Goal: Task Accomplishment & Management: Use online tool/utility

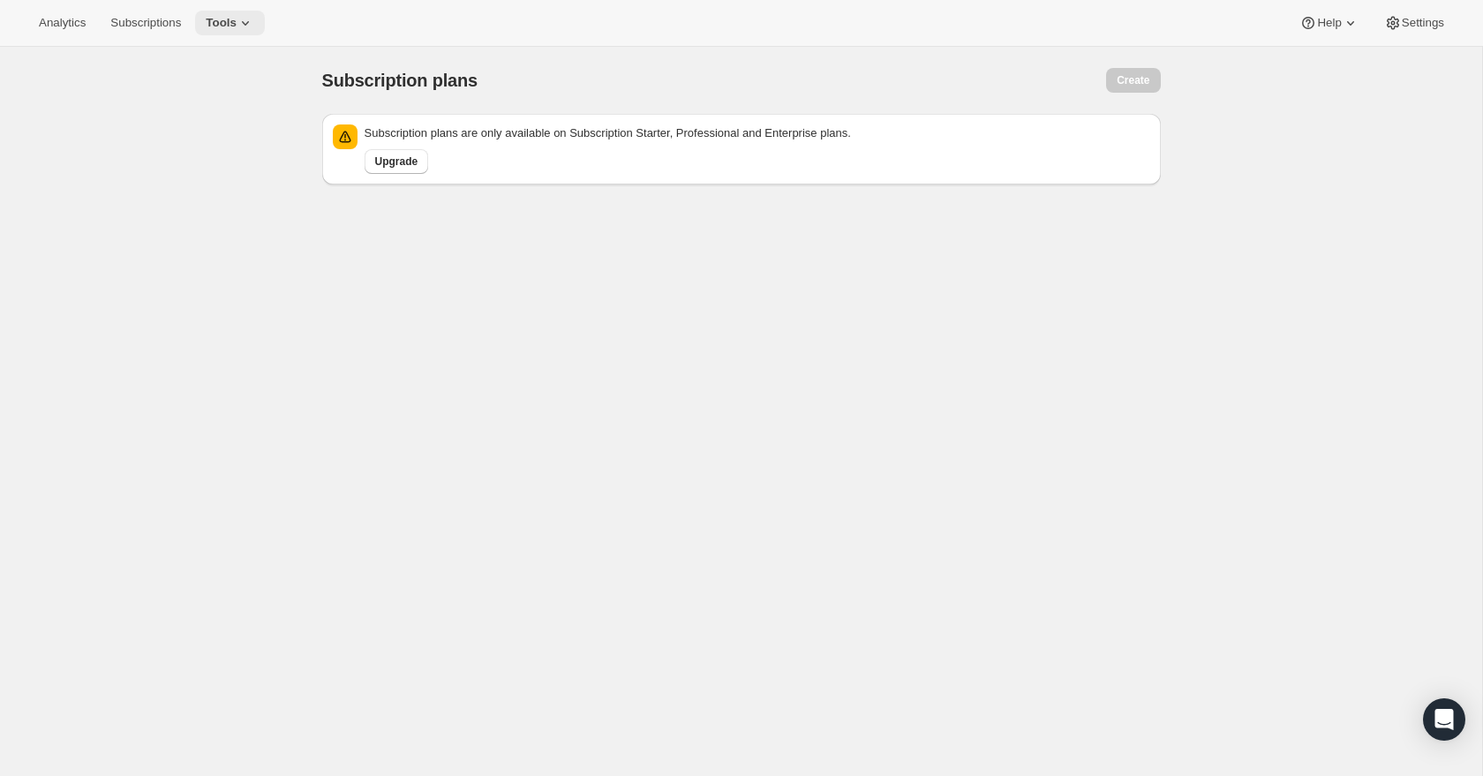
click at [244, 21] on icon at bounding box center [246, 23] width 18 height 18
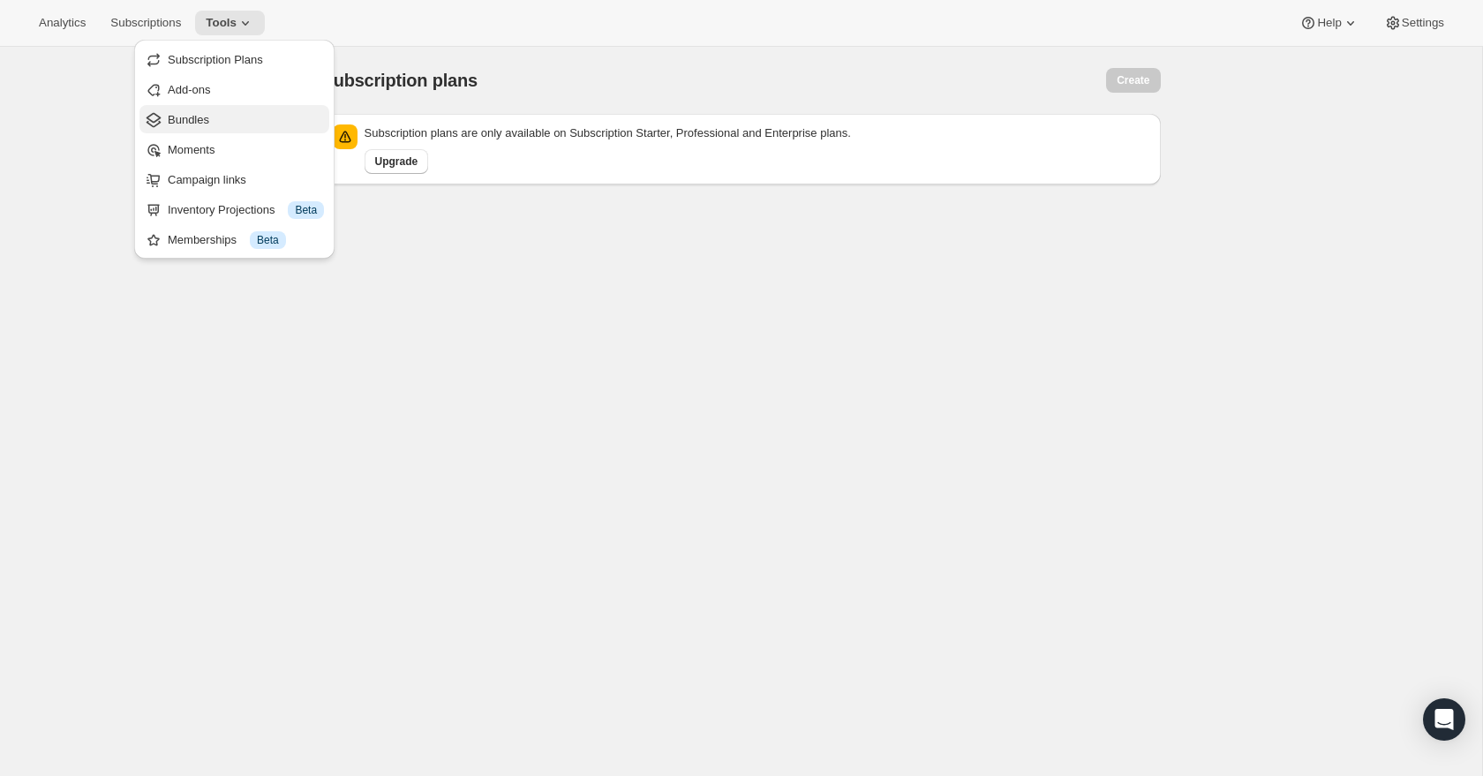
click at [226, 119] on span "Bundles" at bounding box center [246, 120] width 156 height 18
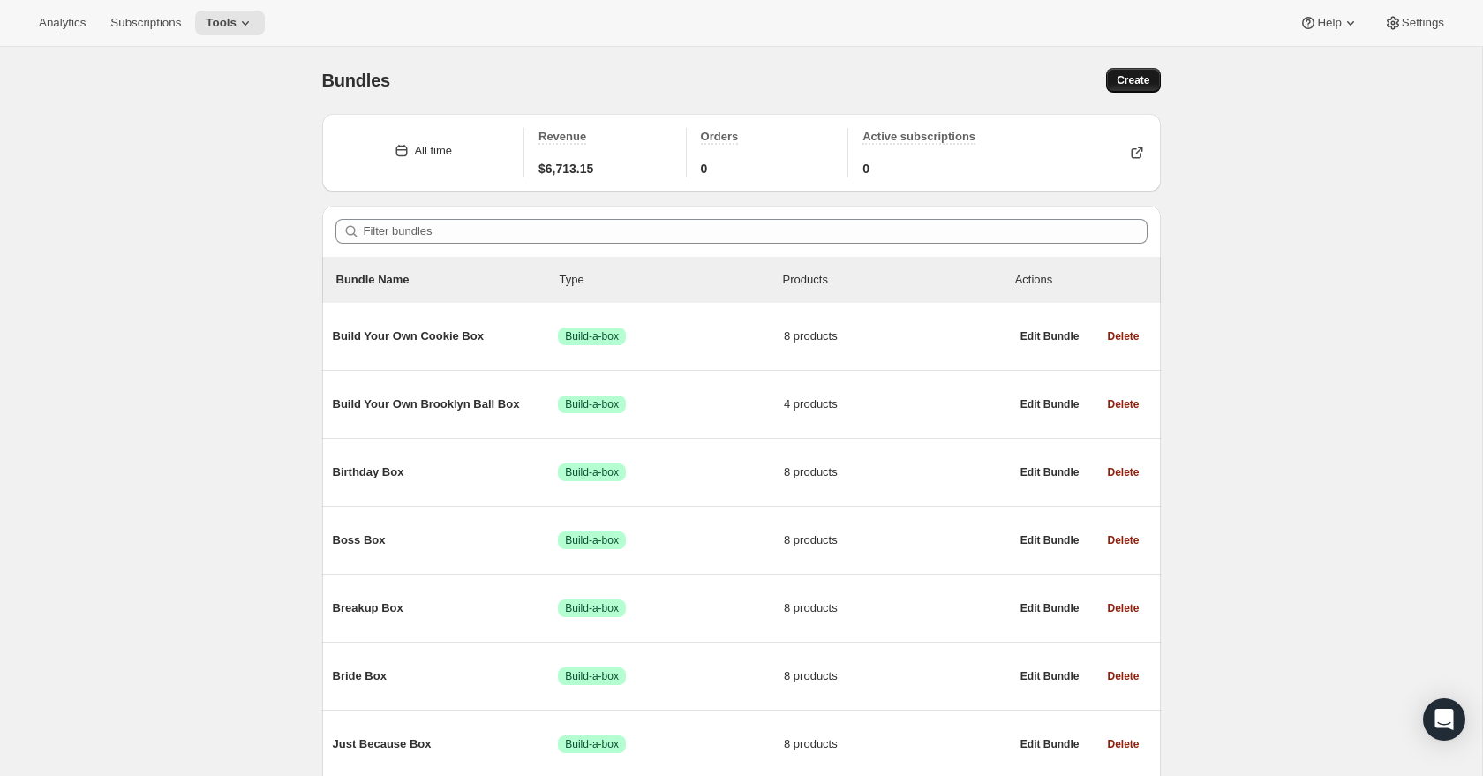
click at [1134, 79] on span "Create" at bounding box center [1133, 80] width 33 height 14
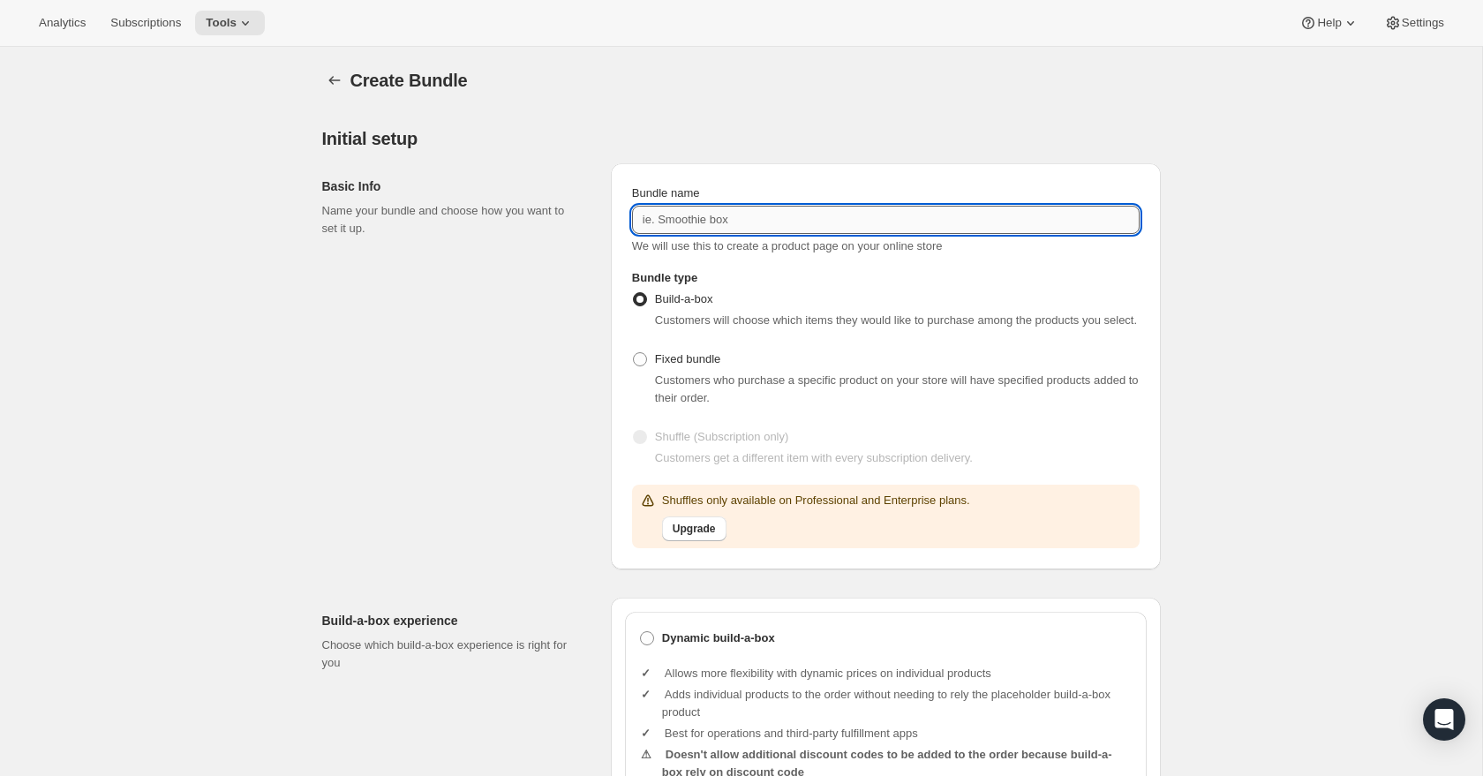
click at [711, 220] on input "Bundle name" at bounding box center [886, 220] width 508 height 28
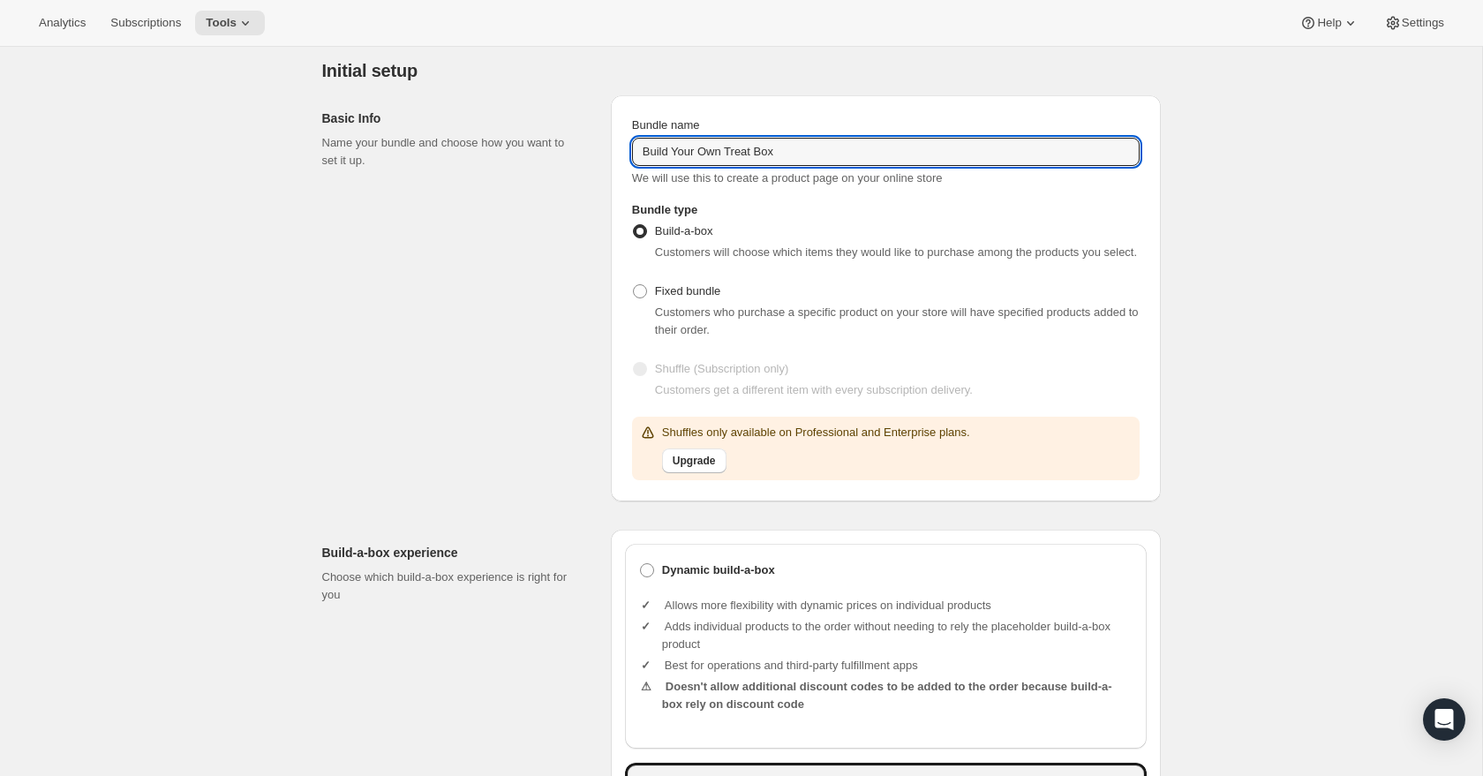
scroll to position [64, 0]
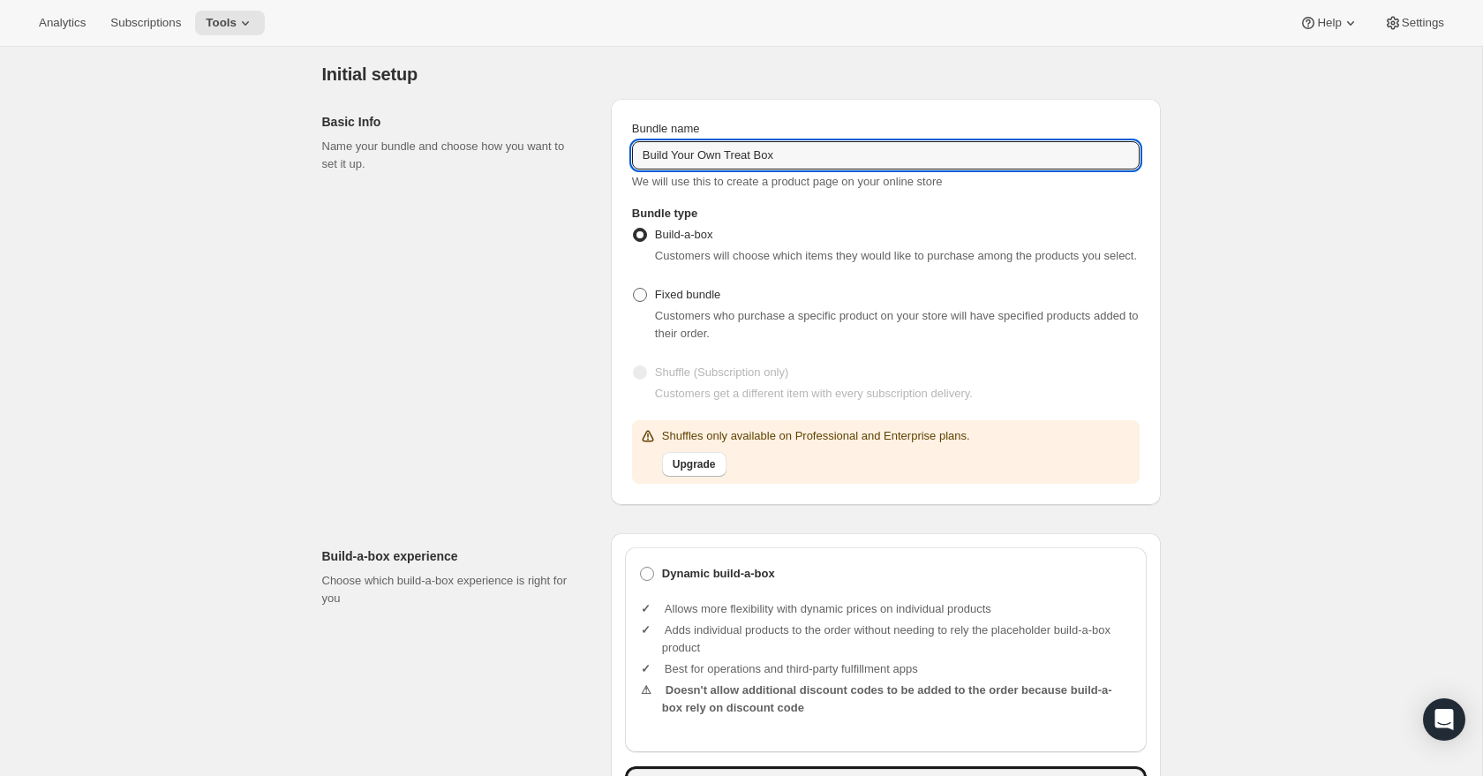
type input "Build Your Own Treat Box"
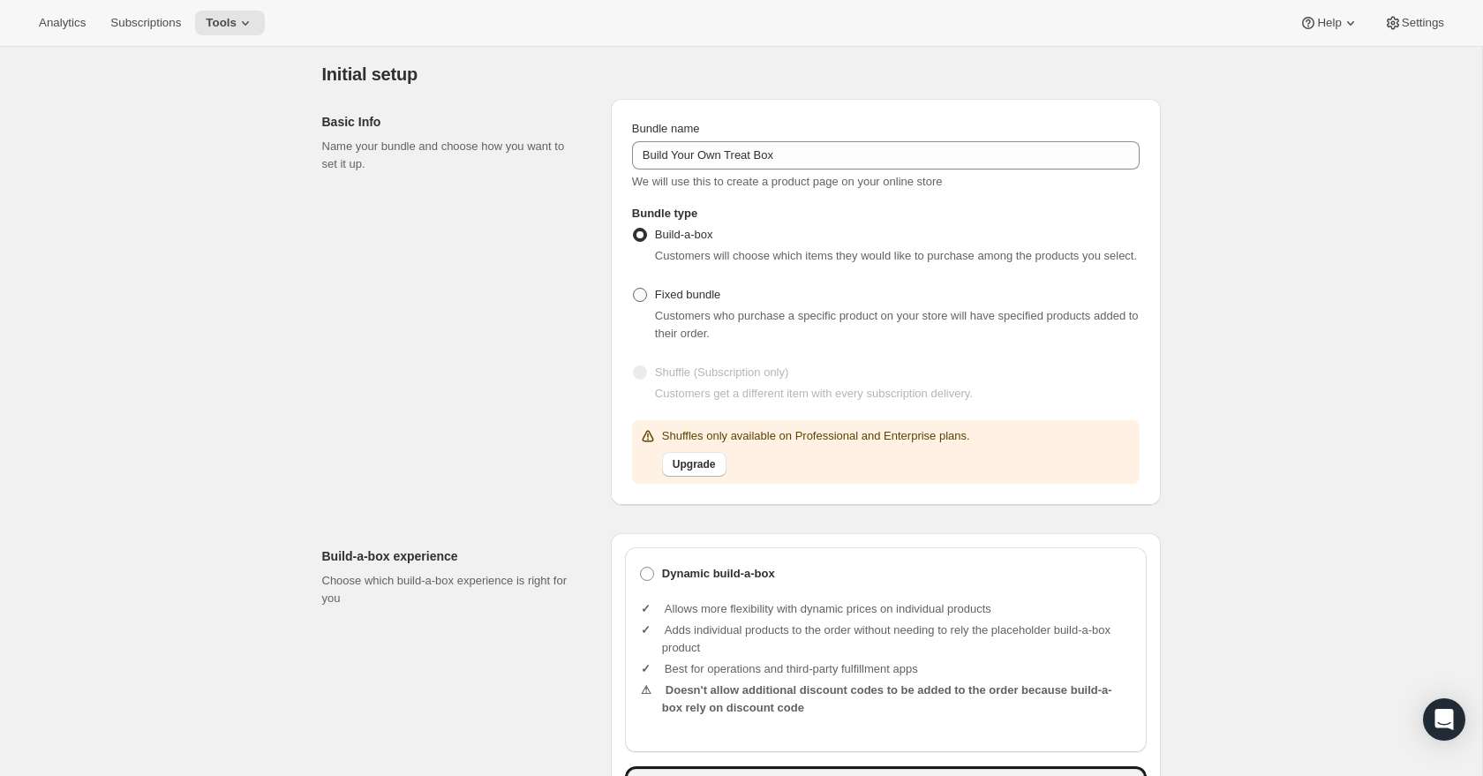
click at [638, 302] on span at bounding box center [640, 295] width 14 height 14
click at [634, 289] on input "Fixed bundle" at bounding box center [633, 288] width 1 height 1
radio input "true"
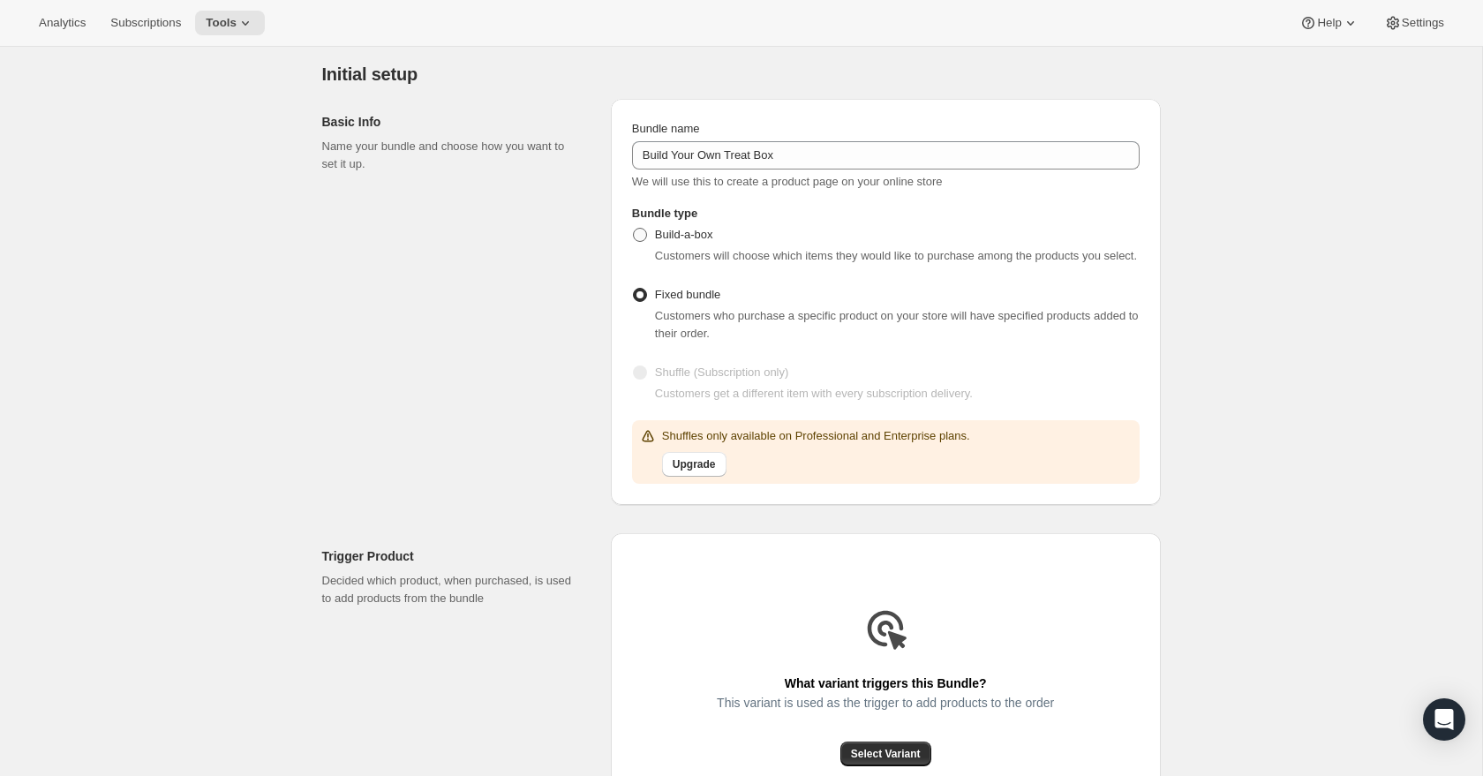
click at [640, 235] on span at bounding box center [640, 235] width 14 height 14
click at [634, 229] on input "Build-a-box" at bounding box center [633, 228] width 1 height 1
radio input "true"
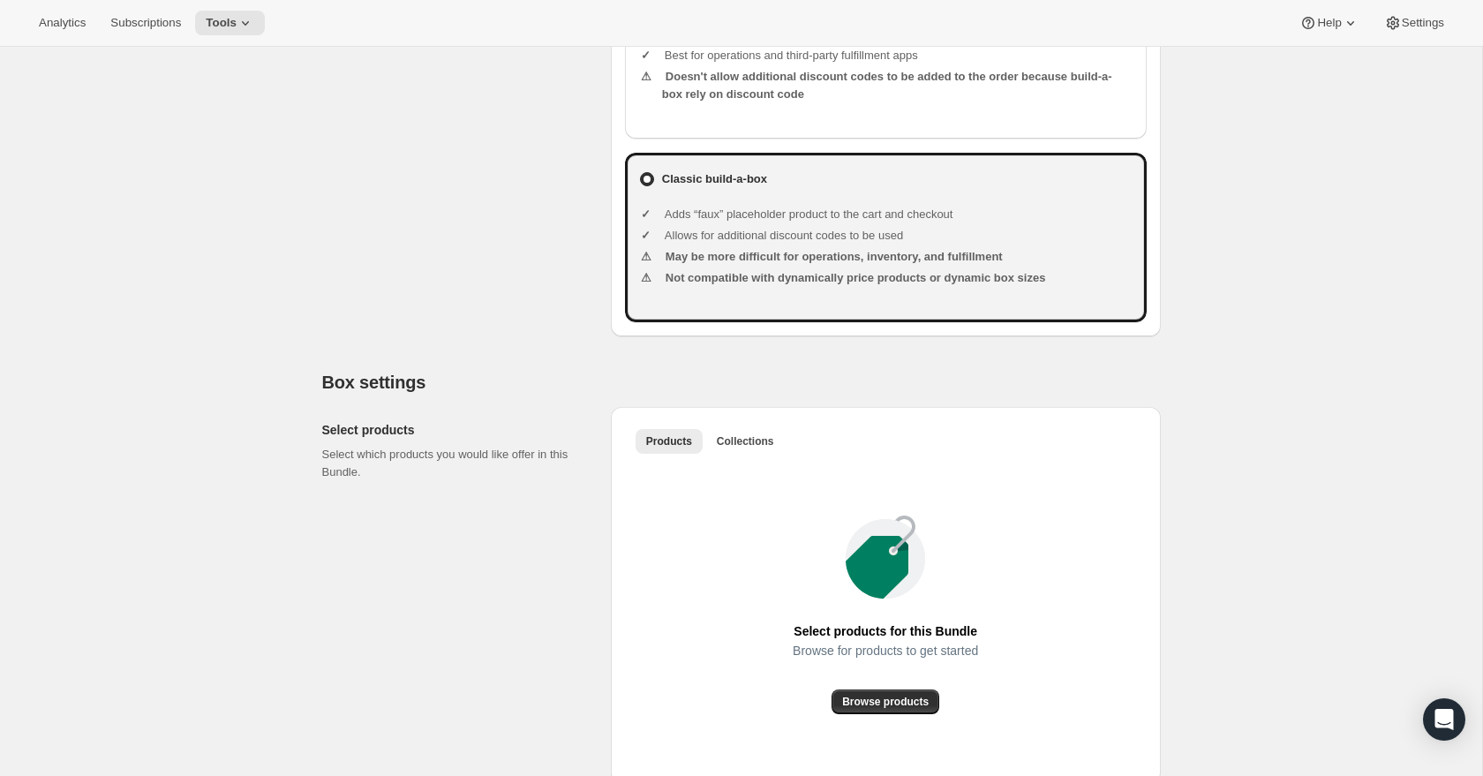
scroll to position [878, 0]
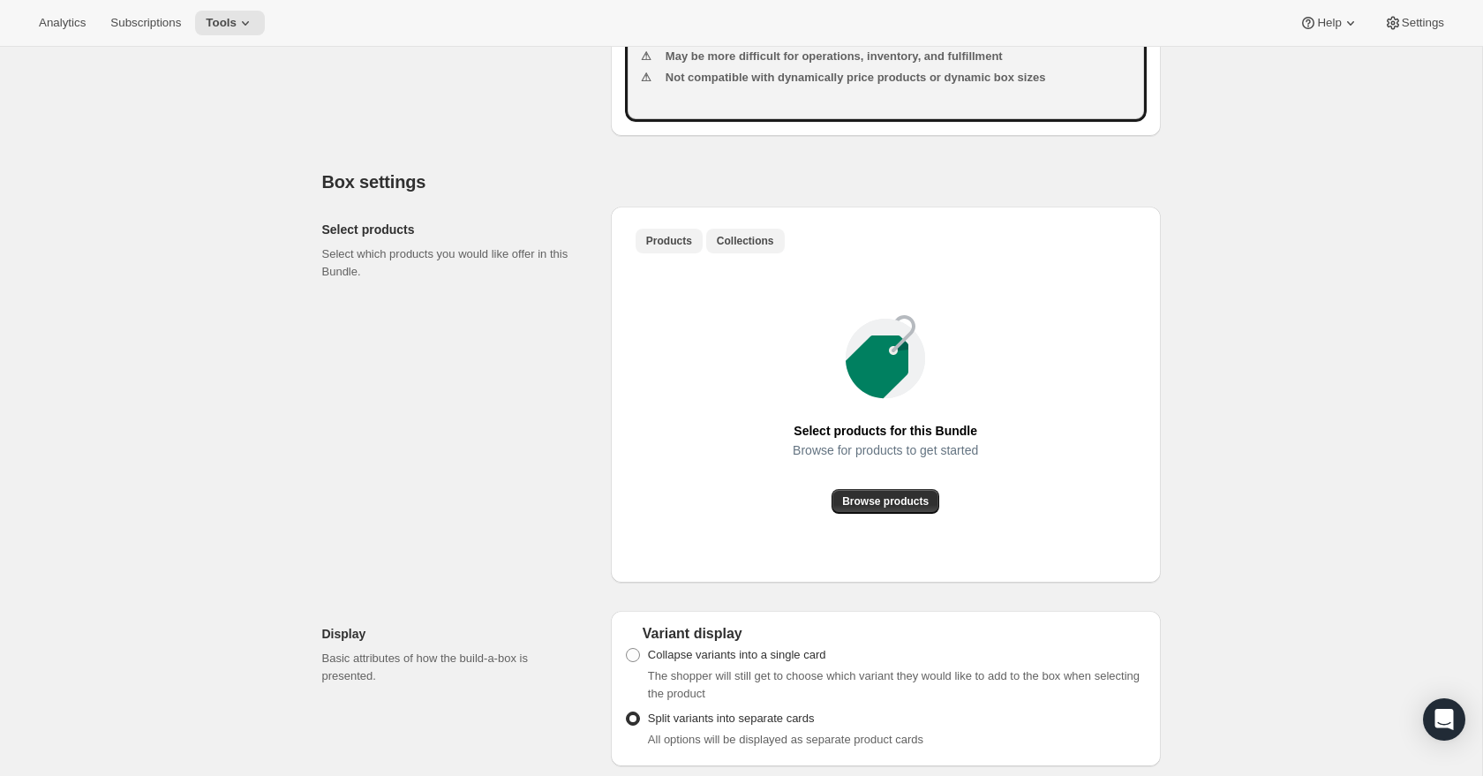
click at [748, 248] on span "Collections" at bounding box center [745, 241] width 57 height 14
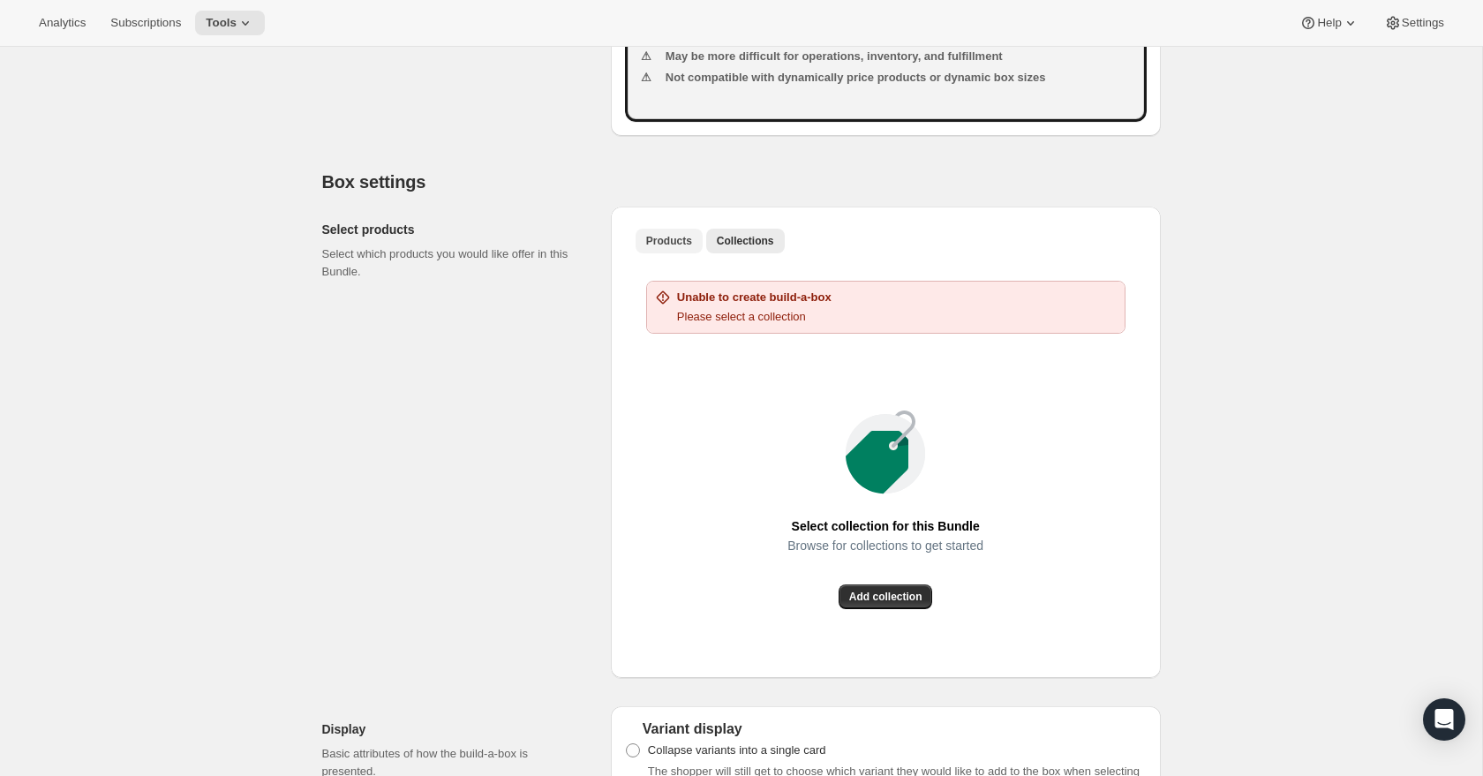
click at [654, 248] on span "Products" at bounding box center [669, 241] width 46 height 14
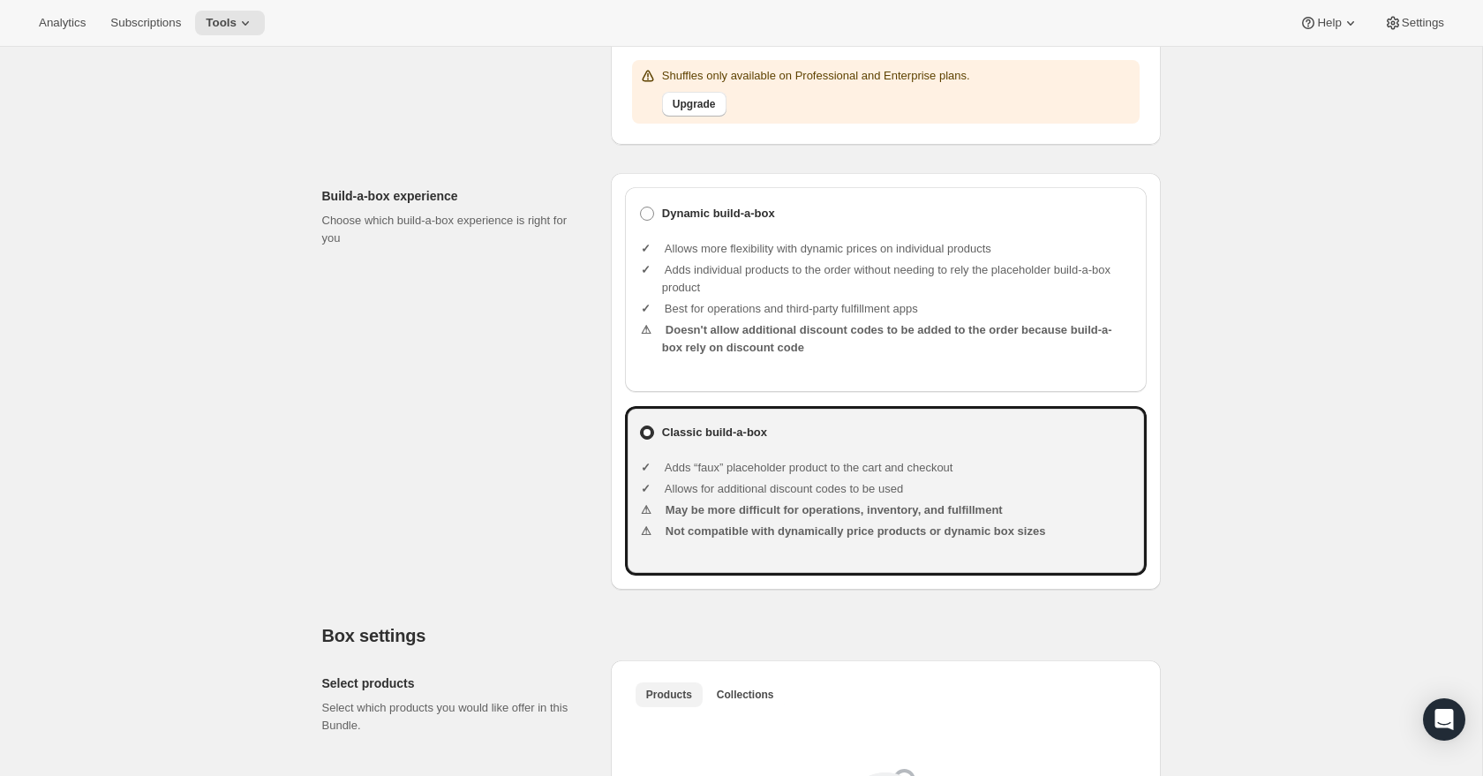
scroll to position [422, 0]
click at [647, 223] on span at bounding box center [647, 216] width 14 height 14
click at [641, 210] on input "Dynamic build-a-box" at bounding box center [640, 209] width 1 height 1
radio input "true"
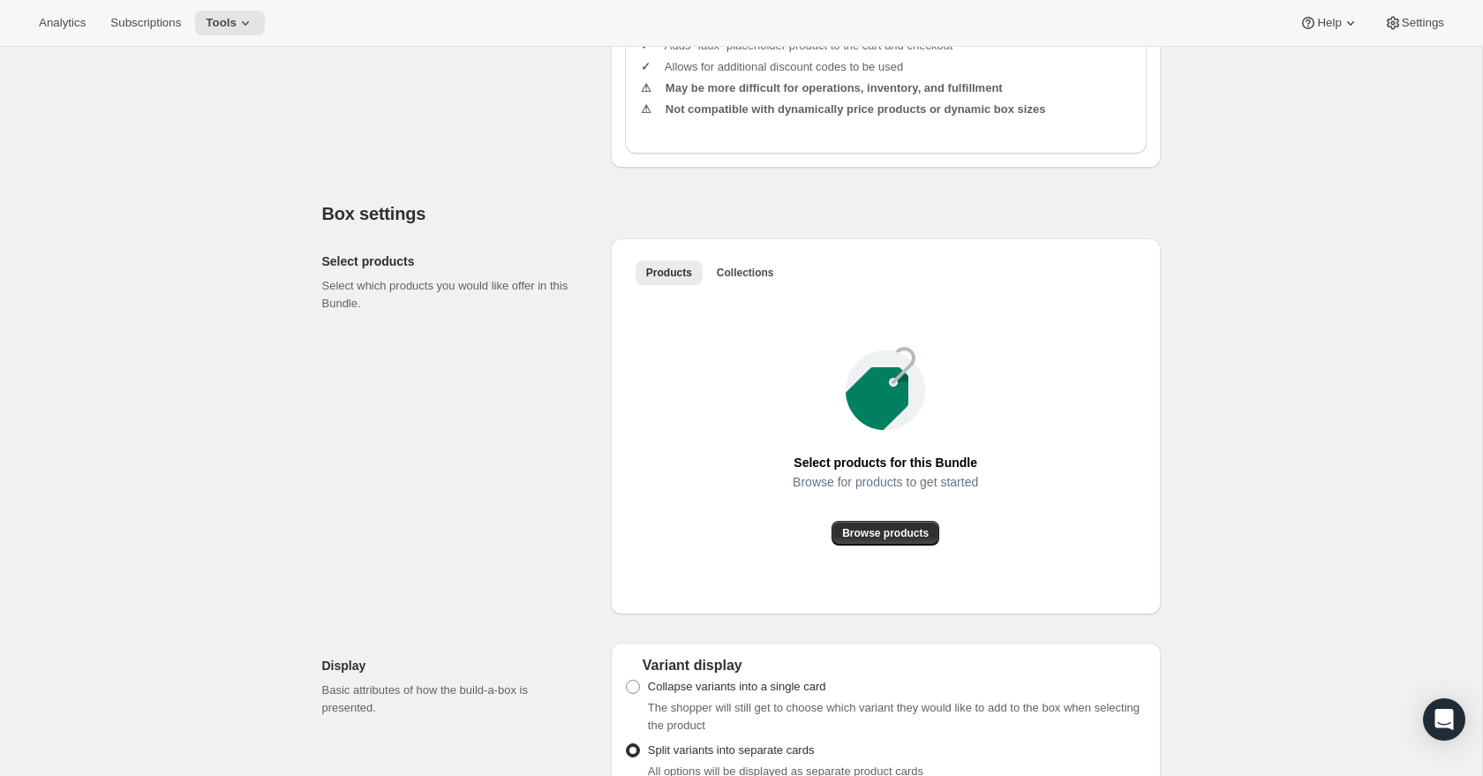
scroll to position [902, 0]
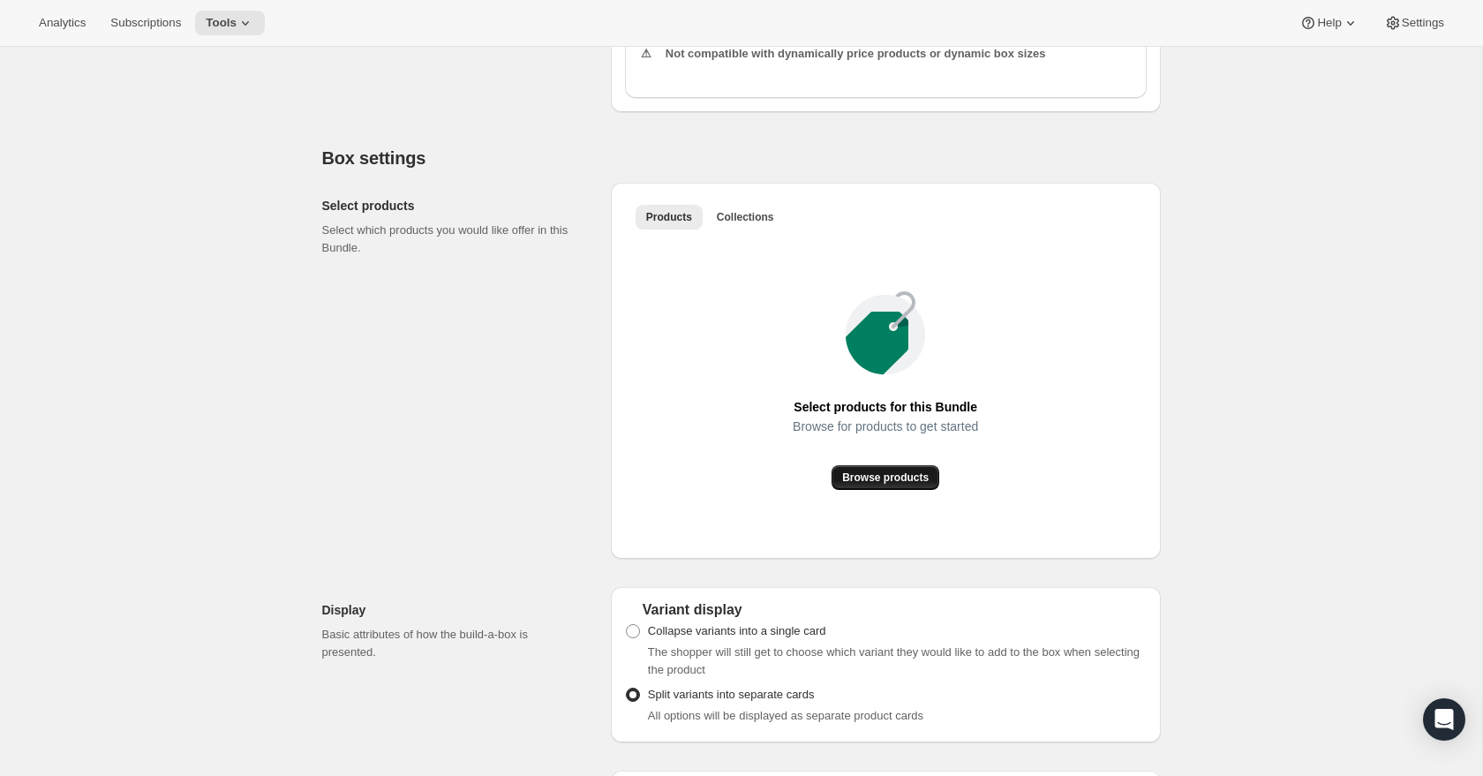
click at [884, 485] on span "Browse products" at bounding box center [885, 477] width 87 height 14
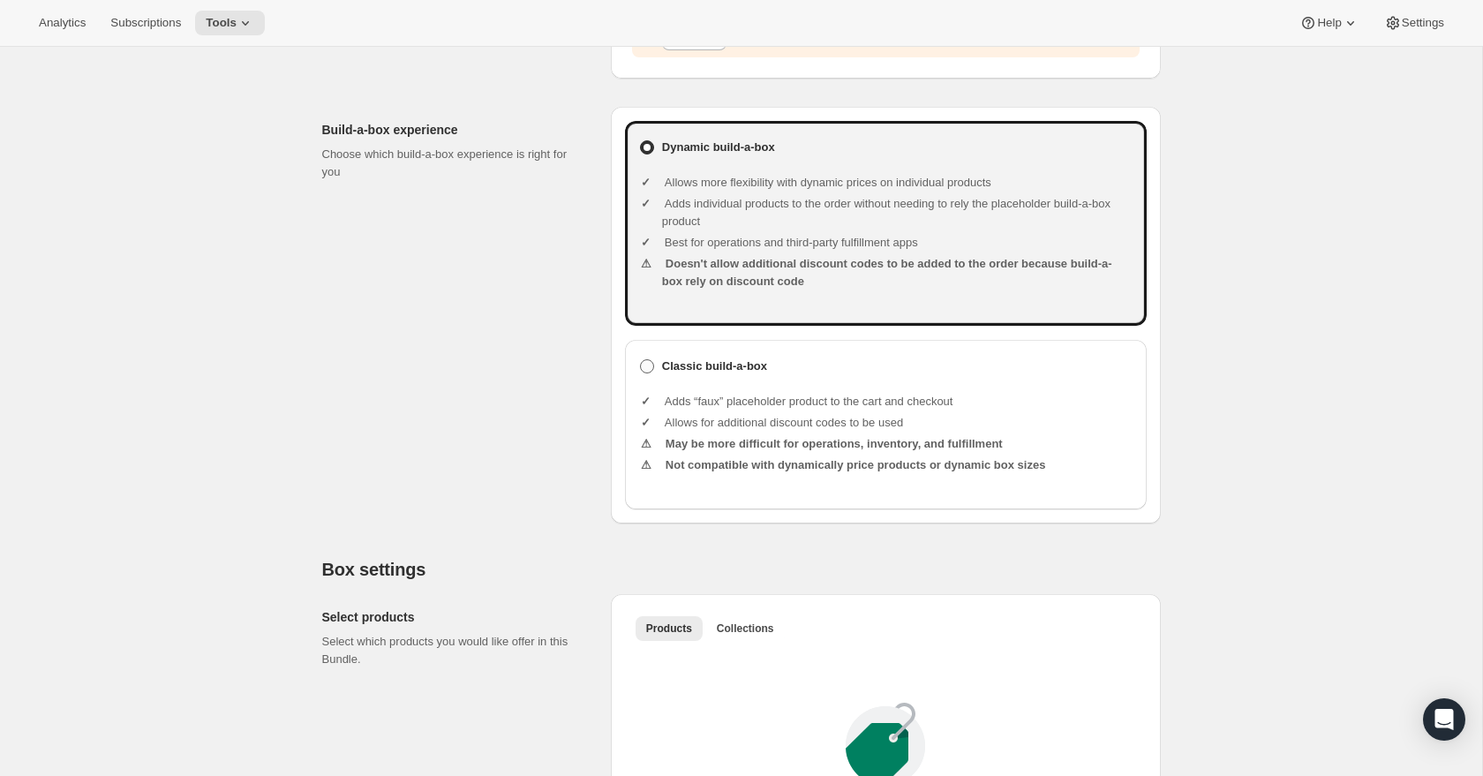
click at [644, 373] on span at bounding box center [647, 366] width 14 height 14
click at [641, 360] on input "Classic build-a-box" at bounding box center [640, 359] width 1 height 1
radio input "true"
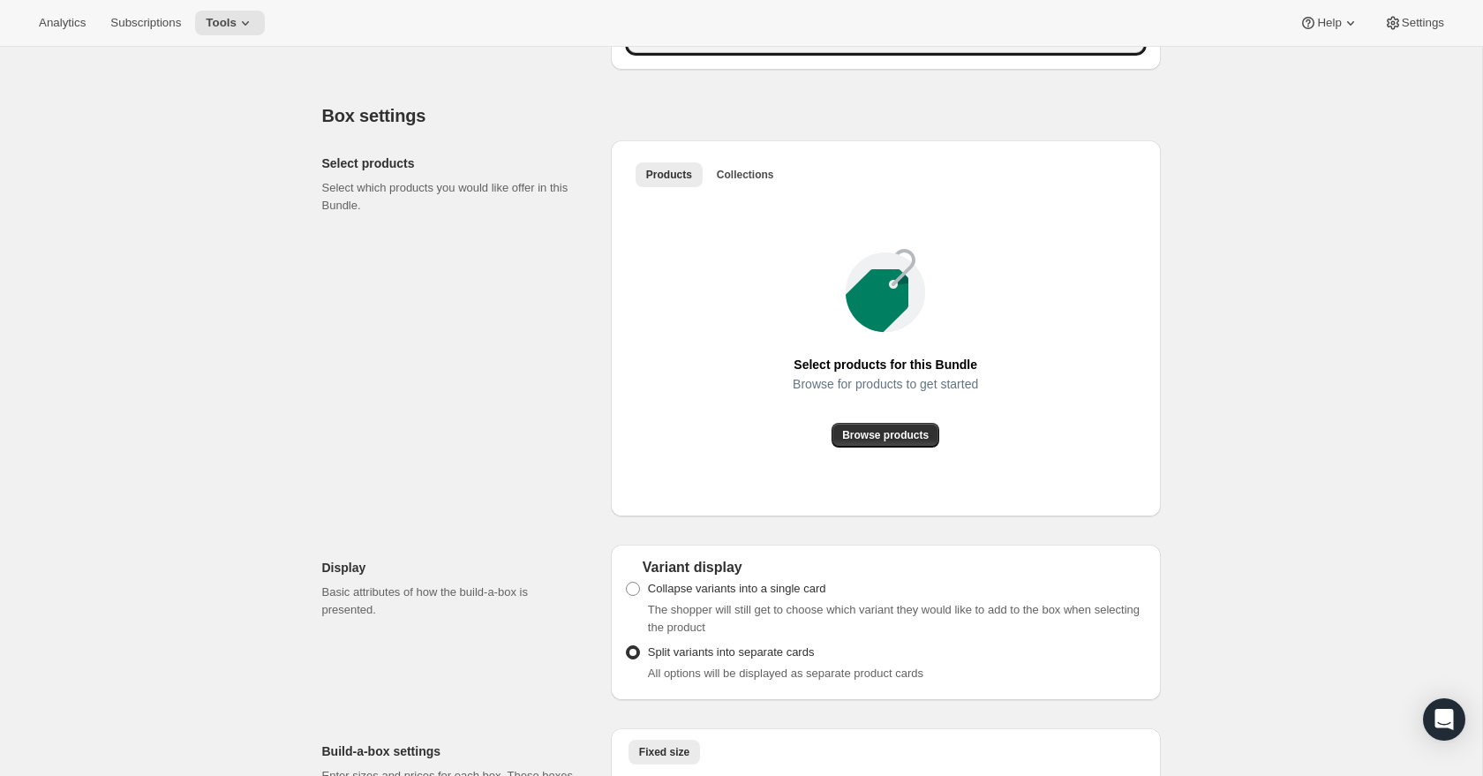
scroll to position [993, 0]
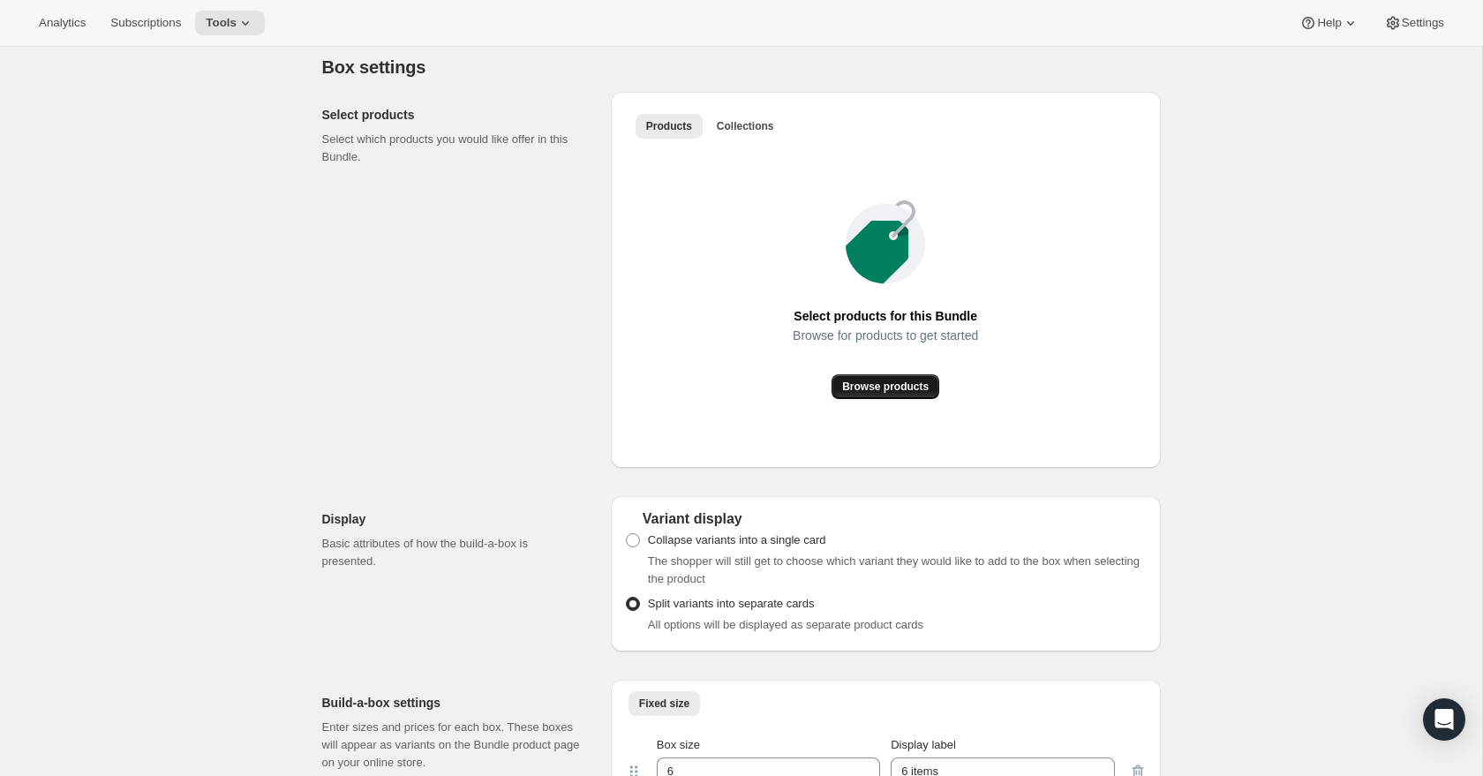
click at [892, 394] on span "Browse products" at bounding box center [885, 387] width 87 height 14
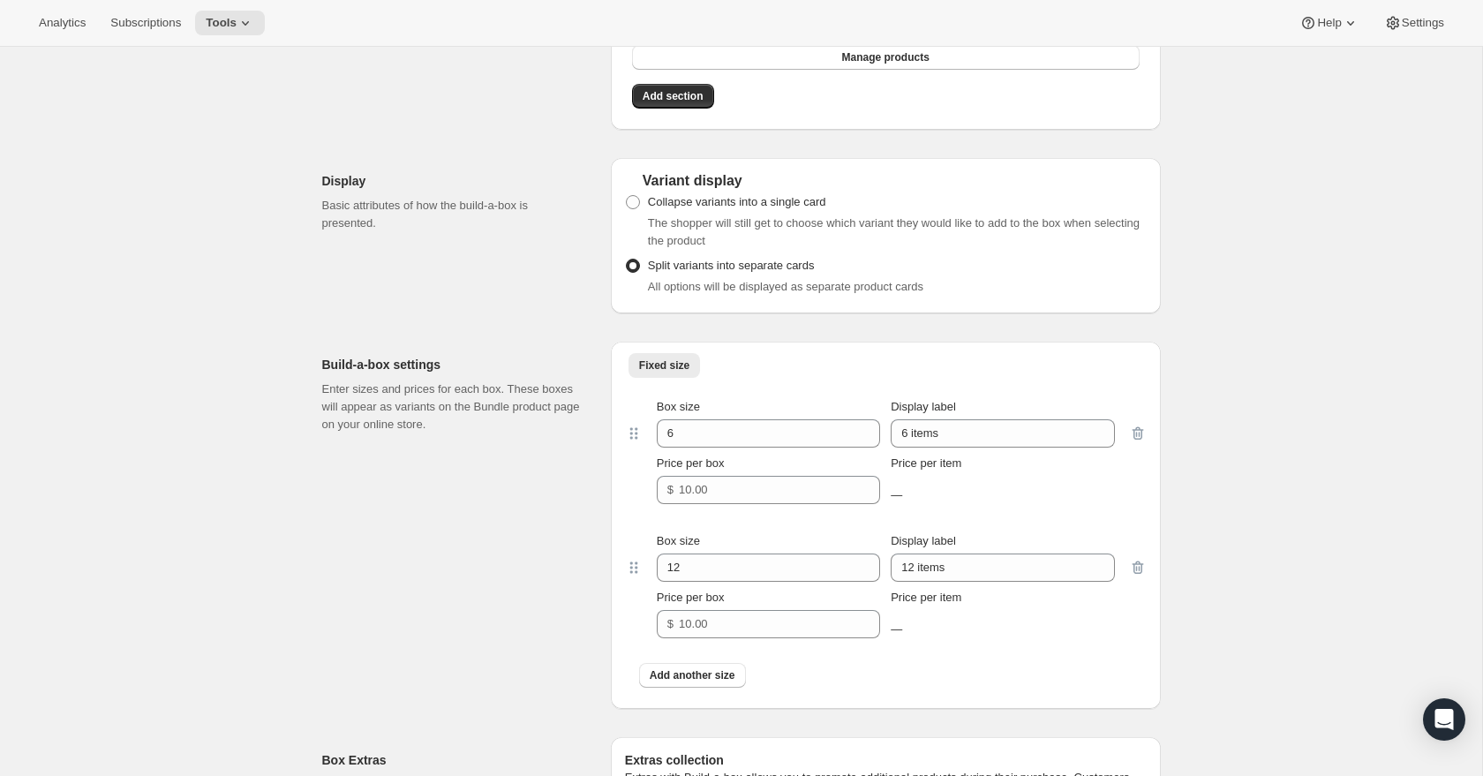
scroll to position [4855, 0]
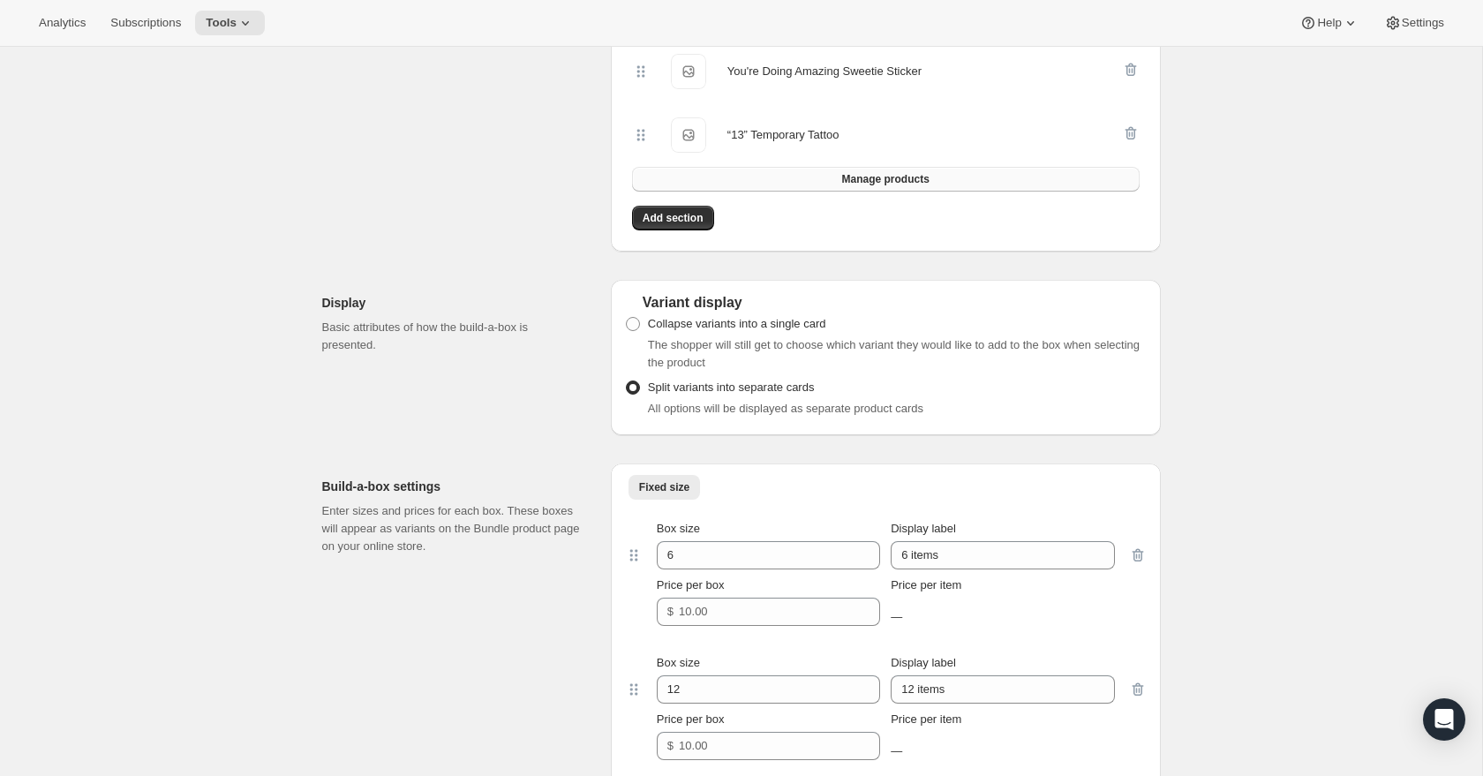
click at [862, 186] on span "Manage products" at bounding box center [884, 179] width 87 height 14
click at [683, 225] on span "Add section" at bounding box center [673, 218] width 61 height 14
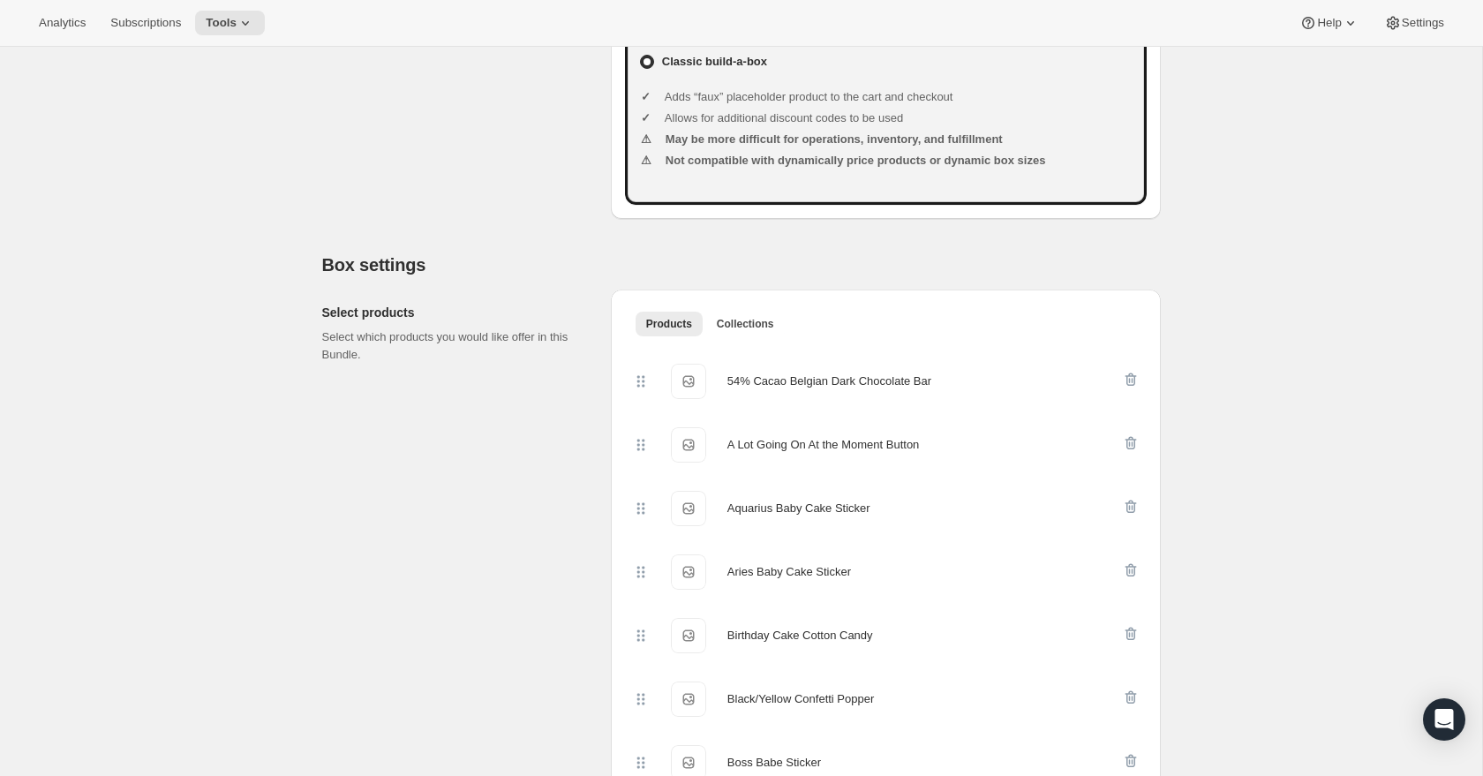
scroll to position [814, 0]
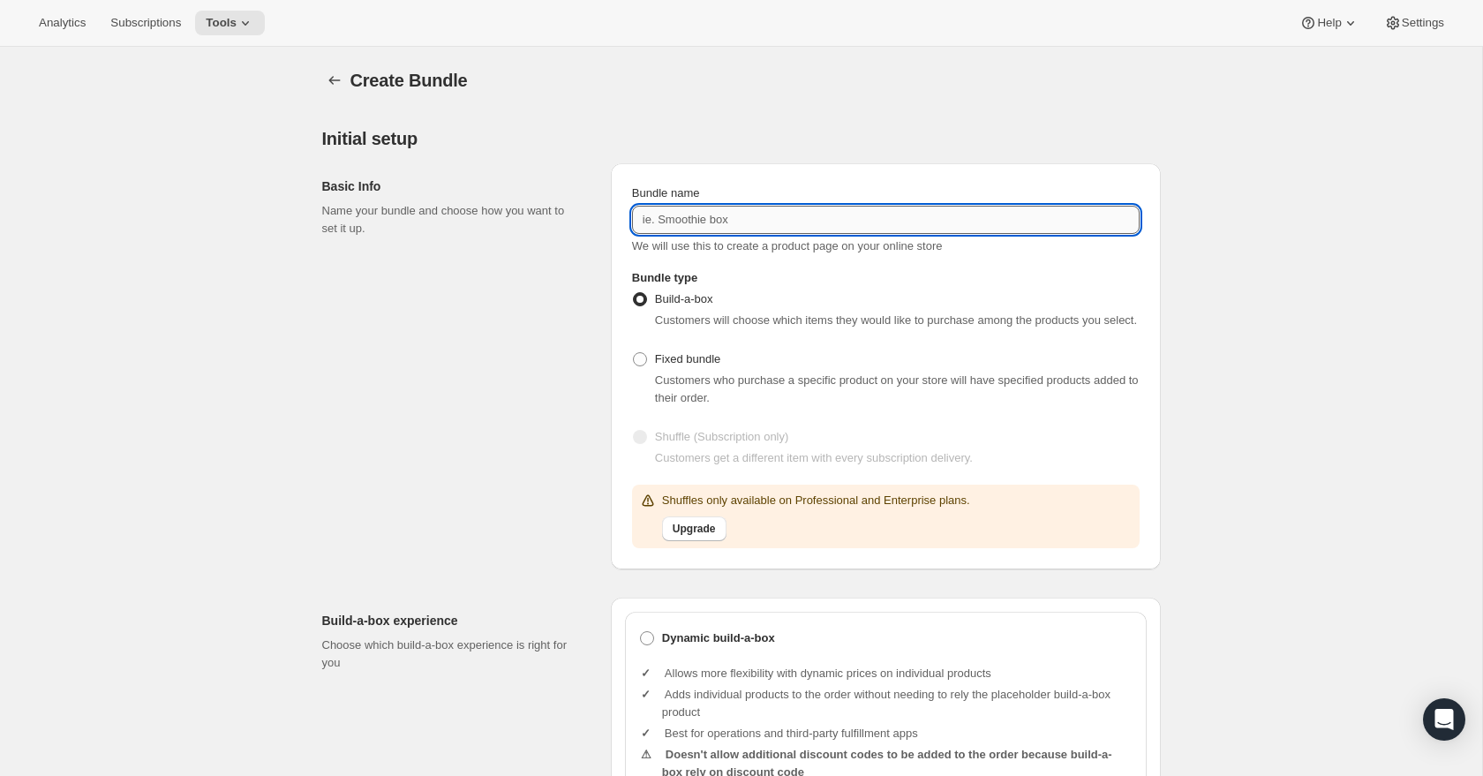
click at [711, 226] on input "Bundle name" at bounding box center [886, 220] width 508 height 28
type input "Build Your Own Treat Box"
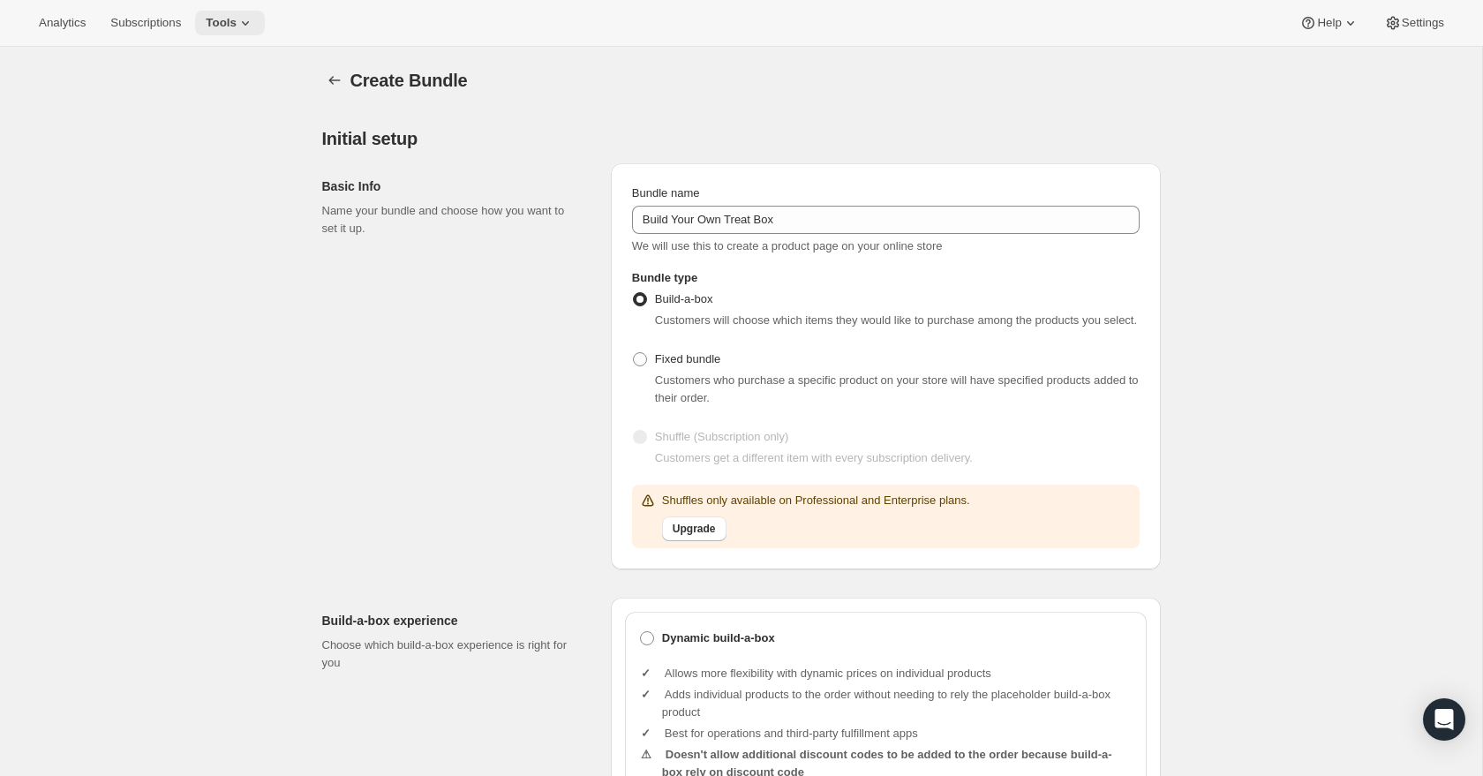
click at [251, 23] on icon at bounding box center [246, 23] width 18 height 18
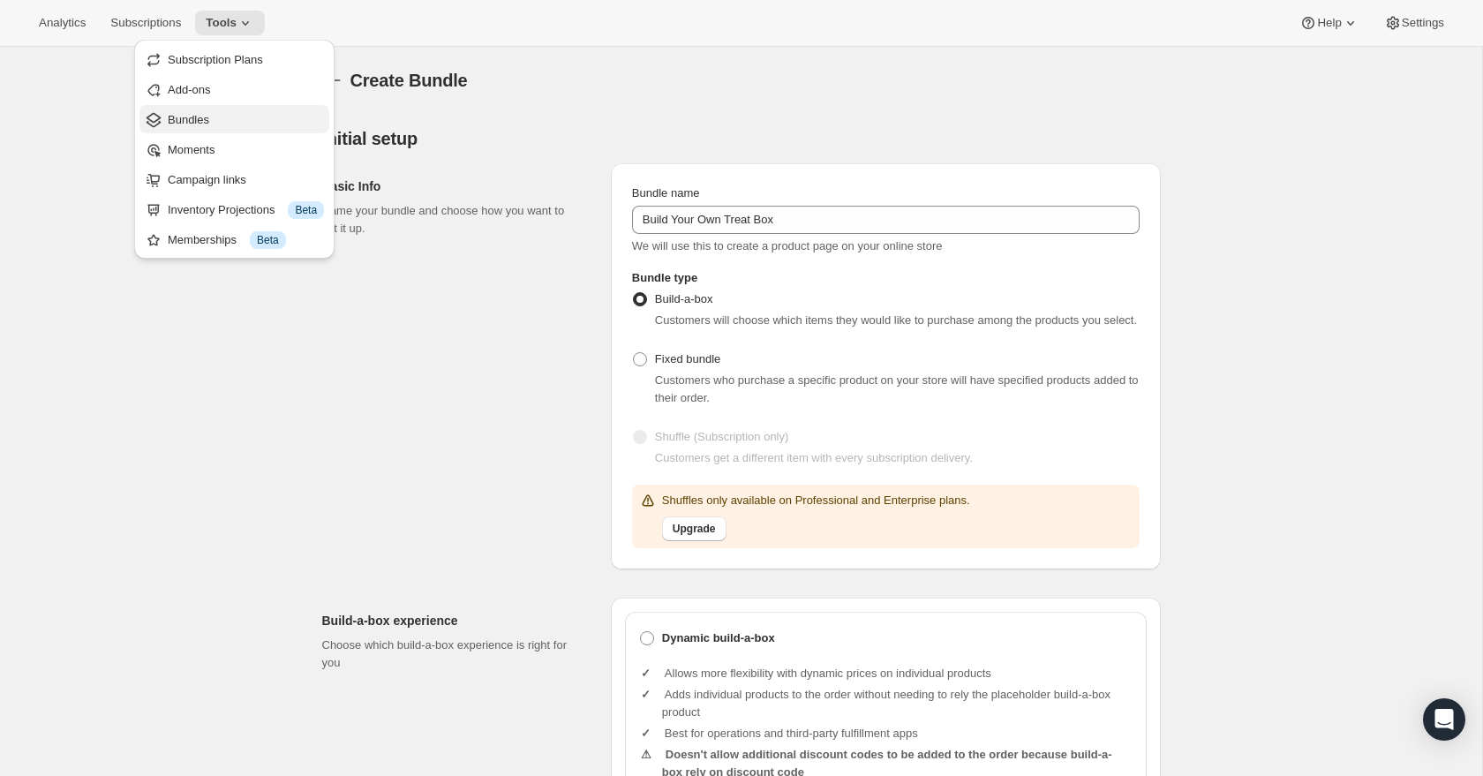
click at [209, 118] on span "Bundles" at bounding box center [188, 119] width 41 height 13
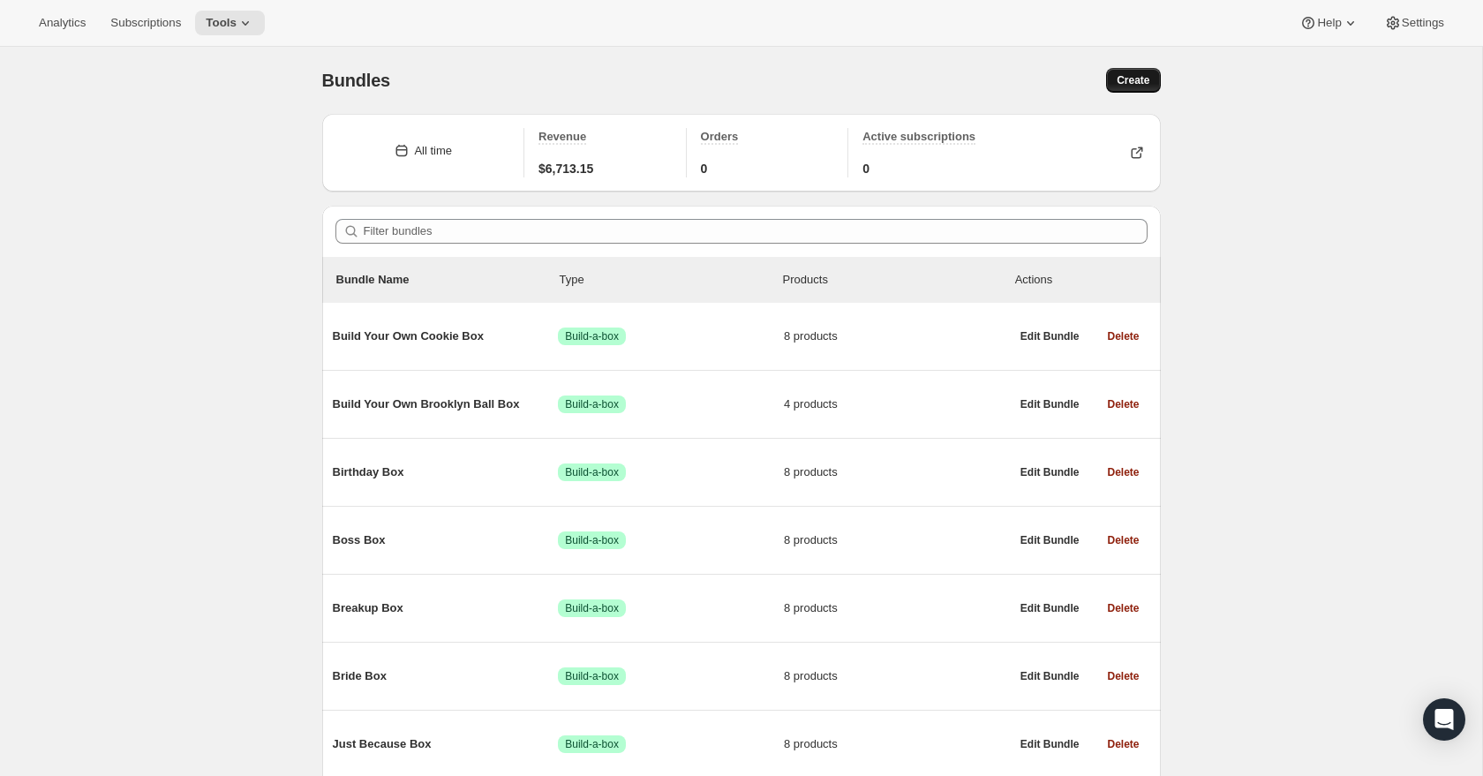
click at [1155, 68] on button "Create" at bounding box center [1133, 80] width 54 height 25
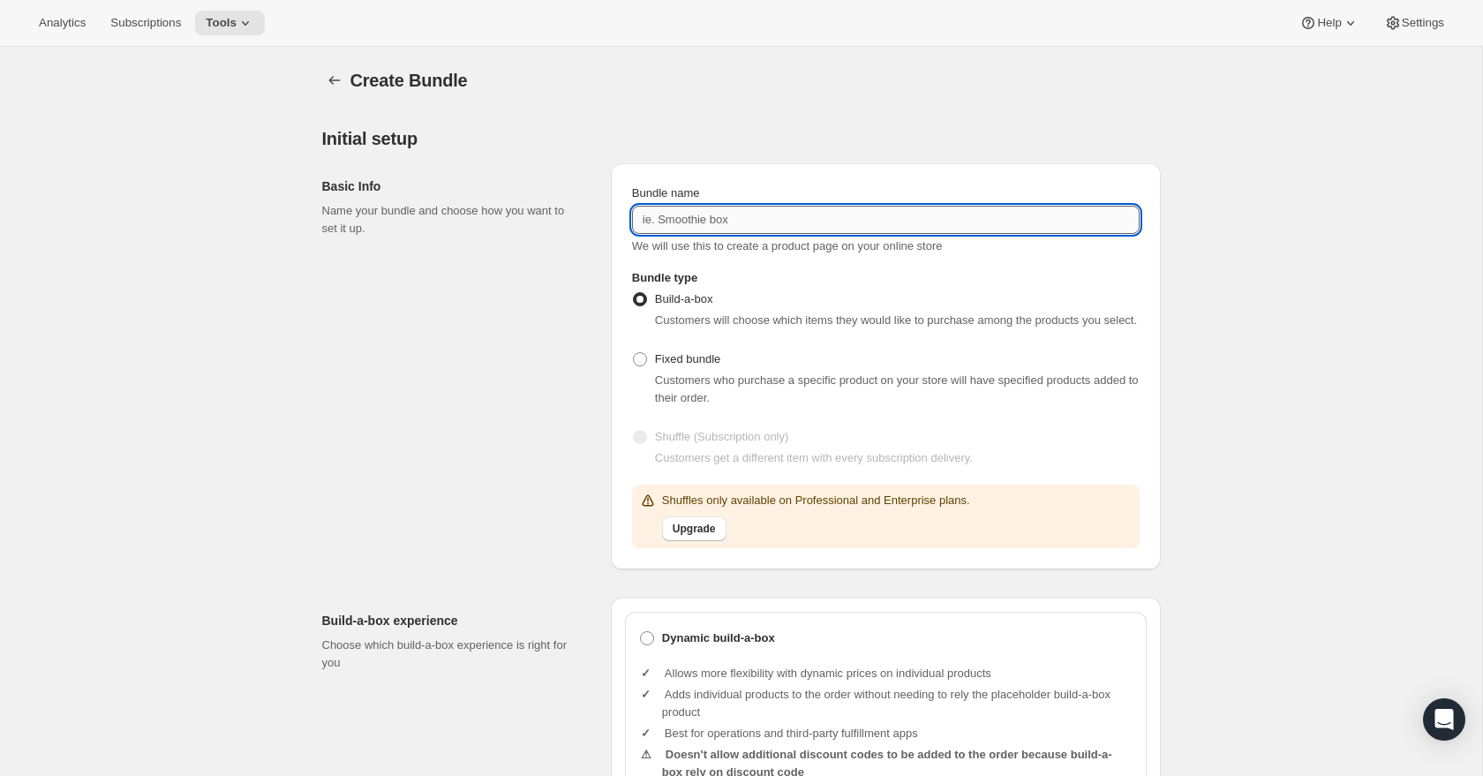
click at [721, 219] on input "Bundle name" at bounding box center [886, 220] width 508 height 28
type input "Build Your Own Treat Box"
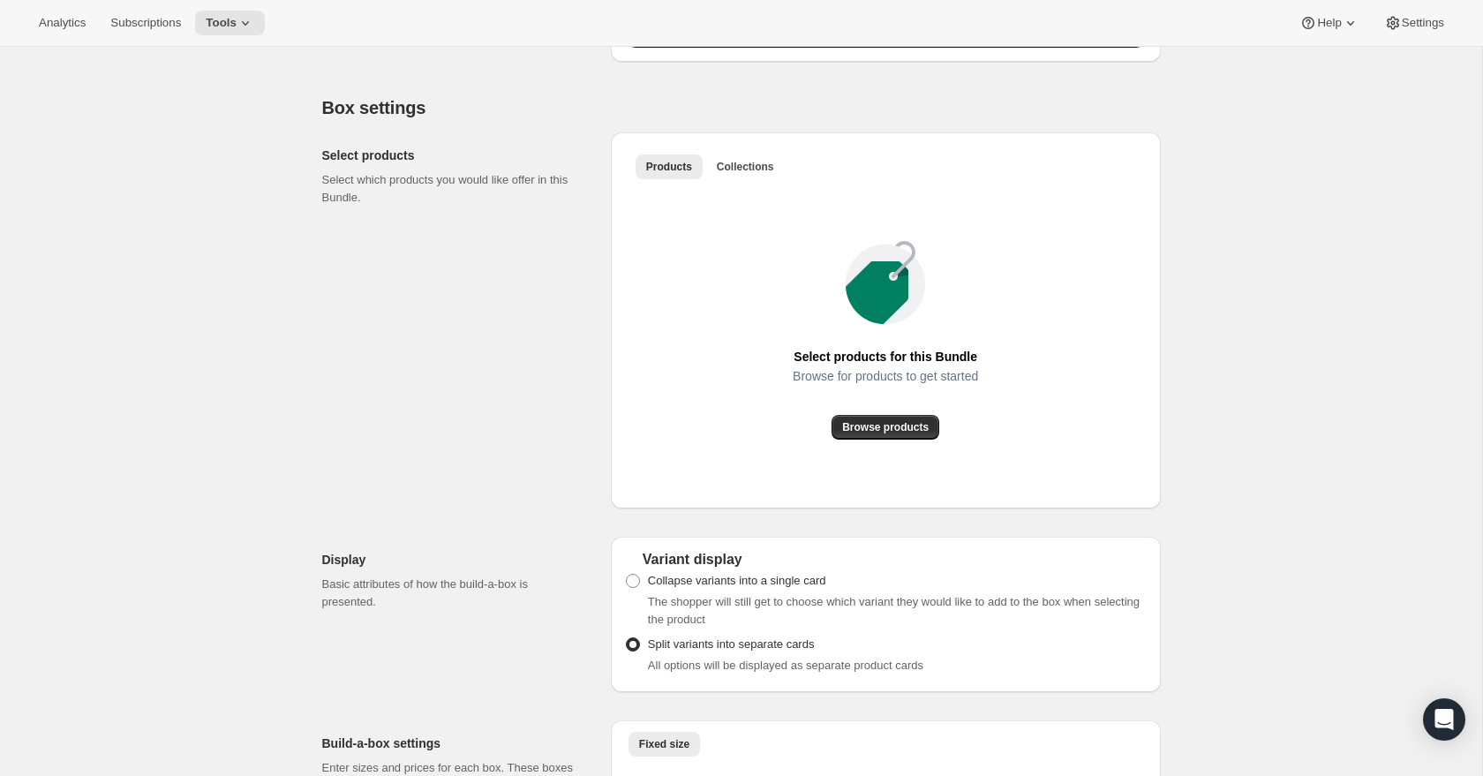
scroll to position [976, 0]
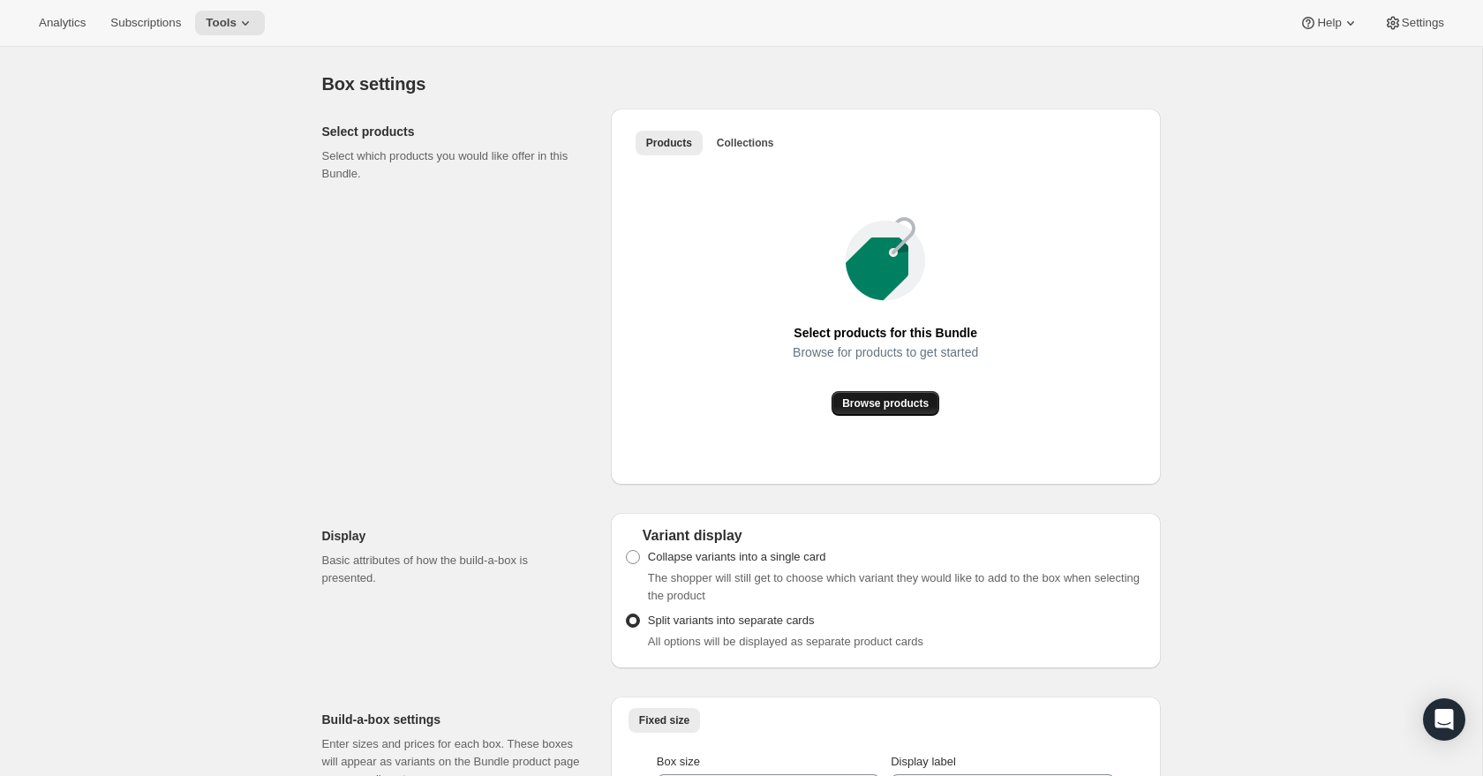
click at [900, 410] on span "Browse products" at bounding box center [885, 403] width 87 height 14
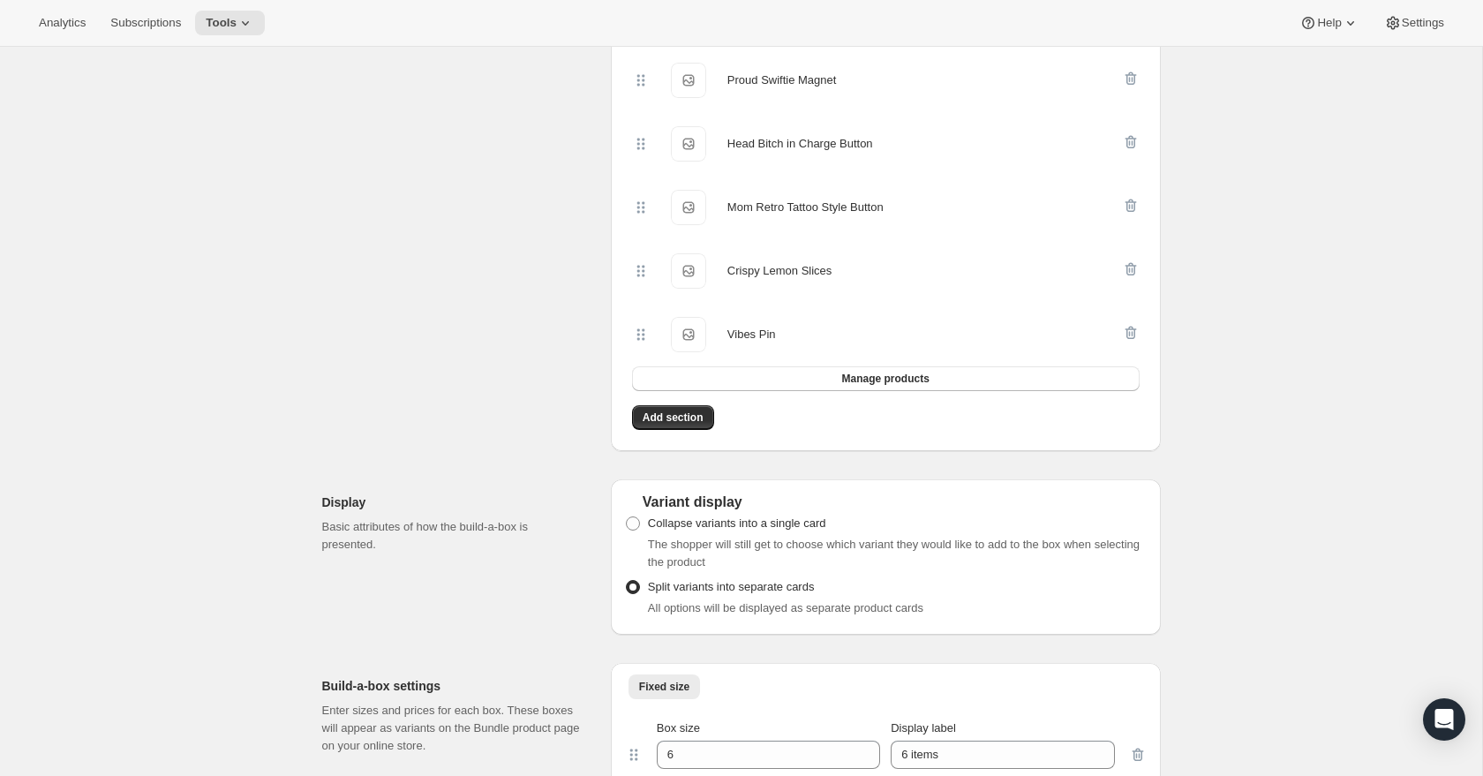
scroll to position [1366, 0]
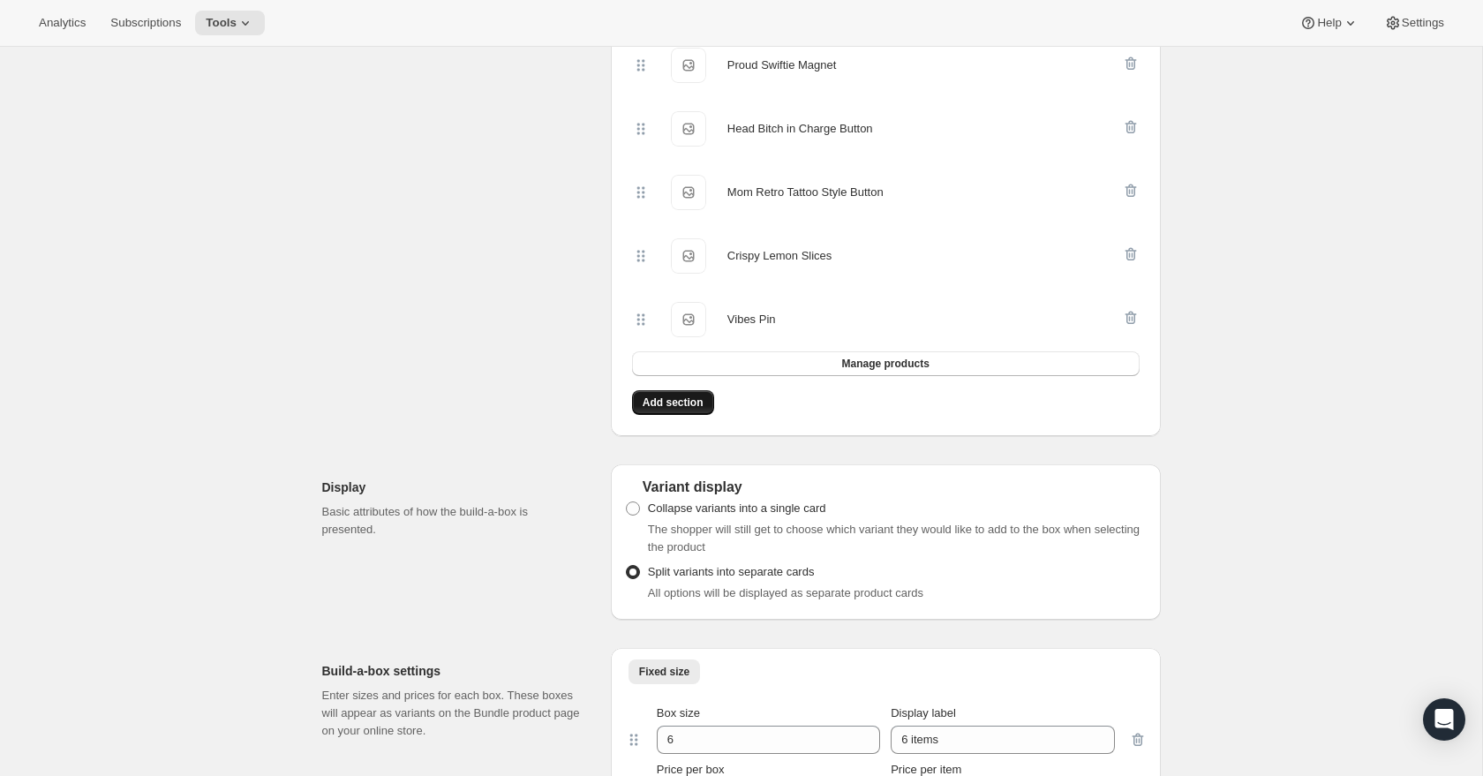
click at [682, 410] on span "Add section" at bounding box center [673, 402] width 61 height 14
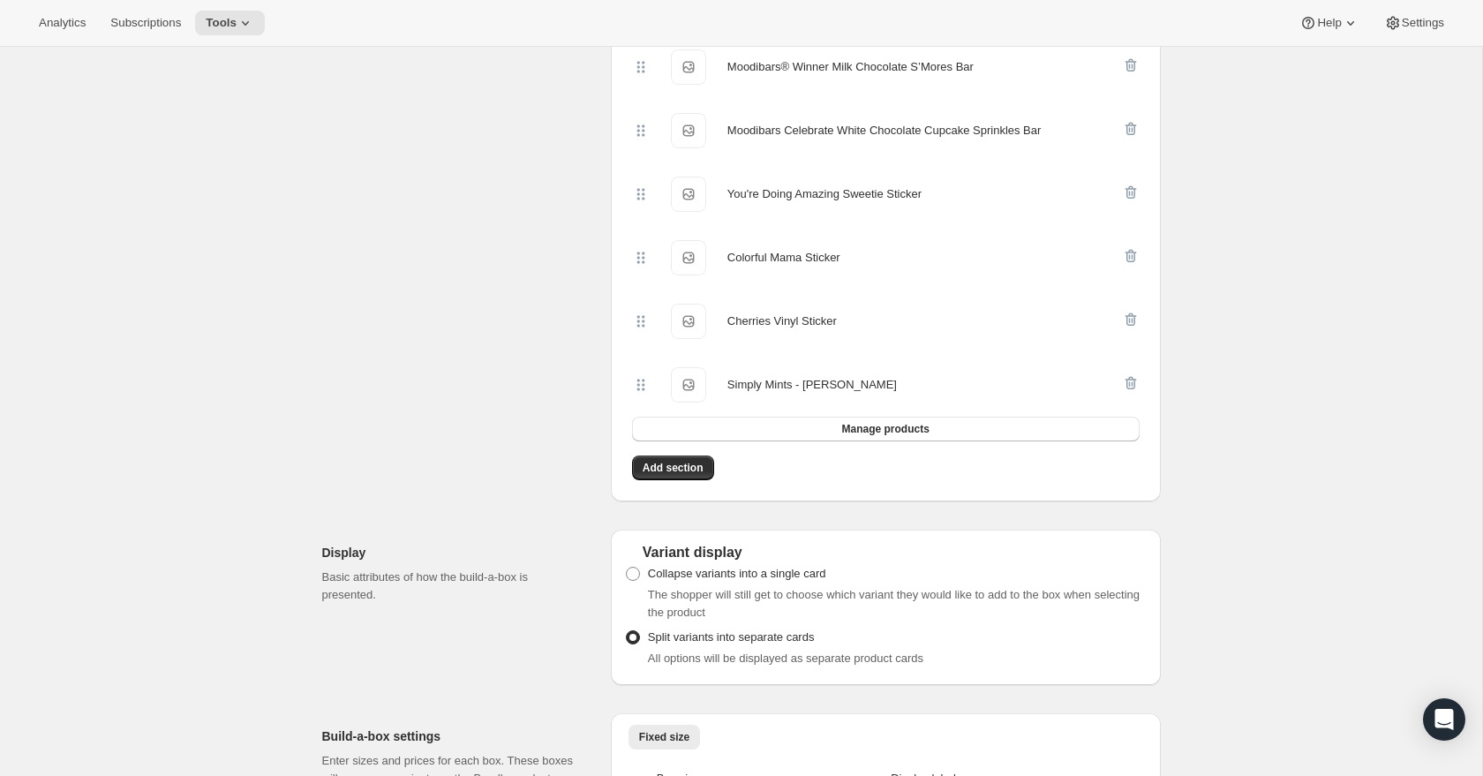
scroll to position [2531, 0]
click at [678, 473] on span "Add section" at bounding box center [673, 466] width 61 height 14
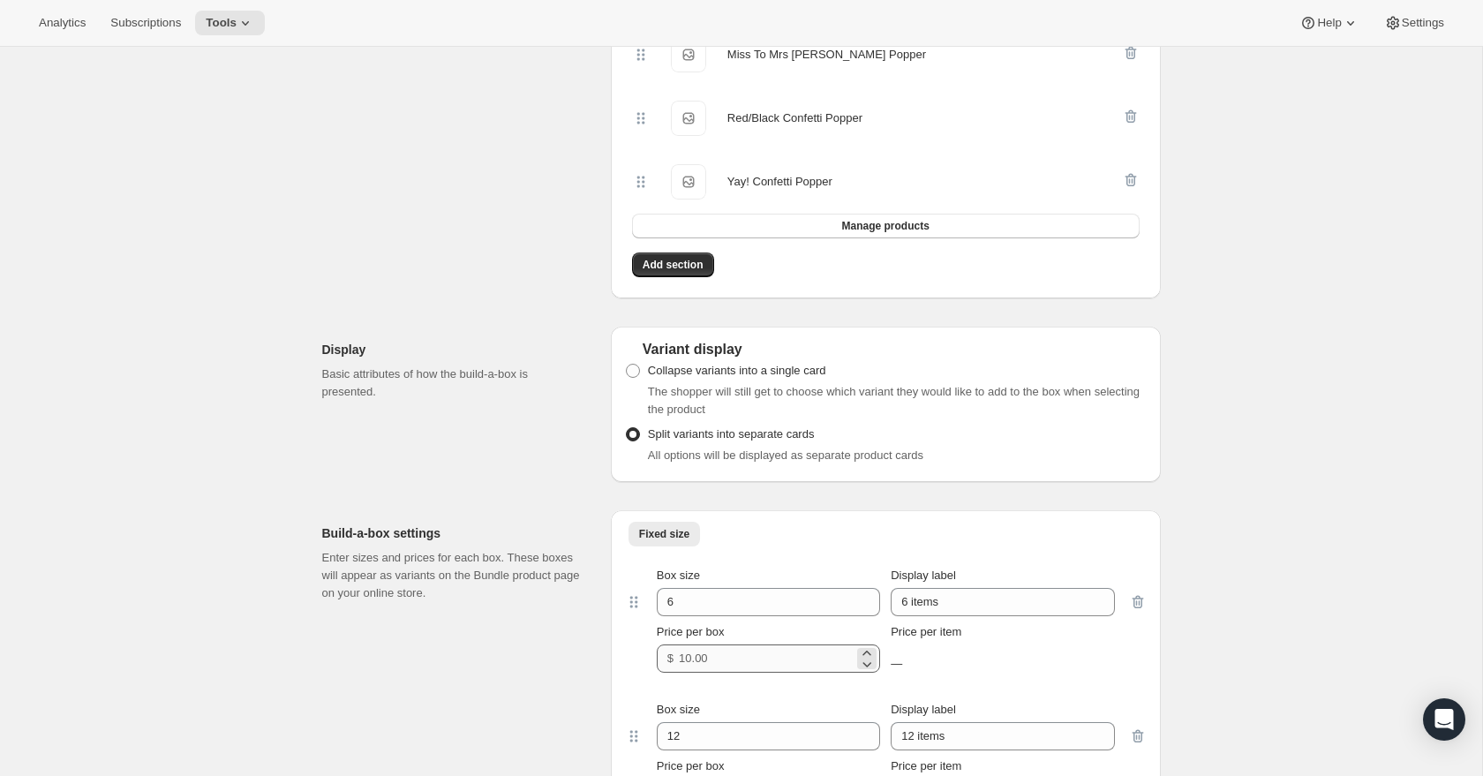
scroll to position [4249, 0]
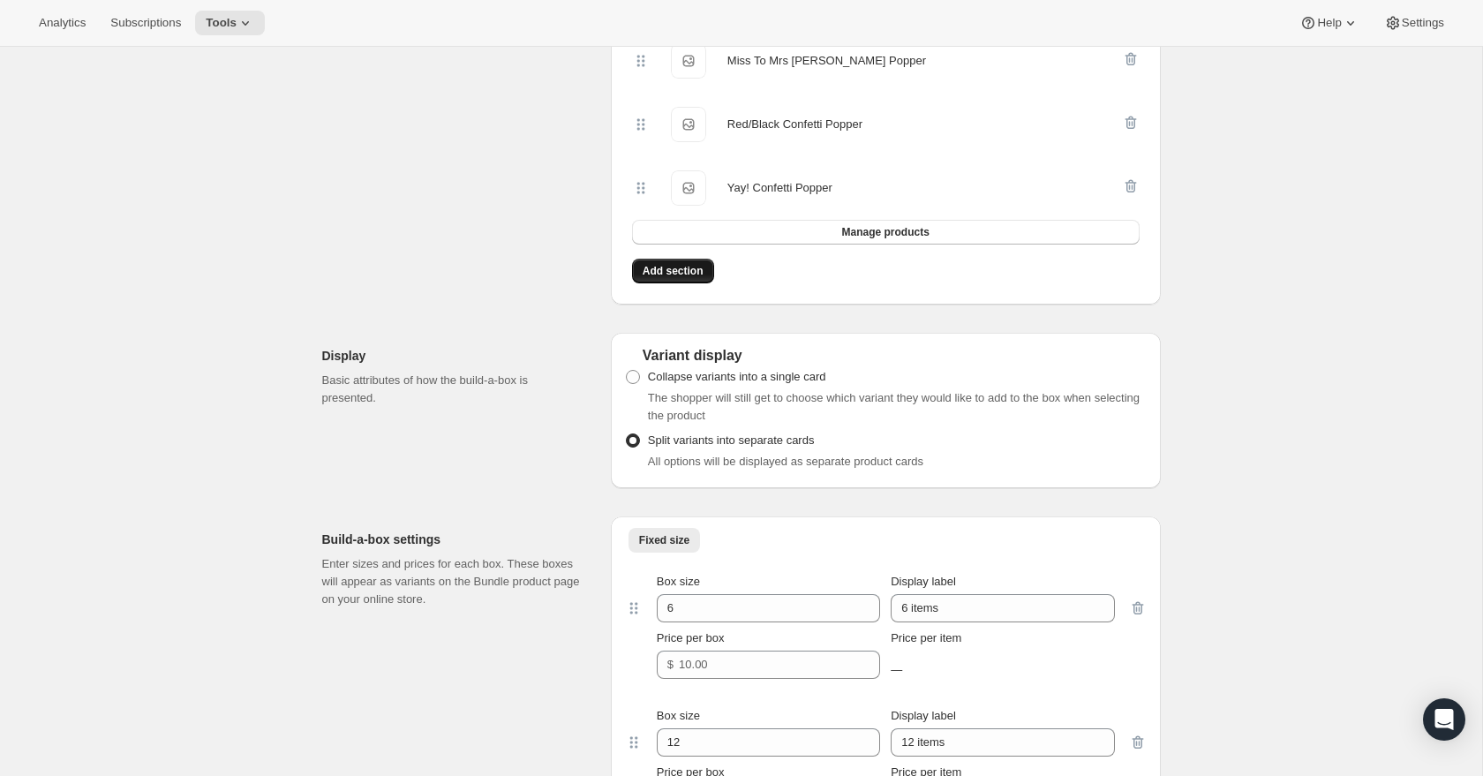
click at [686, 278] on span "Add section" at bounding box center [673, 271] width 61 height 14
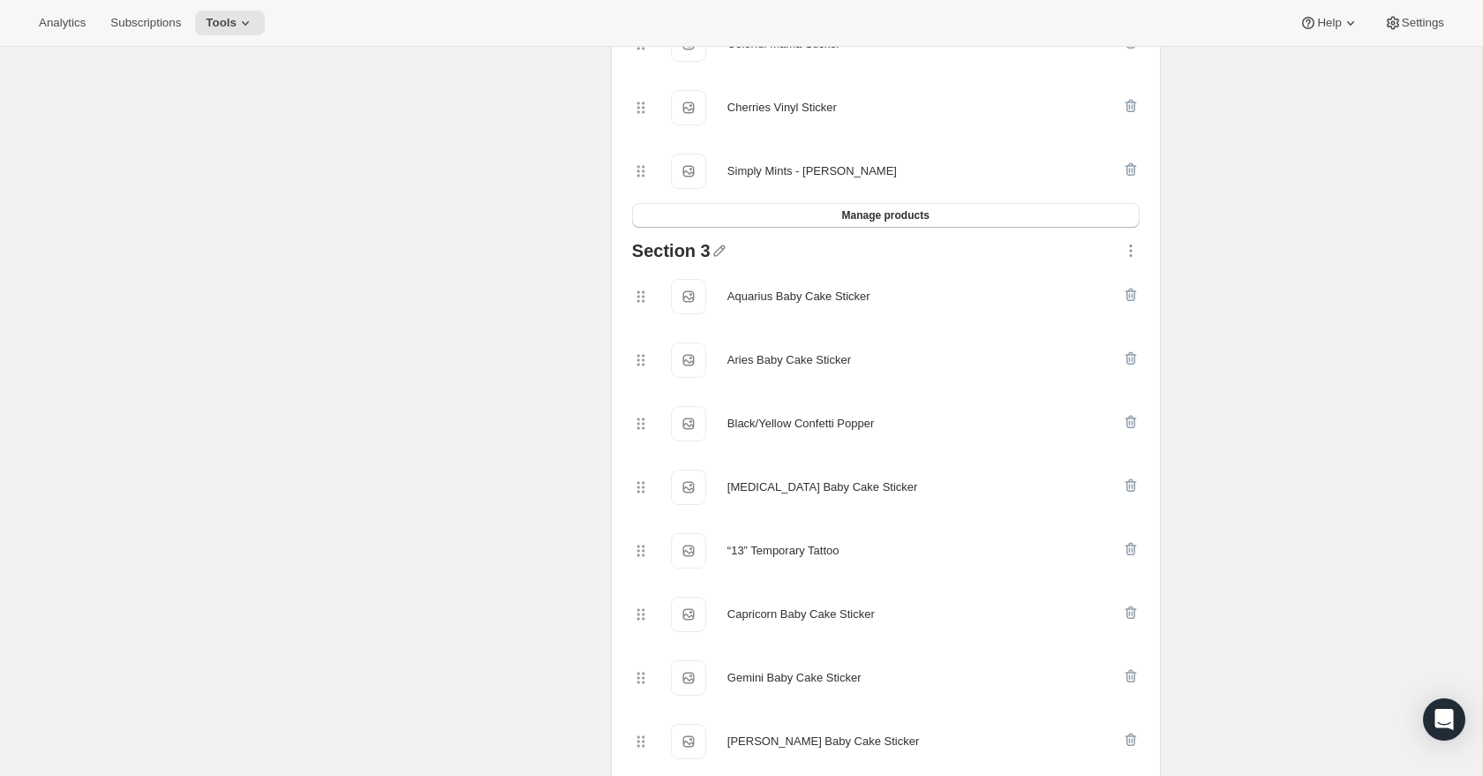
scroll to position [2612, 0]
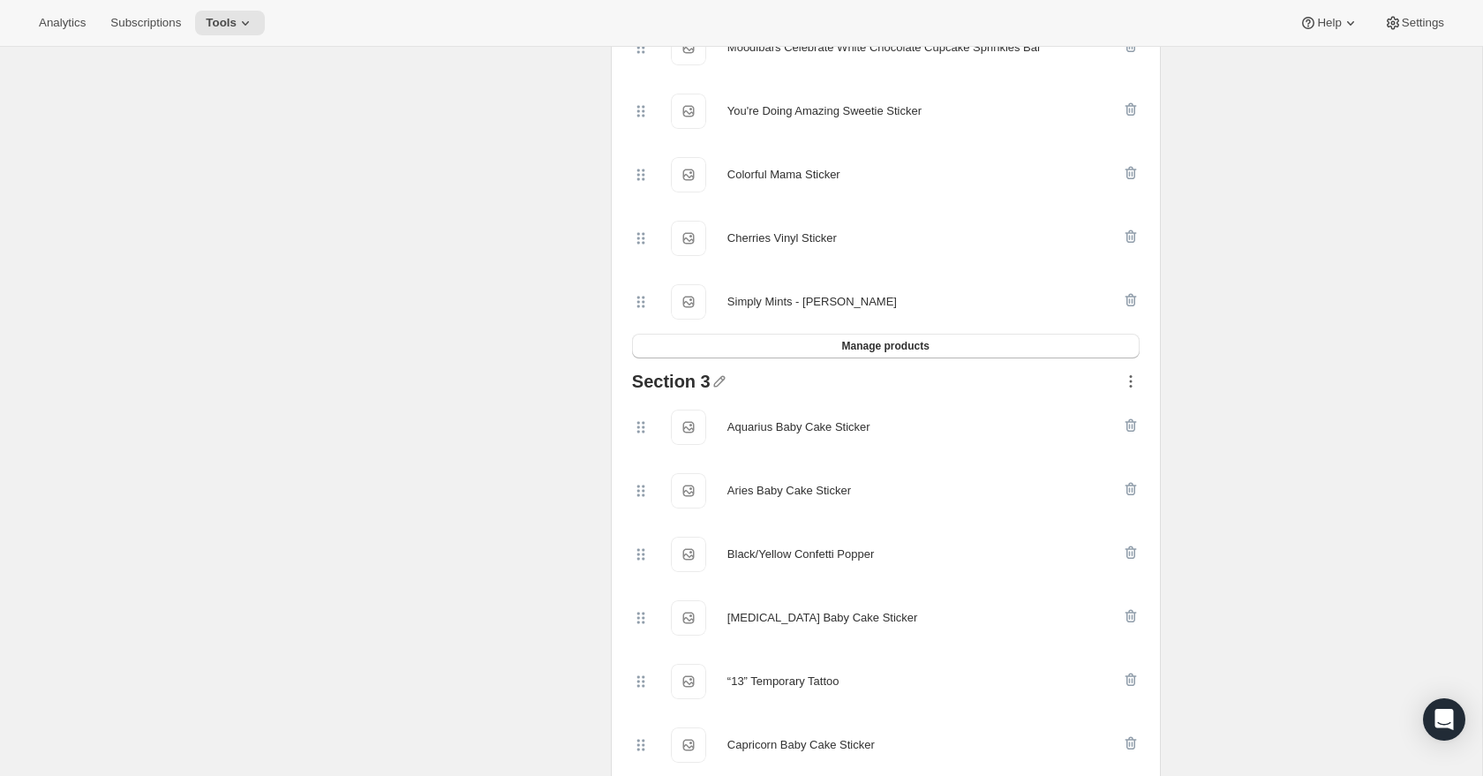
click at [1132, 390] on icon "button" at bounding box center [1131, 381] width 18 height 18
click at [1235, 399] on div "Create Bundle. This page is ready Create Bundle Initial setup Basic Info Name y…" at bounding box center [741, 625] width 1482 height 6381
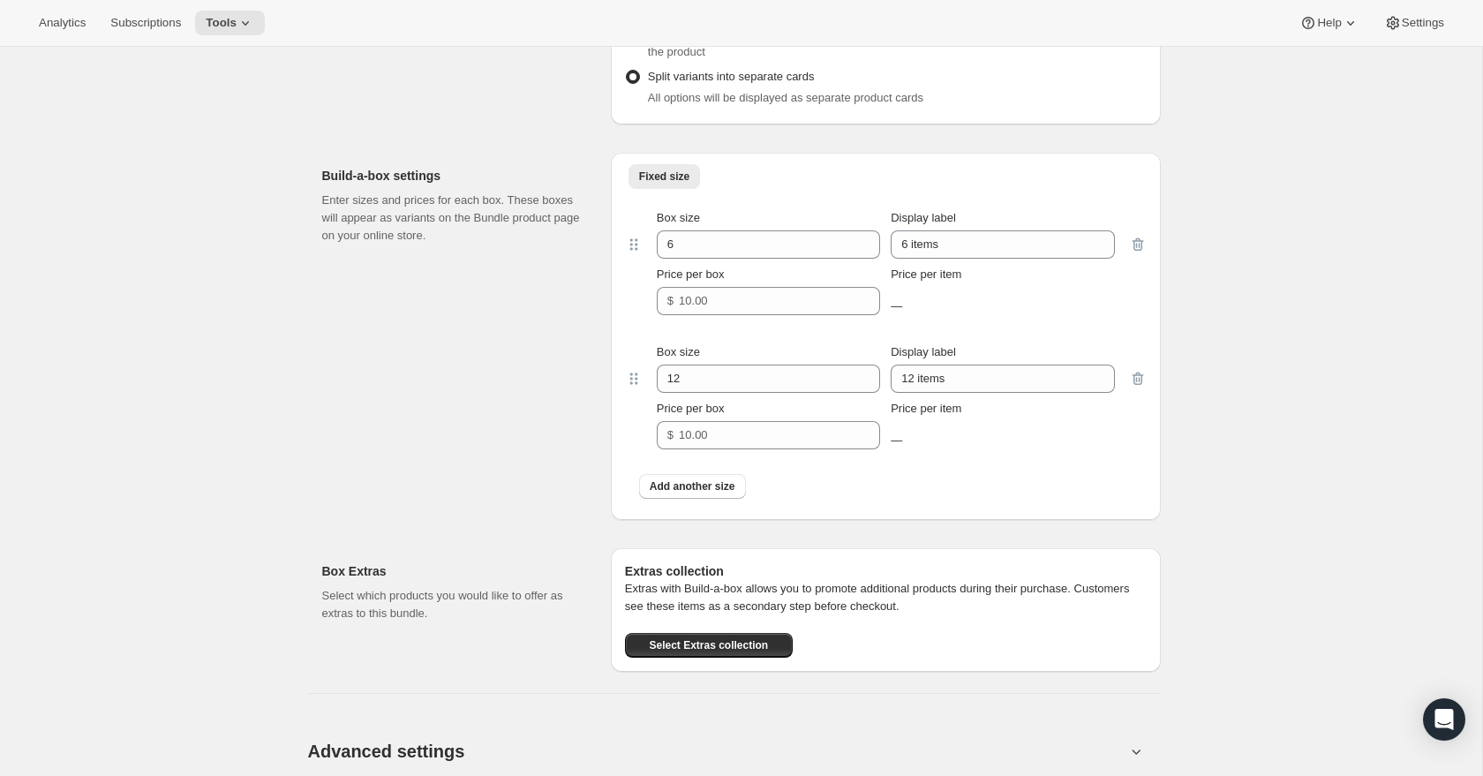
scroll to position [5670, 0]
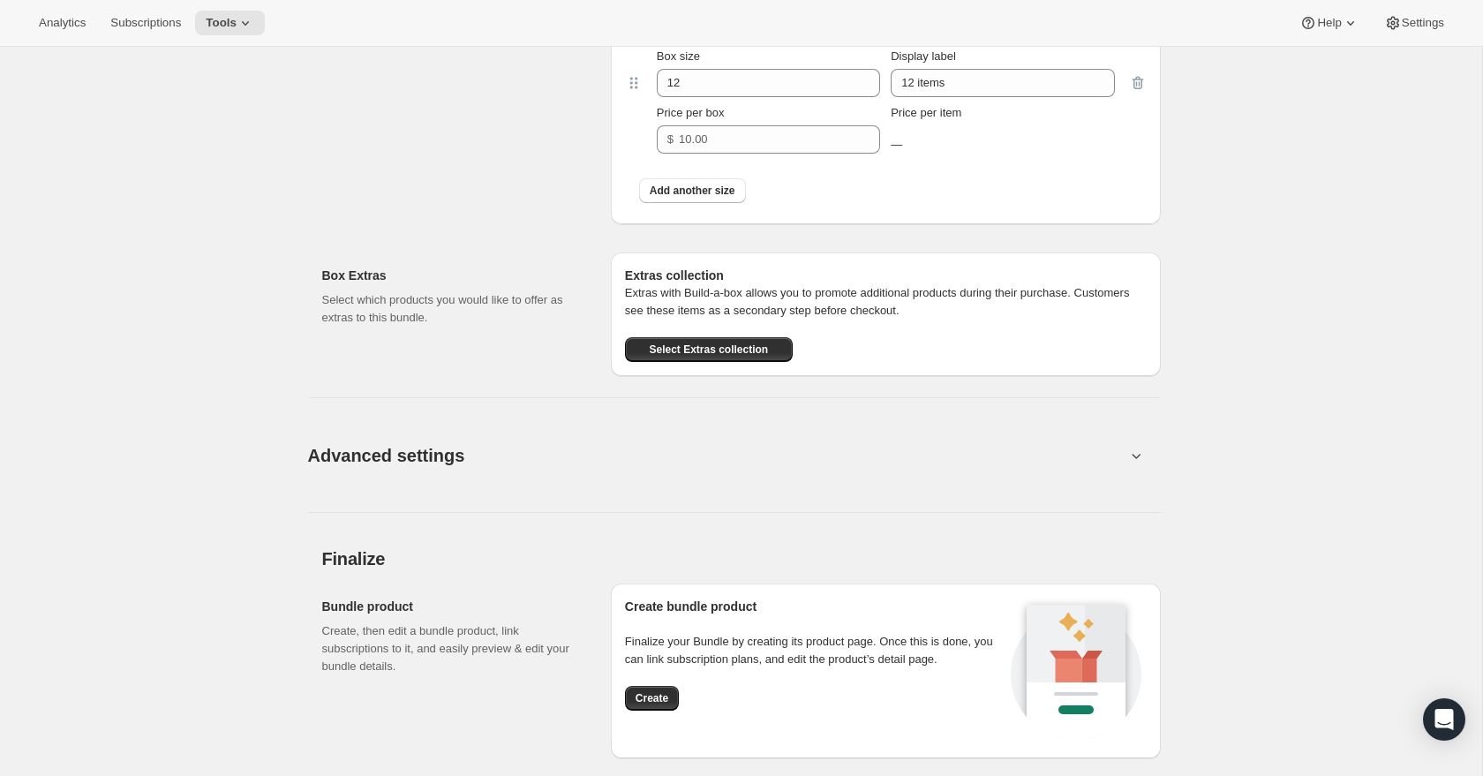
click at [601, 483] on button "Advanced settings" at bounding box center [716, 455] width 839 height 68
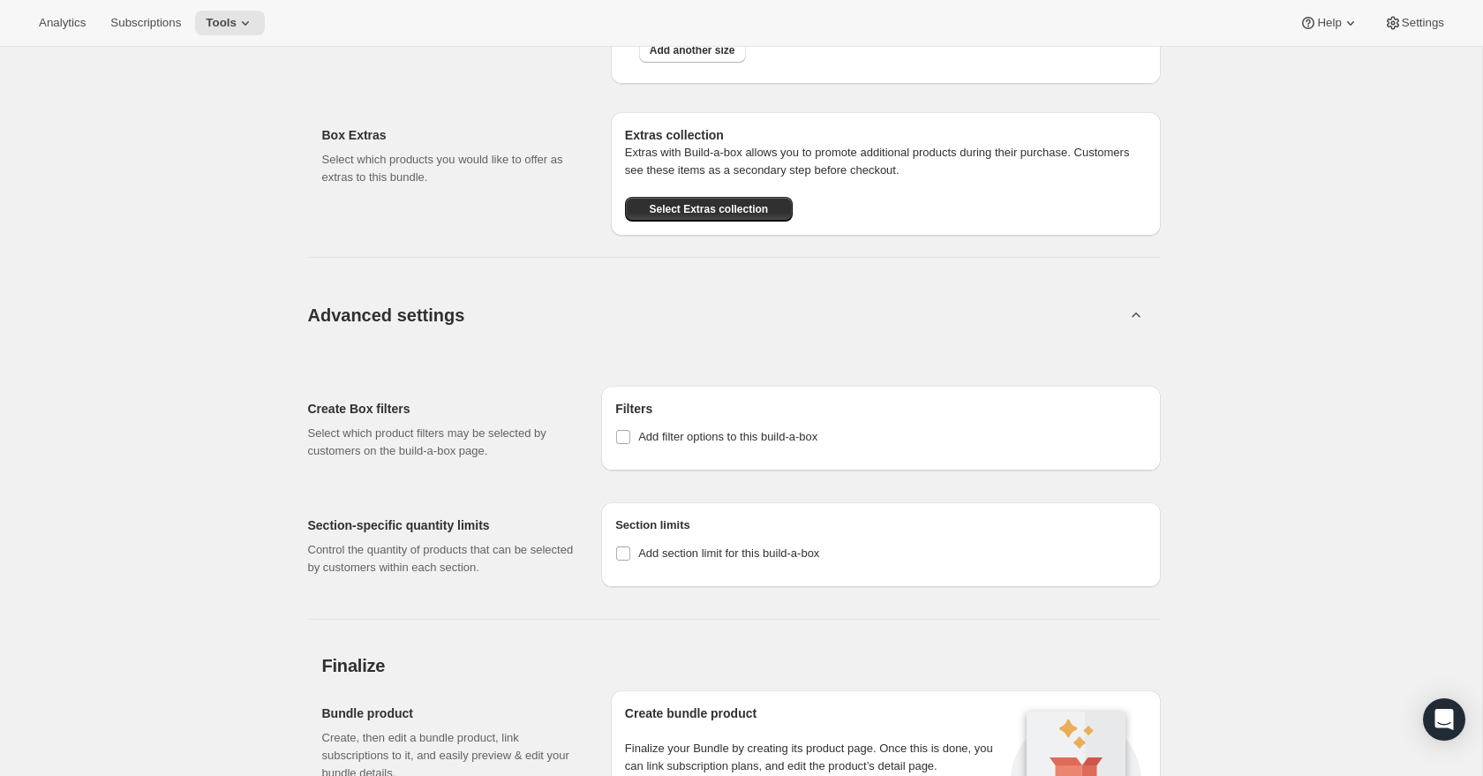
scroll to position [5965, 0]
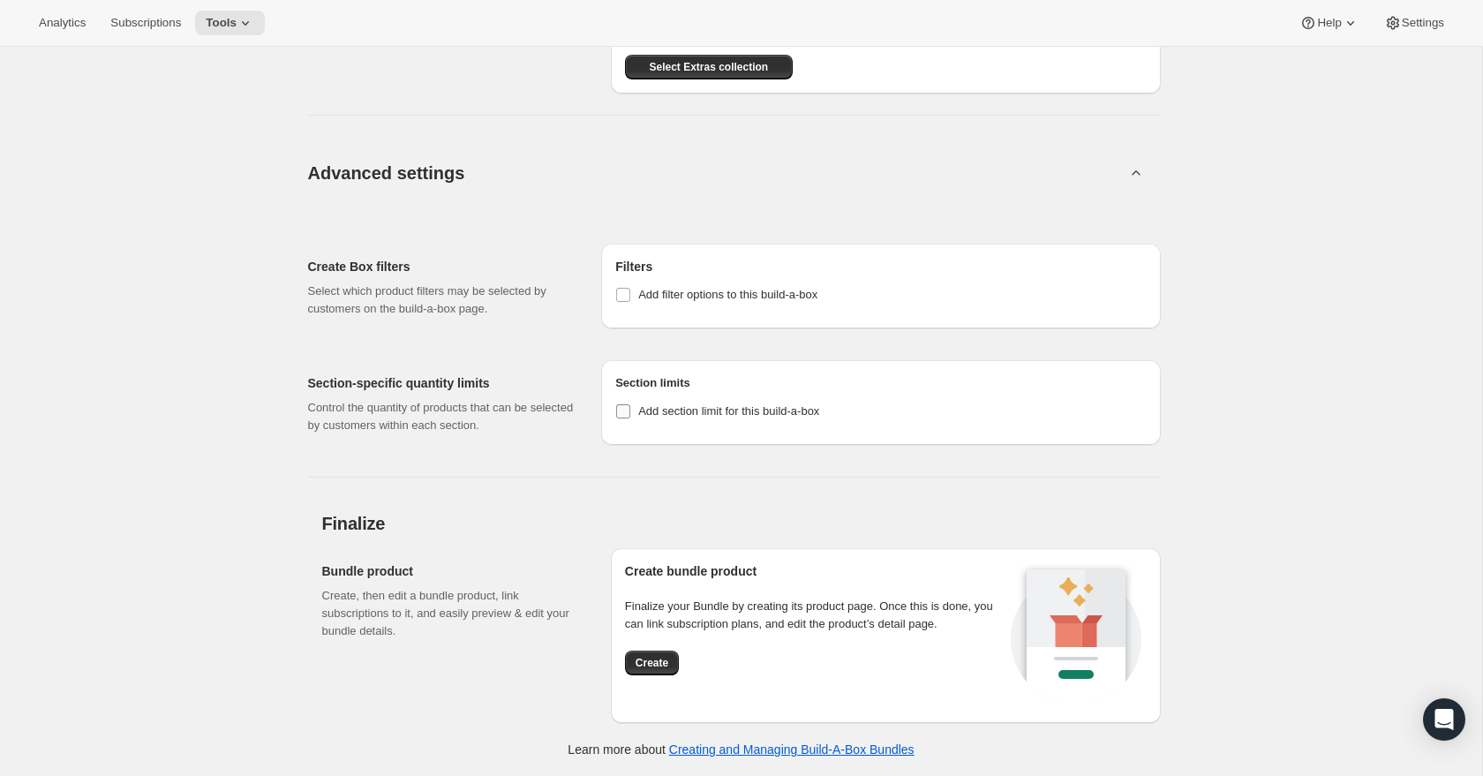
click at [621, 414] on input "Add section limit for this build-a-box" at bounding box center [623, 411] width 14 height 14
checkbox input "true"
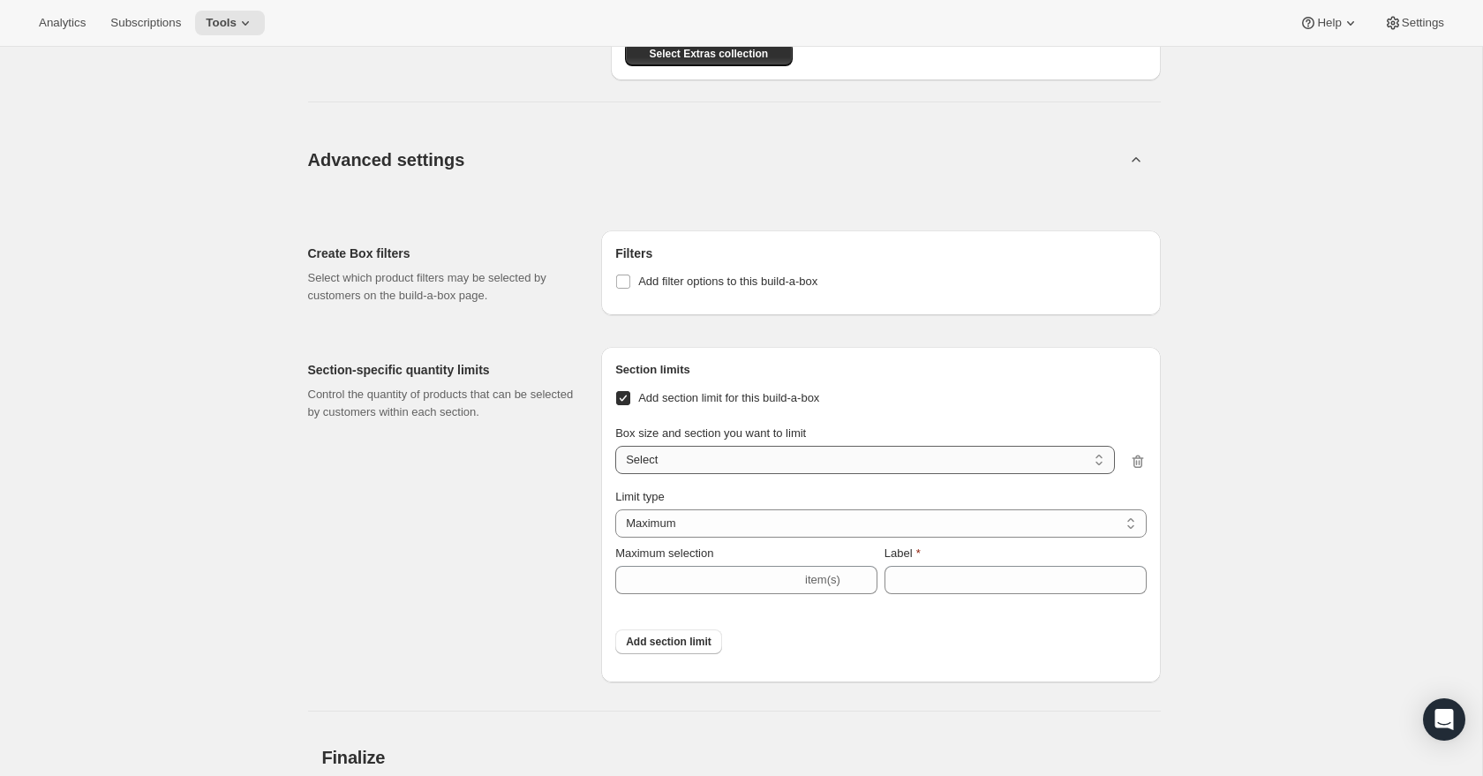
click at [691, 471] on select "6 items / Section 1 6 items / Section 2 6 items / Section 3 6 items / Section 4…" at bounding box center [864, 460] width 499 height 28
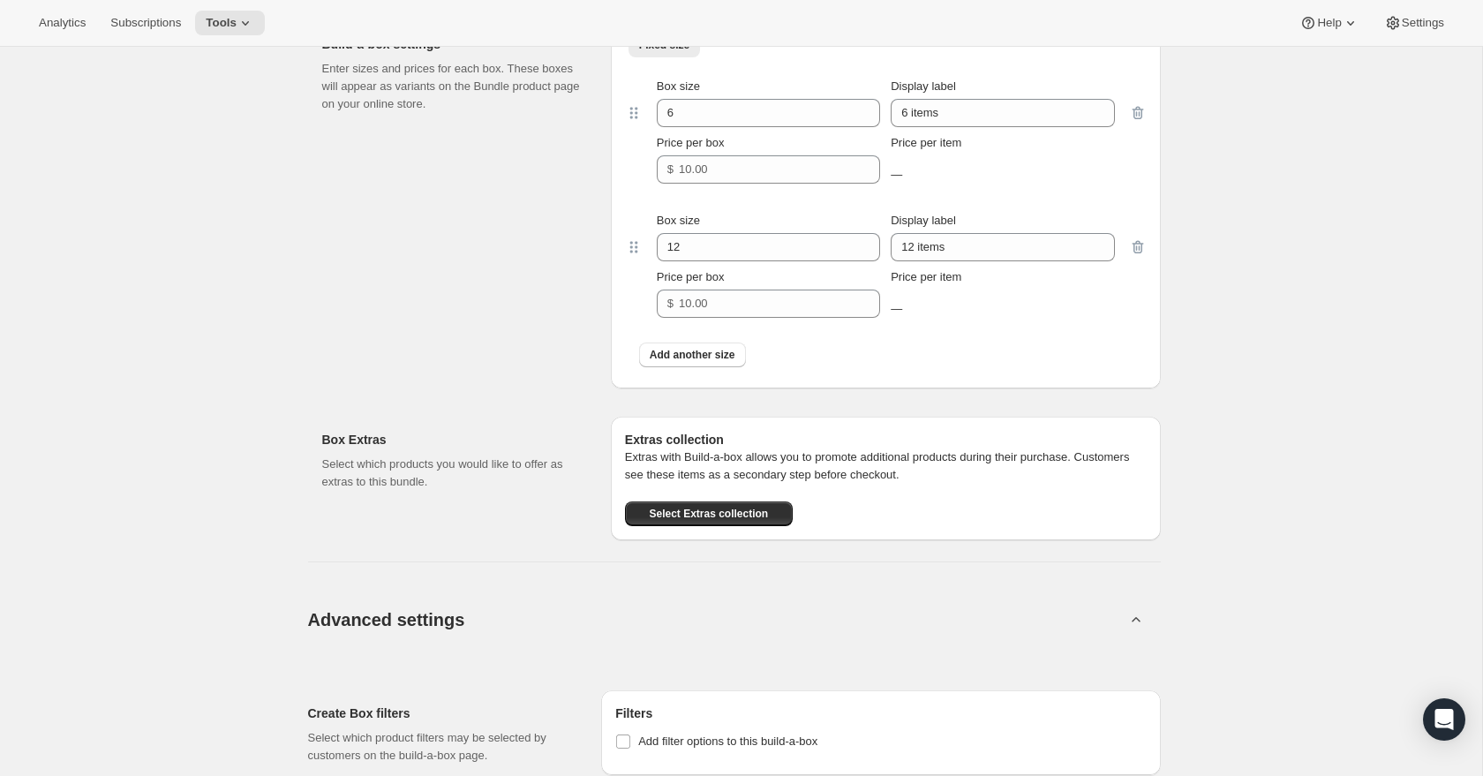
scroll to position [5730, 0]
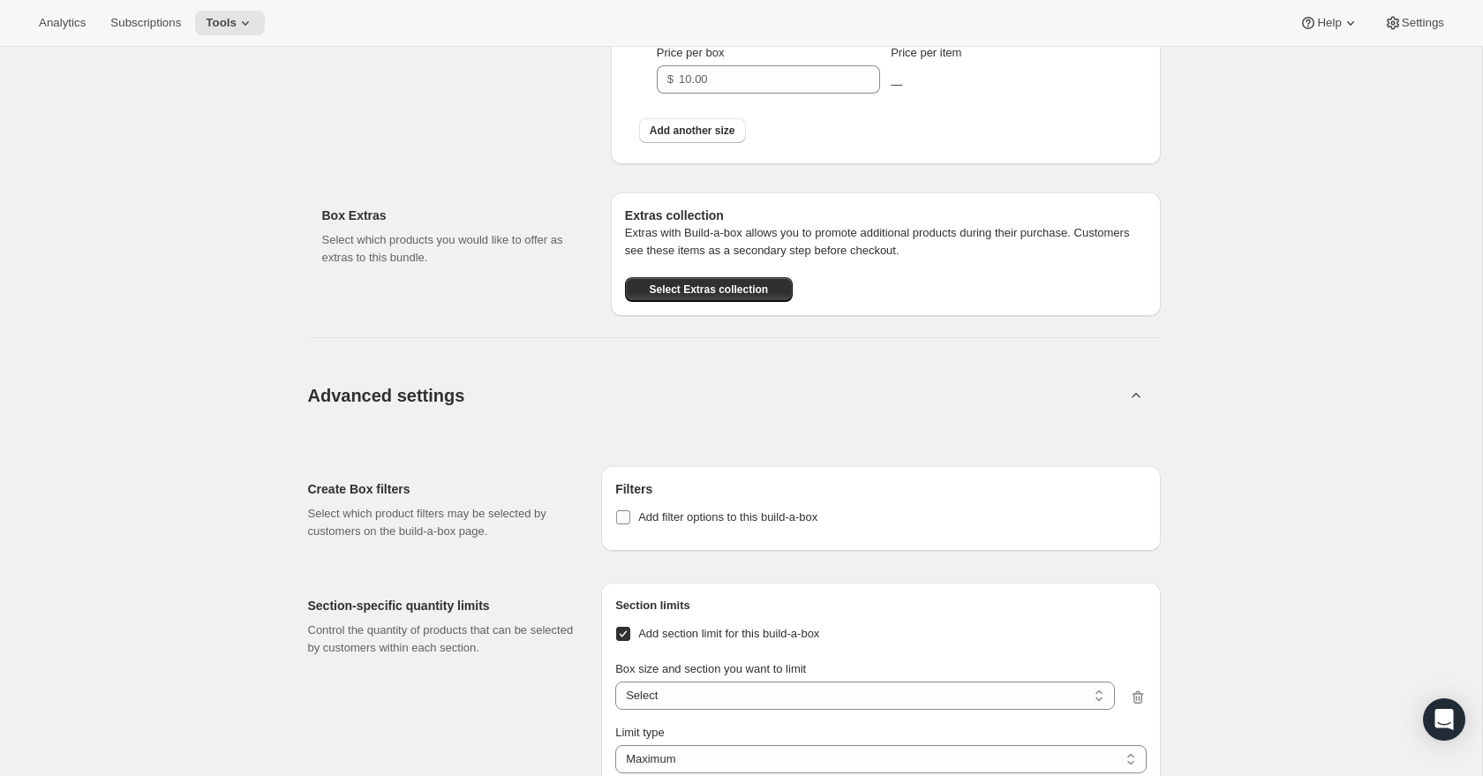
click at [625, 524] on input "Add filter options to this build-a-box" at bounding box center [623, 517] width 14 height 14
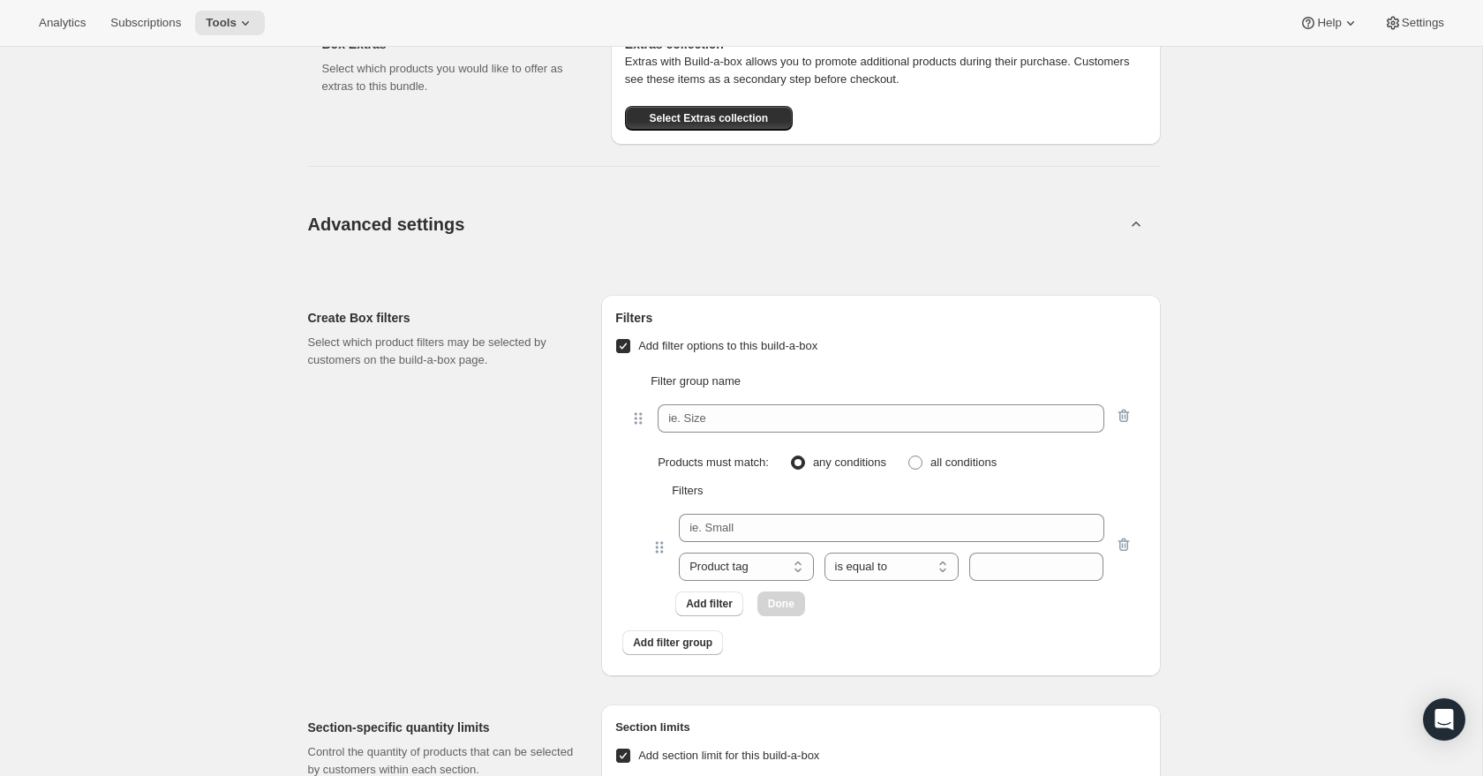
scroll to position [5903, 0]
click at [621, 351] on input "Add filter options to this build-a-box" at bounding box center [623, 344] width 14 height 14
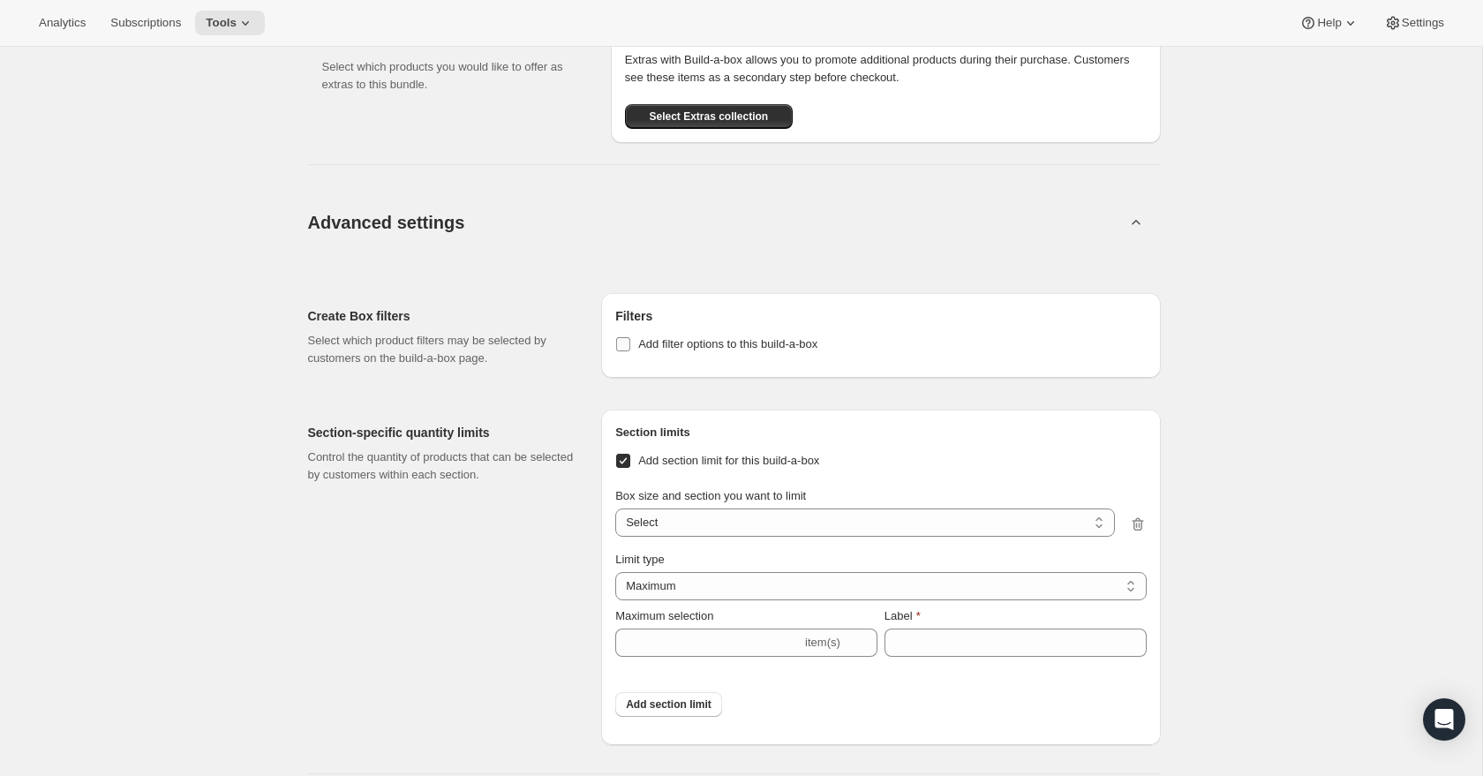
click at [622, 351] on input "Add filter options to this build-a-box" at bounding box center [623, 344] width 14 height 14
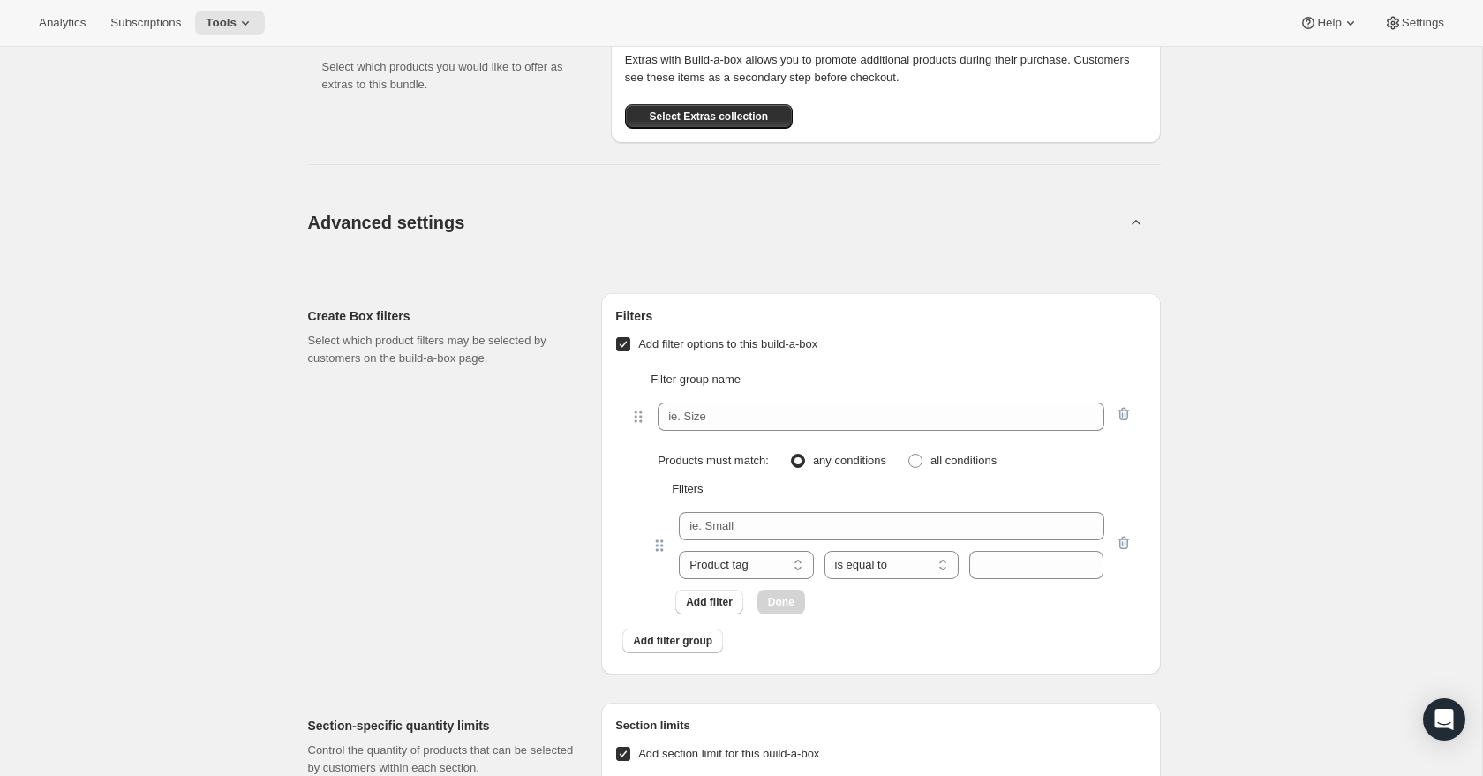
click at [626, 351] on input "Add filter options to this build-a-box" at bounding box center [623, 344] width 14 height 14
checkbox input "false"
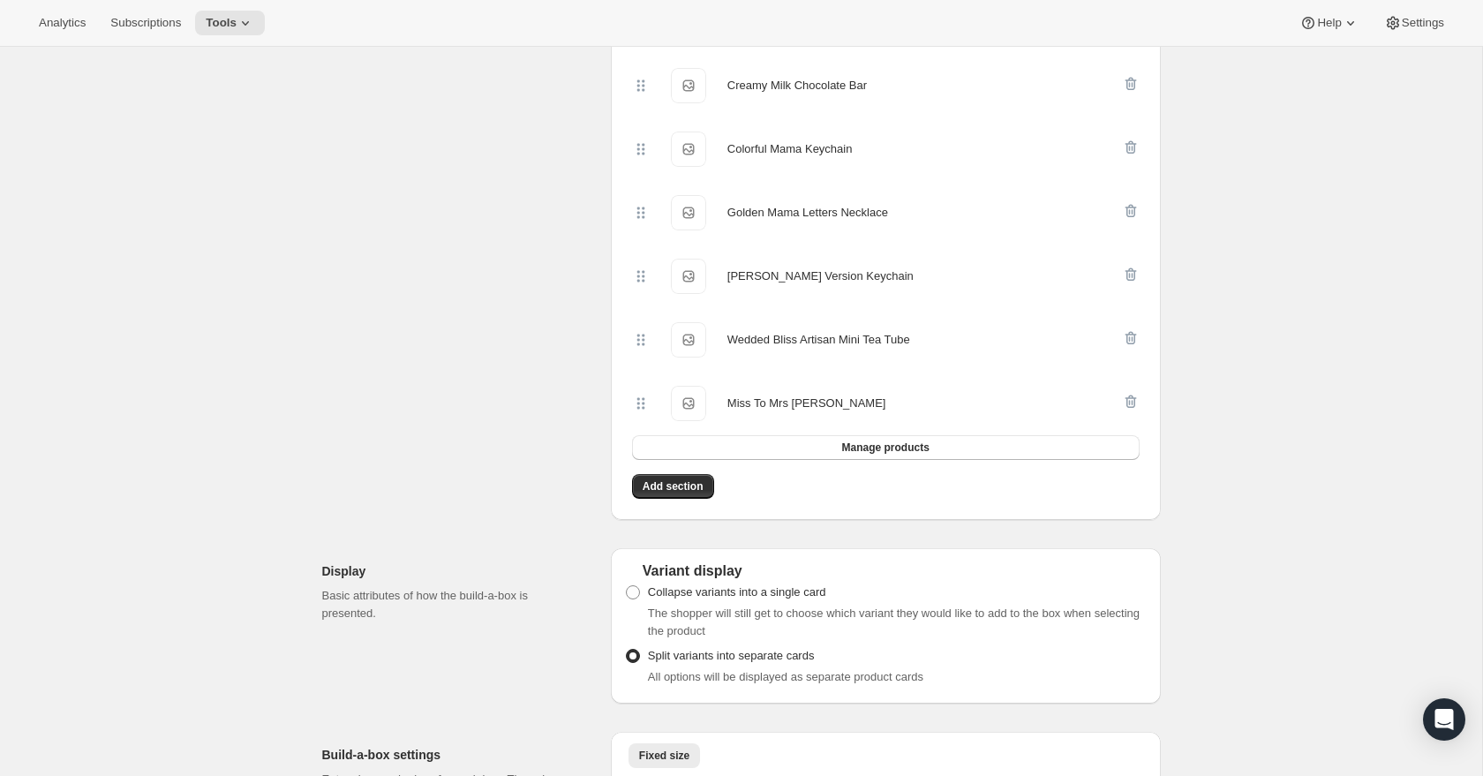
scroll to position [4819, 0]
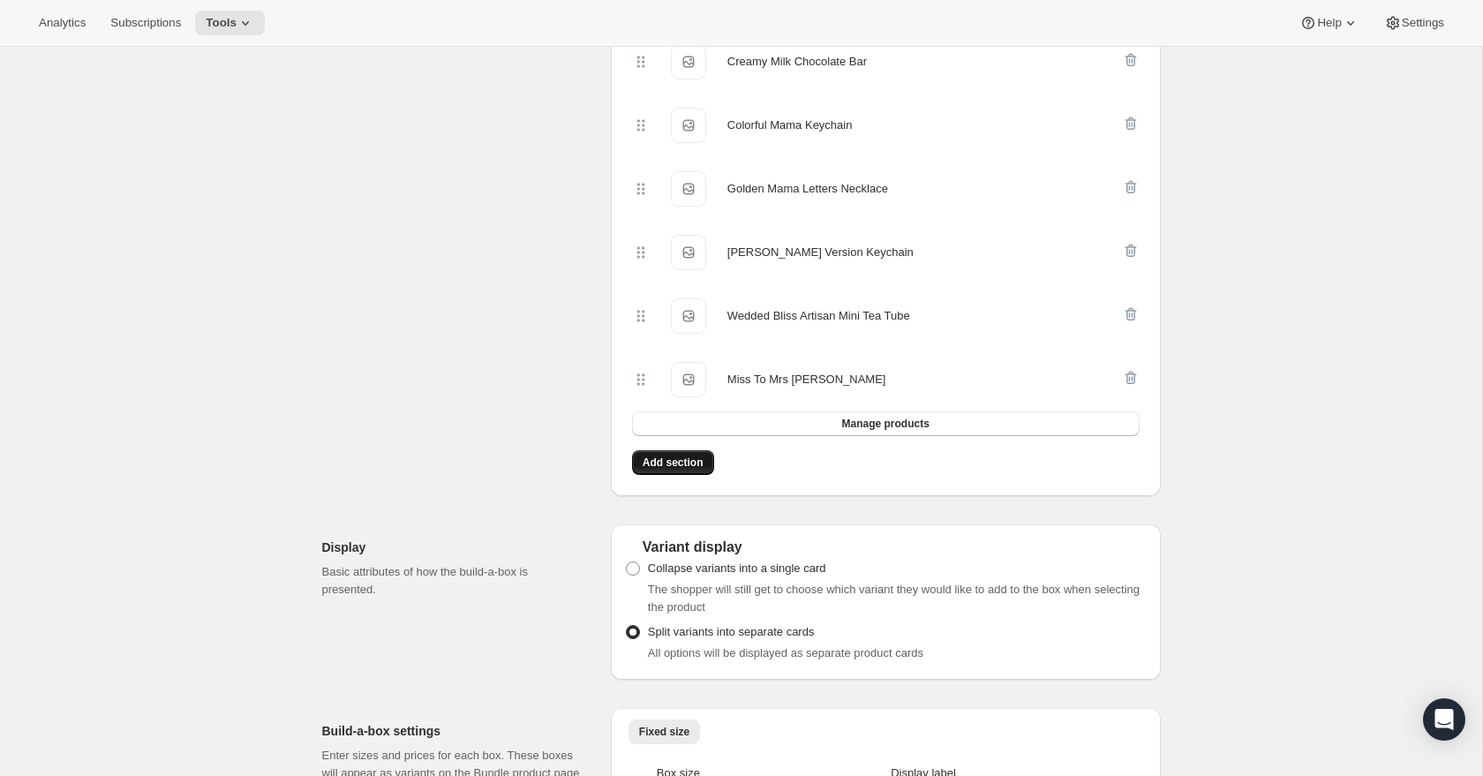
click at [673, 470] on span "Add section" at bounding box center [673, 462] width 61 height 14
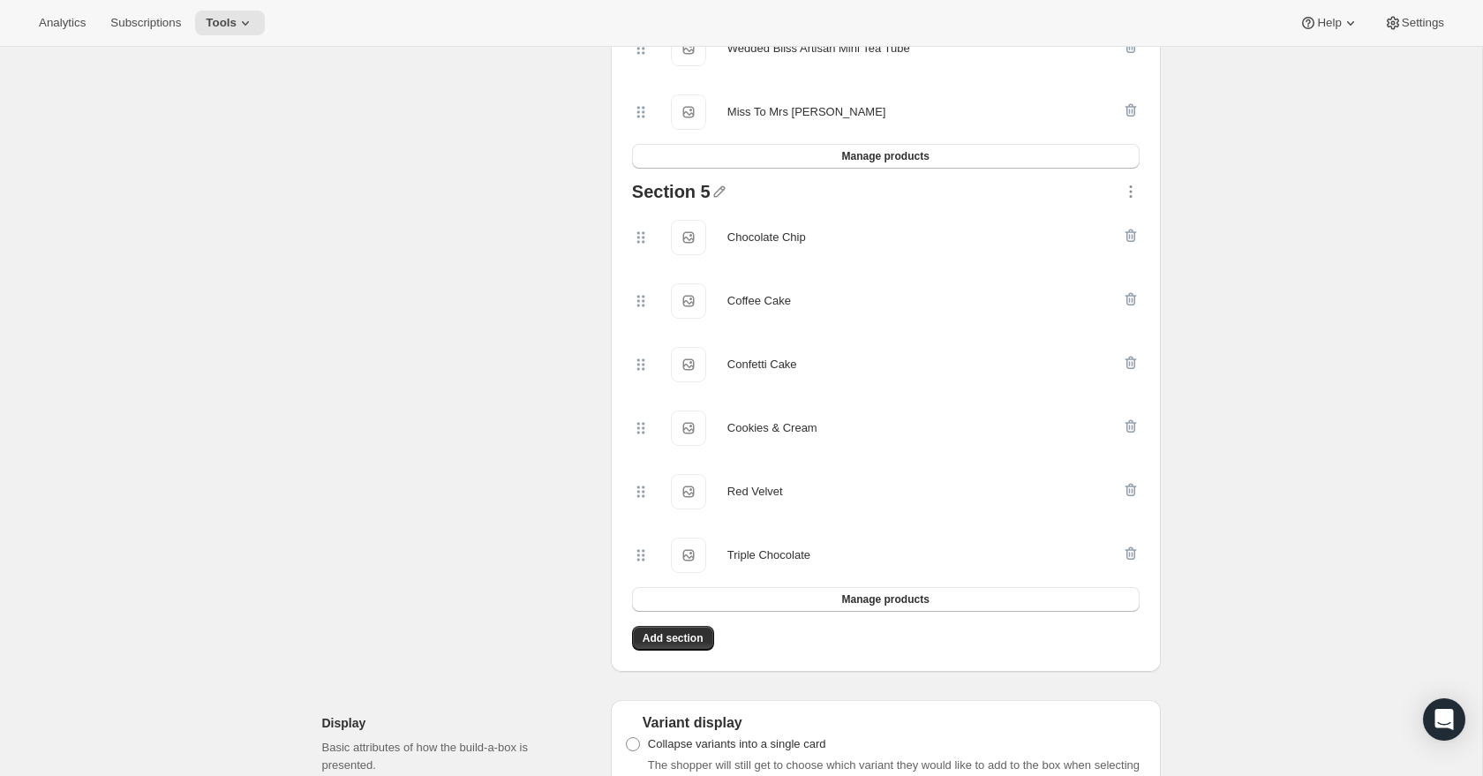
scroll to position [5100, 0]
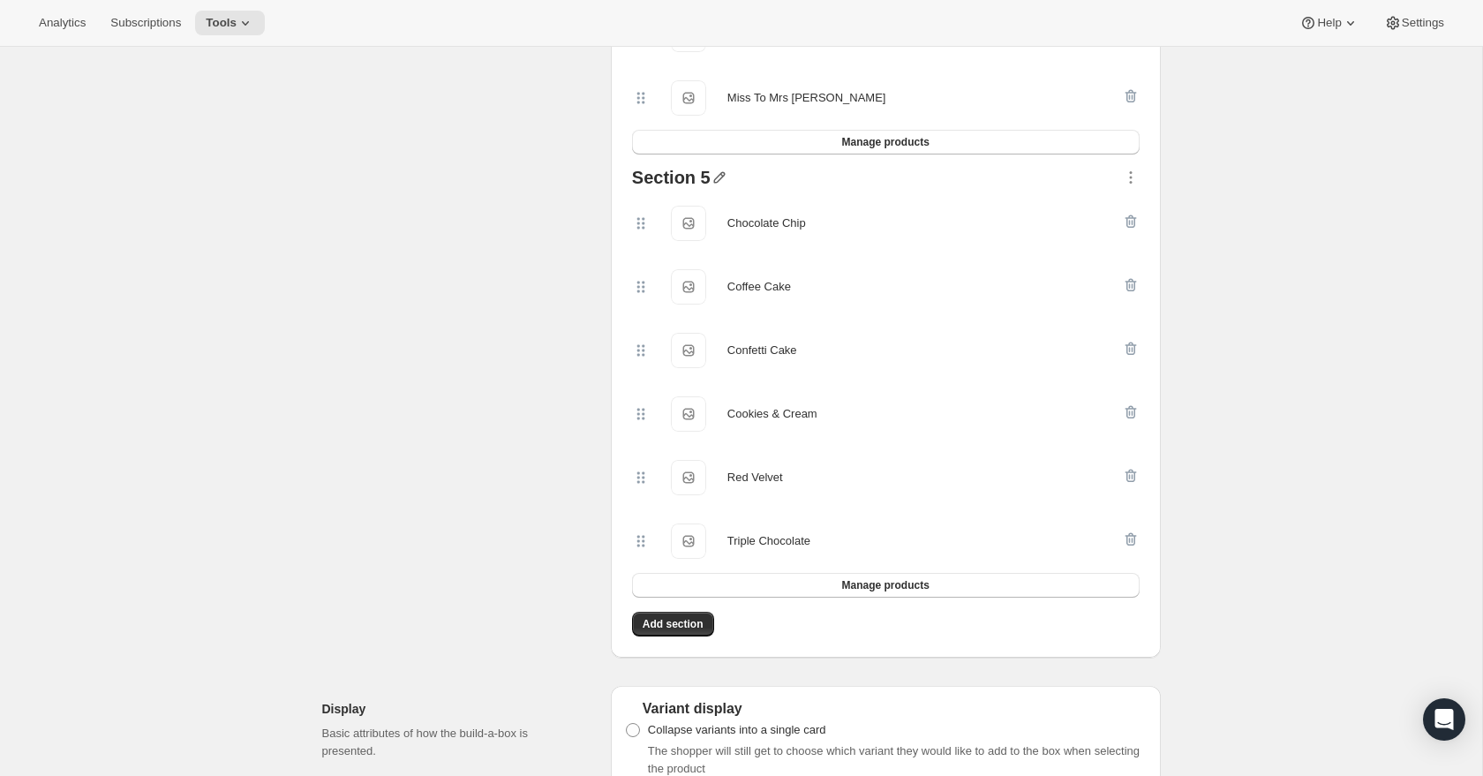
click at [717, 186] on icon "button" at bounding box center [720, 178] width 18 height 18
click at [696, 230] on input "text" at bounding box center [727, 226] width 169 height 28
type input "Cookie Flavors"
click at [654, 249] on span "Save" at bounding box center [656, 249] width 26 height 18
click at [1133, 184] on icon "button" at bounding box center [1131, 178] width 18 height 18
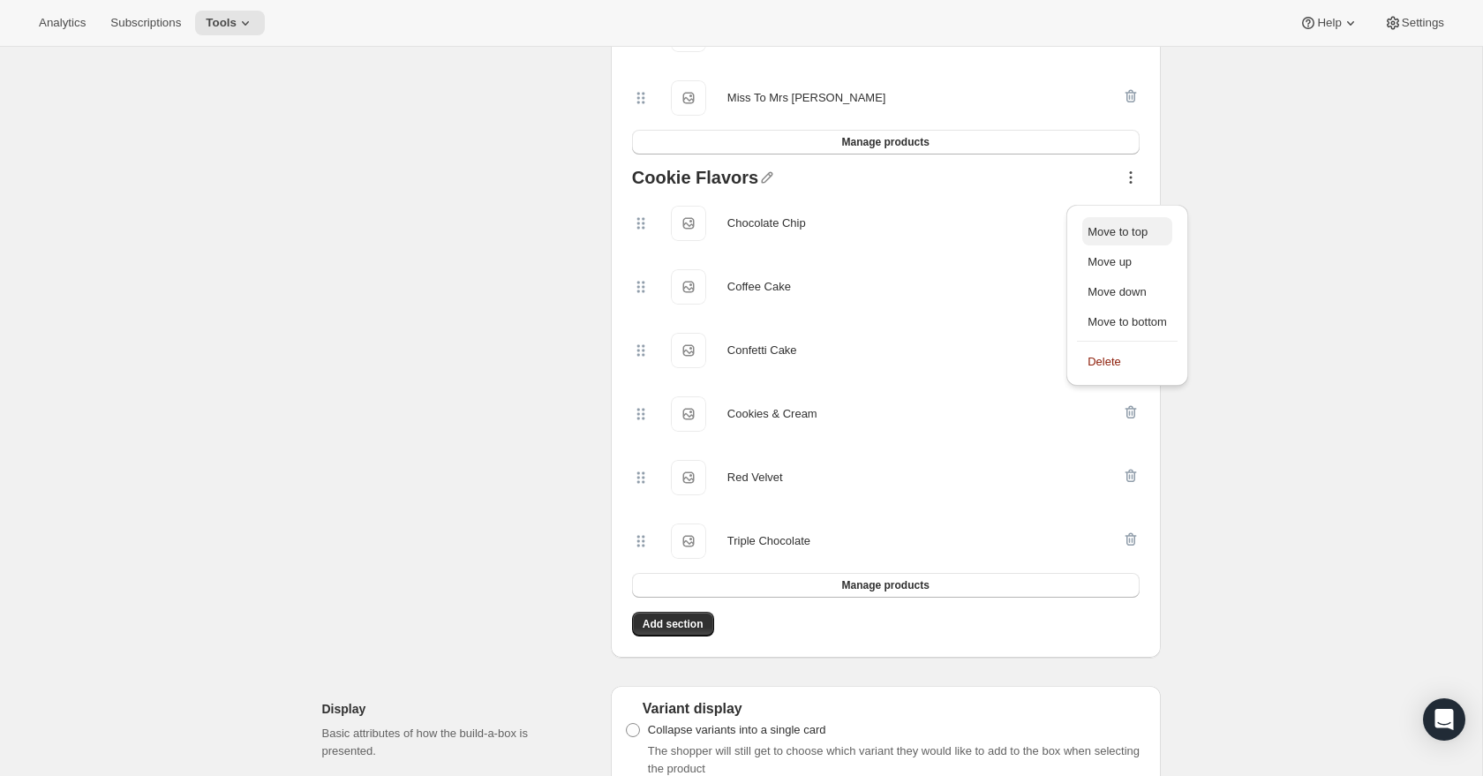
click at [1129, 237] on span "Move to top" at bounding box center [1117, 231] width 60 height 13
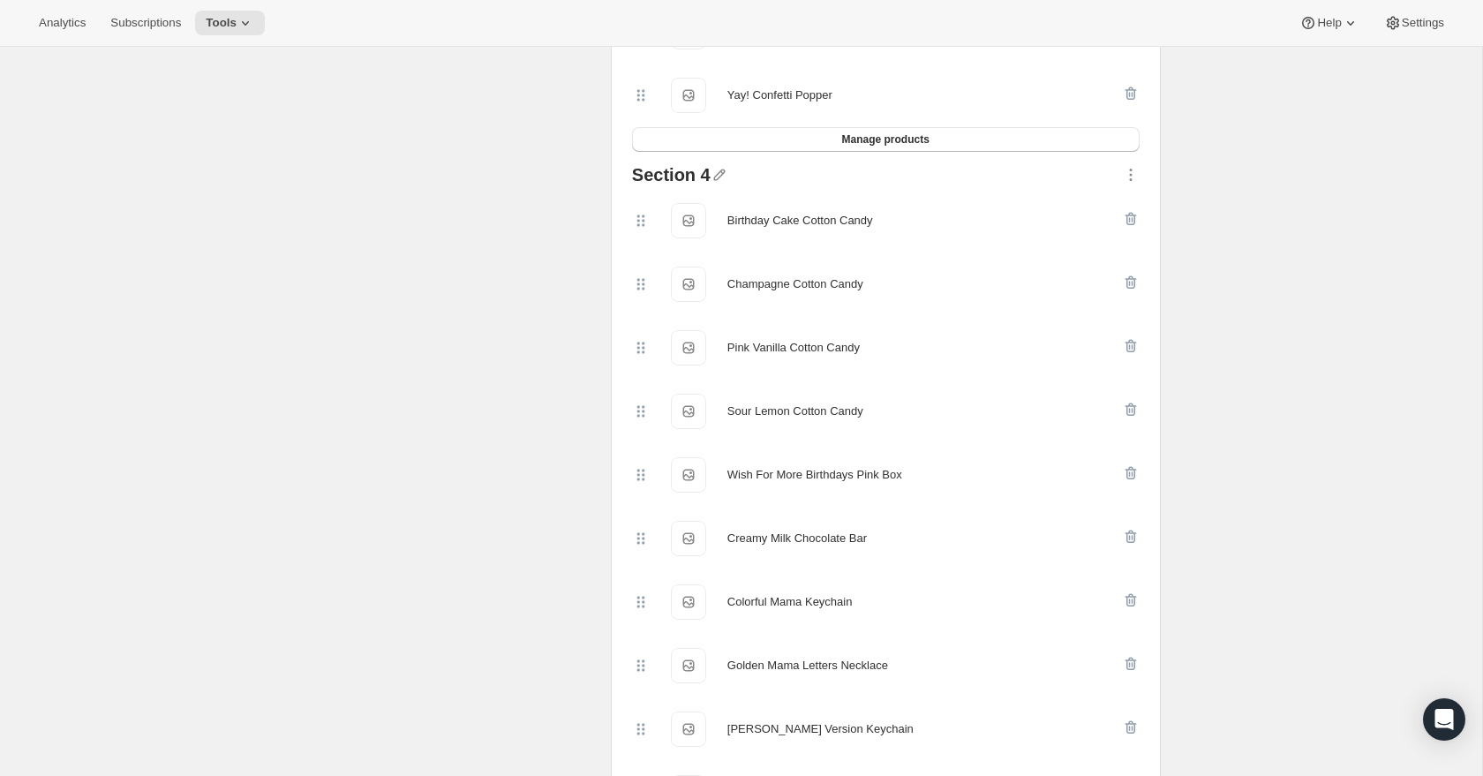
scroll to position [4676, 0]
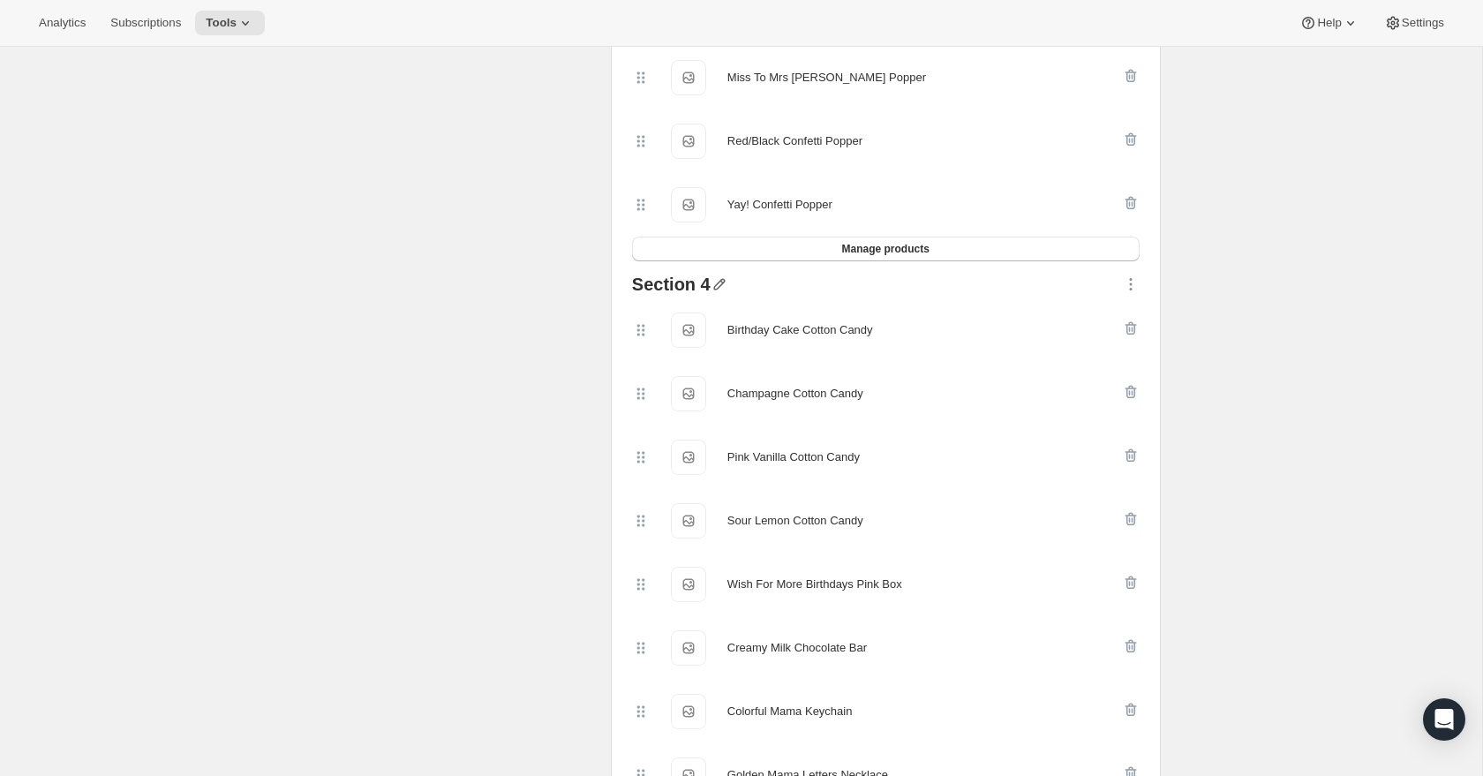
click at [722, 293] on icon "button" at bounding box center [720, 284] width 18 height 18
click at [697, 335] on input "Cookie Flavors" at bounding box center [727, 333] width 169 height 28
type input "Premium"
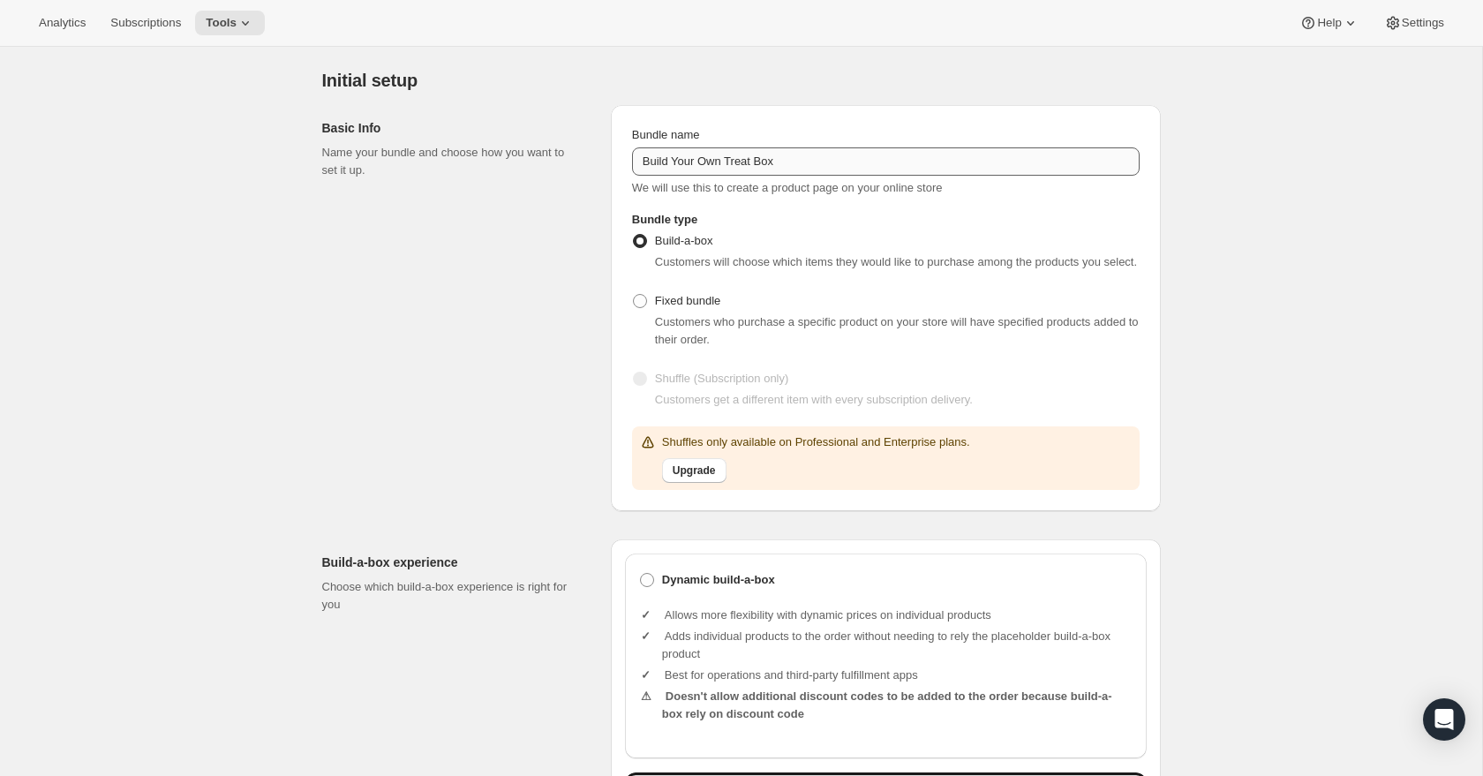
scroll to position [59, 0]
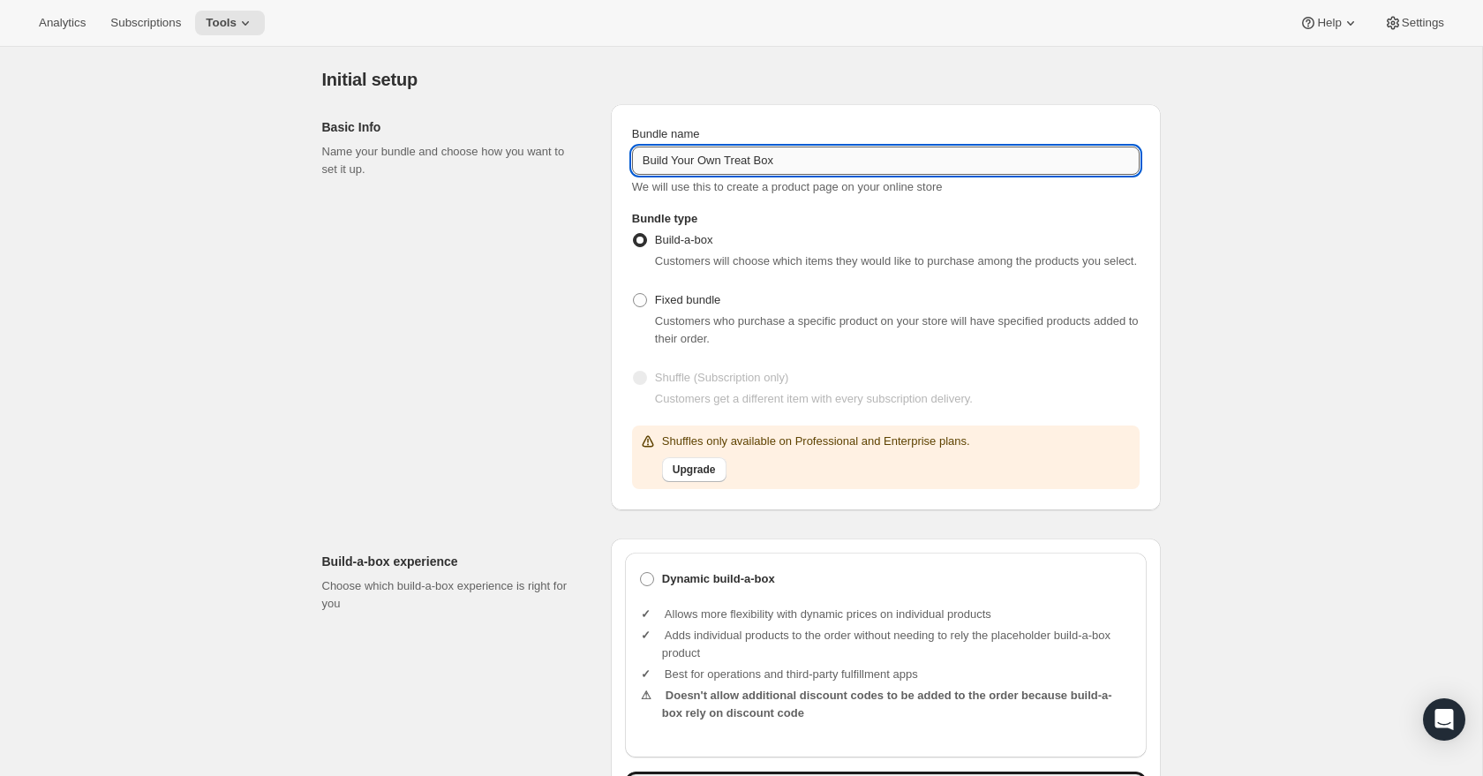
click at [806, 161] on input "Build Your Own Treat Box" at bounding box center [886, 161] width 508 height 28
type input "Build Your Own Treat Box (Medium)"
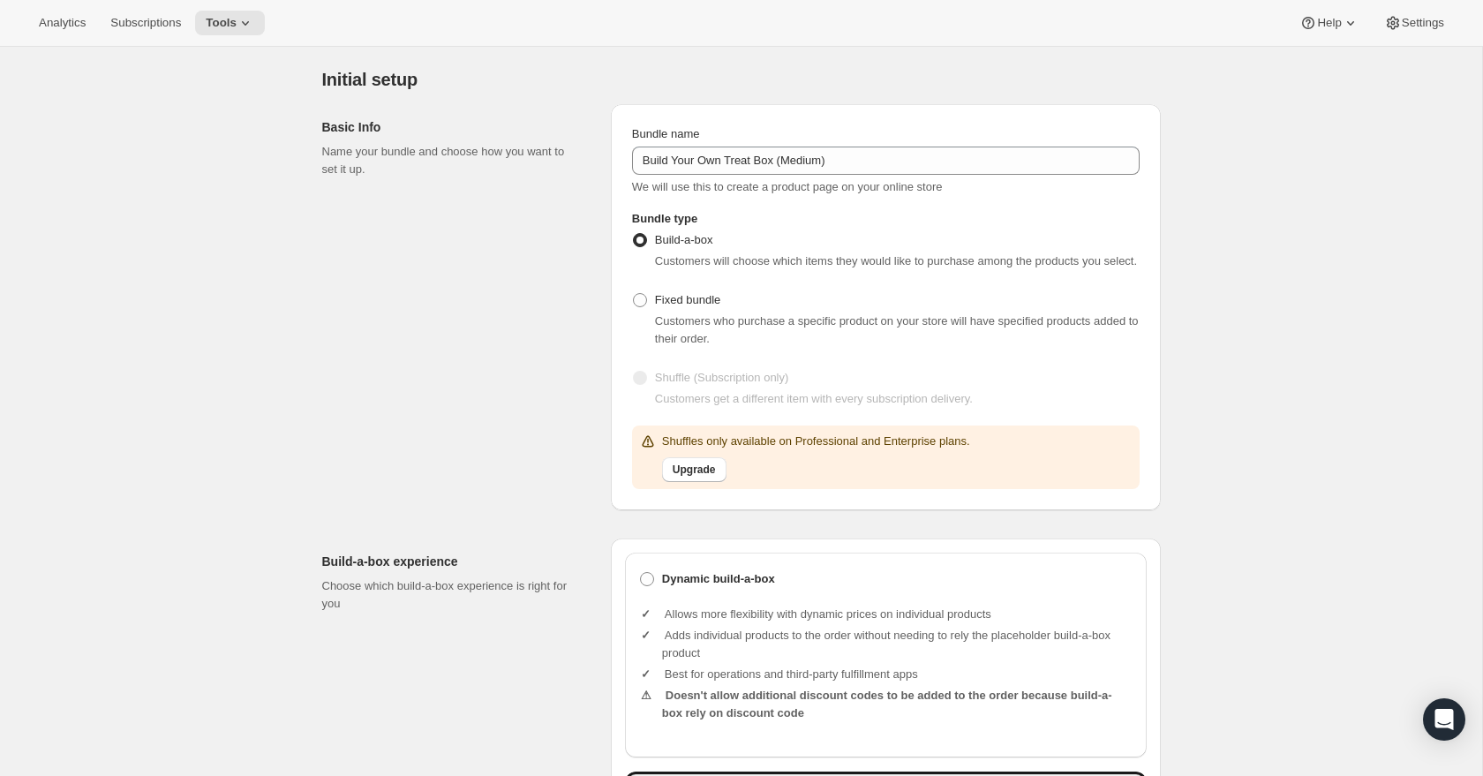
click at [539, 238] on div "Basic Info Name your bundle and choose how you want to set it up." at bounding box center [459, 307] width 275 height 406
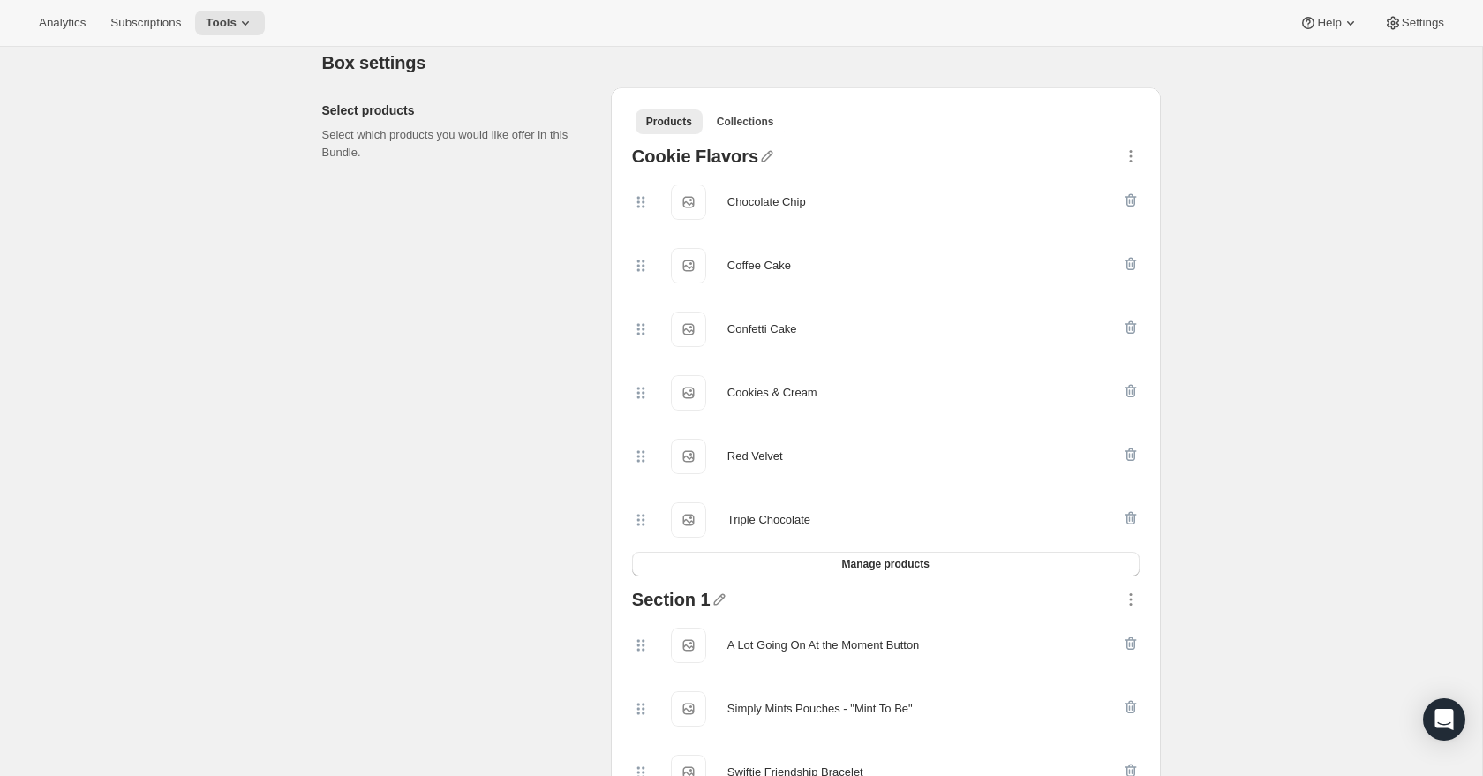
scroll to position [827, 0]
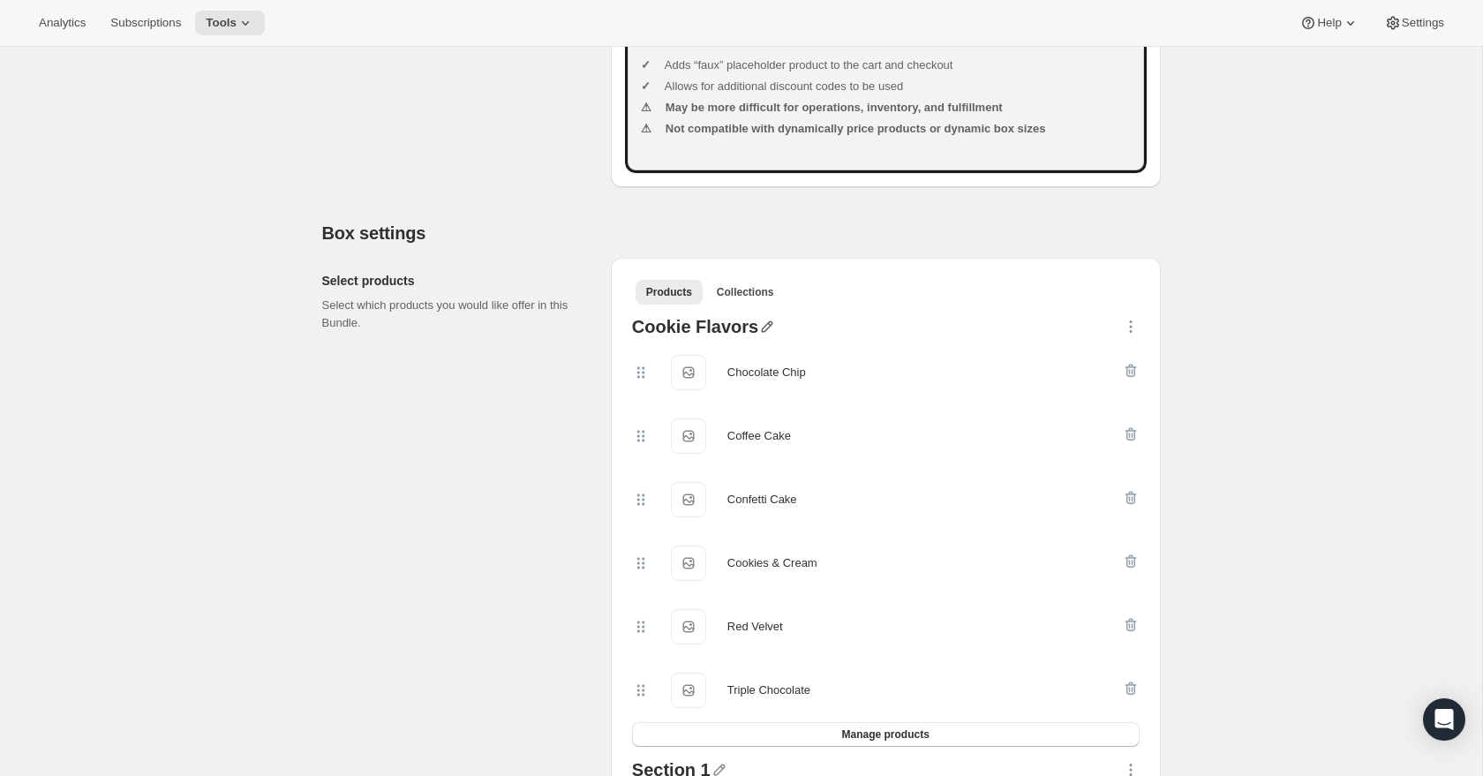
click at [762, 333] on icon "button" at bounding box center [767, 326] width 11 height 11
click at [723, 387] on input "text" at bounding box center [768, 379] width 169 height 28
click at [758, 335] on icon "button" at bounding box center [767, 327] width 18 height 18
click at [761, 335] on icon "button" at bounding box center [767, 327] width 18 height 18
click at [718, 381] on input "text" at bounding box center [768, 379] width 169 height 28
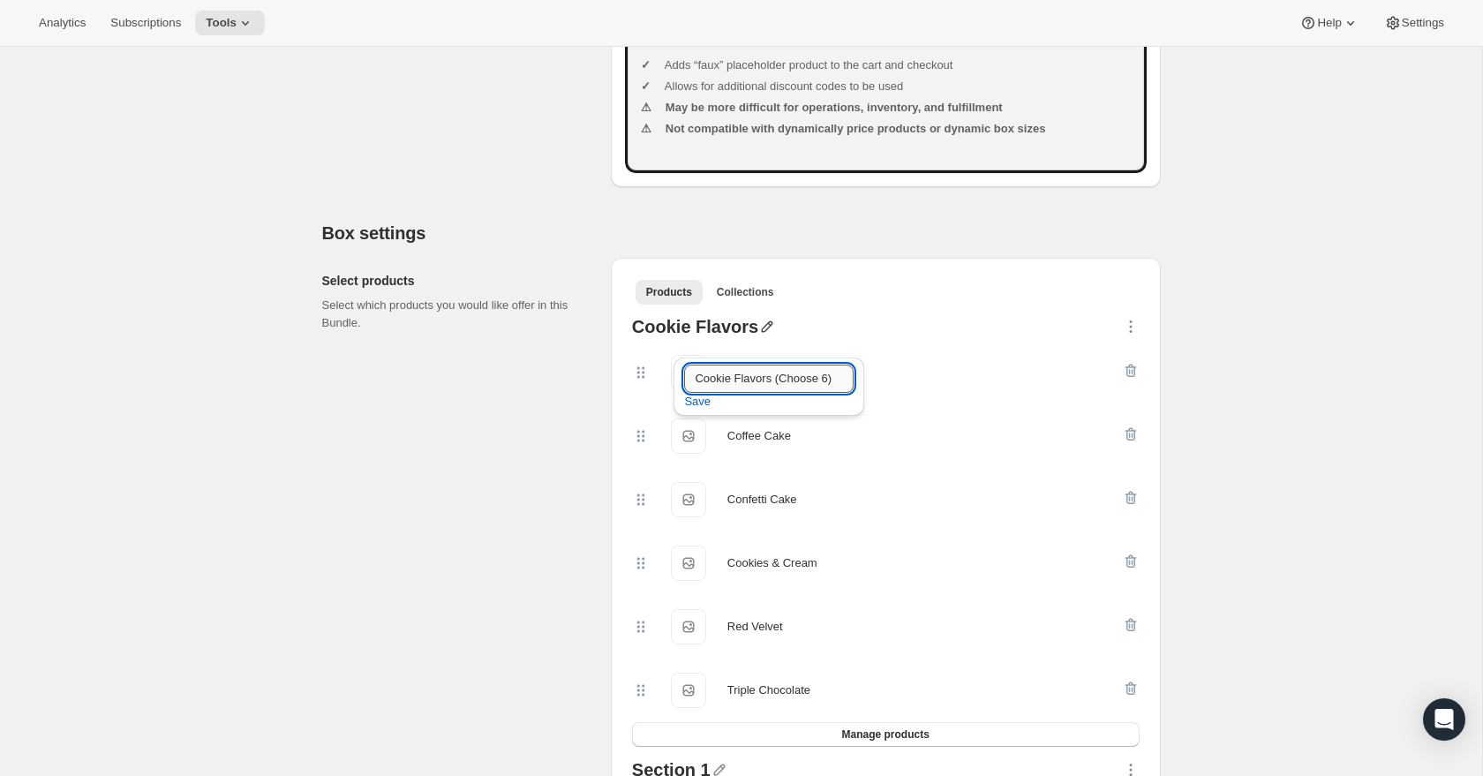
scroll to position [0, 14]
type input "Cookie Flavors (Choose 6)"
click at [702, 402] on span "Save" at bounding box center [697, 402] width 26 height 18
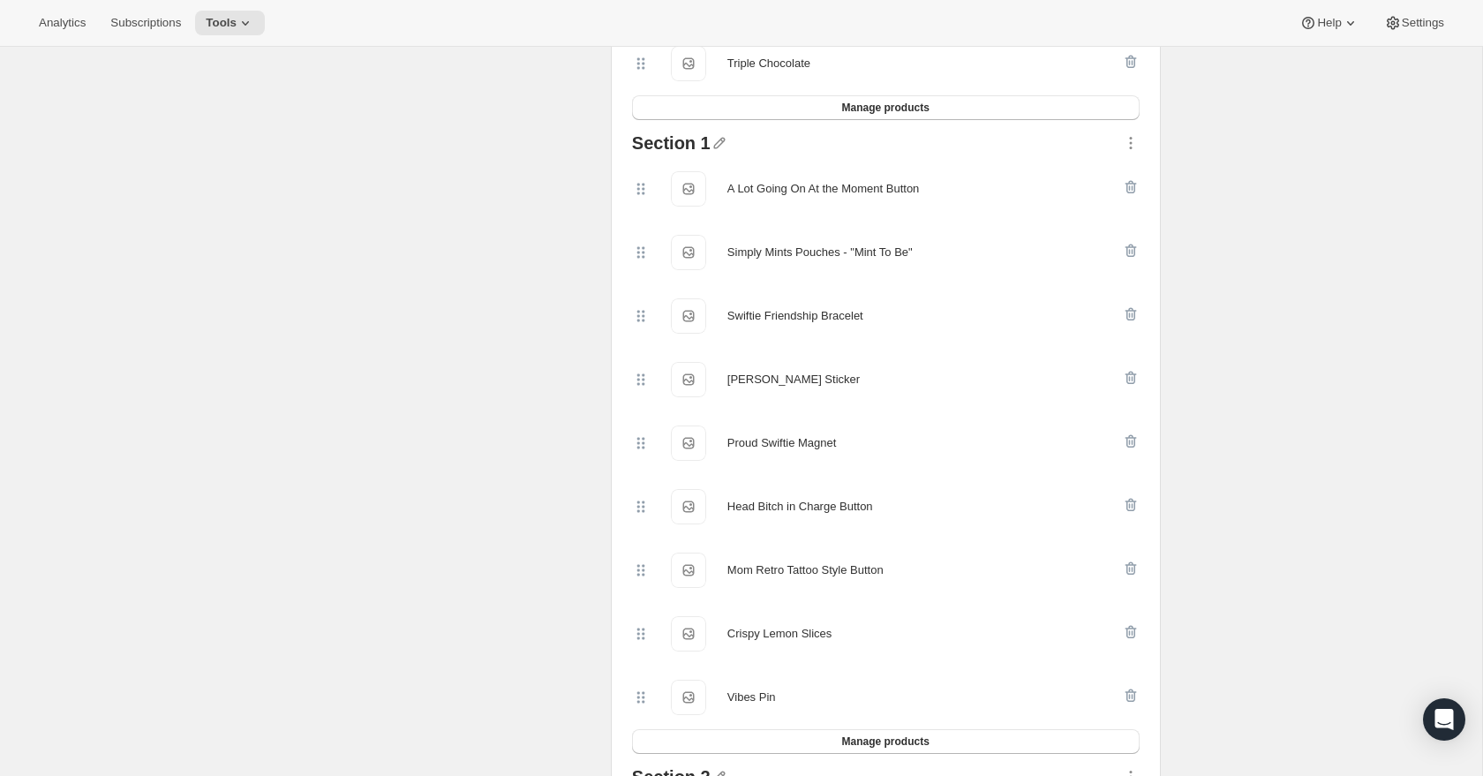
scroll to position [1455, 0]
click at [715, 148] on icon "button" at bounding box center [718, 142] width 11 height 11
click at [694, 189] on input "text" at bounding box center [724, 193] width 169 height 28
type input "L"
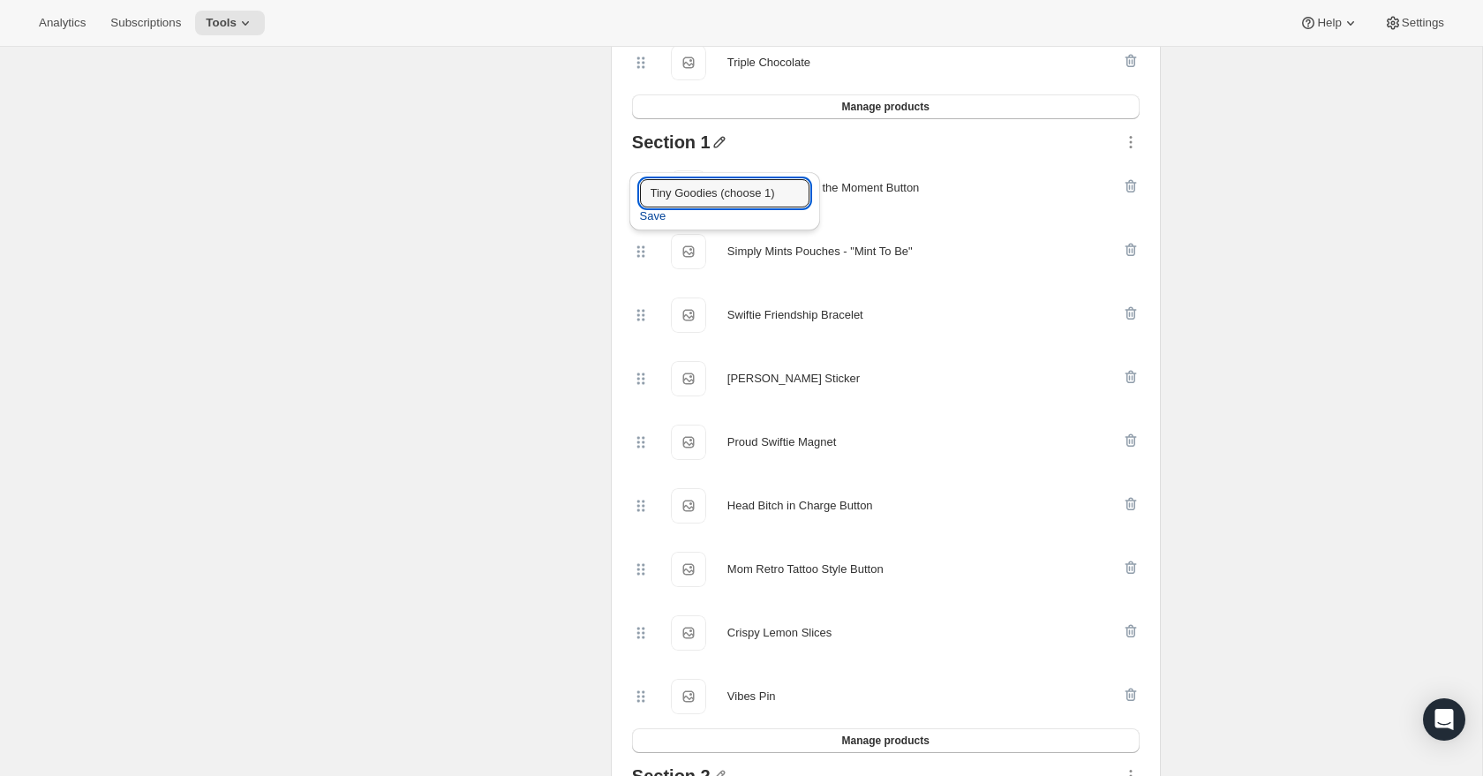
type input "Tiny Goodies (choose 1)"
click at [656, 215] on span "Save" at bounding box center [653, 216] width 26 height 18
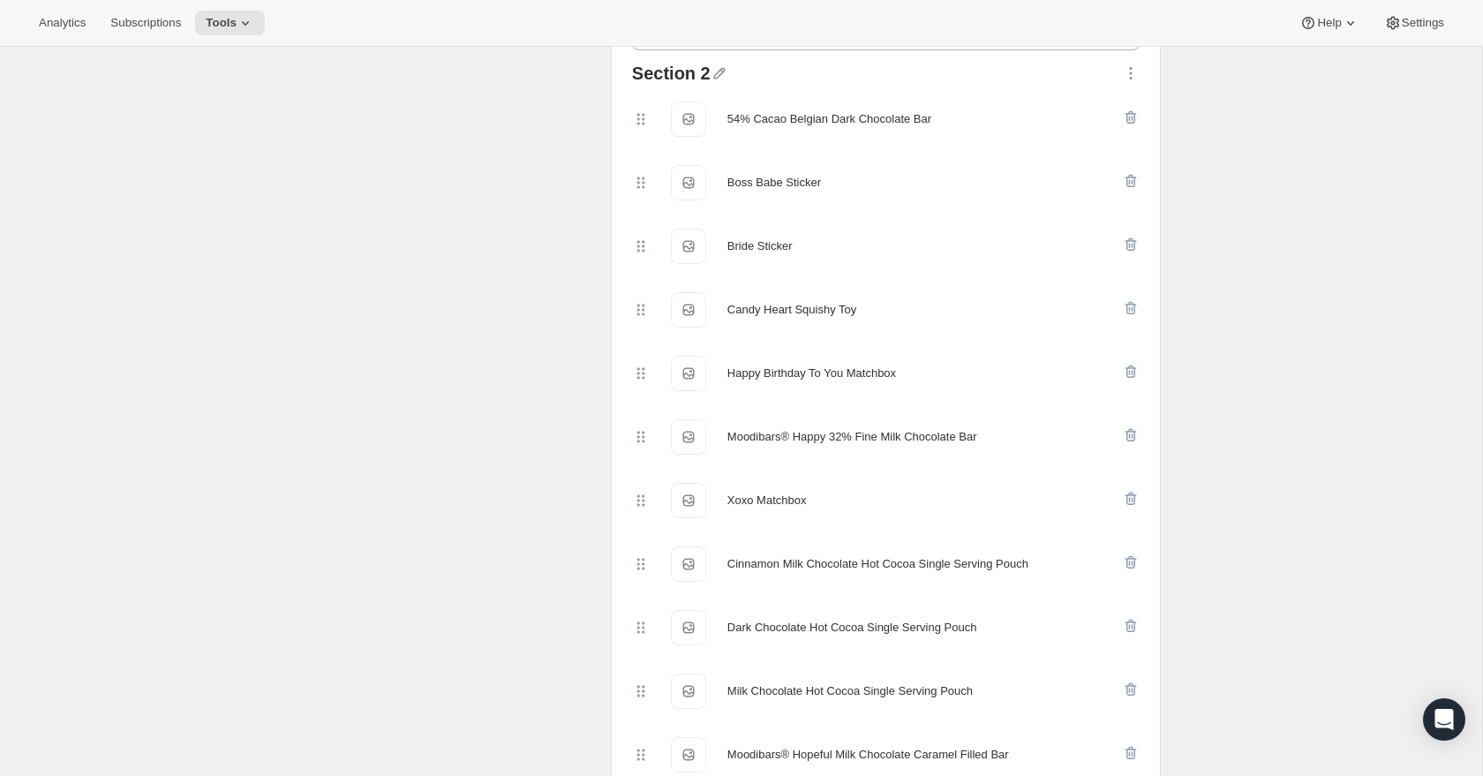
scroll to position [2155, 0]
click at [714, 82] on icon "button" at bounding box center [718, 76] width 11 height 11
click at [686, 129] on input "text" at bounding box center [726, 126] width 169 height 28
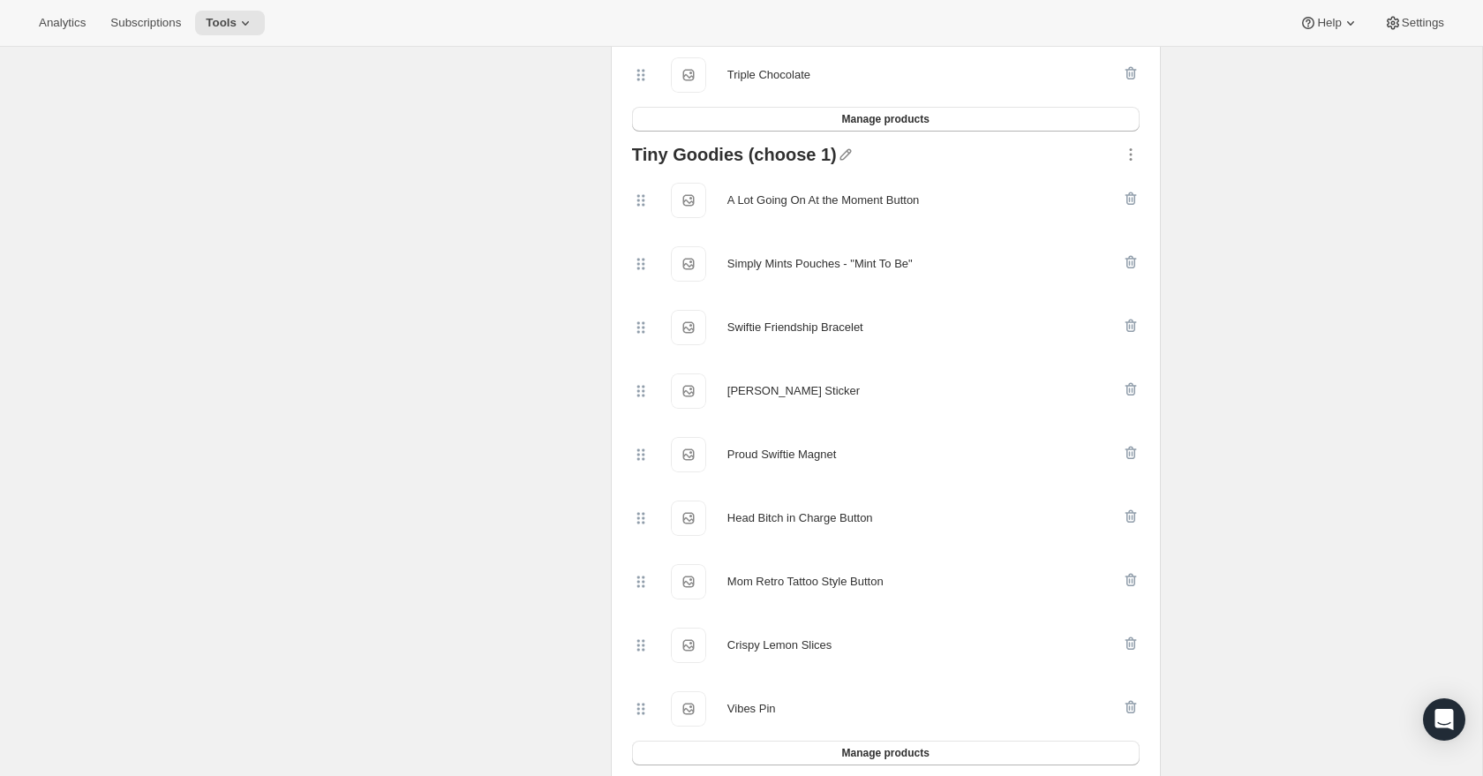
scroll to position [1435, 0]
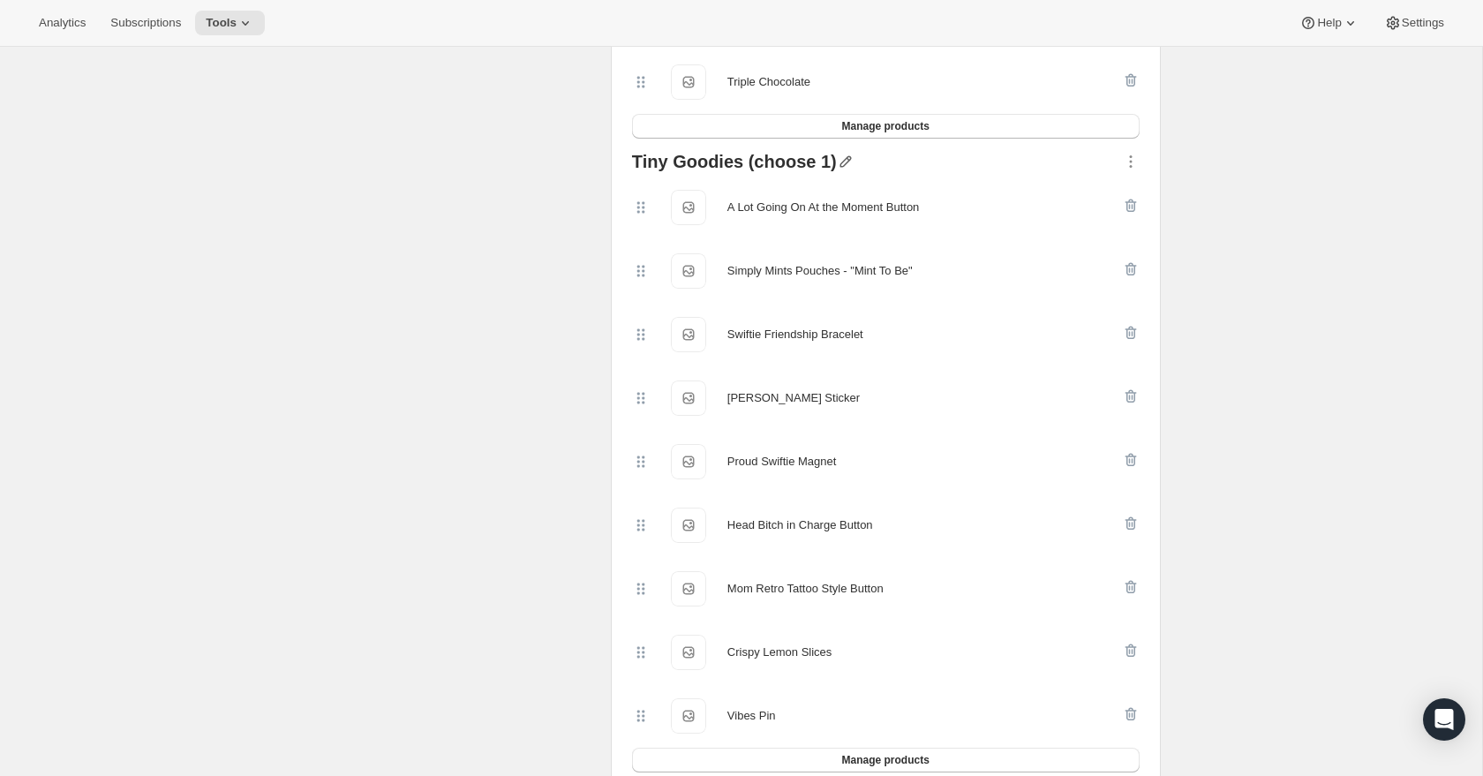
click at [837, 170] on icon "button" at bounding box center [846, 162] width 18 height 18
click at [818, 215] on input "Tiny Goodies (choose 1)" at bounding box center [844, 213] width 169 height 28
click at [818, 214] on input "Tiny Goodies (choose 1)" at bounding box center [844, 213] width 169 height 28
type input "Tiny Treats (choose 1)"
click at [773, 232] on span "Save" at bounding box center [773, 236] width 26 height 18
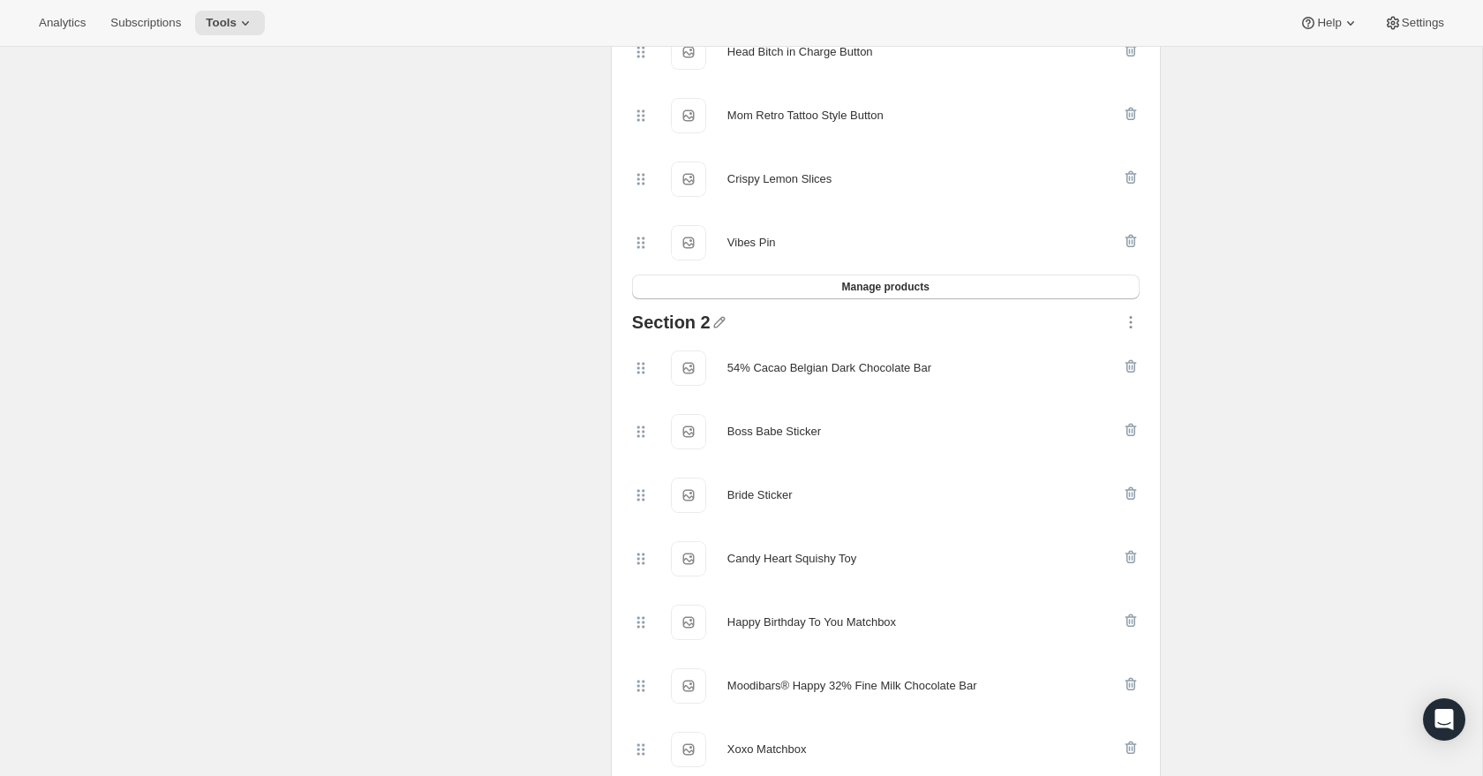
scroll to position [1998, 0]
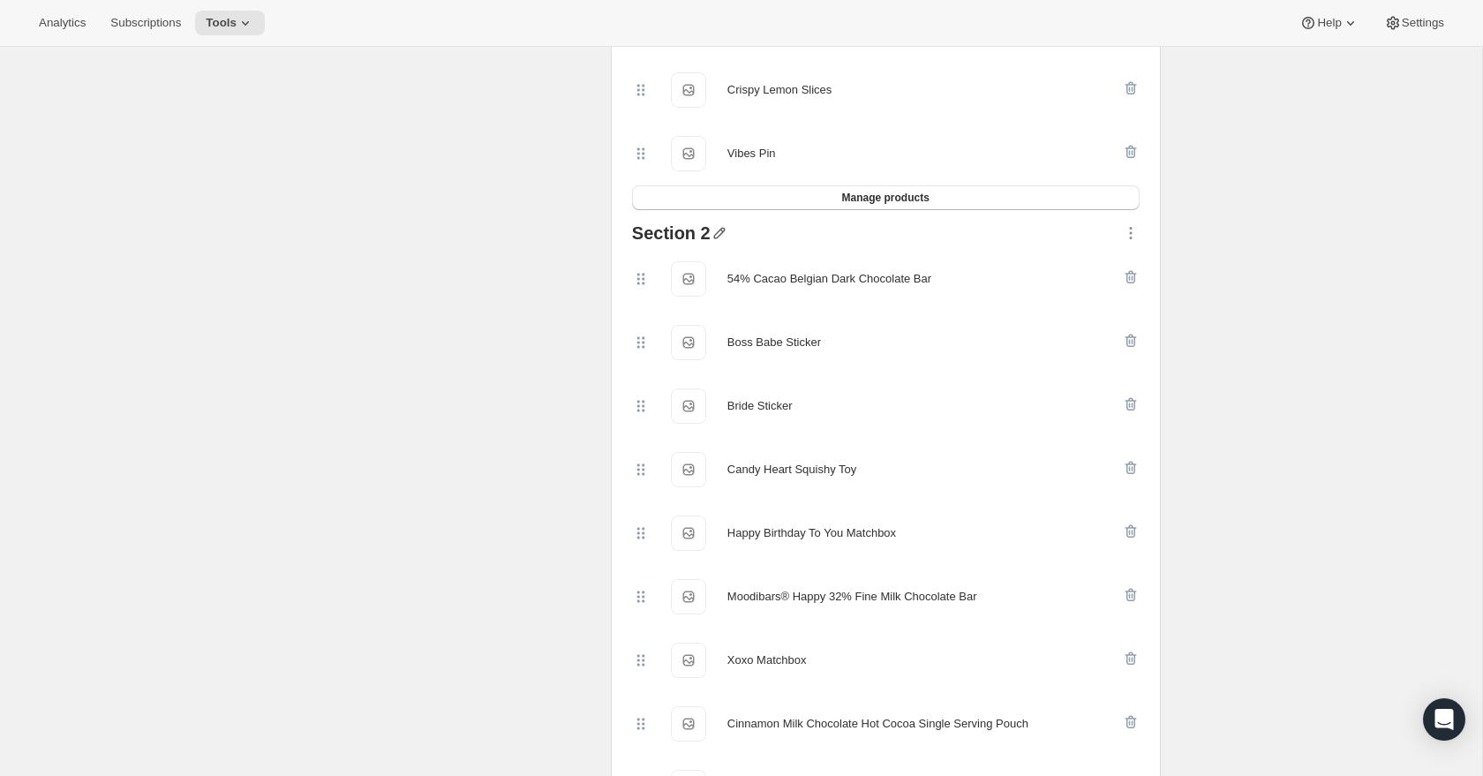
click at [717, 239] on icon "button" at bounding box center [718, 233] width 11 height 11
click at [686, 283] on input "text" at bounding box center [726, 283] width 169 height 28
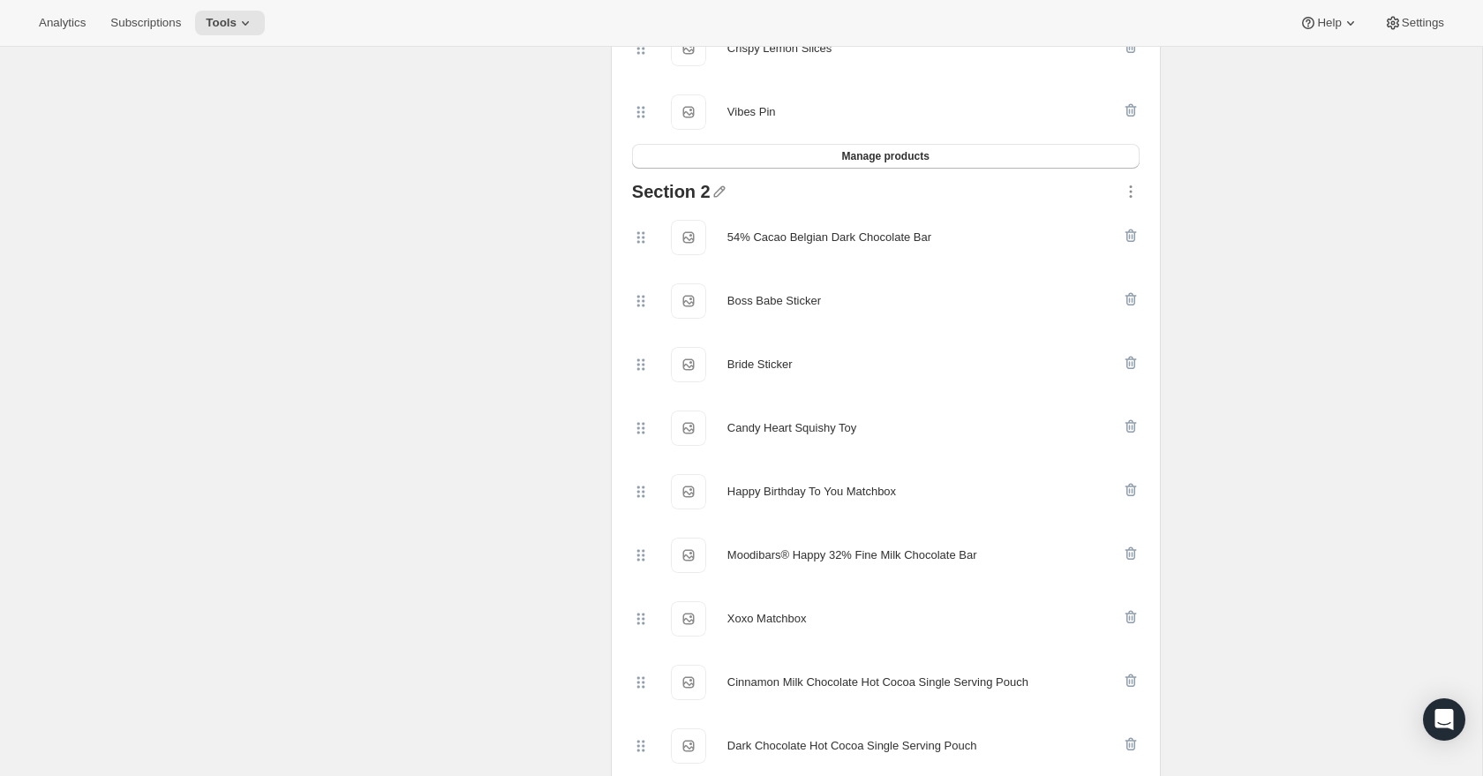
scroll to position [2040, 0]
click at [713, 197] on icon "button" at bounding box center [718, 190] width 11 height 11
click at [696, 237] on input "text" at bounding box center [726, 241] width 169 height 28
type input "Sweet Surprises (Choose 1)"
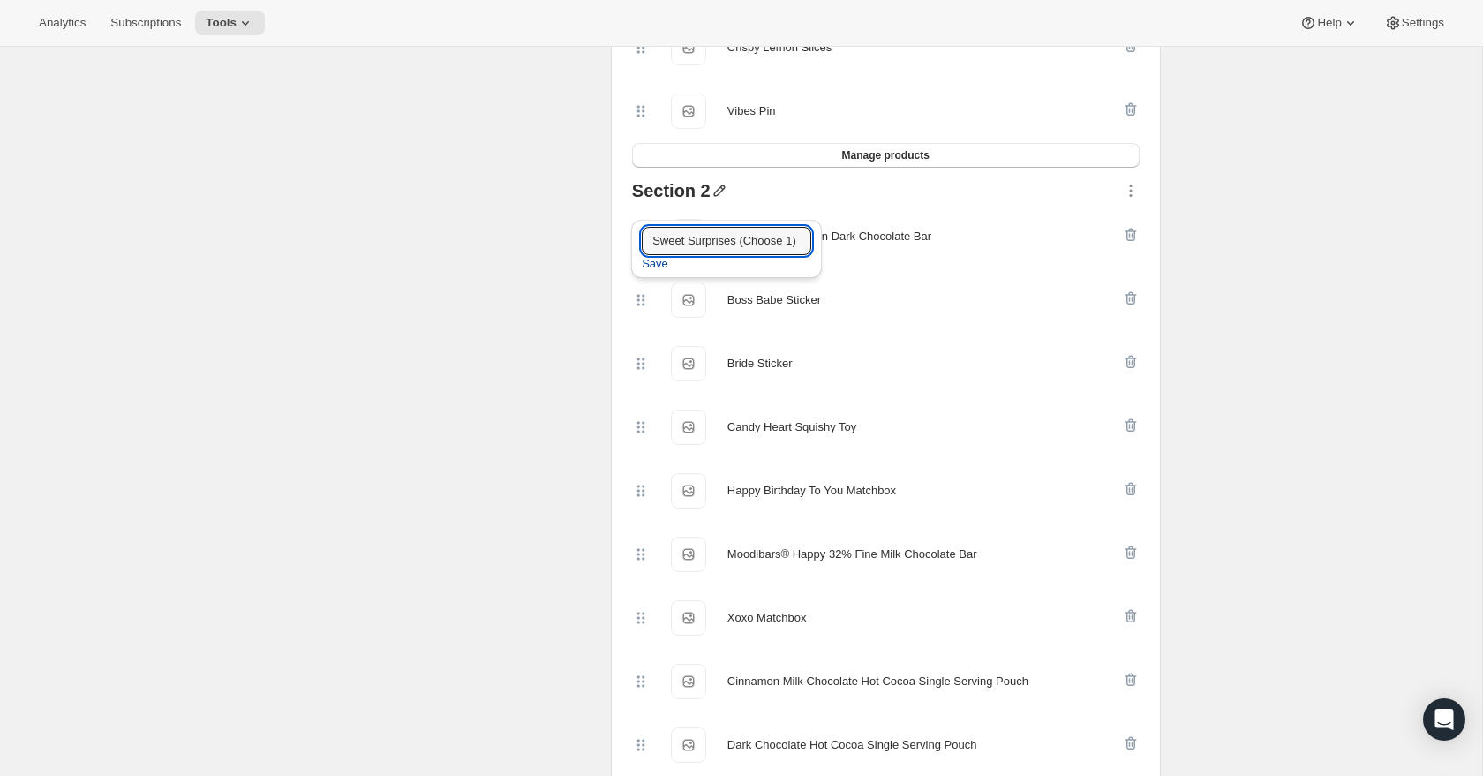
click at [664, 266] on span "Save" at bounding box center [655, 264] width 26 height 18
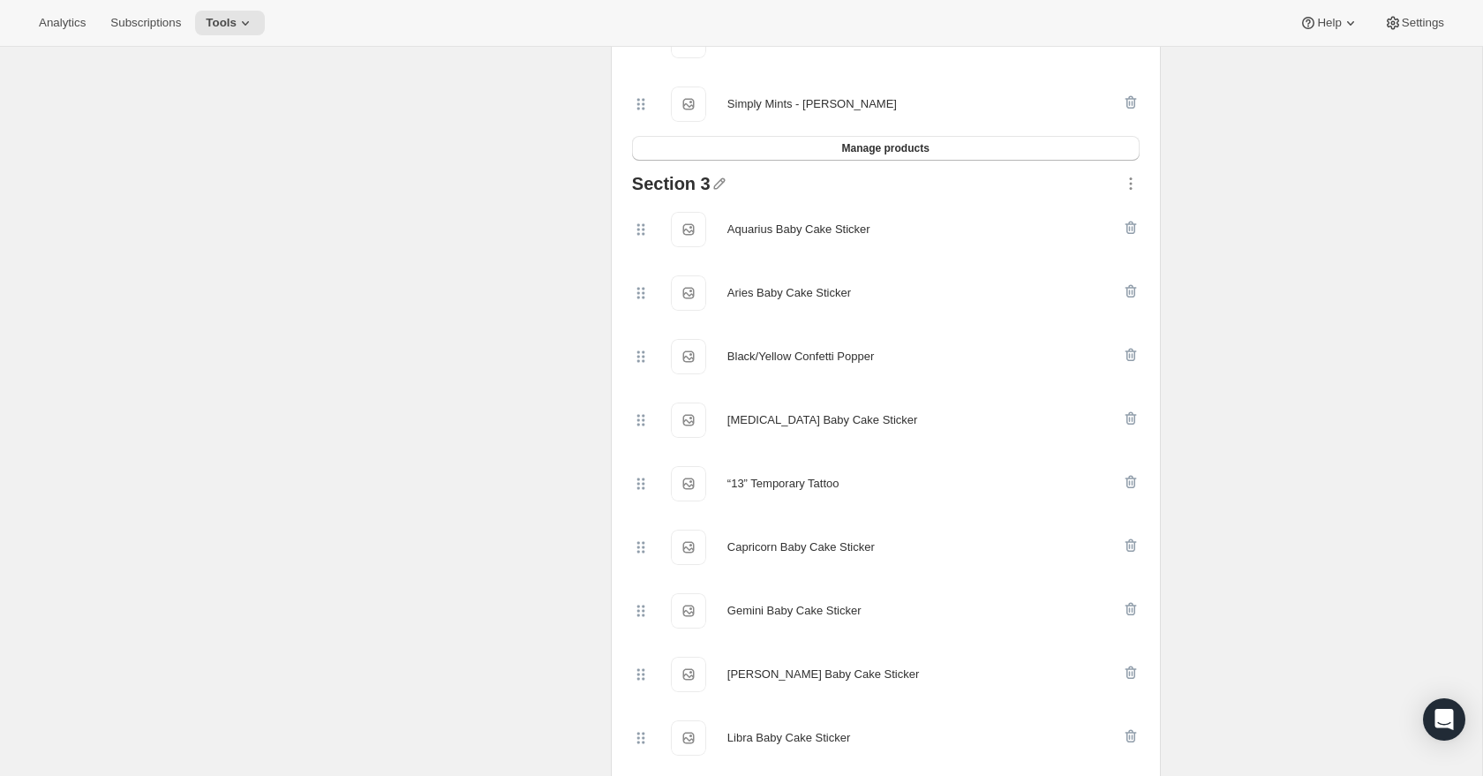
scroll to position [3277, 0]
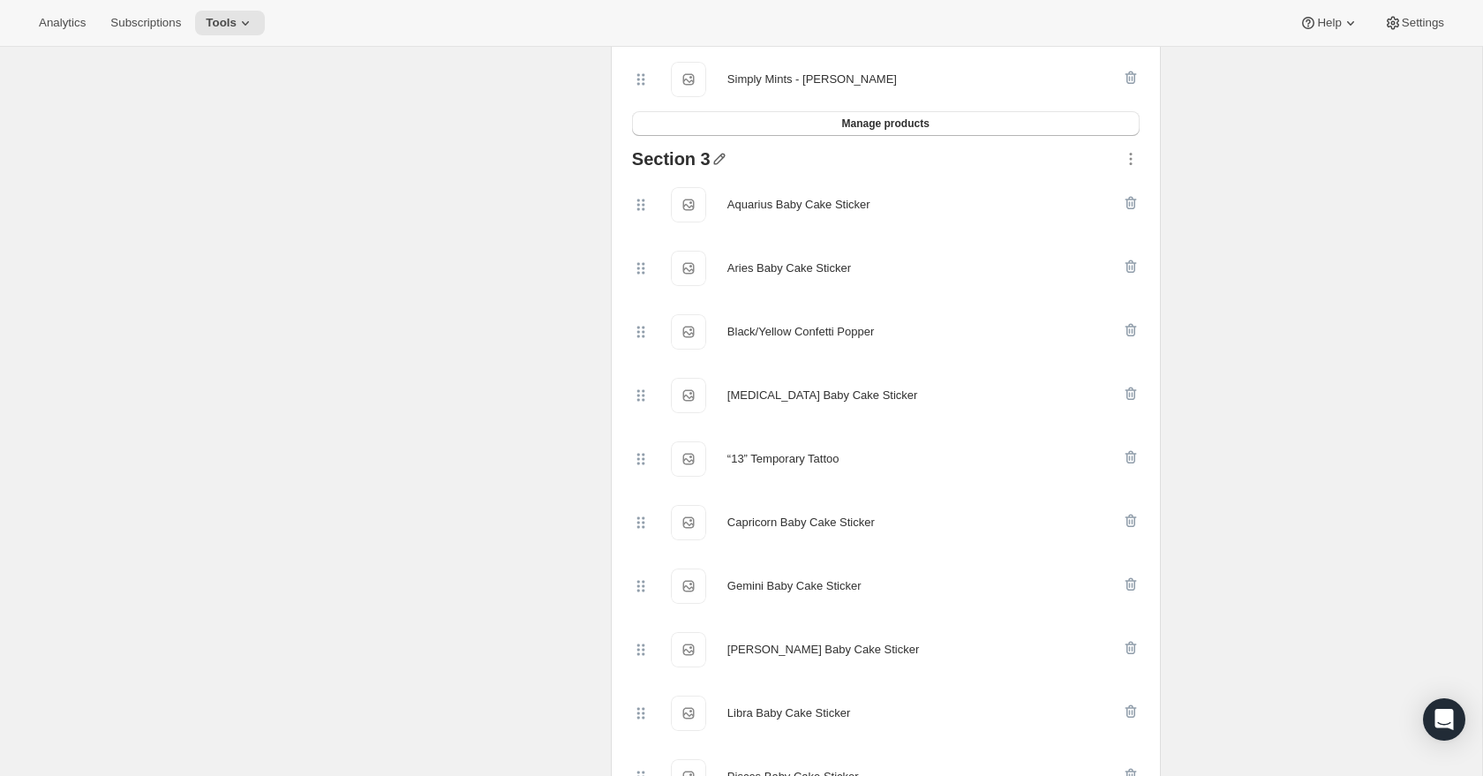
click at [715, 165] on icon "button" at bounding box center [718, 159] width 11 height 11
click at [672, 205] on input "text" at bounding box center [727, 208] width 169 height 28
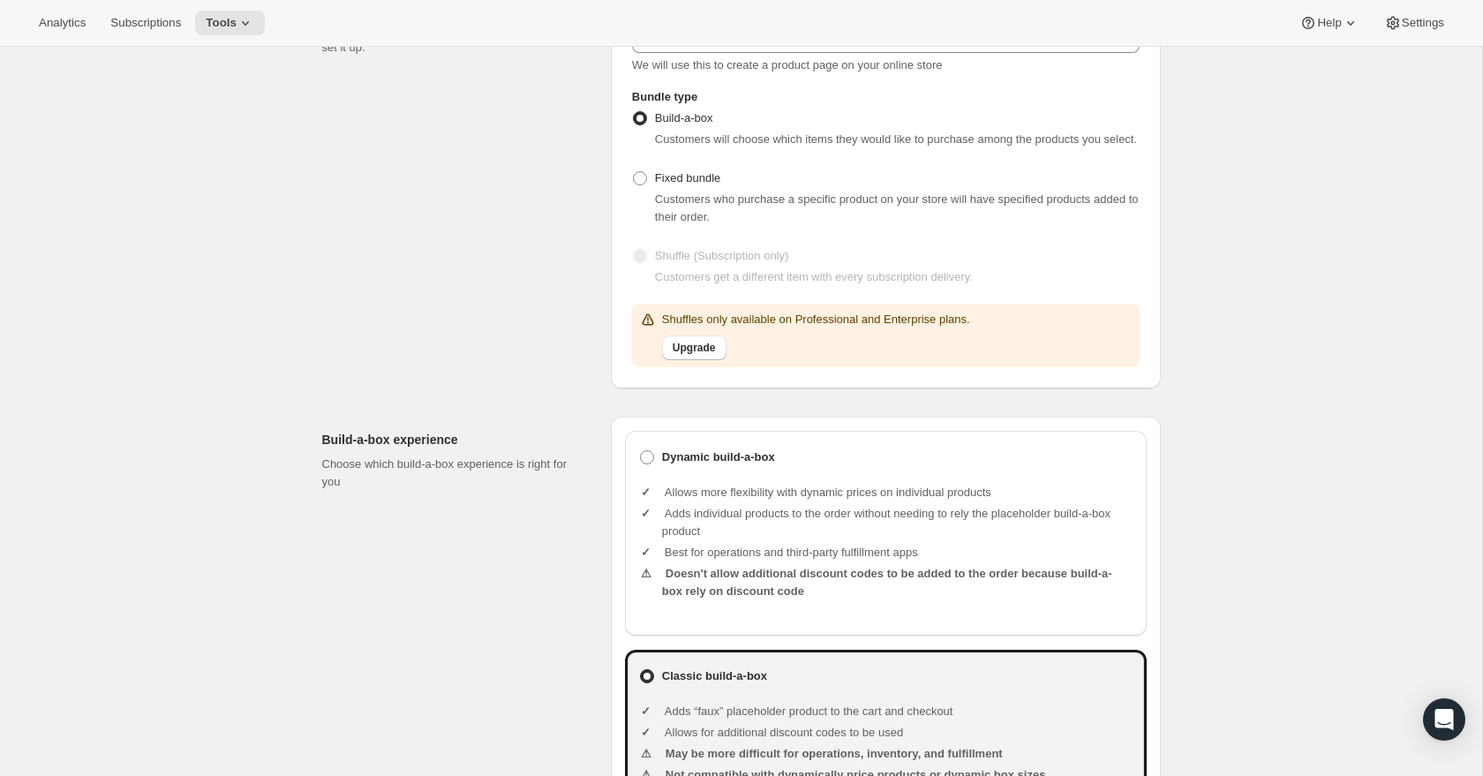
scroll to position [0, 0]
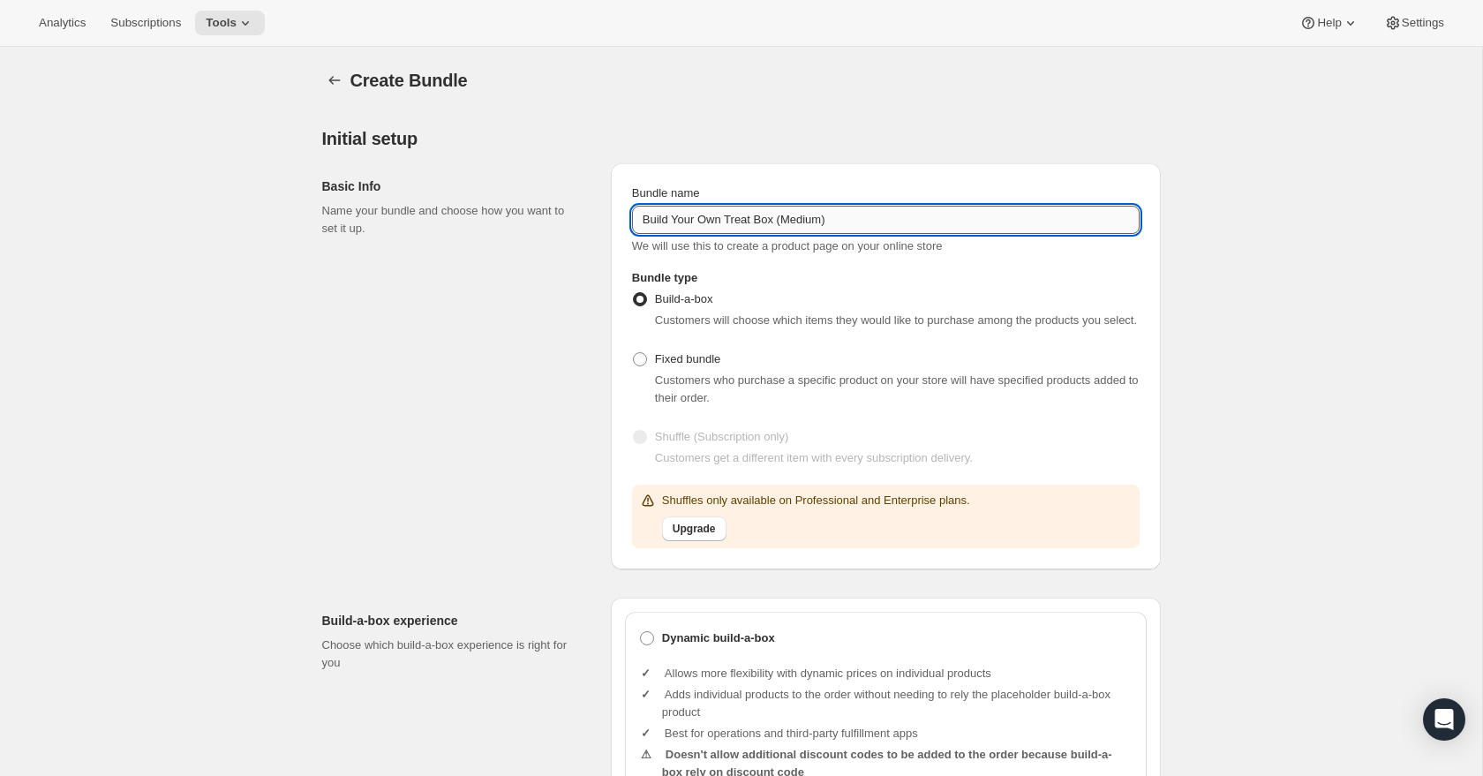
click at [809, 222] on input "Build Your Own Treat Box (Medium)" at bounding box center [886, 220] width 508 height 28
type input "Build Your Own Treat Box (Large)"
click at [510, 315] on div "Basic Info Name your bundle and choose how you want to set it up." at bounding box center [459, 366] width 275 height 406
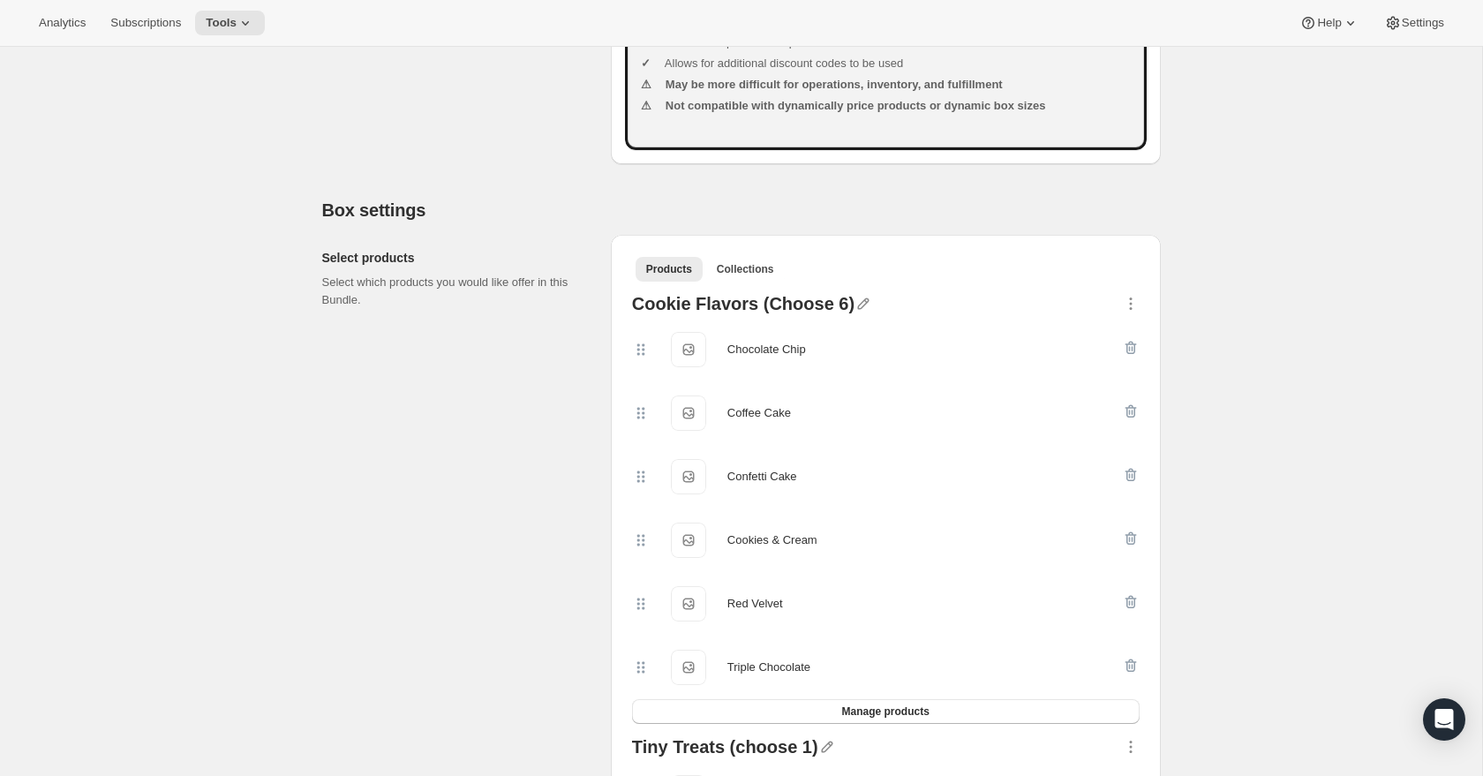
scroll to position [943, 0]
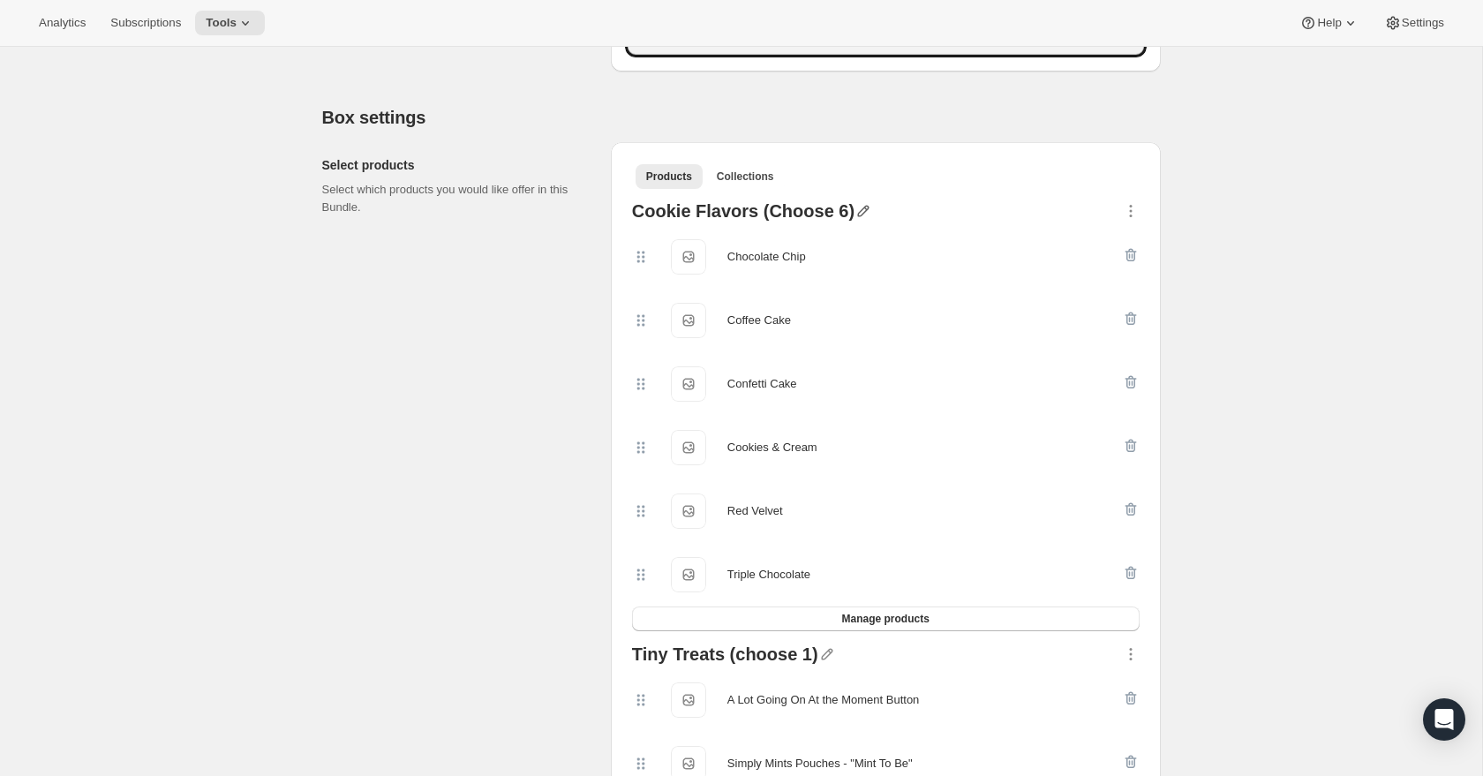
click at [858, 217] on icon "button" at bounding box center [863, 211] width 11 height 11
click at [837, 225] on div "Cookie Flavors (Choose 6)" at bounding box center [743, 213] width 222 height 23
click at [858, 217] on icon "button" at bounding box center [863, 211] width 11 height 11
click at [823, 254] on input "text" at bounding box center [863, 263] width 169 height 28
type input "Cookies (Choose 8)"
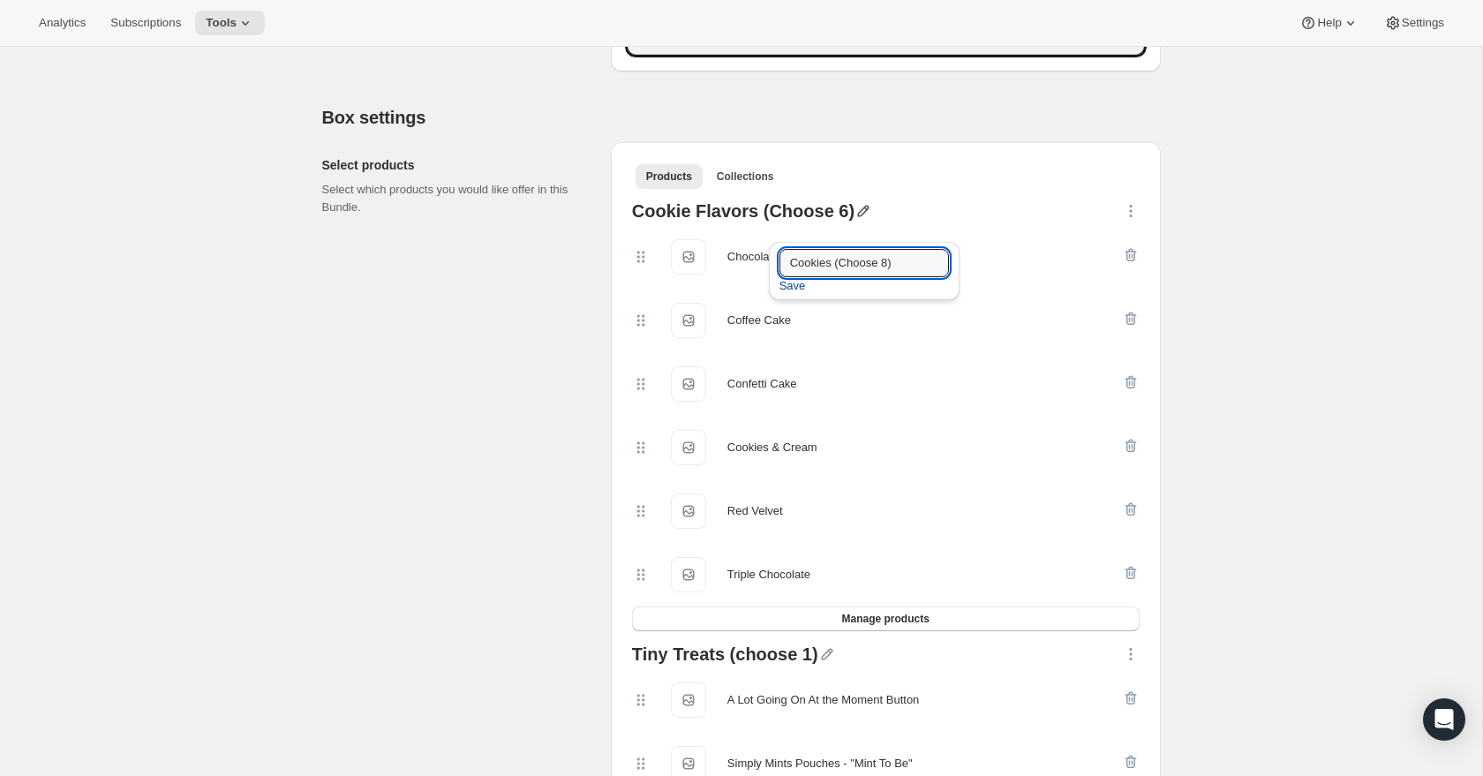
click at [792, 290] on span "Save" at bounding box center [792, 286] width 26 height 18
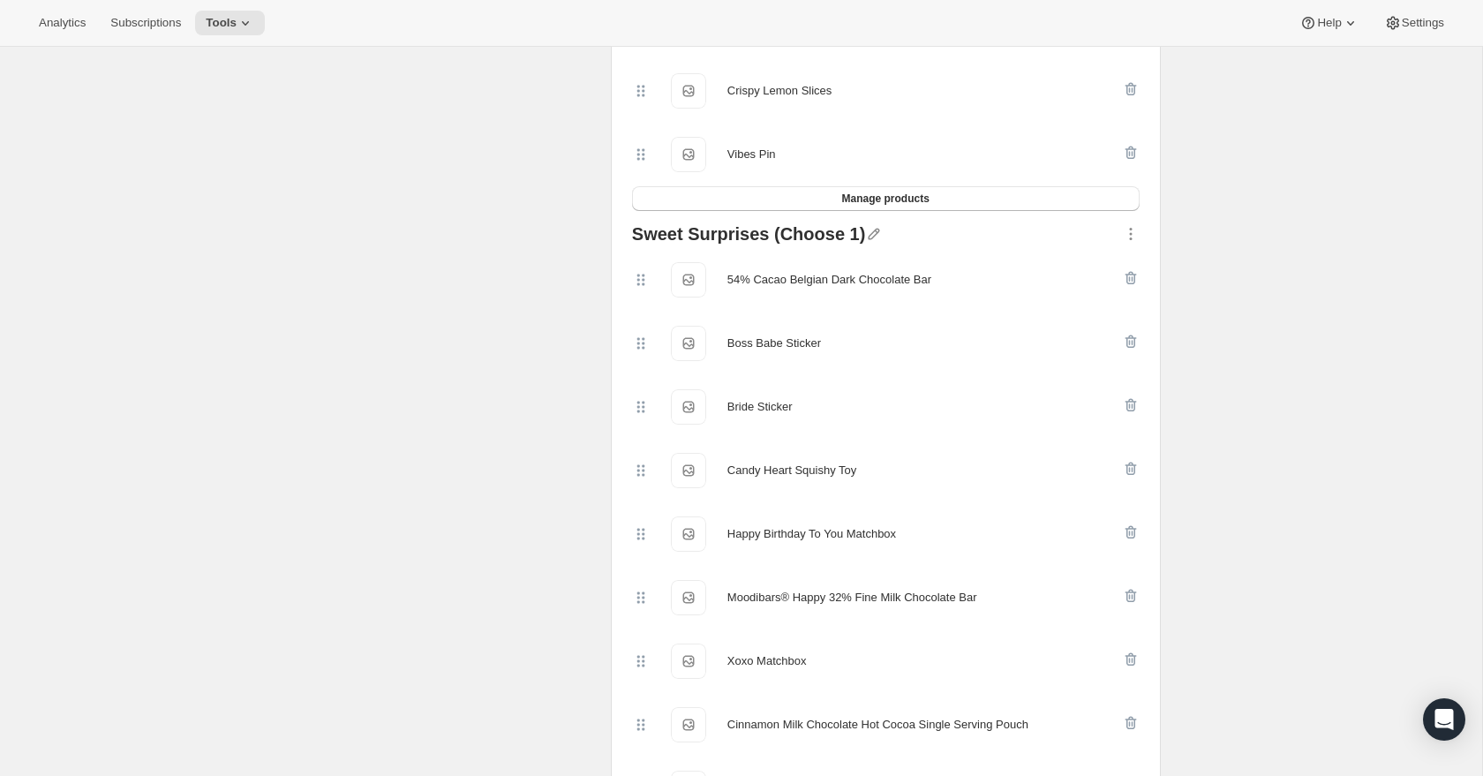
scroll to position [1994, 0]
click at [869, 243] on icon "button" at bounding box center [874, 236] width 11 height 11
click at [831, 282] on input "text" at bounding box center [874, 287] width 169 height 28
type input "Sweet Surprises (Choose 2)"
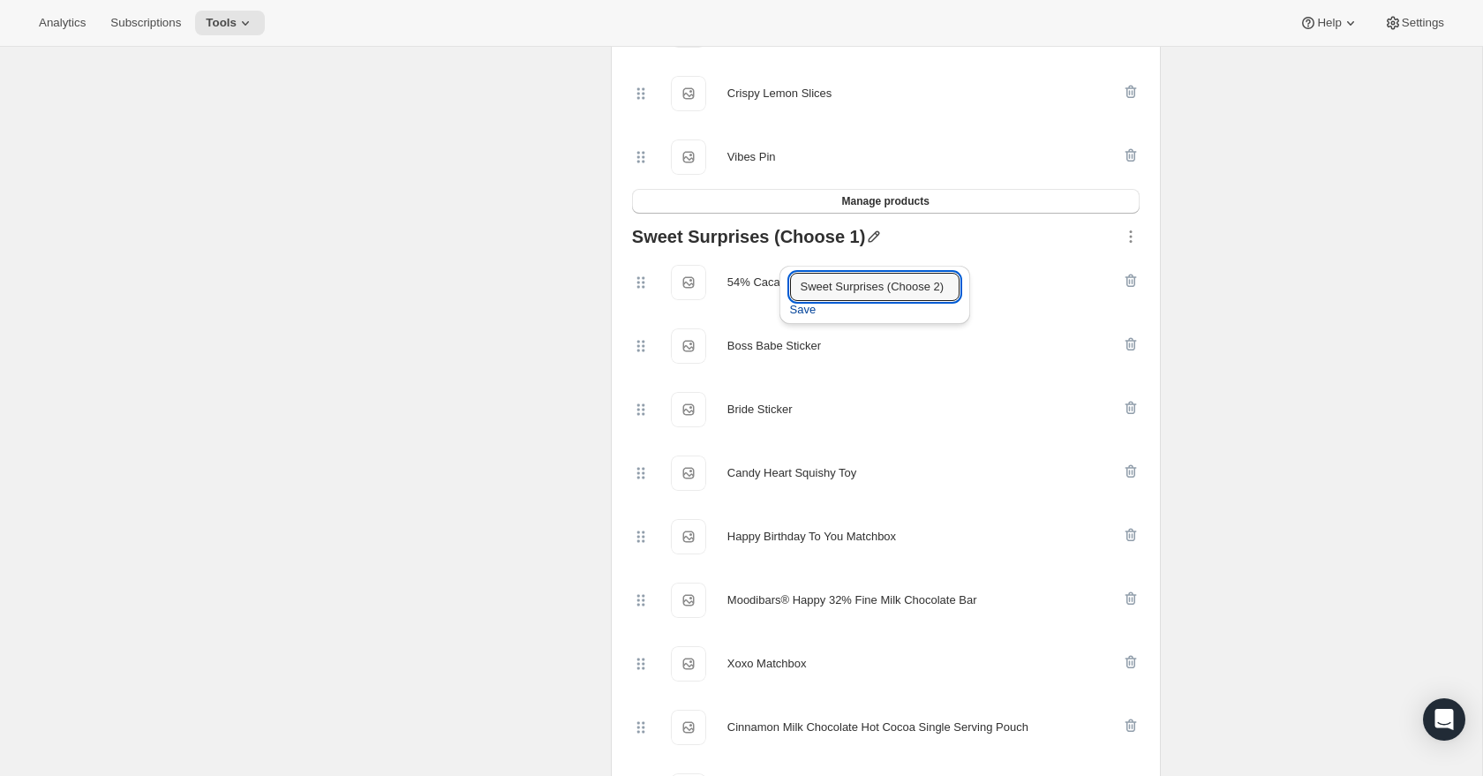
click at [809, 312] on span "Save" at bounding box center [803, 310] width 26 height 18
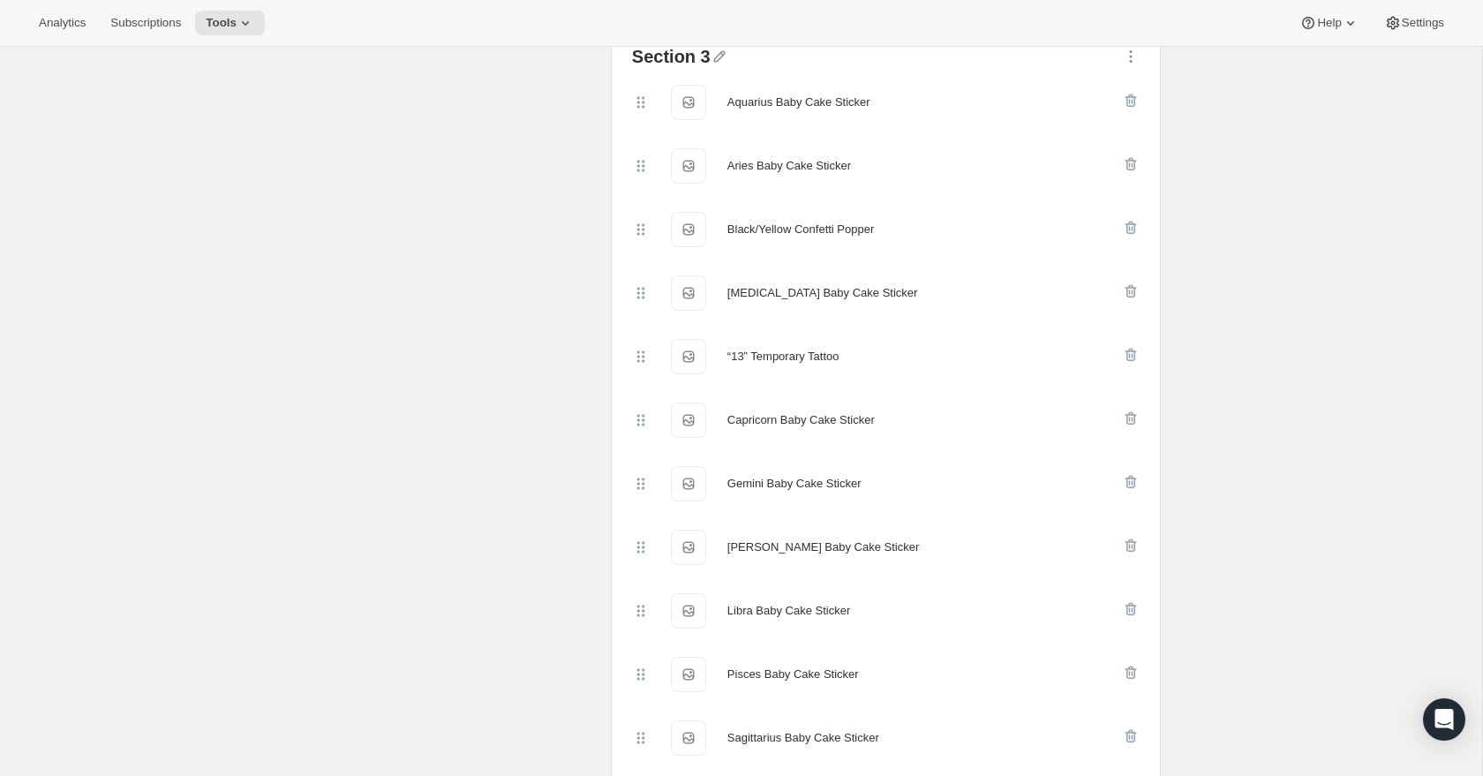
scroll to position [3384, 0]
click at [62, 25] on span "Analytics" at bounding box center [62, 23] width 47 height 14
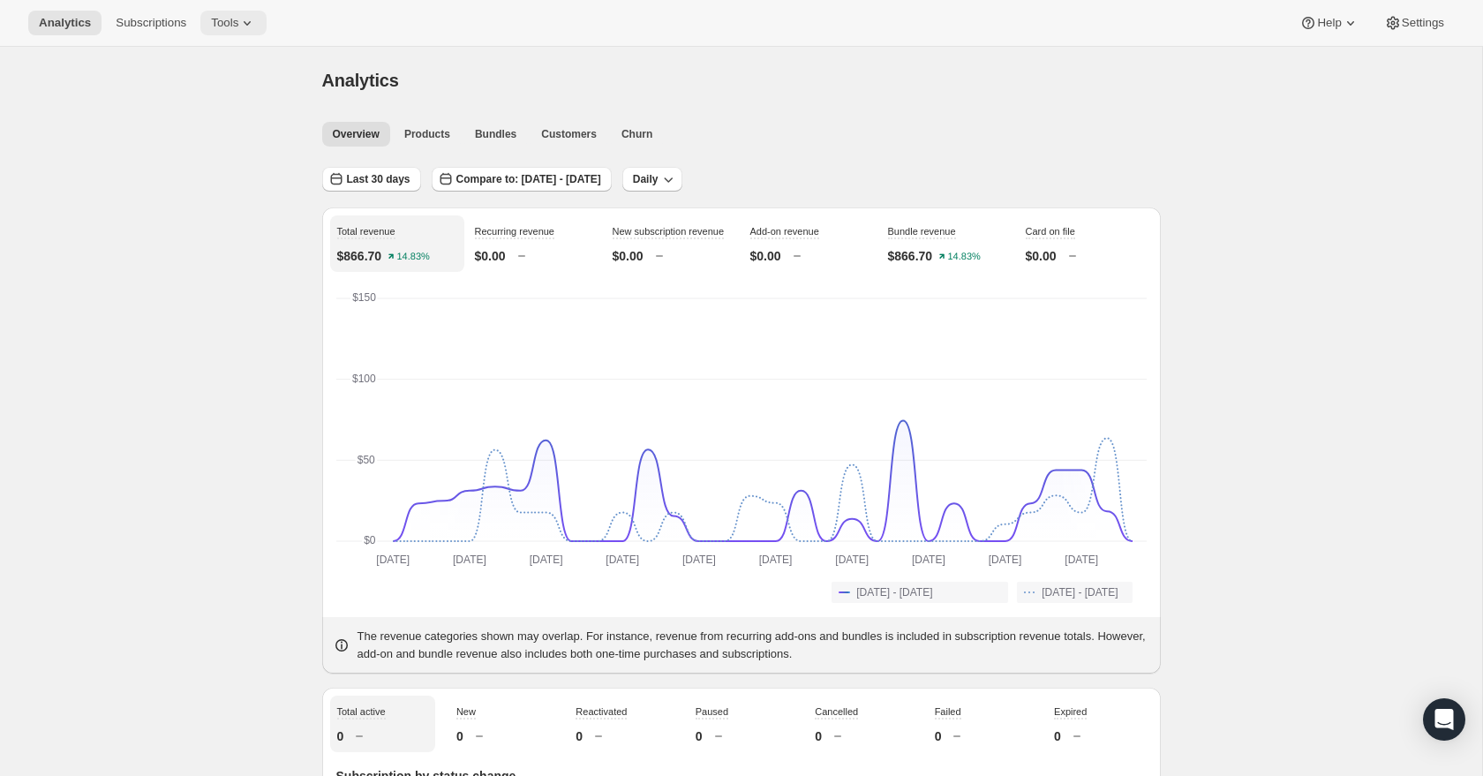
click at [227, 16] on span "Tools" at bounding box center [224, 23] width 27 height 14
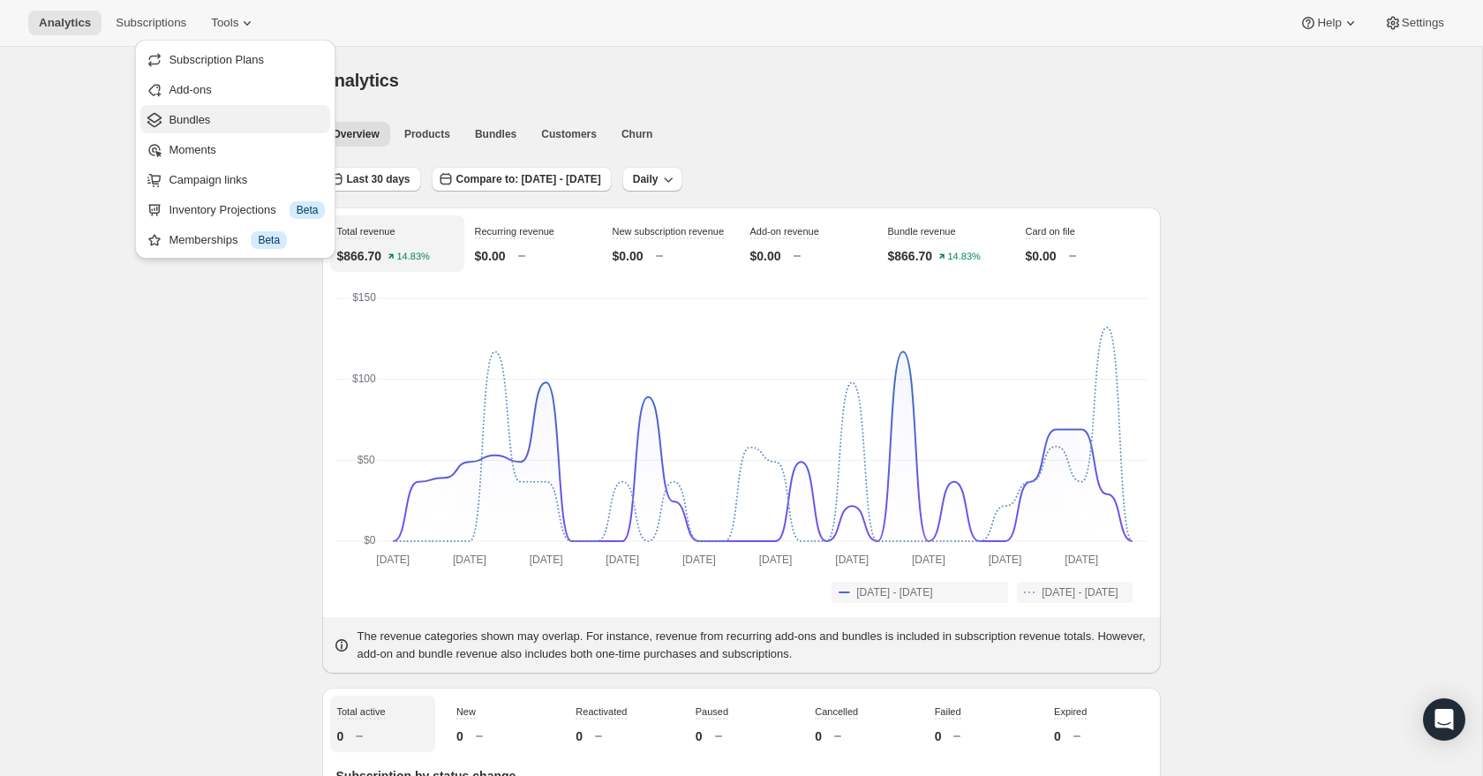
click at [192, 120] on span "Bundles" at bounding box center [189, 119] width 41 height 13
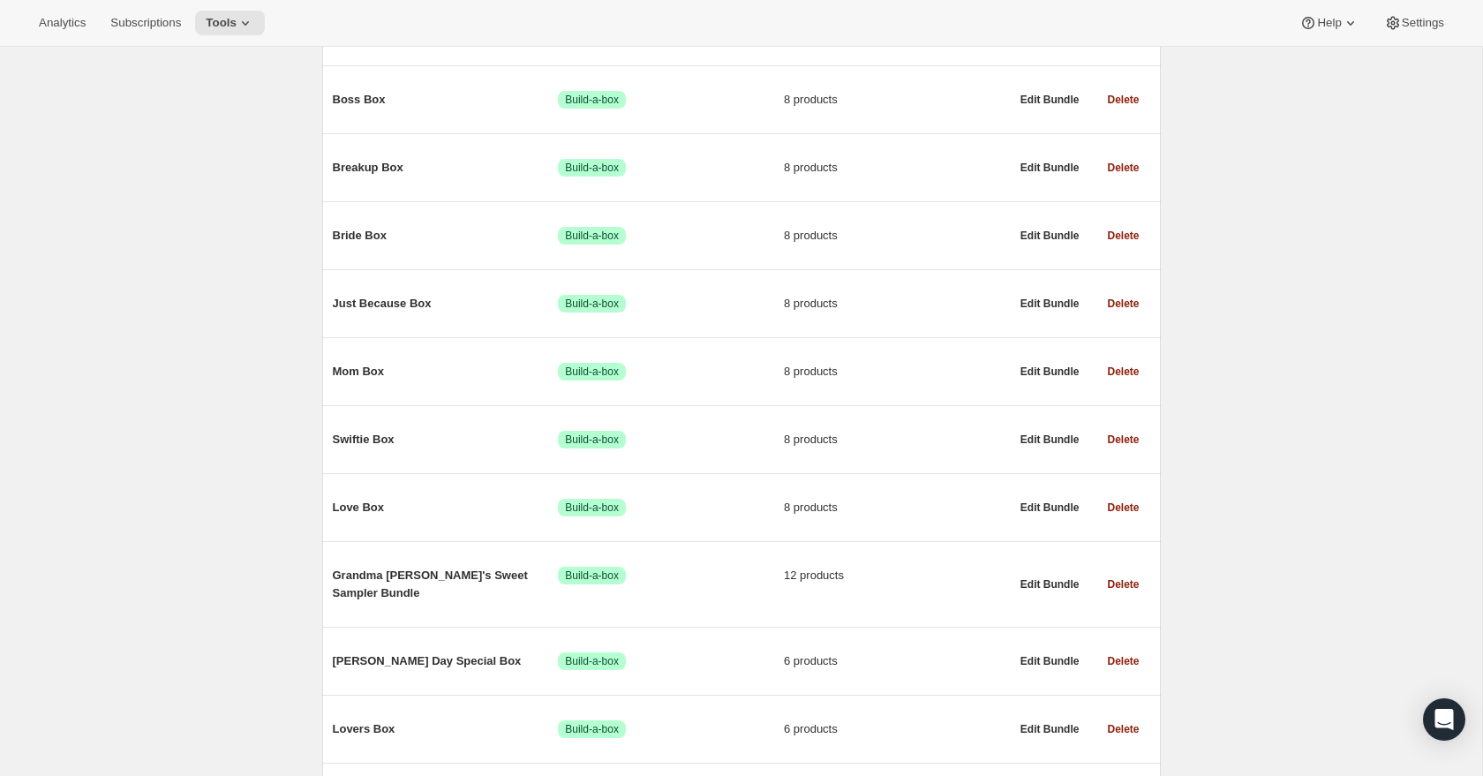
scroll to position [557, 0]
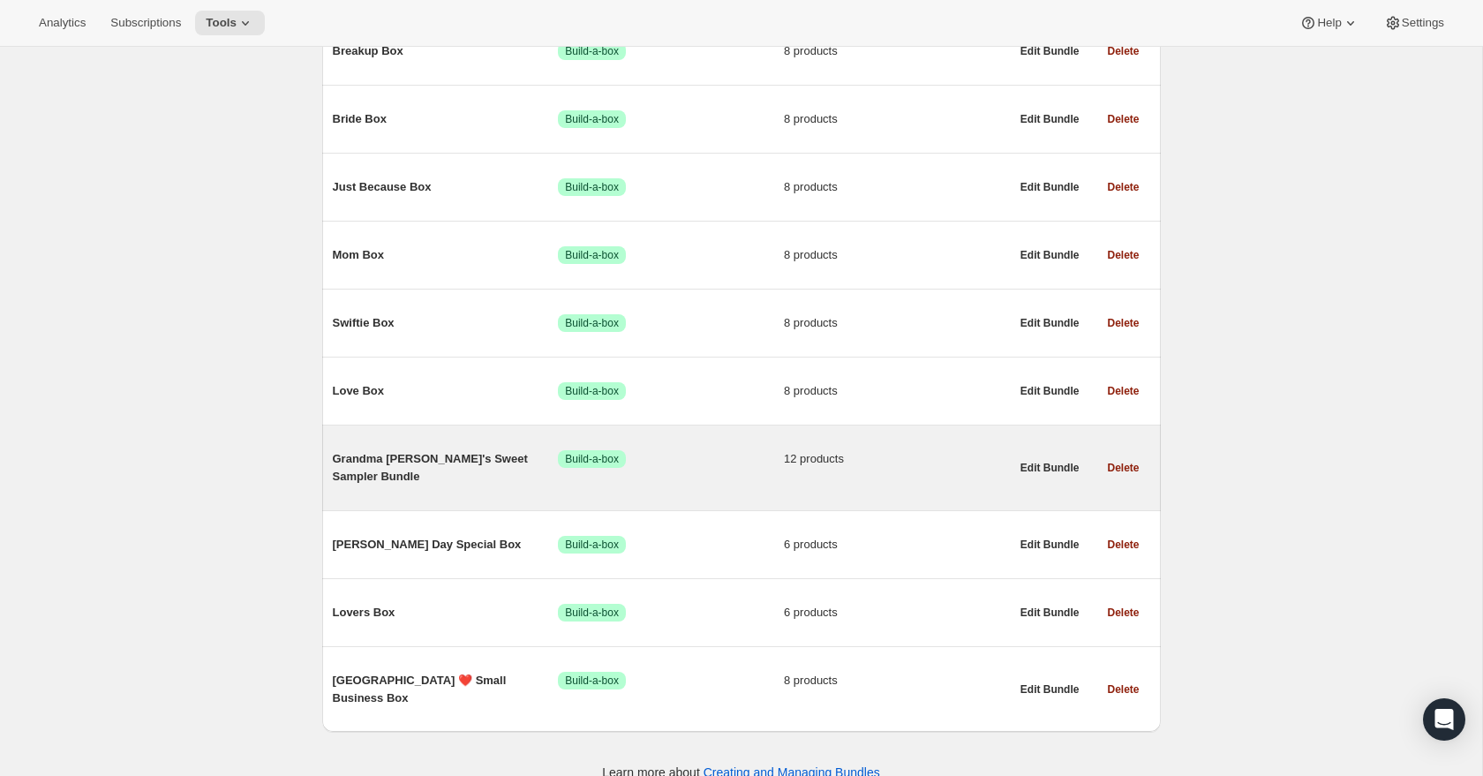
click at [437, 461] on span "Grandma [PERSON_NAME]'s Sweet Sampler Bundle" at bounding box center [446, 467] width 226 height 35
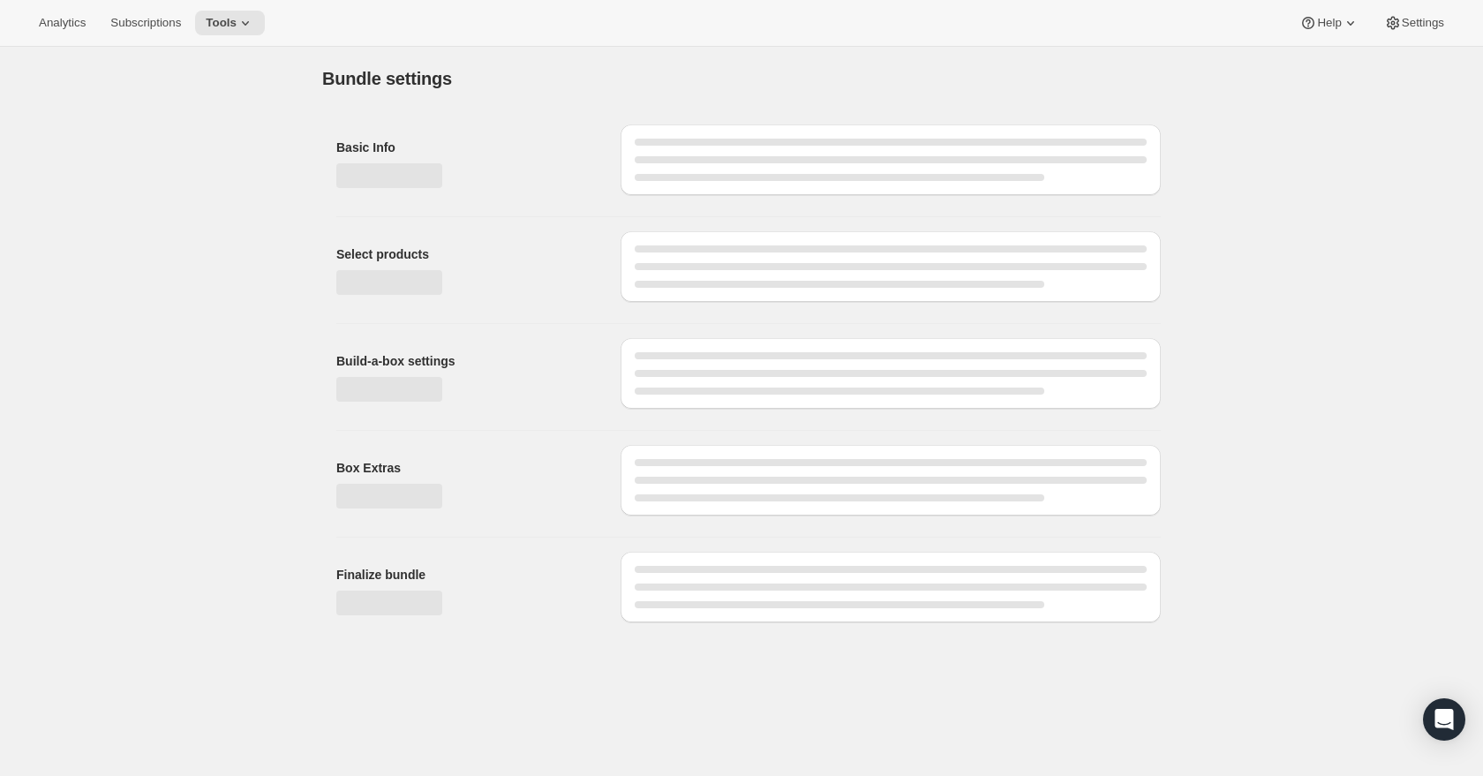
type input "Grandma [PERSON_NAME]'s Sweet Sampler Bundle"
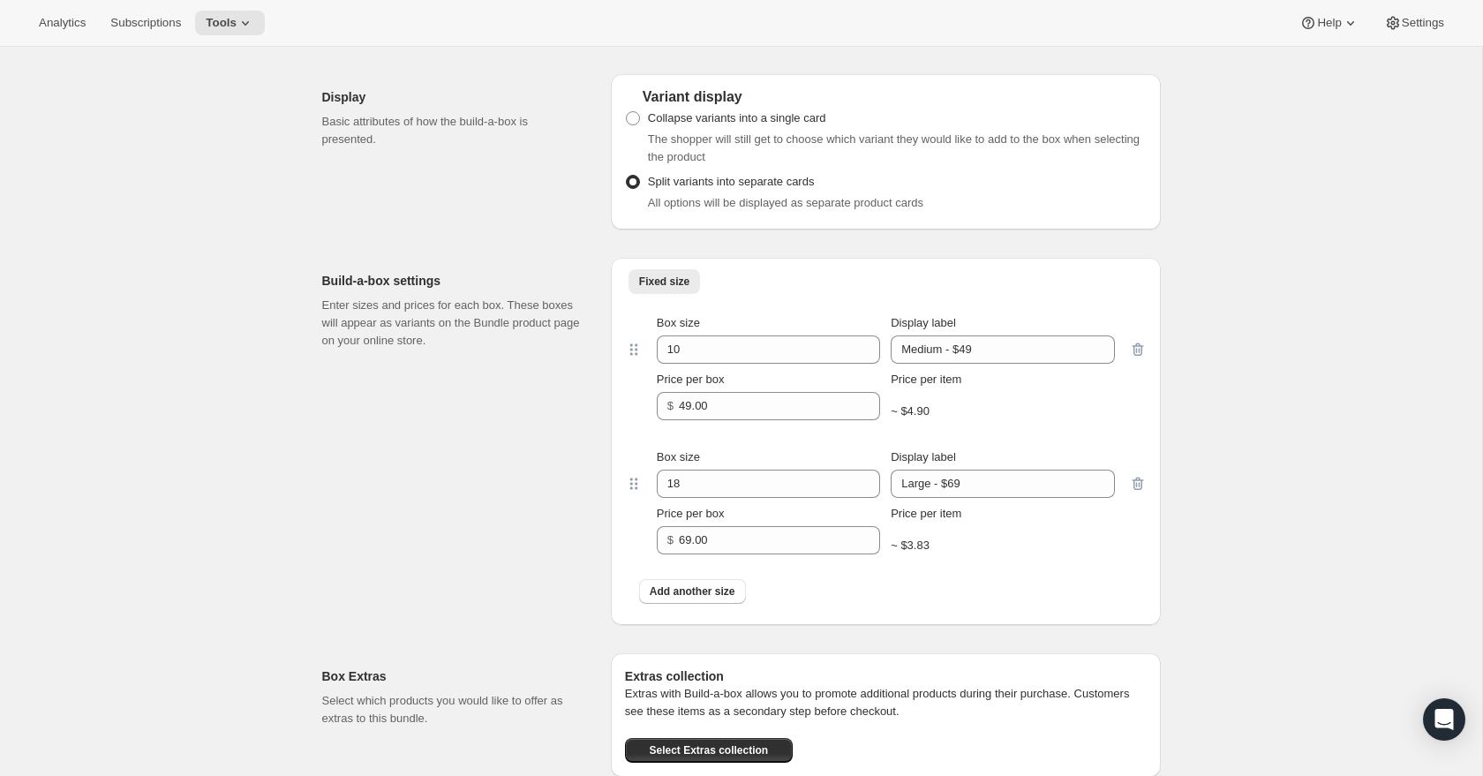
scroll to position [1386, 0]
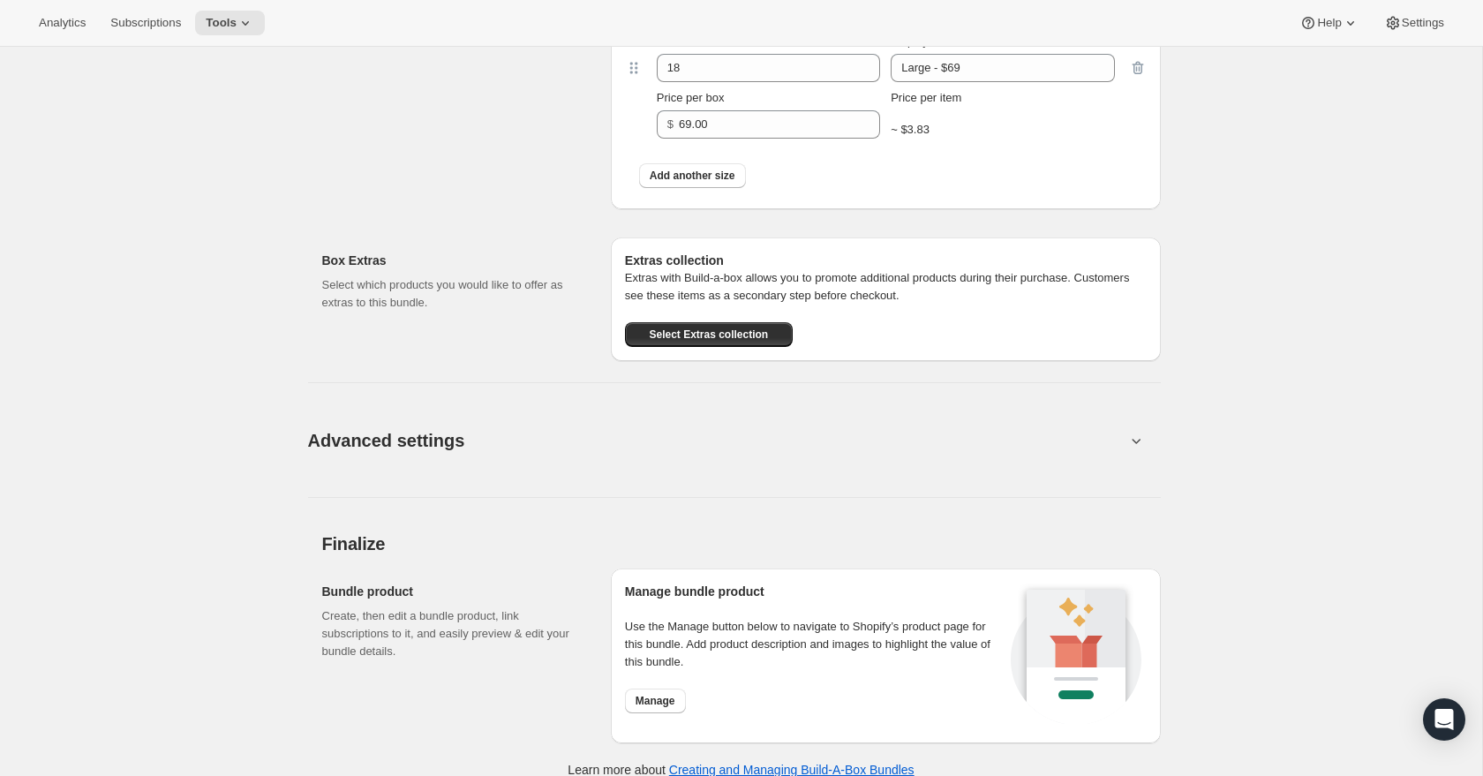
click at [552, 448] on button "Advanced settings" at bounding box center [716, 440] width 839 height 68
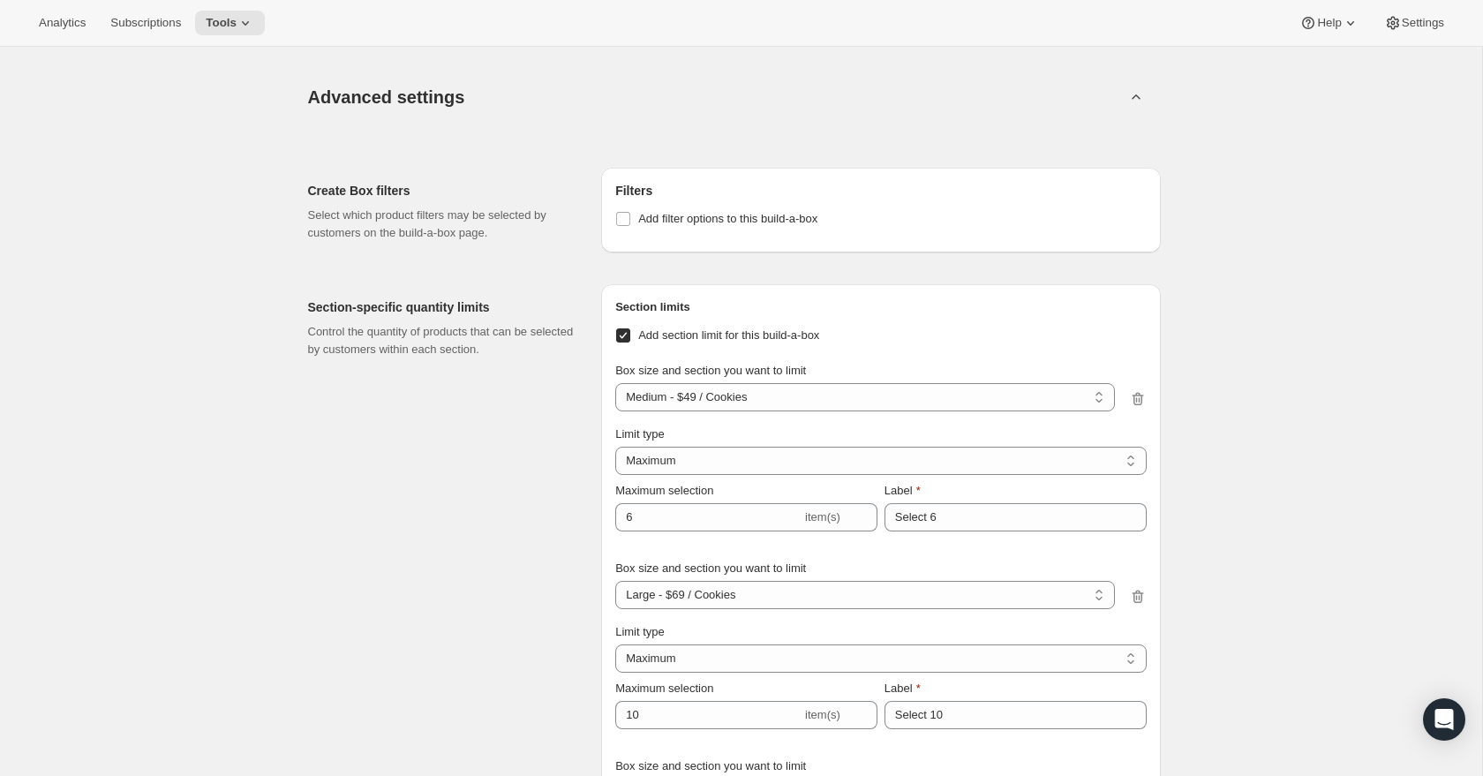
scroll to position [2148, 0]
click at [235, 19] on span "Tools" at bounding box center [221, 23] width 31 height 14
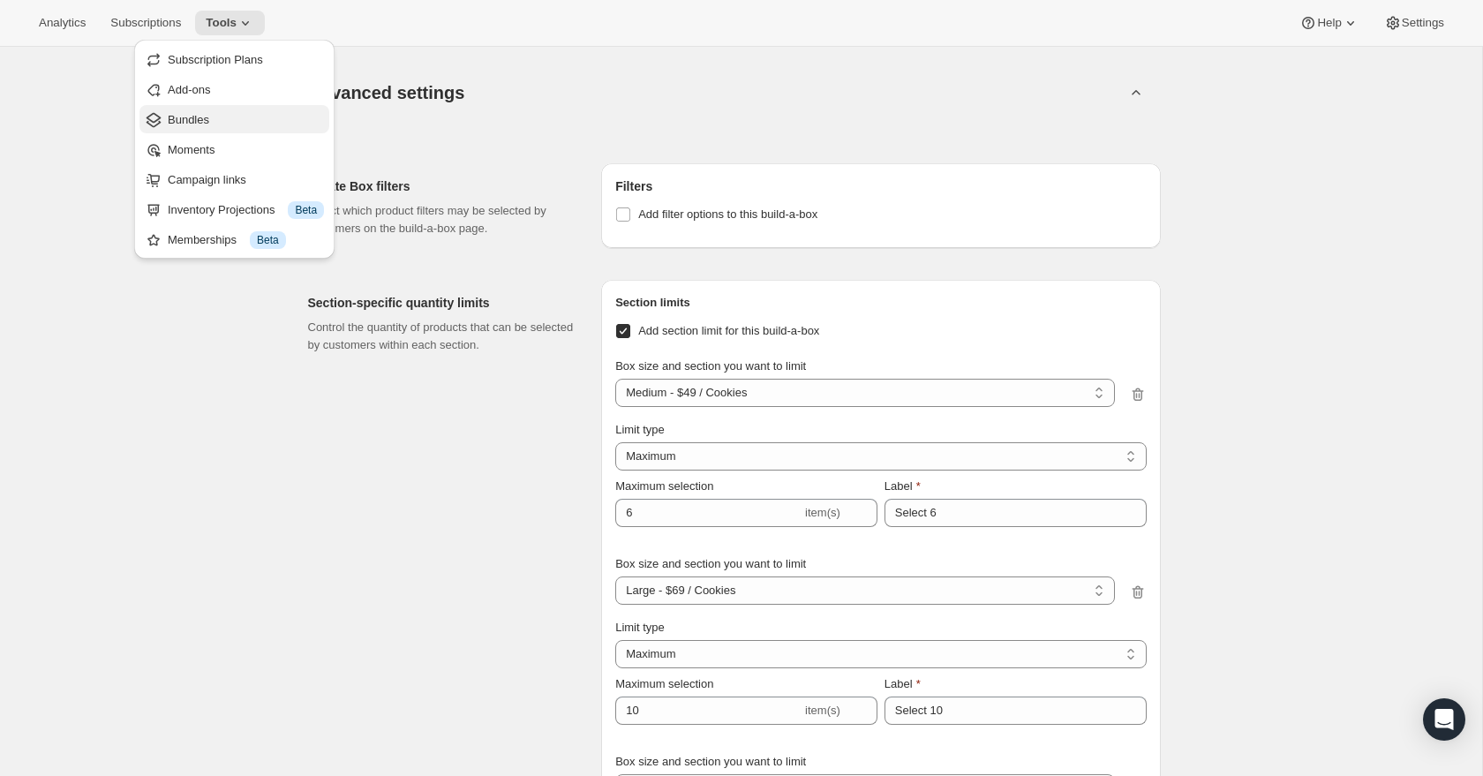
click at [211, 124] on span "Bundles" at bounding box center [246, 120] width 156 height 18
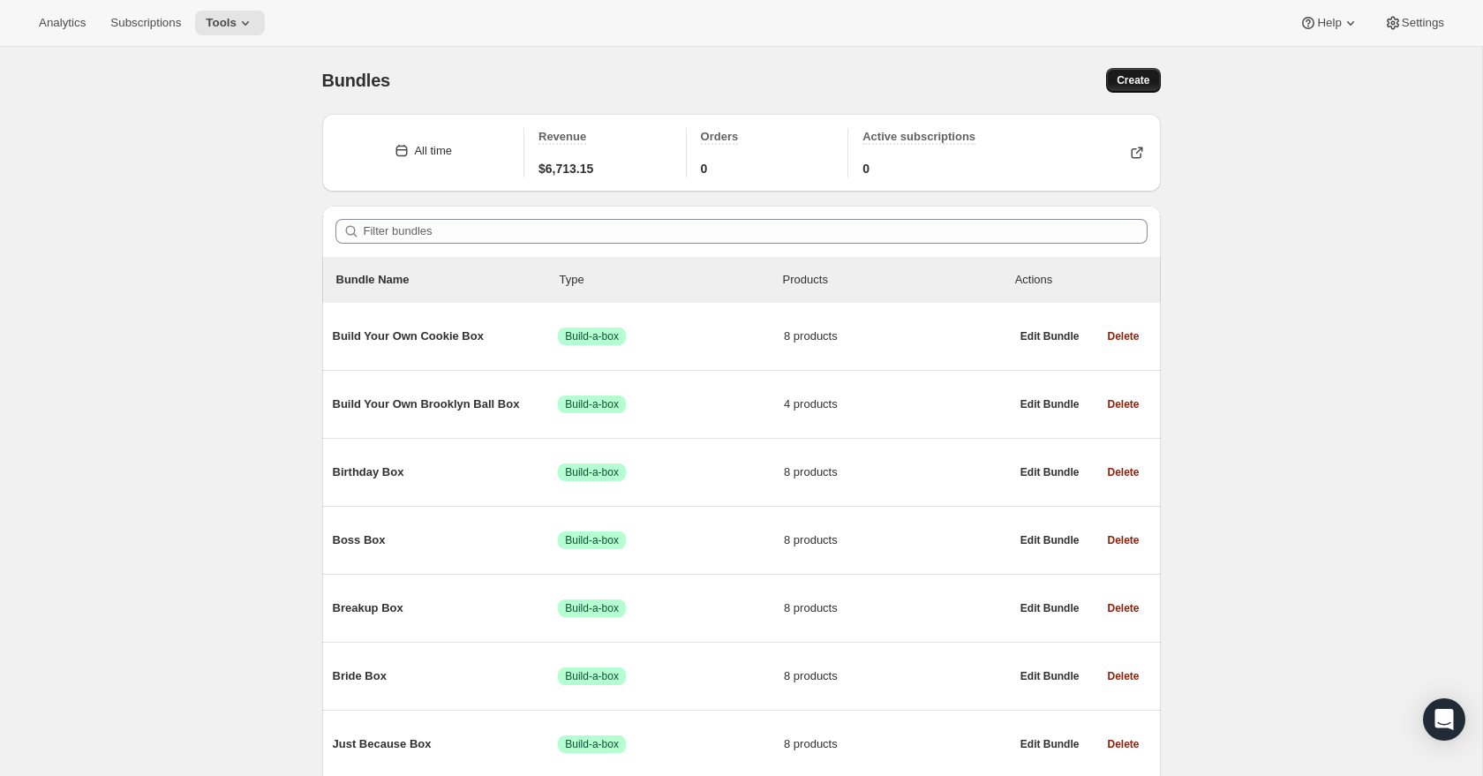
click at [1130, 79] on span "Create" at bounding box center [1133, 80] width 33 height 14
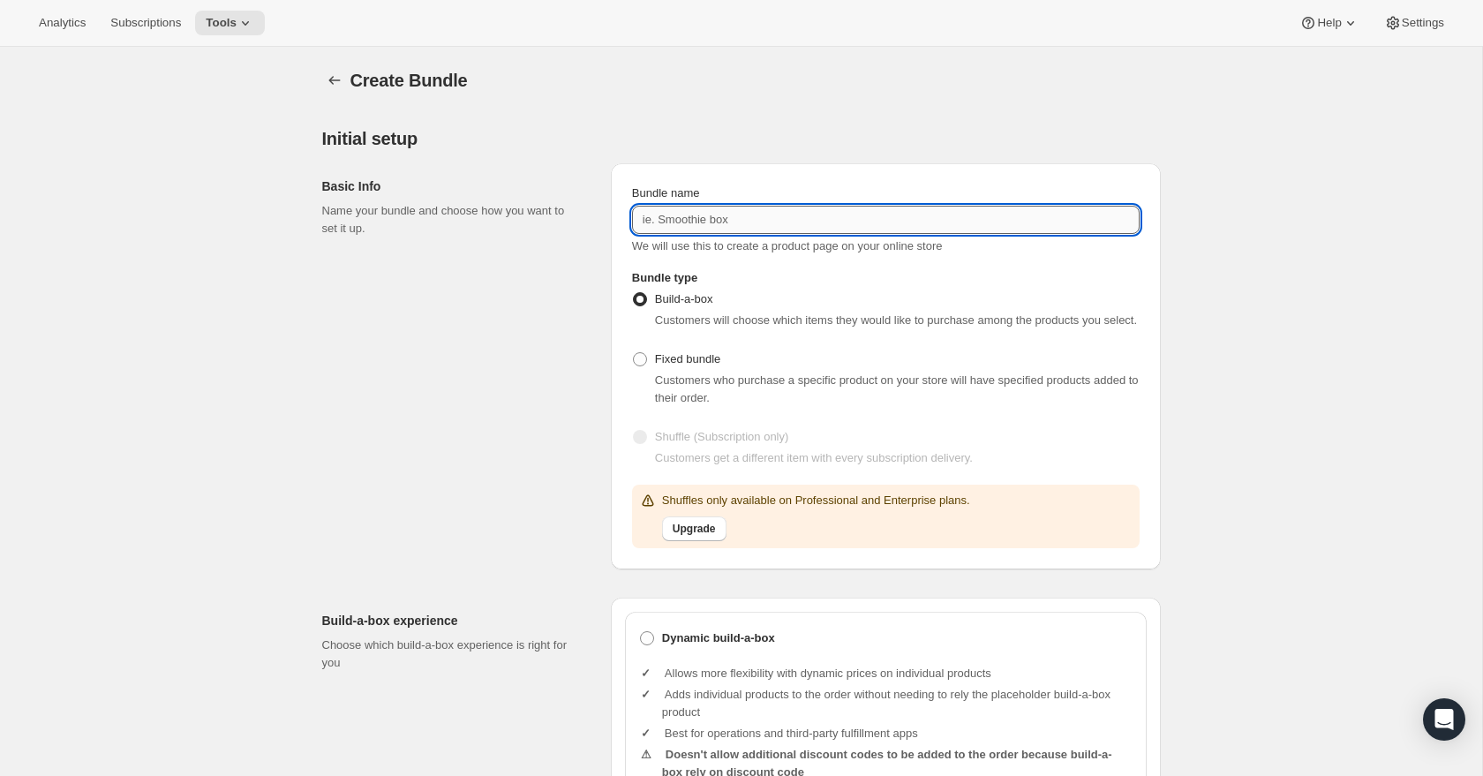
click at [765, 215] on input "Bundle name" at bounding box center [886, 220] width 508 height 28
type input "Build Your Own Treat Box"
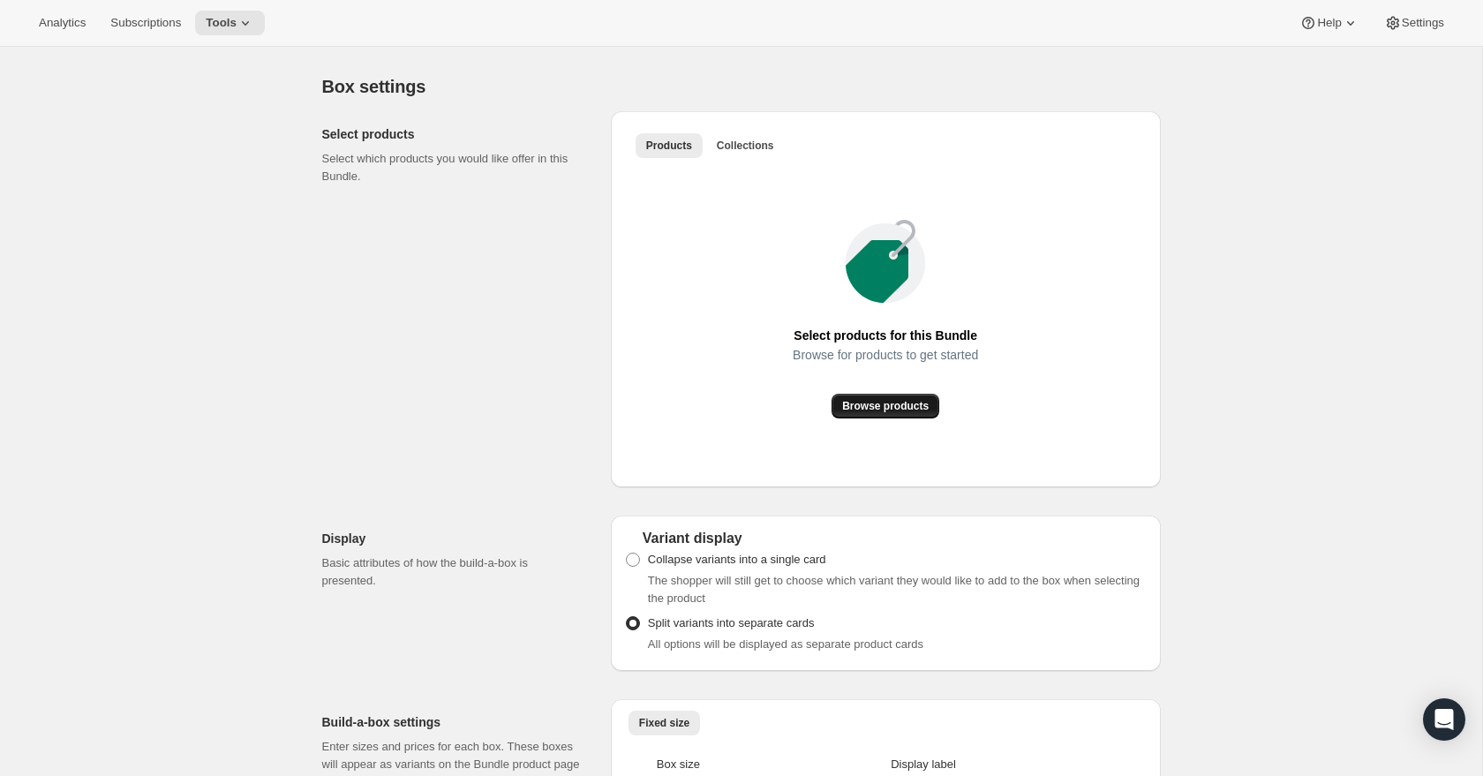
scroll to position [980, 0]
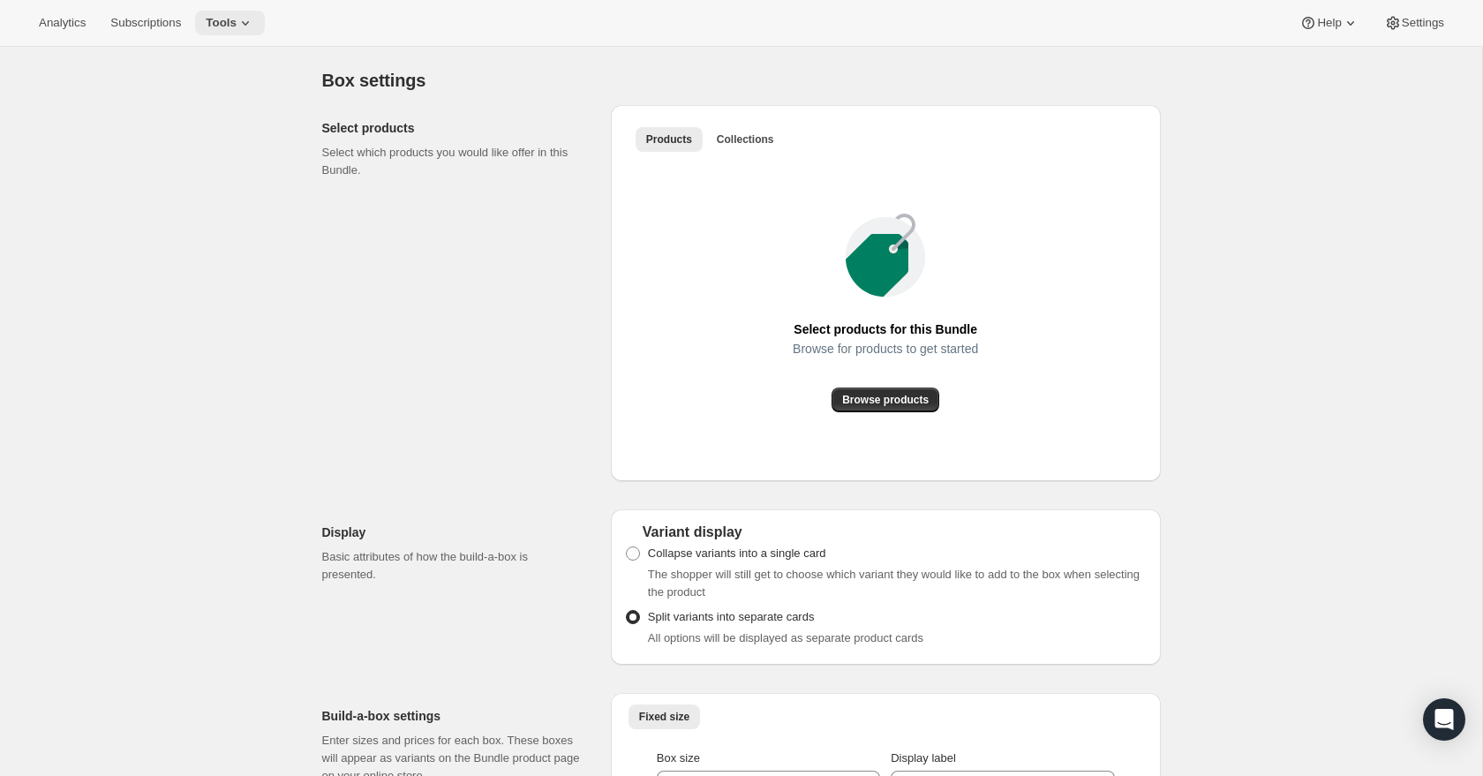
click at [237, 17] on span "Tools" at bounding box center [221, 23] width 31 height 14
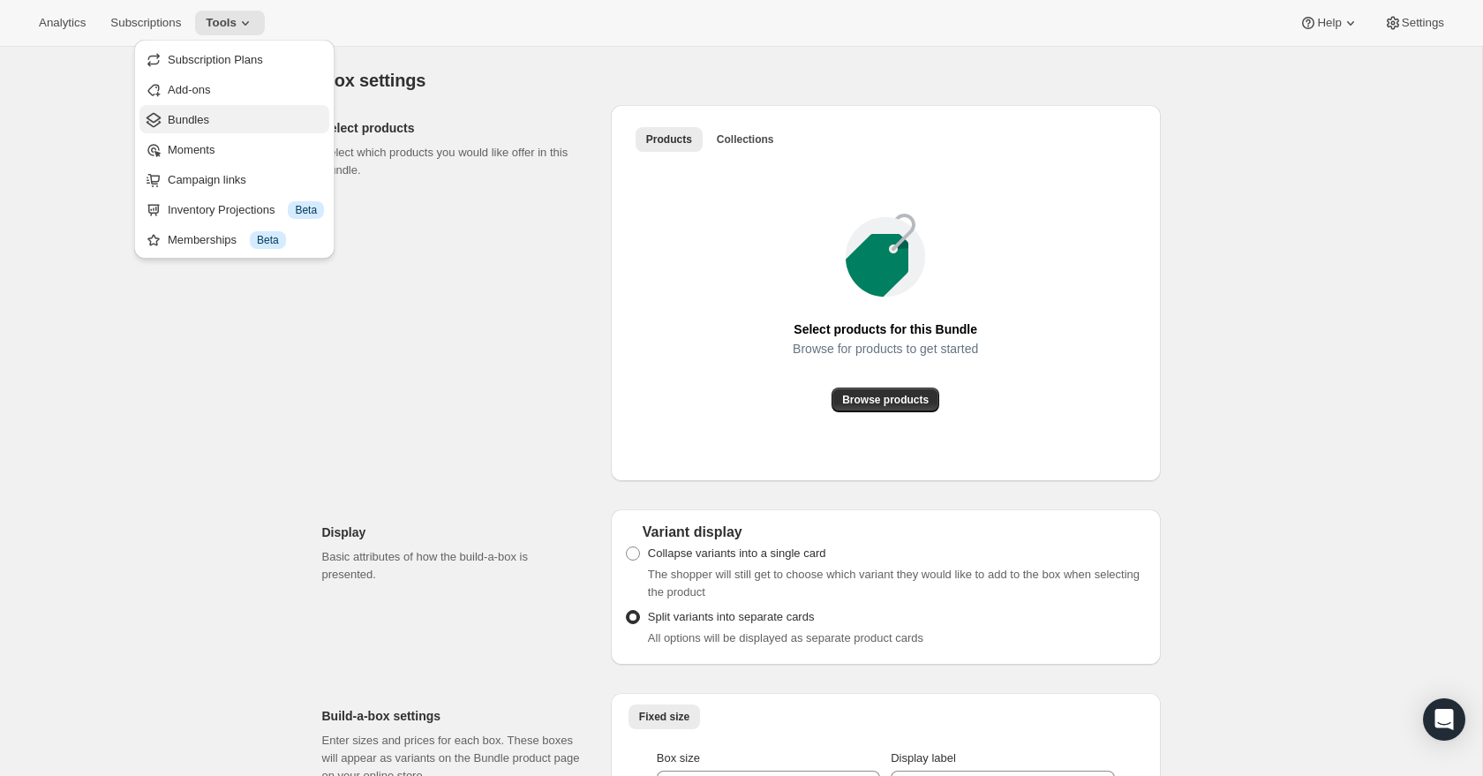
click at [207, 123] on span "Bundles" at bounding box center [188, 119] width 41 height 13
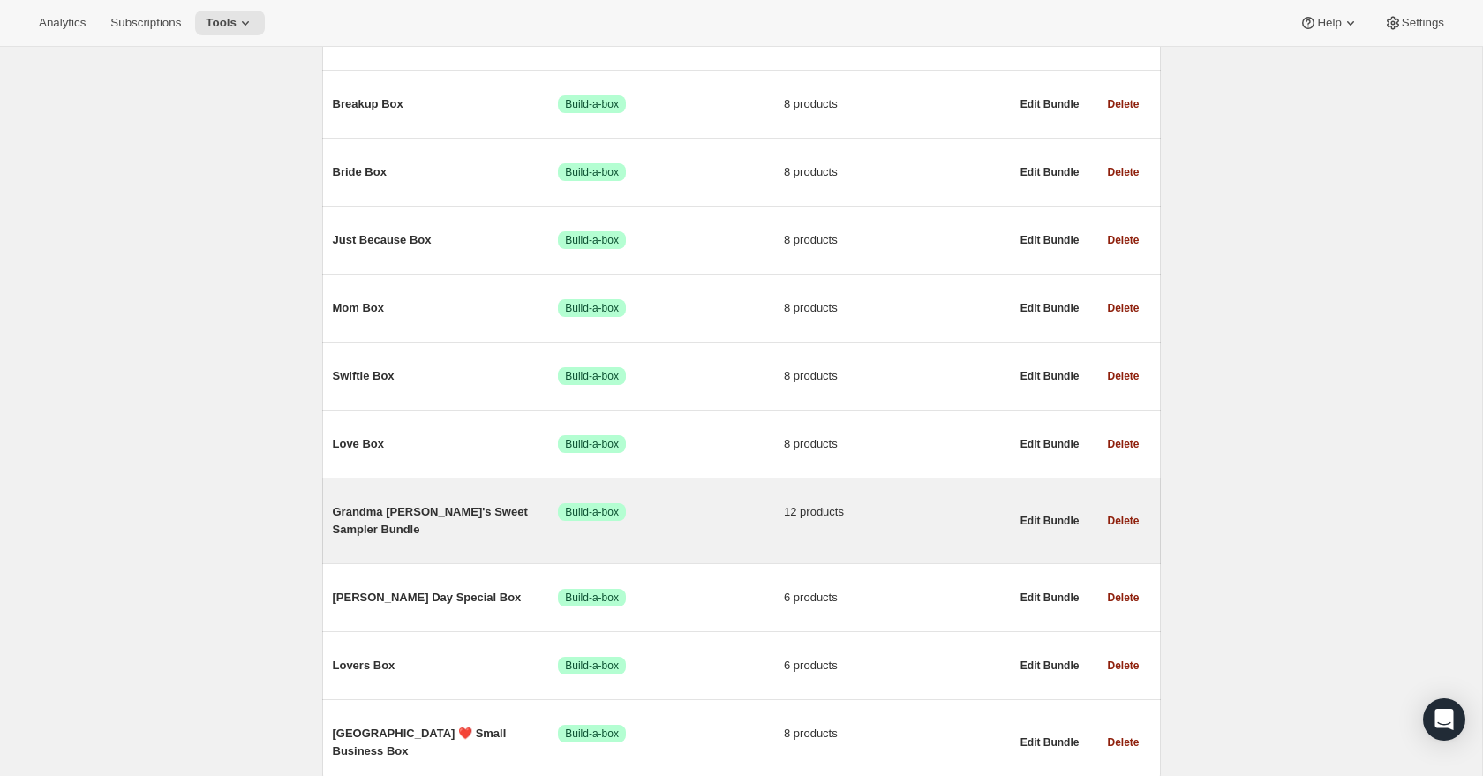
scroll to position [517, 0]
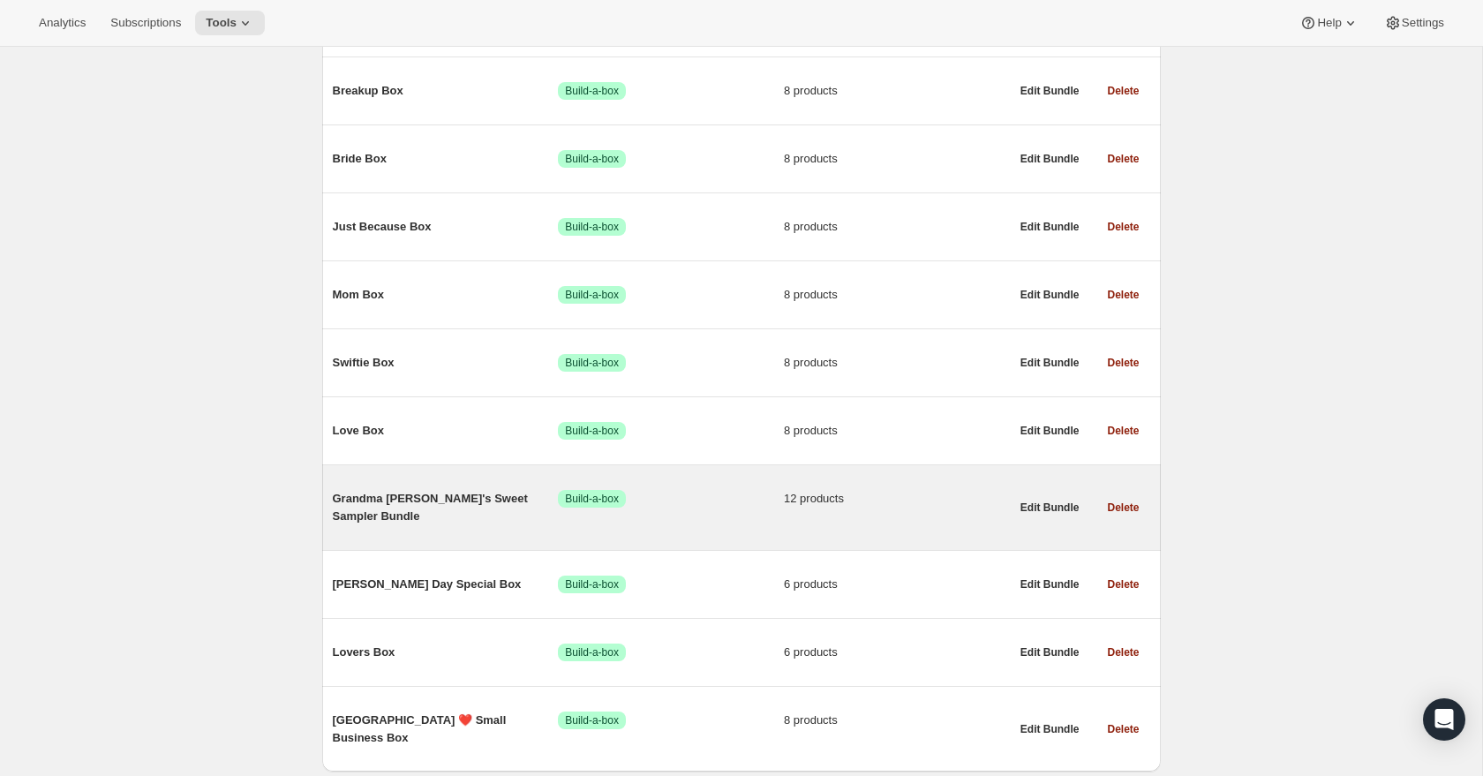
click at [443, 500] on span "Grandma [PERSON_NAME]'s Sweet Sampler Bundle" at bounding box center [446, 507] width 226 height 35
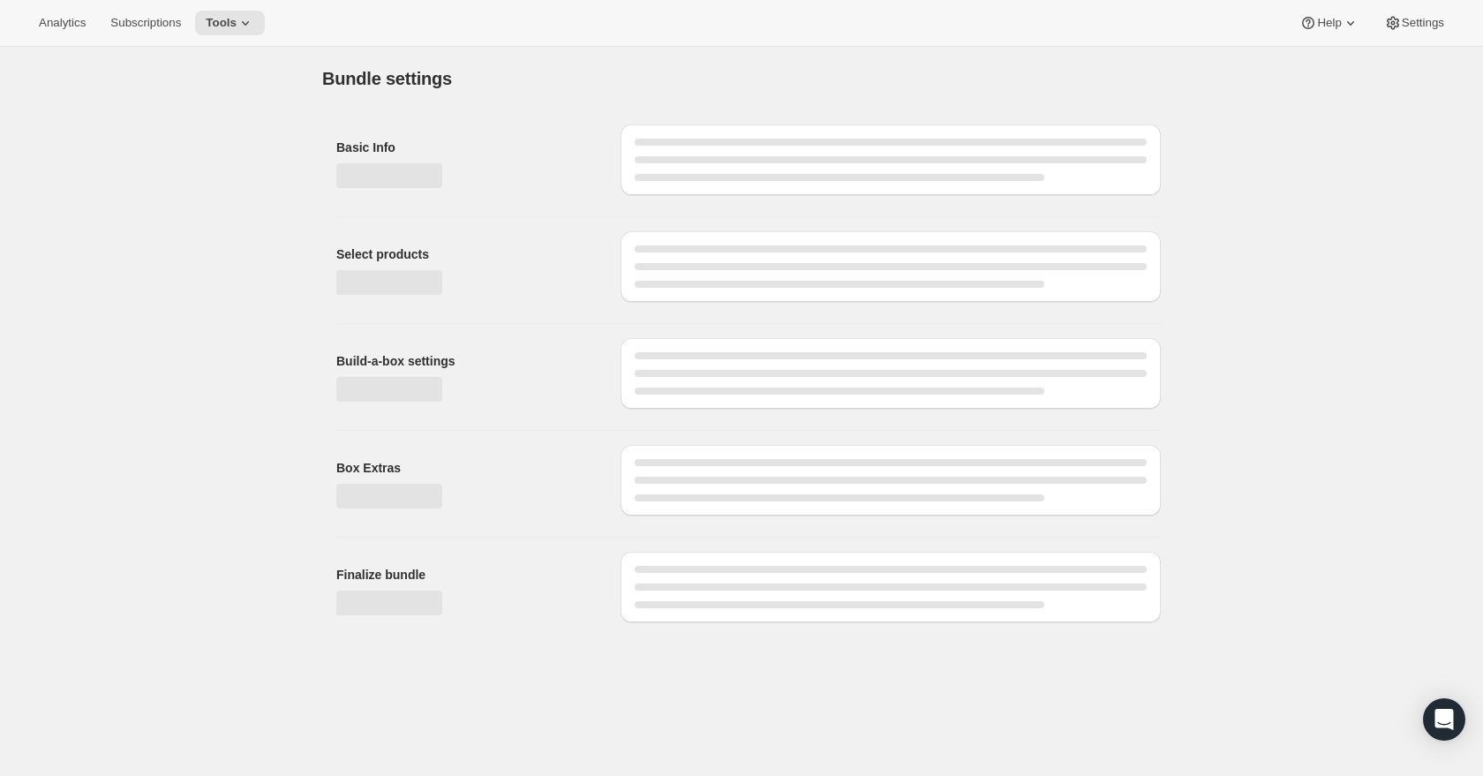
type input "Grandma [PERSON_NAME]'s Sweet Sampler Bundle"
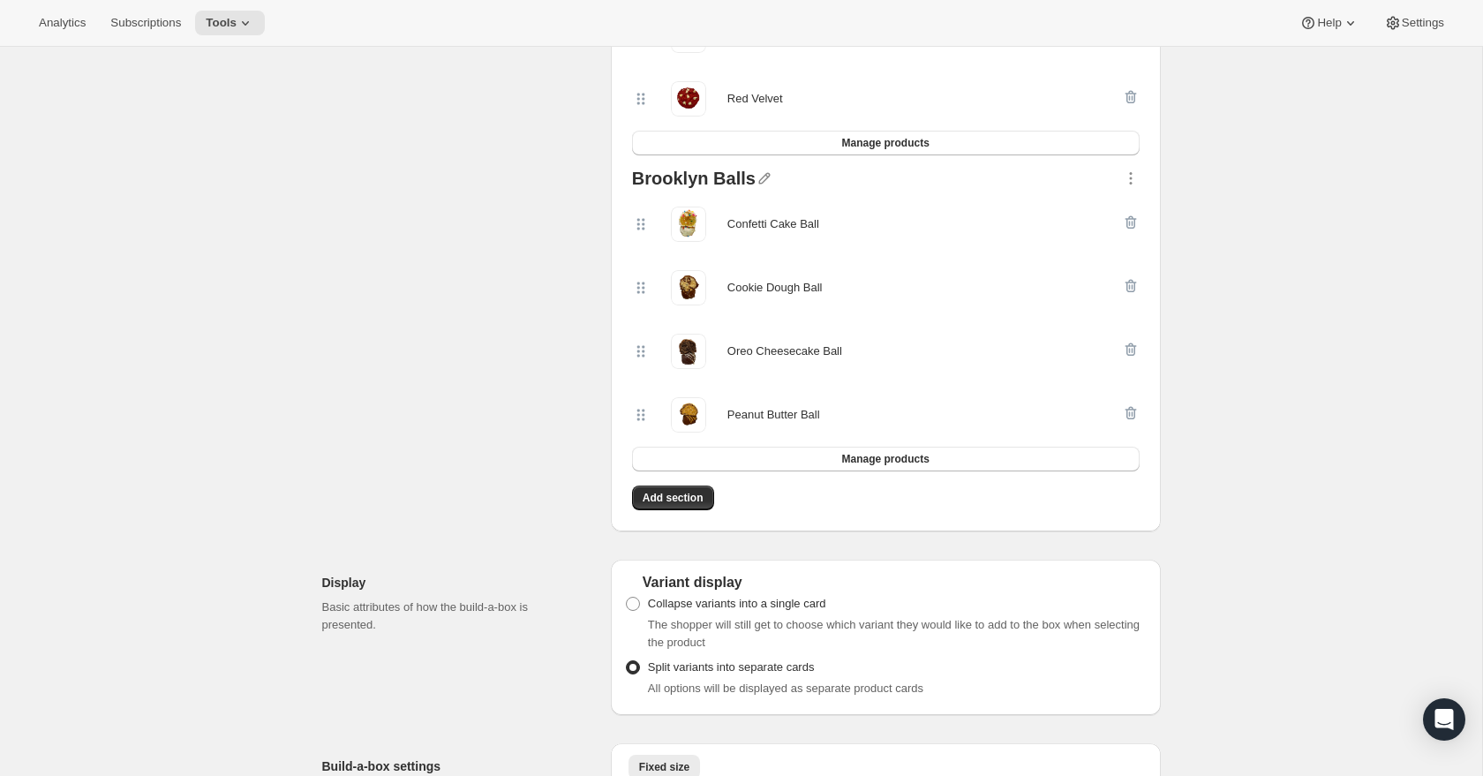
scroll to position [907, 0]
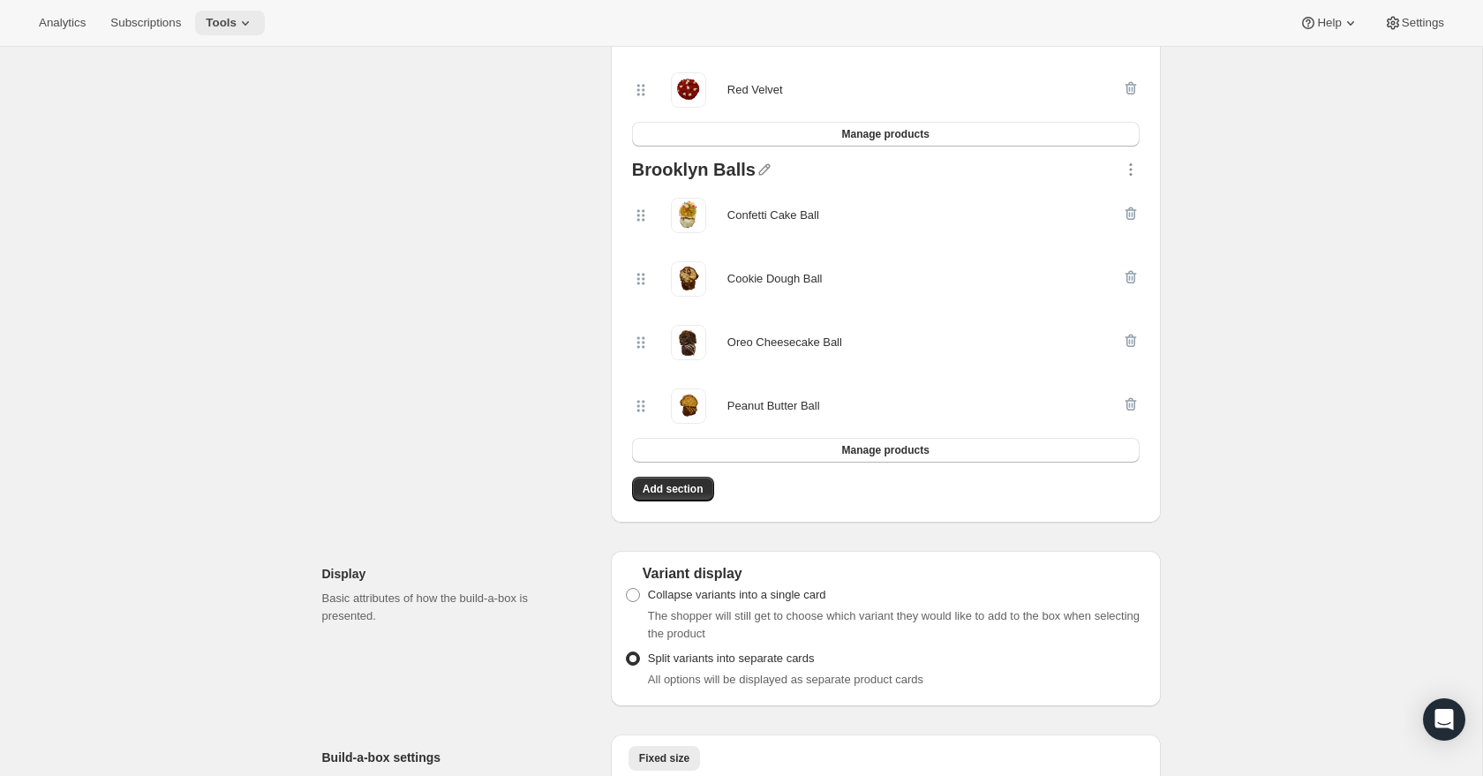
click at [237, 19] on span "Tools" at bounding box center [221, 23] width 31 height 14
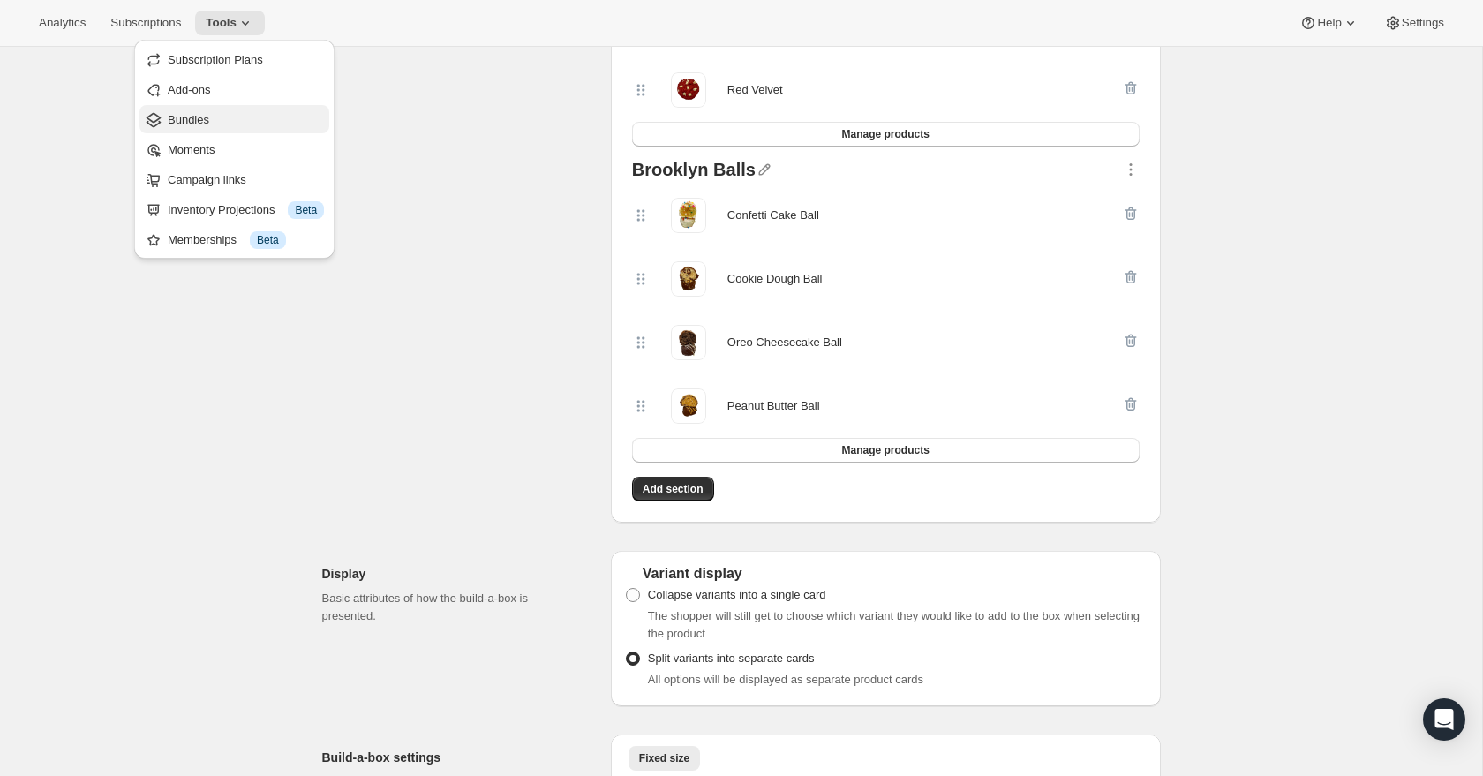
click at [206, 115] on span "Bundles" at bounding box center [188, 119] width 41 height 13
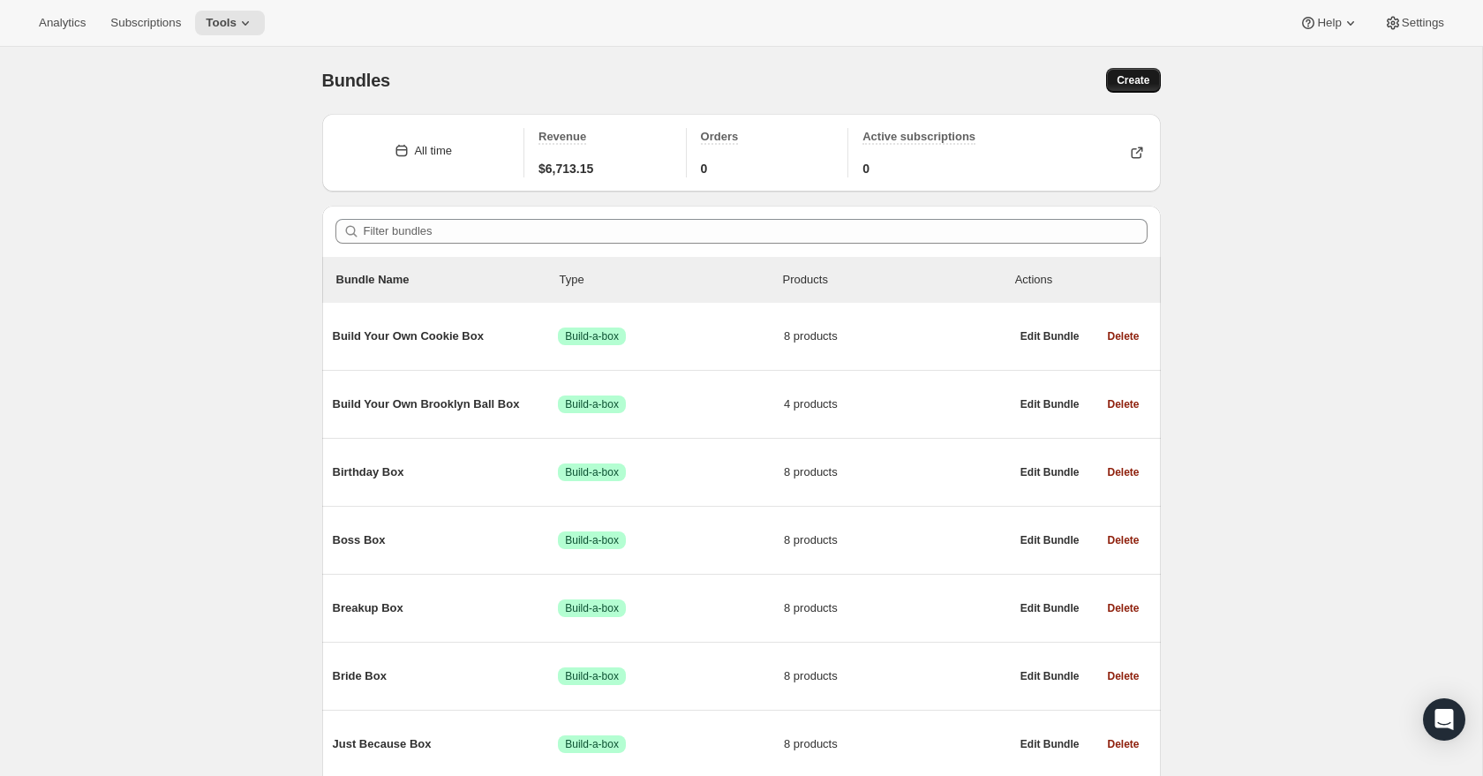
click at [1123, 82] on span "Create" at bounding box center [1133, 80] width 33 height 14
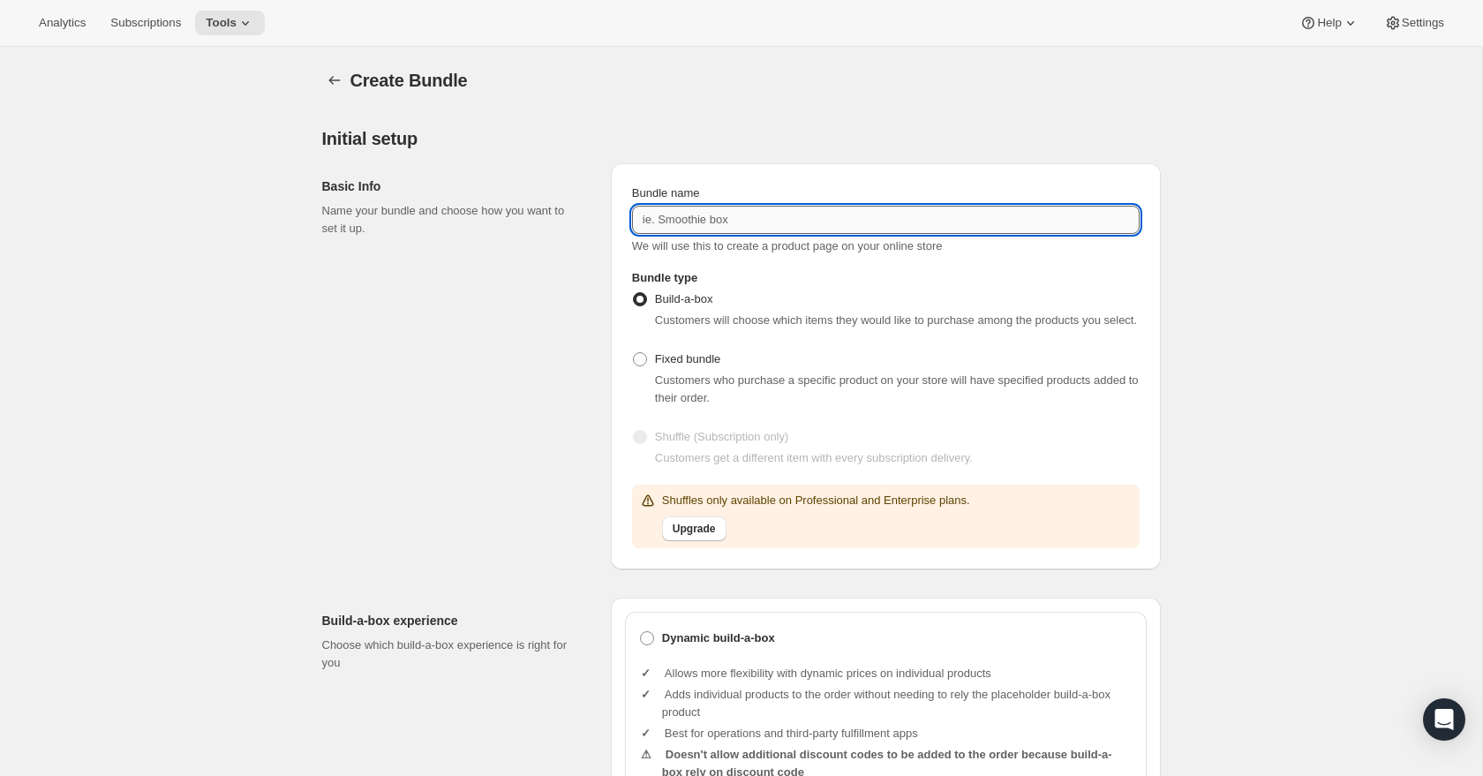
click at [696, 222] on input "Bundle name" at bounding box center [886, 220] width 508 height 28
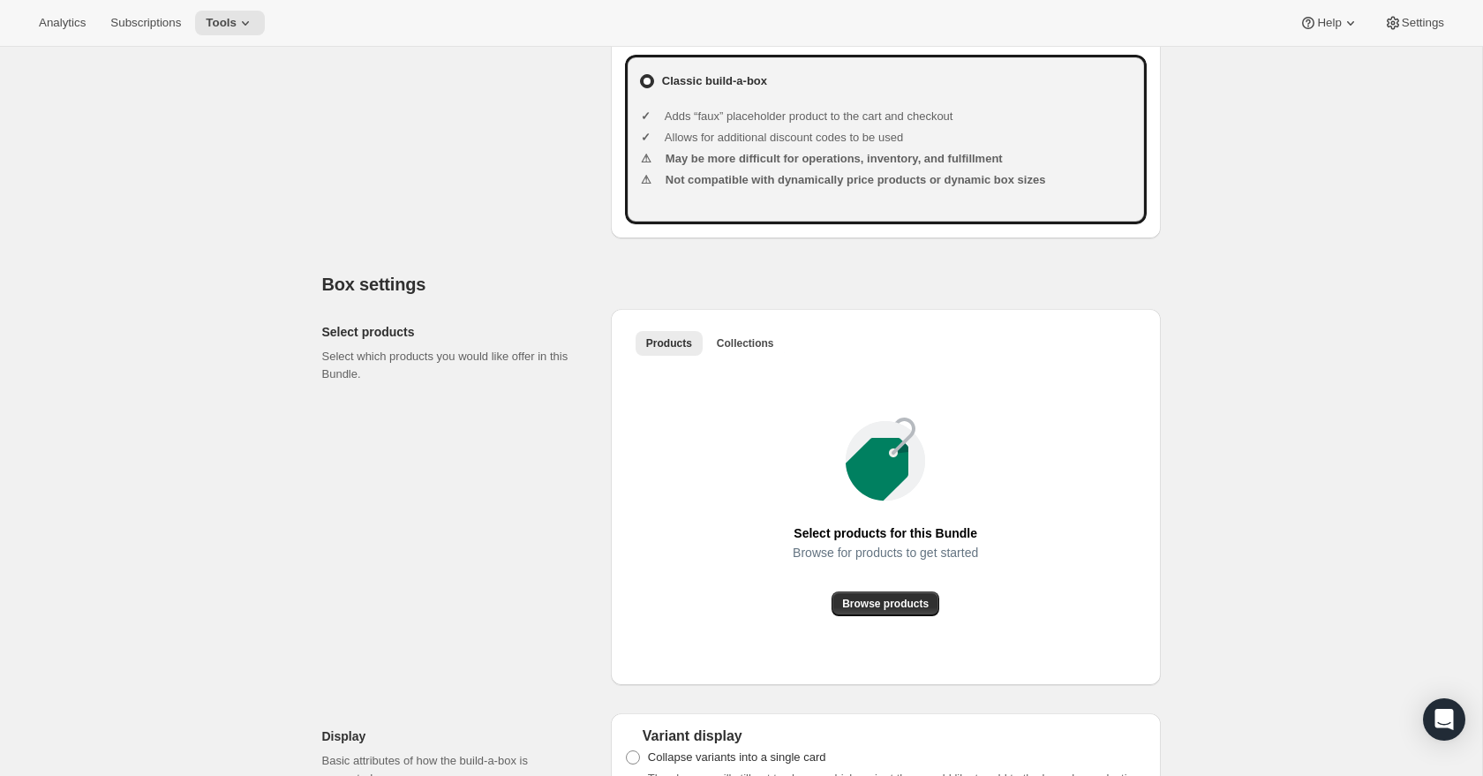
scroll to position [919, 0]
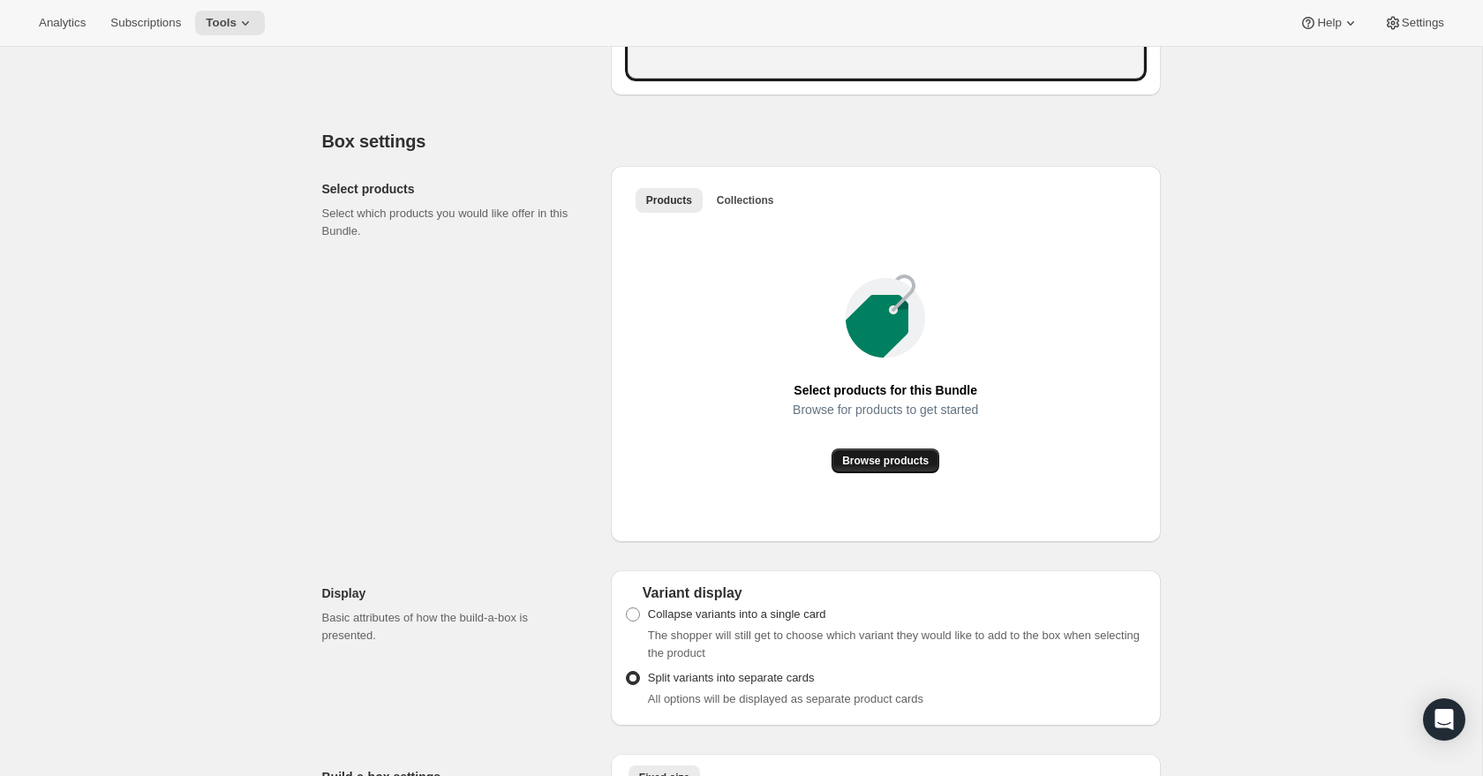
type input "Build Your Own Treat Box"
click at [879, 468] on span "Browse products" at bounding box center [885, 461] width 87 height 14
click at [867, 468] on span "Browse products" at bounding box center [885, 461] width 87 height 14
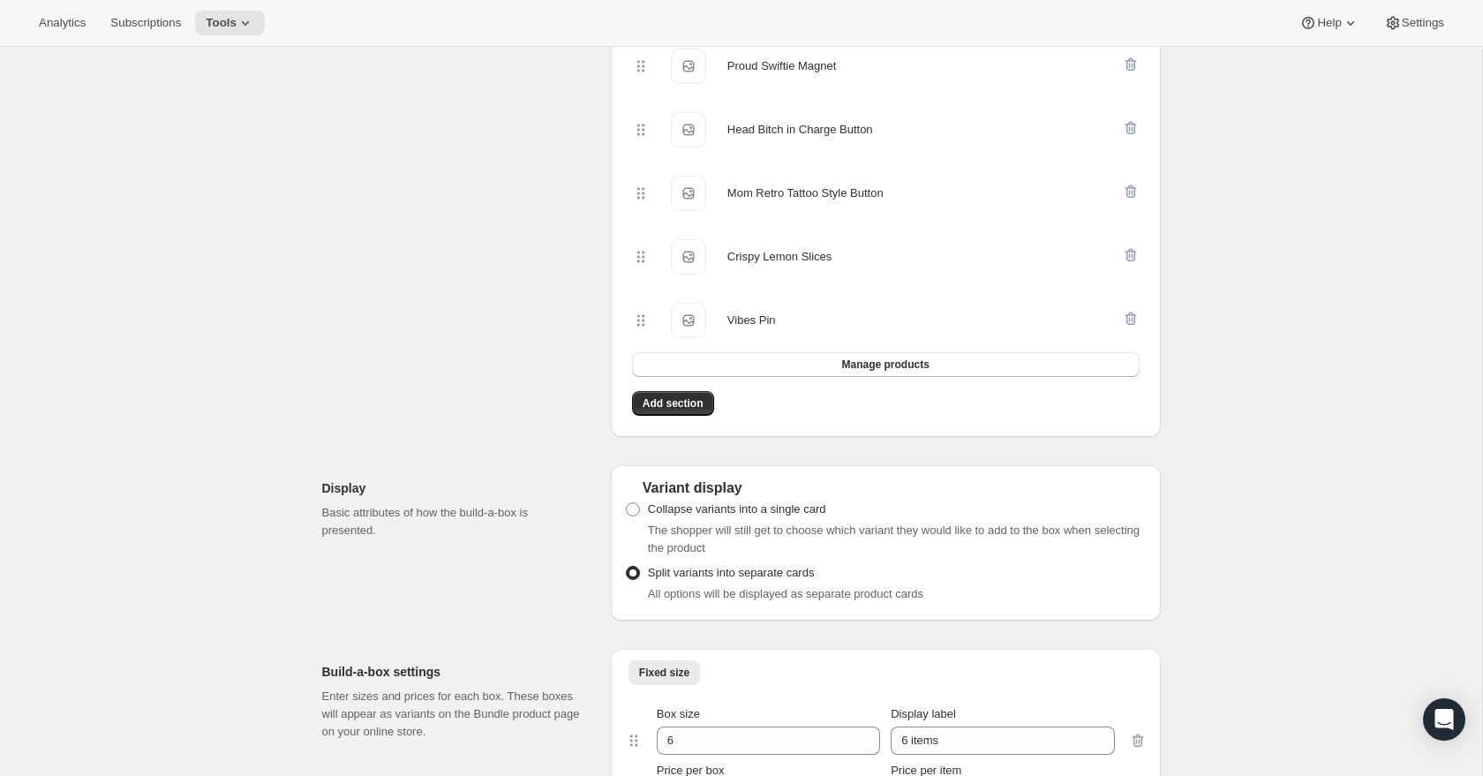
scroll to position [1497, 0]
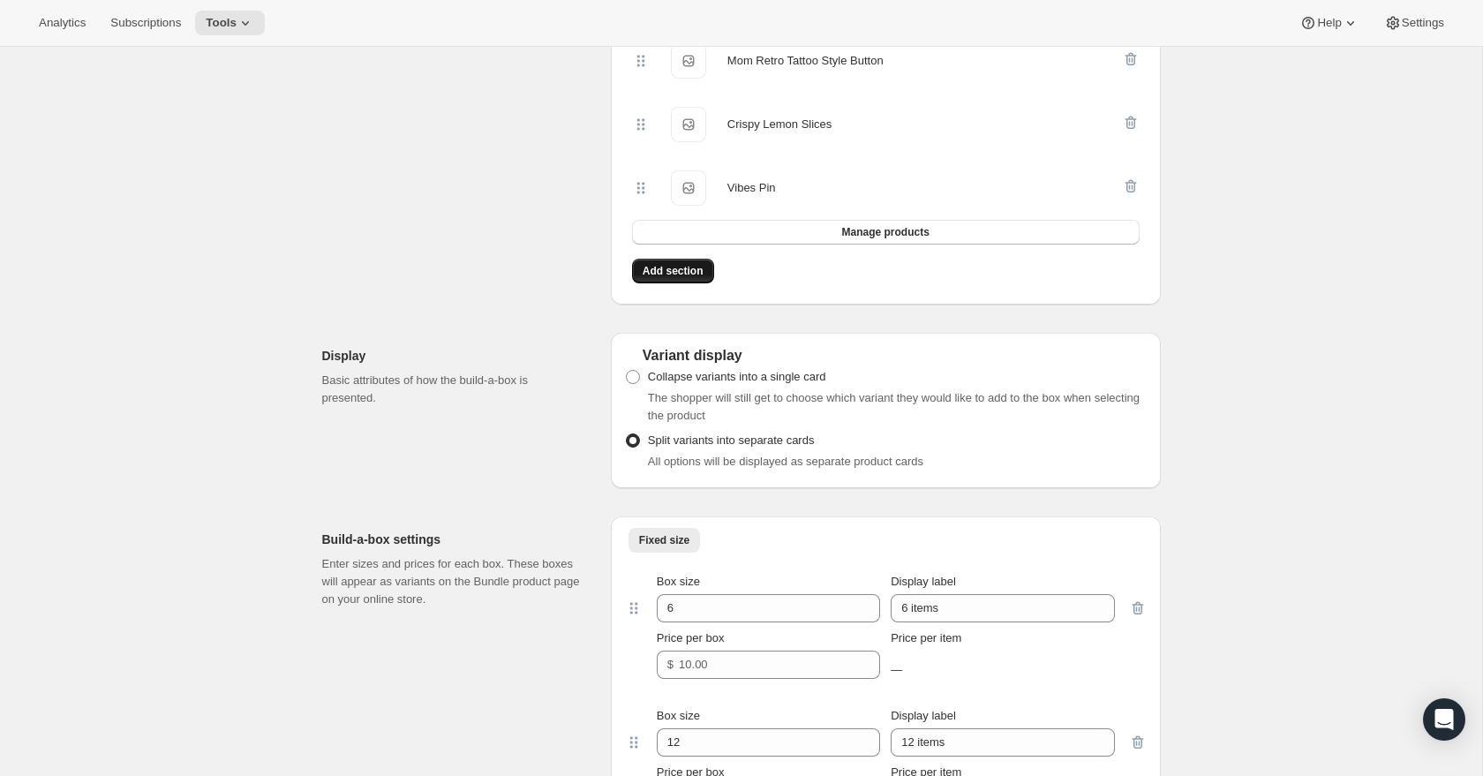
click at [679, 278] on span "Add section" at bounding box center [673, 271] width 61 height 14
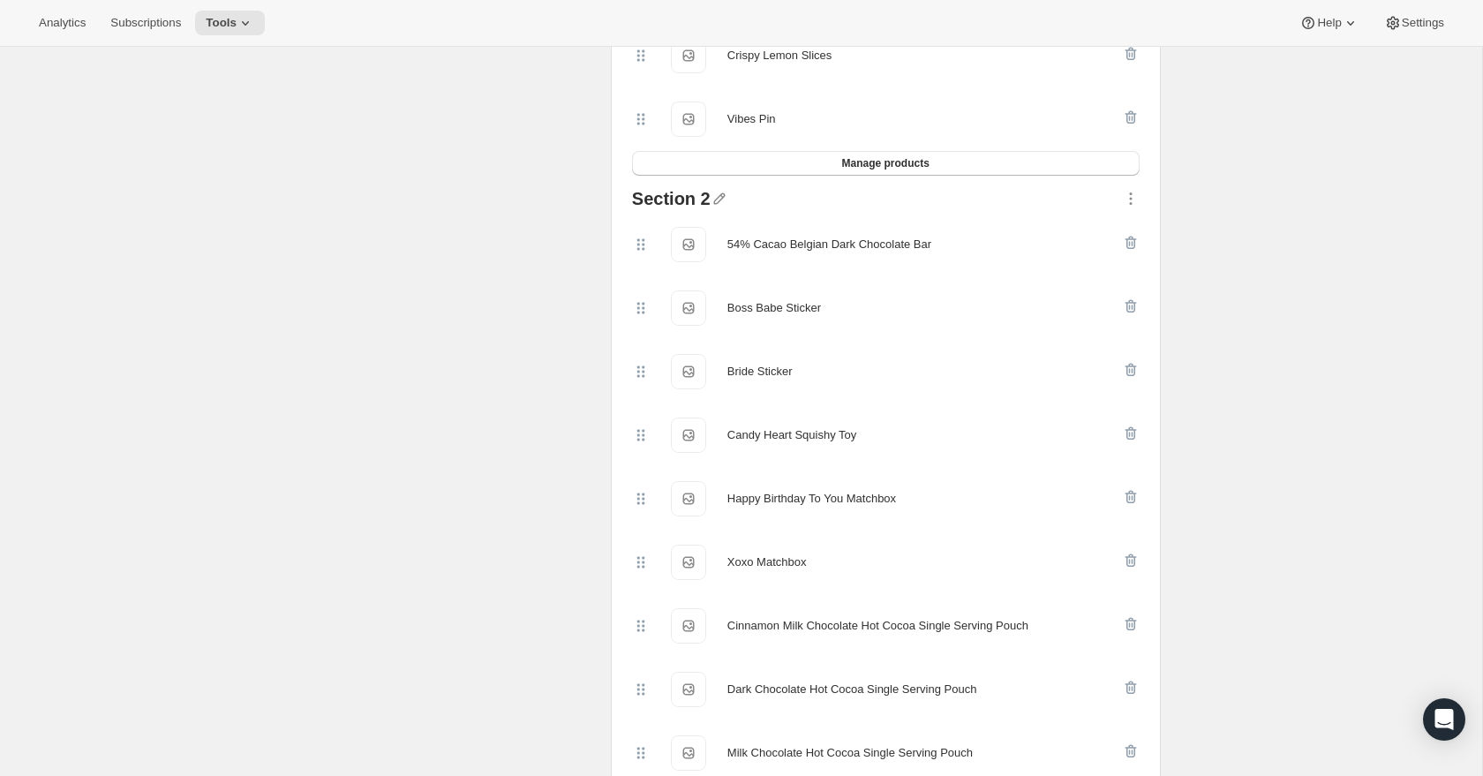
scroll to position [1591, 0]
click at [715, 205] on icon "button" at bounding box center [720, 196] width 18 height 18
click at [709, 248] on input "text" at bounding box center [726, 247] width 169 height 28
type input "T"
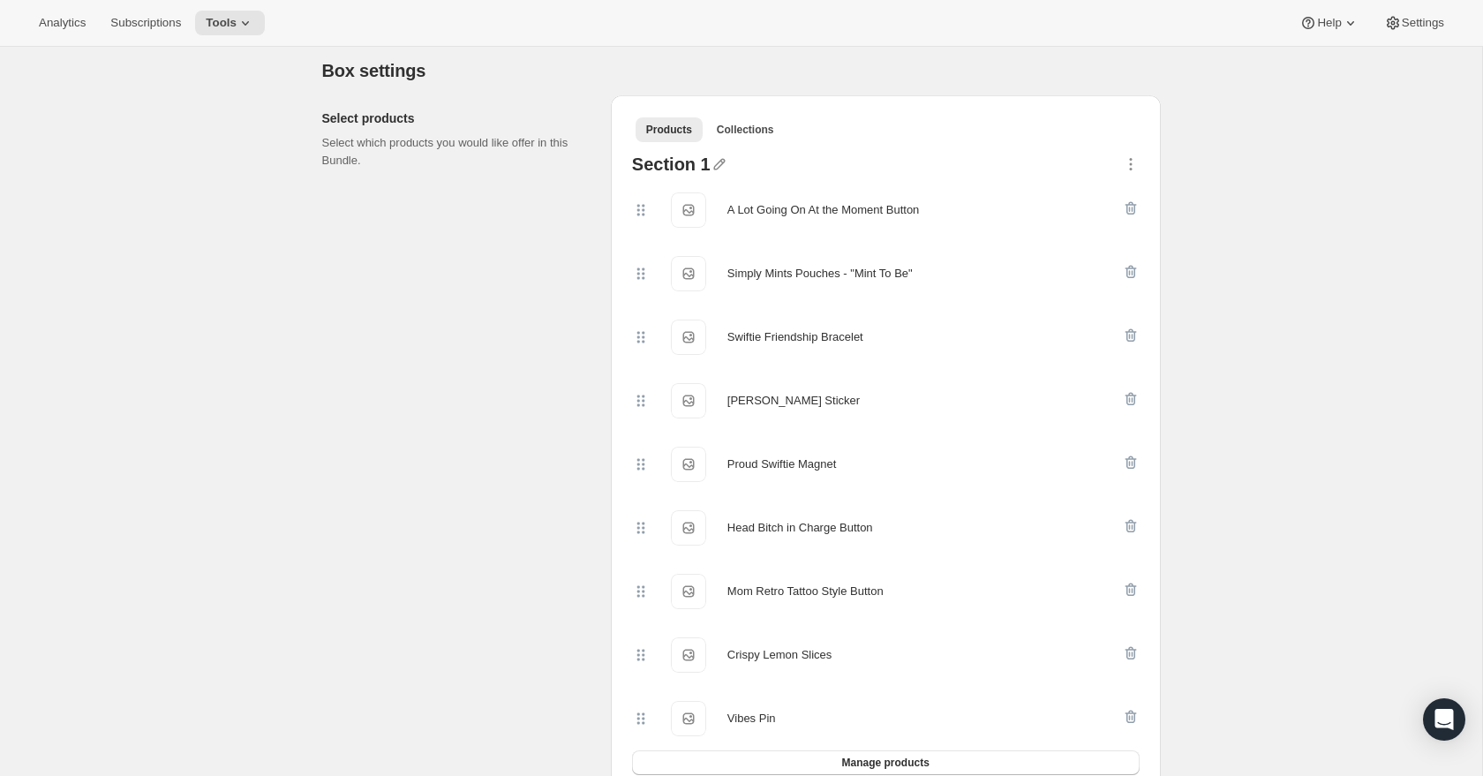
scroll to position [979, 0]
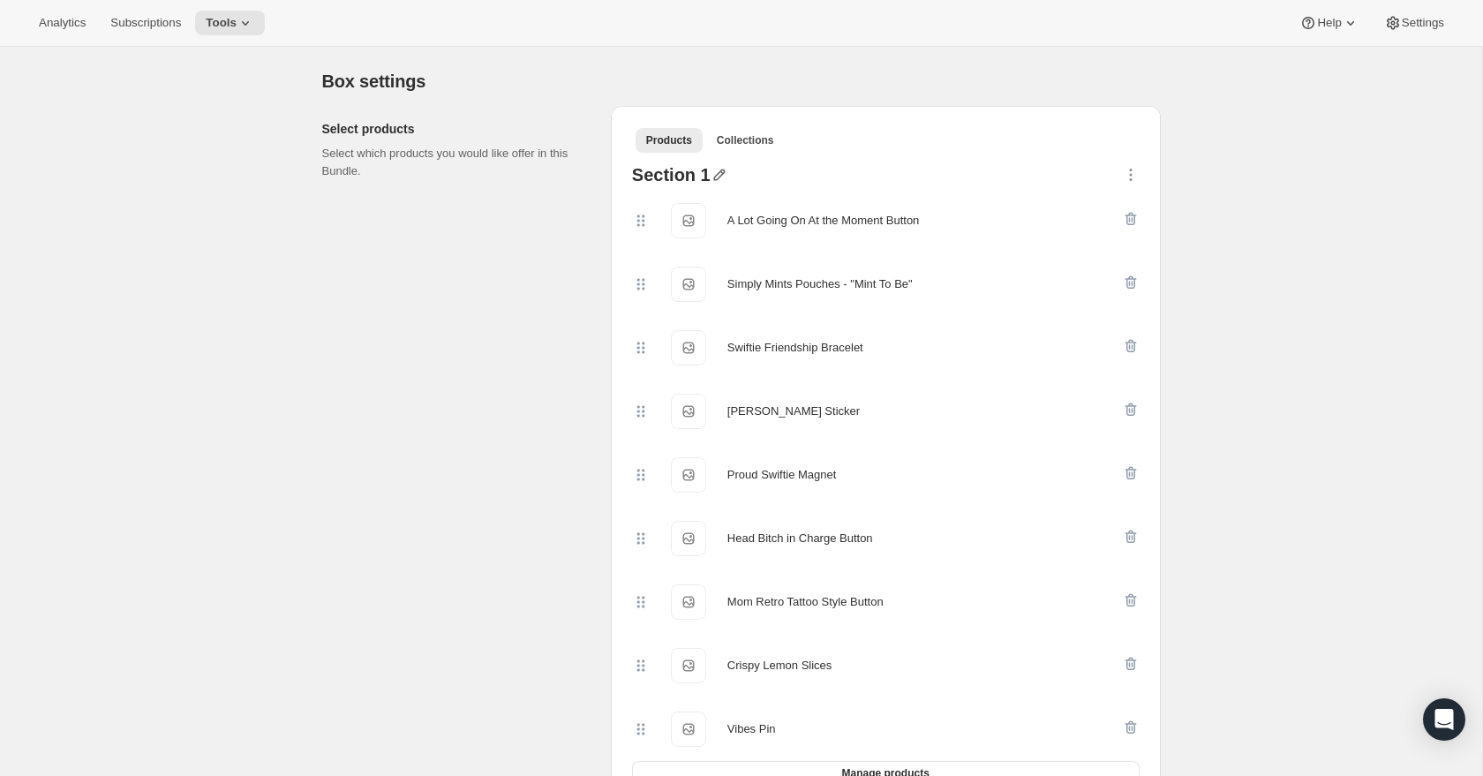
click at [713, 184] on icon "button" at bounding box center [720, 175] width 18 height 18
click at [703, 223] on input "text" at bounding box center [724, 227] width 169 height 28
type input "Tiny Treats"
click at [653, 250] on span "Save" at bounding box center [653, 251] width 26 height 18
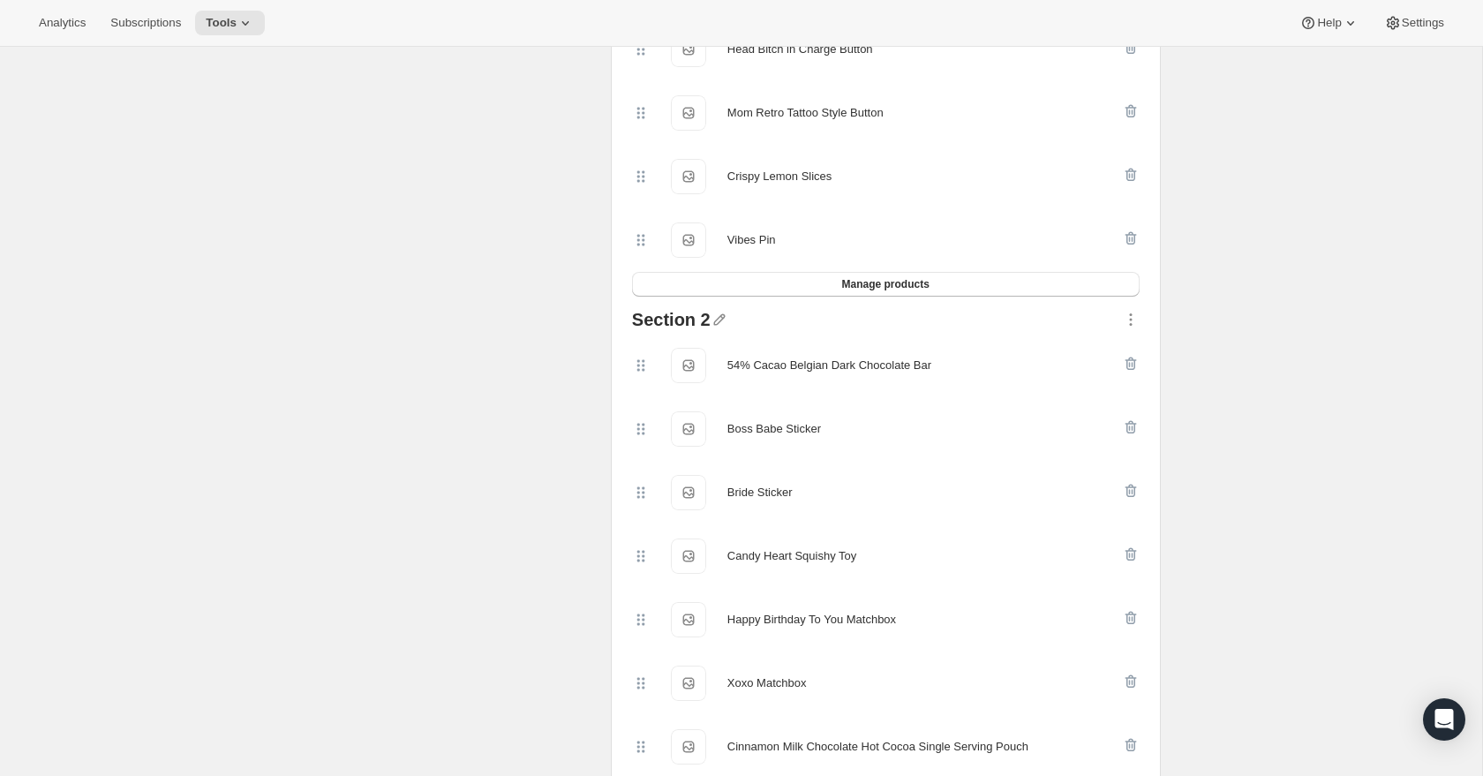
scroll to position [1471, 0]
click at [717, 325] on icon "button" at bounding box center [720, 316] width 18 height 18
click at [686, 365] on input "text" at bounding box center [726, 367] width 169 height 28
type input "Sweet Surprises"
drag, startPoint x: 654, startPoint y: 389, endPoint x: 706, endPoint y: 403, distance: 53.7
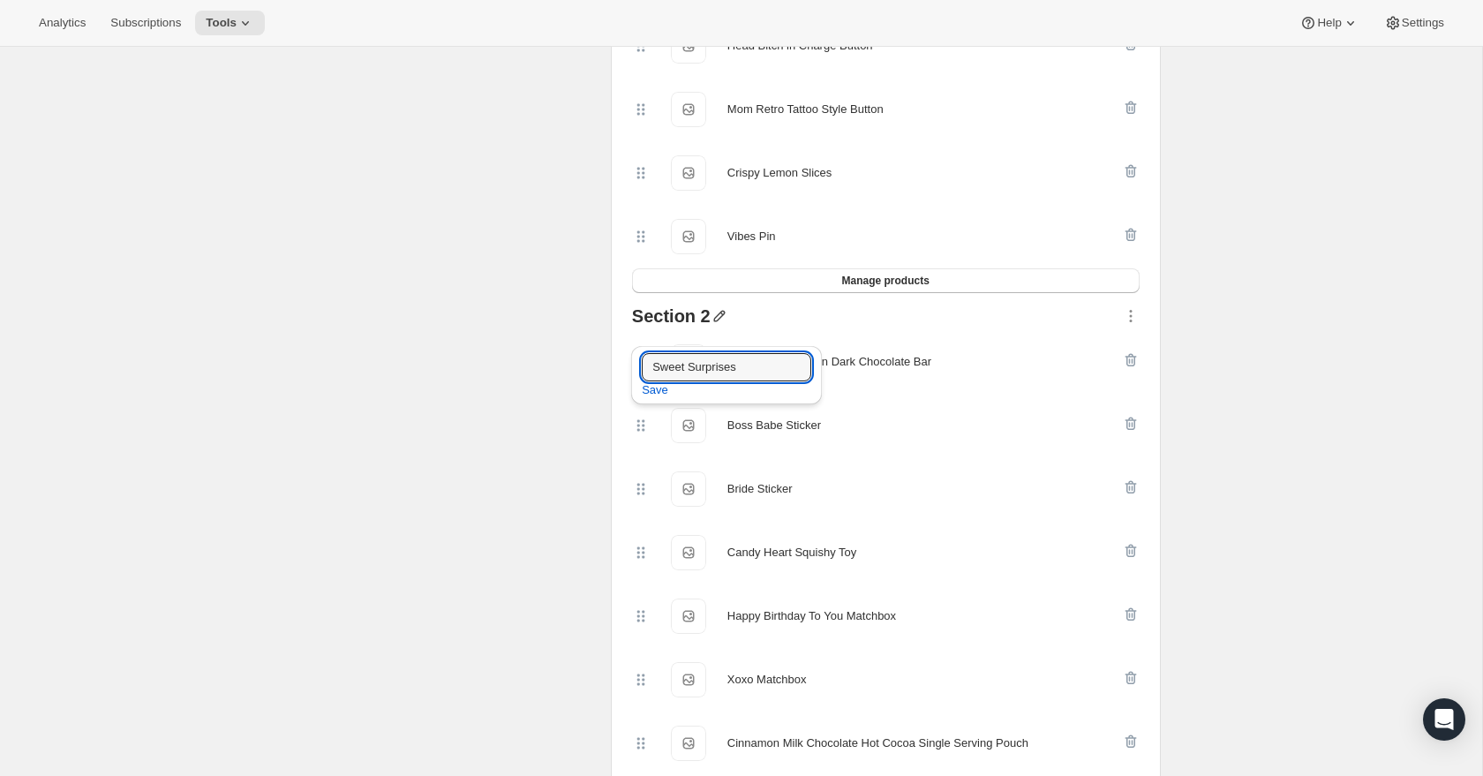
click at [654, 389] on span "Save" at bounding box center [655, 390] width 26 height 18
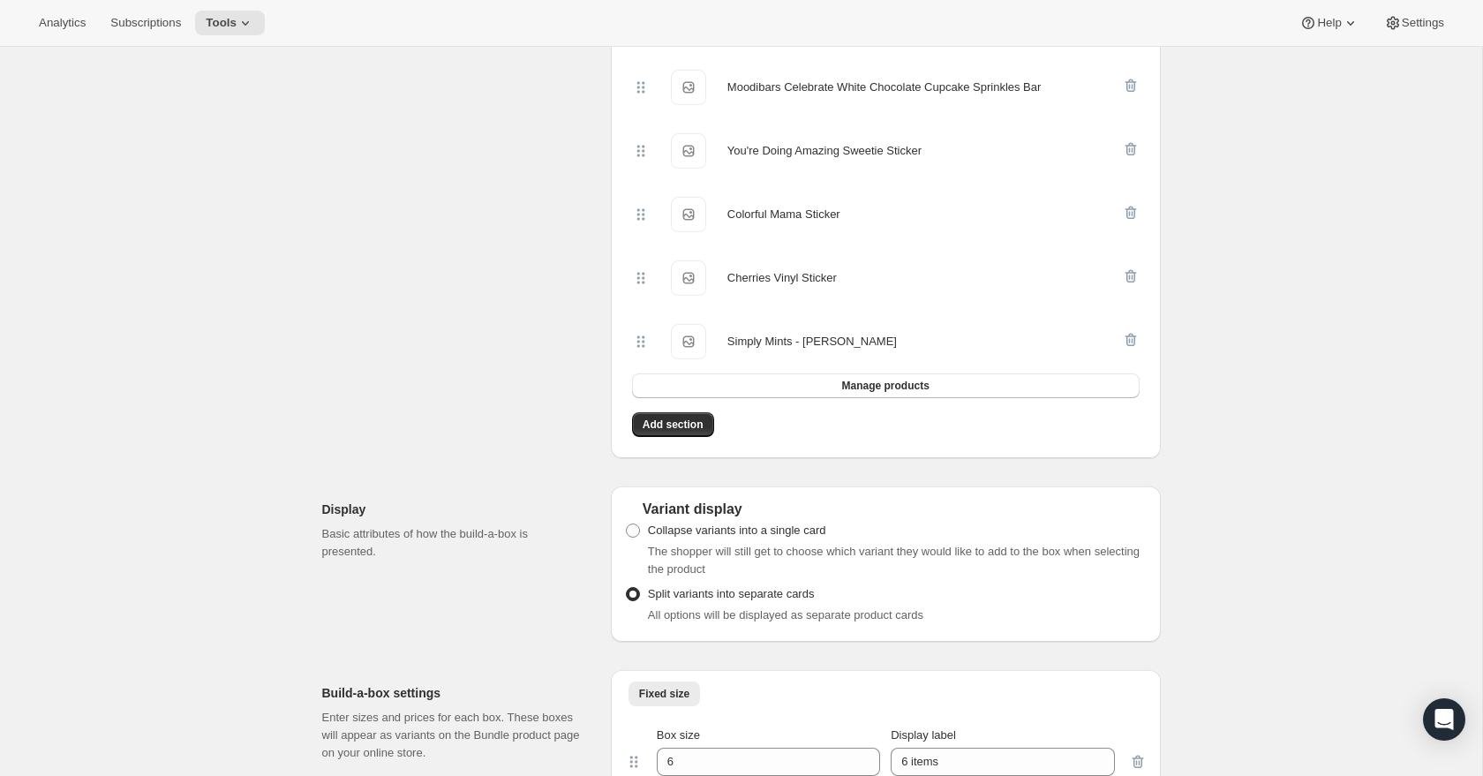
scroll to position [2585, 0]
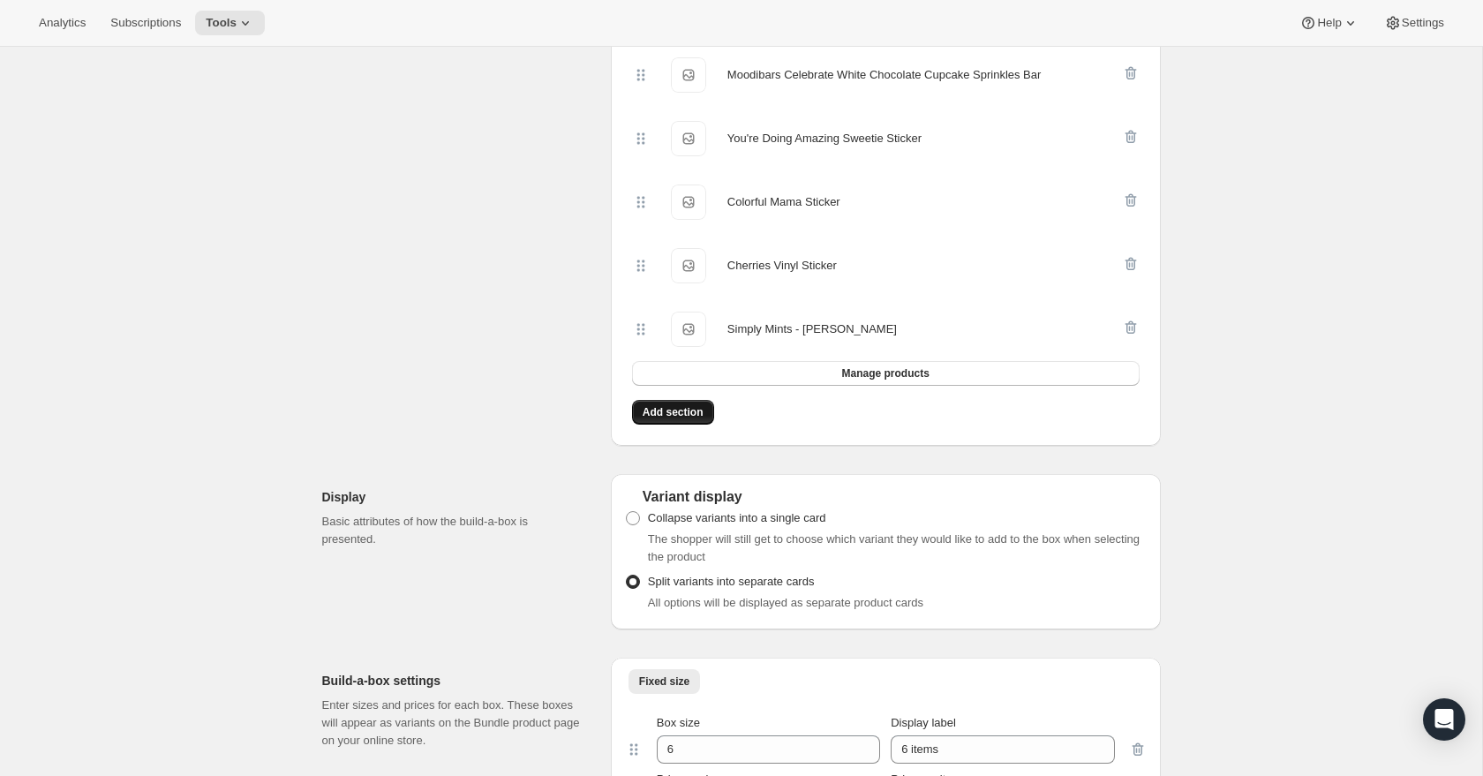
click at [691, 419] on span "Add section" at bounding box center [673, 412] width 61 height 14
click at [681, 419] on span "Add section" at bounding box center [673, 412] width 61 height 14
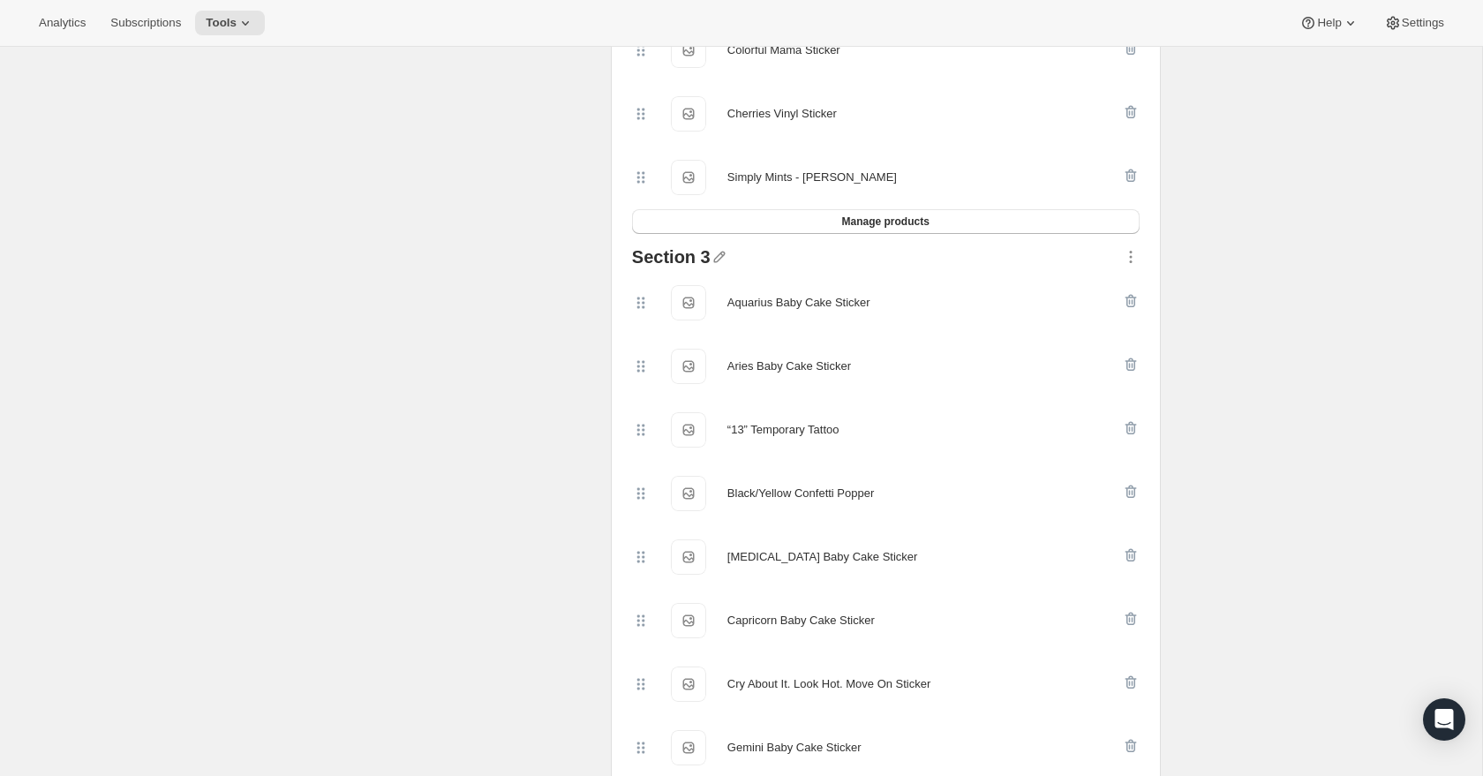
scroll to position [2741, 0]
click at [712, 261] on icon "button" at bounding box center [720, 253] width 18 height 18
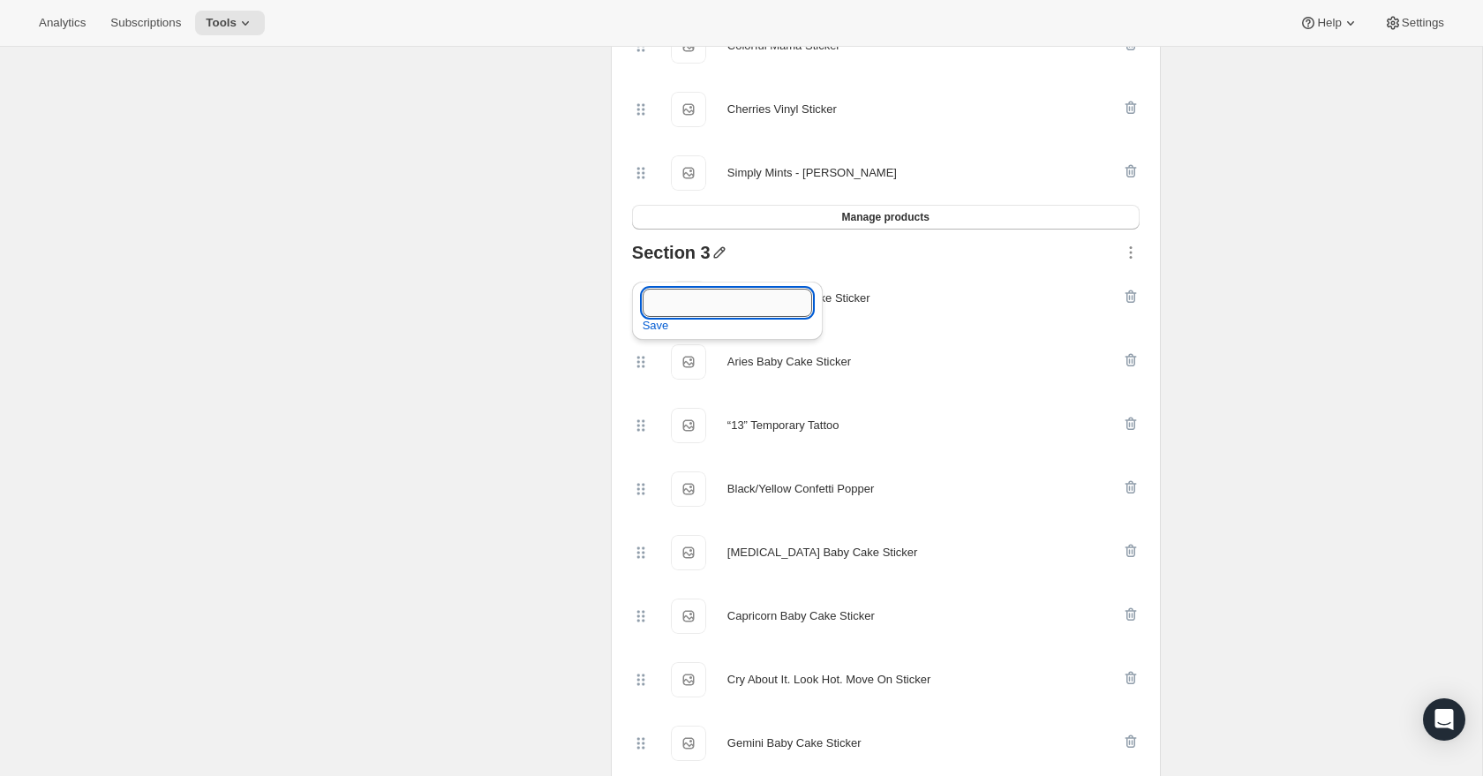
click at [689, 300] on input "text" at bounding box center [727, 303] width 169 height 28
type input "Fabulous Finds"
click at [653, 328] on span "Save" at bounding box center [656, 326] width 26 height 18
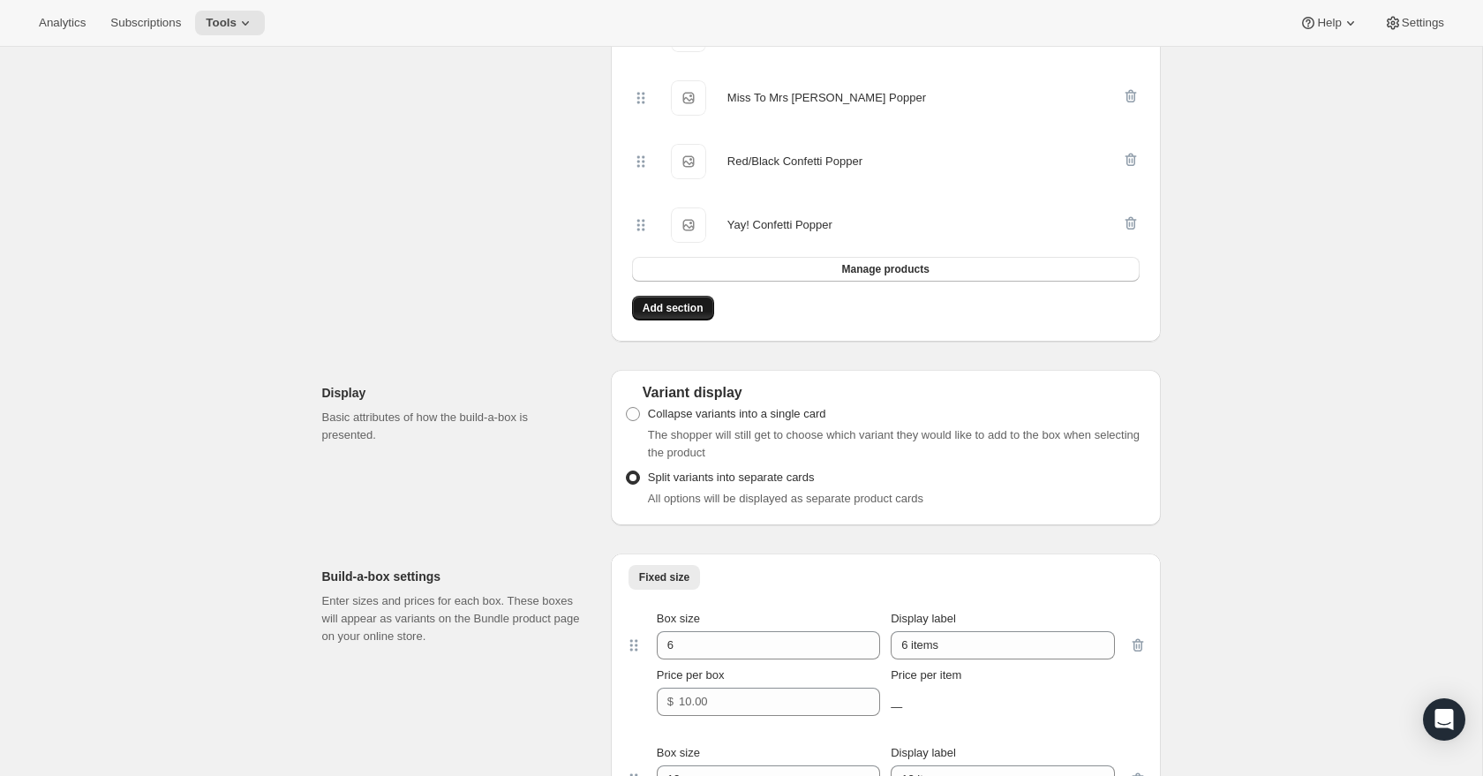
scroll to position [4214, 0]
click at [681, 313] on span "Add section" at bounding box center [673, 306] width 61 height 14
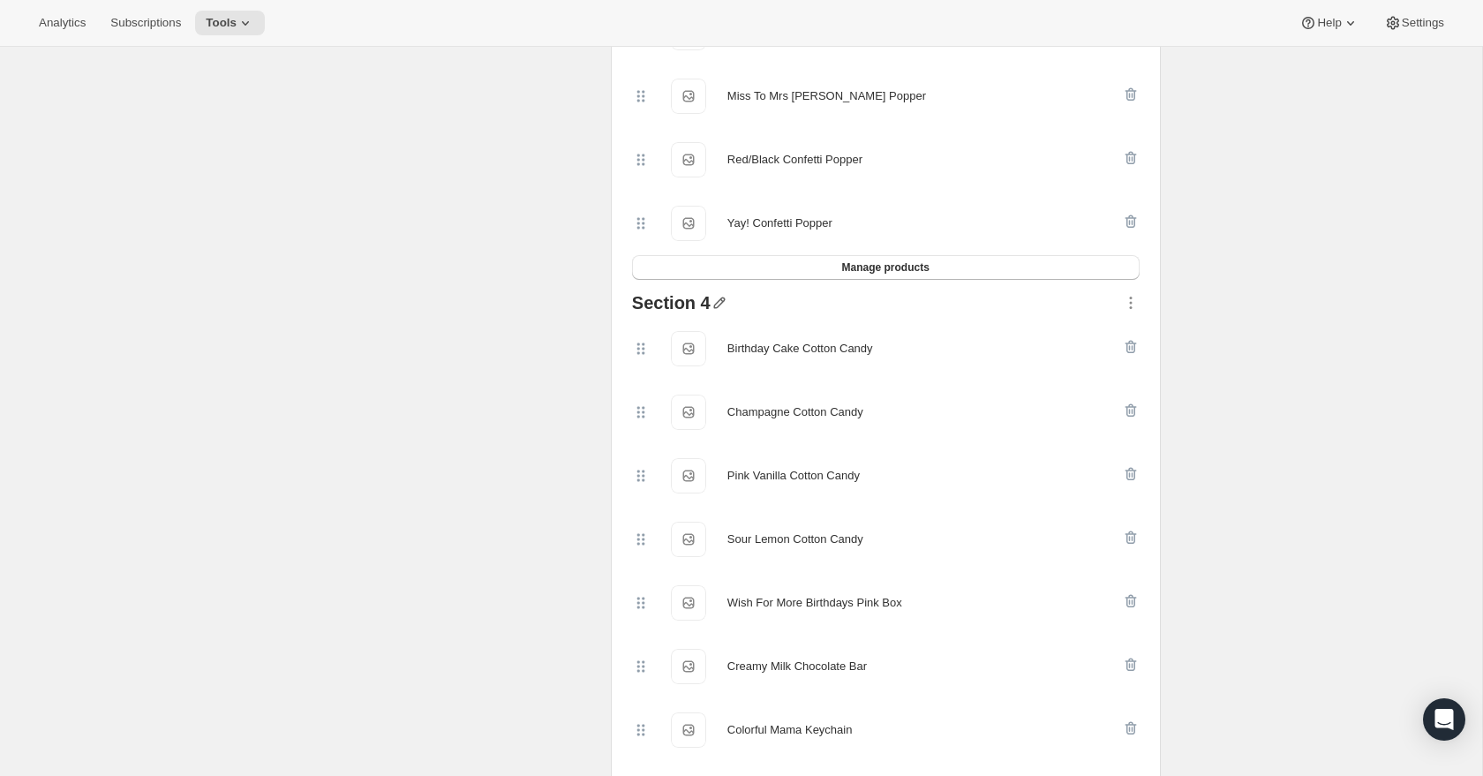
click at [719, 312] on icon "button" at bounding box center [720, 303] width 18 height 18
click at [701, 355] on input "text" at bounding box center [727, 352] width 169 height 28
type input "Grand Goodies"
click at [654, 378] on span "Save" at bounding box center [656, 375] width 26 height 18
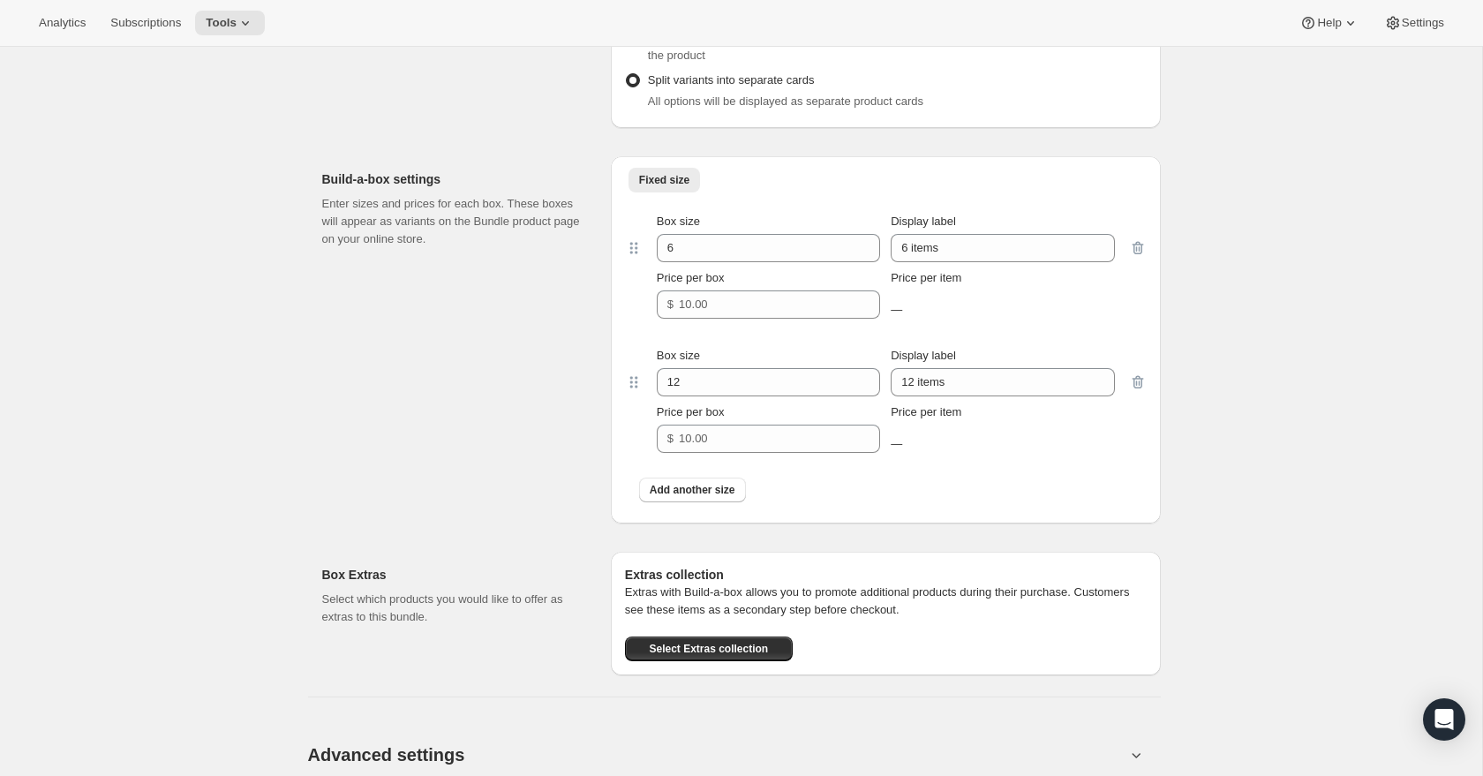
scroll to position [5451, 0]
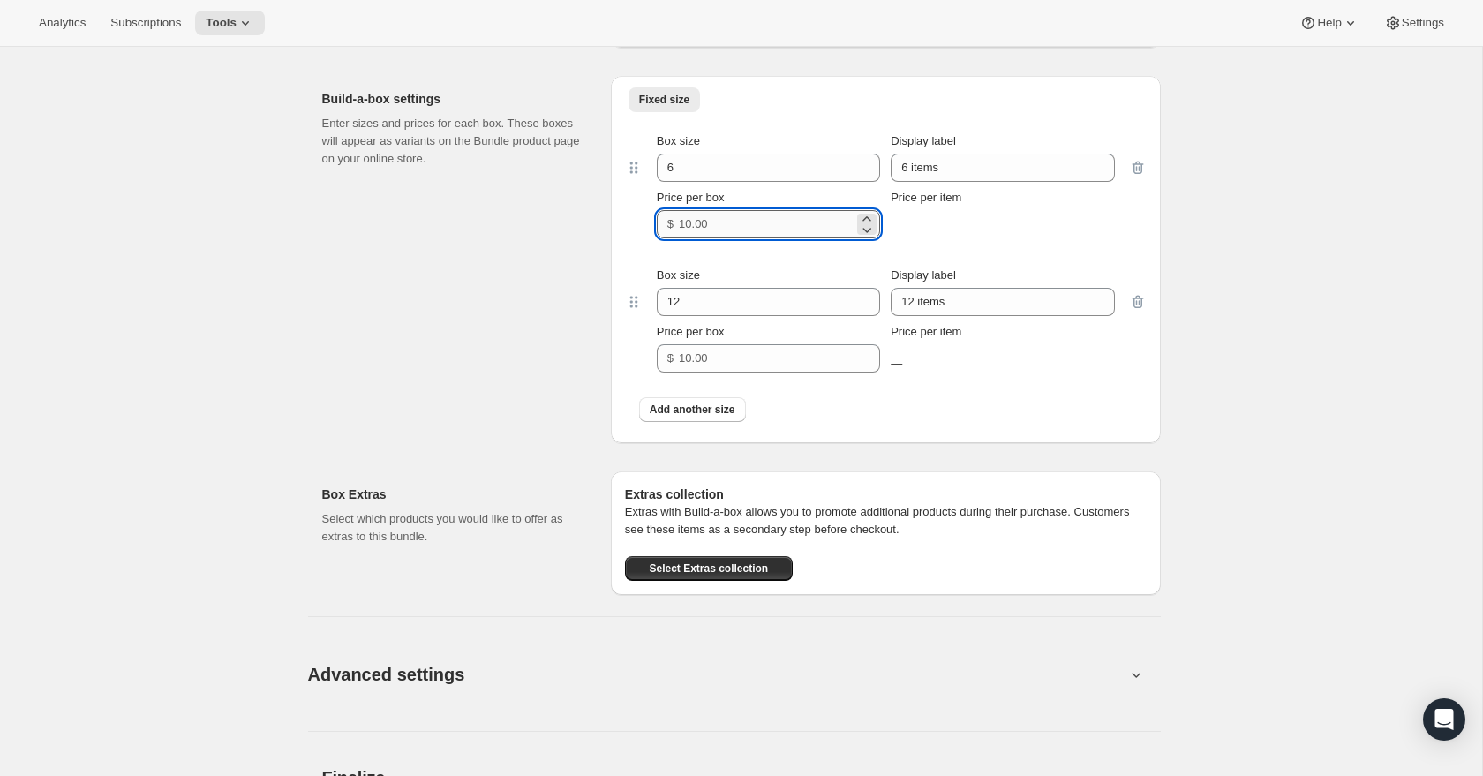
click at [708, 238] on input "Price per box" at bounding box center [766, 224] width 175 height 28
type input "49"
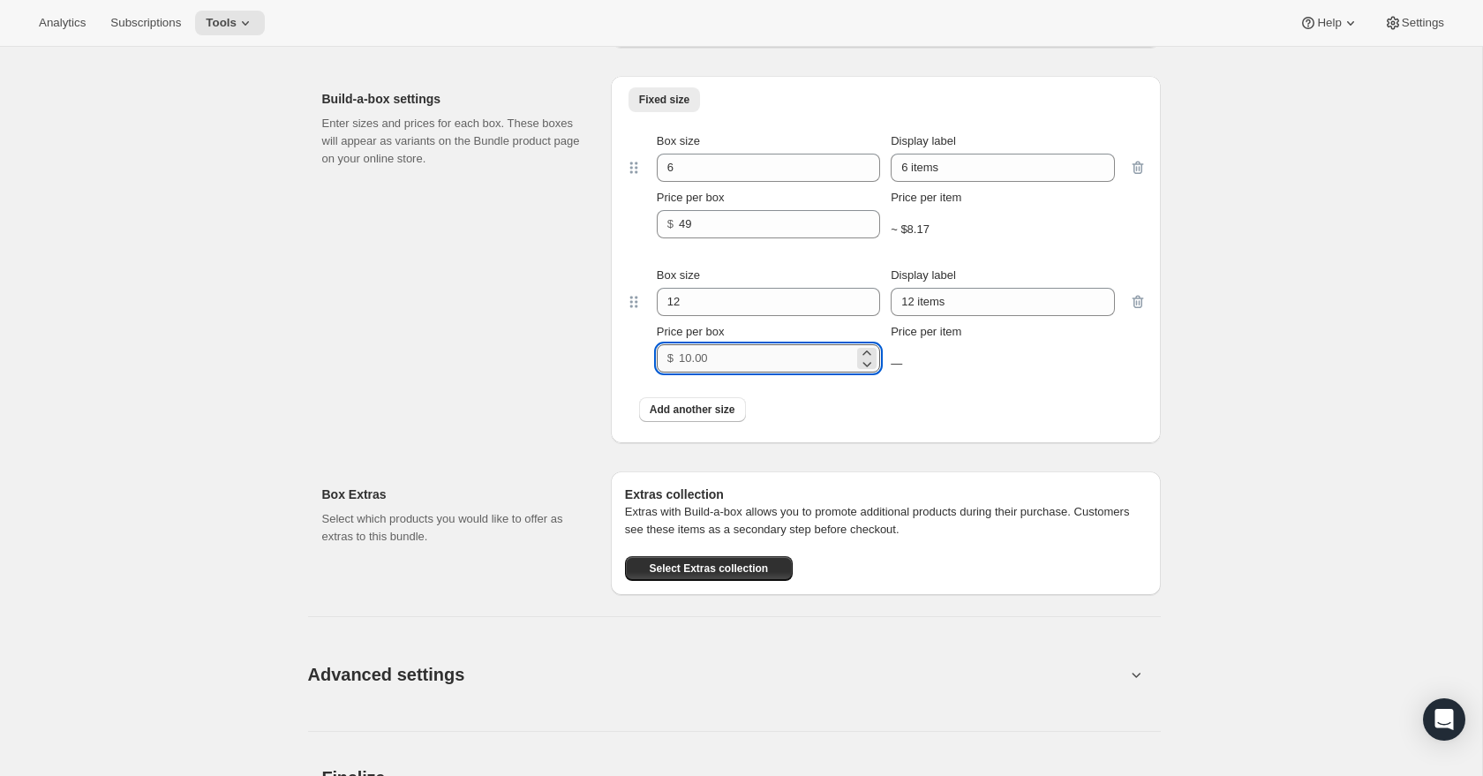
click at [706, 372] on input "Price per box" at bounding box center [766, 358] width 175 height 28
type input "69"
click at [702, 182] on input "6" at bounding box center [755, 168] width 197 height 28
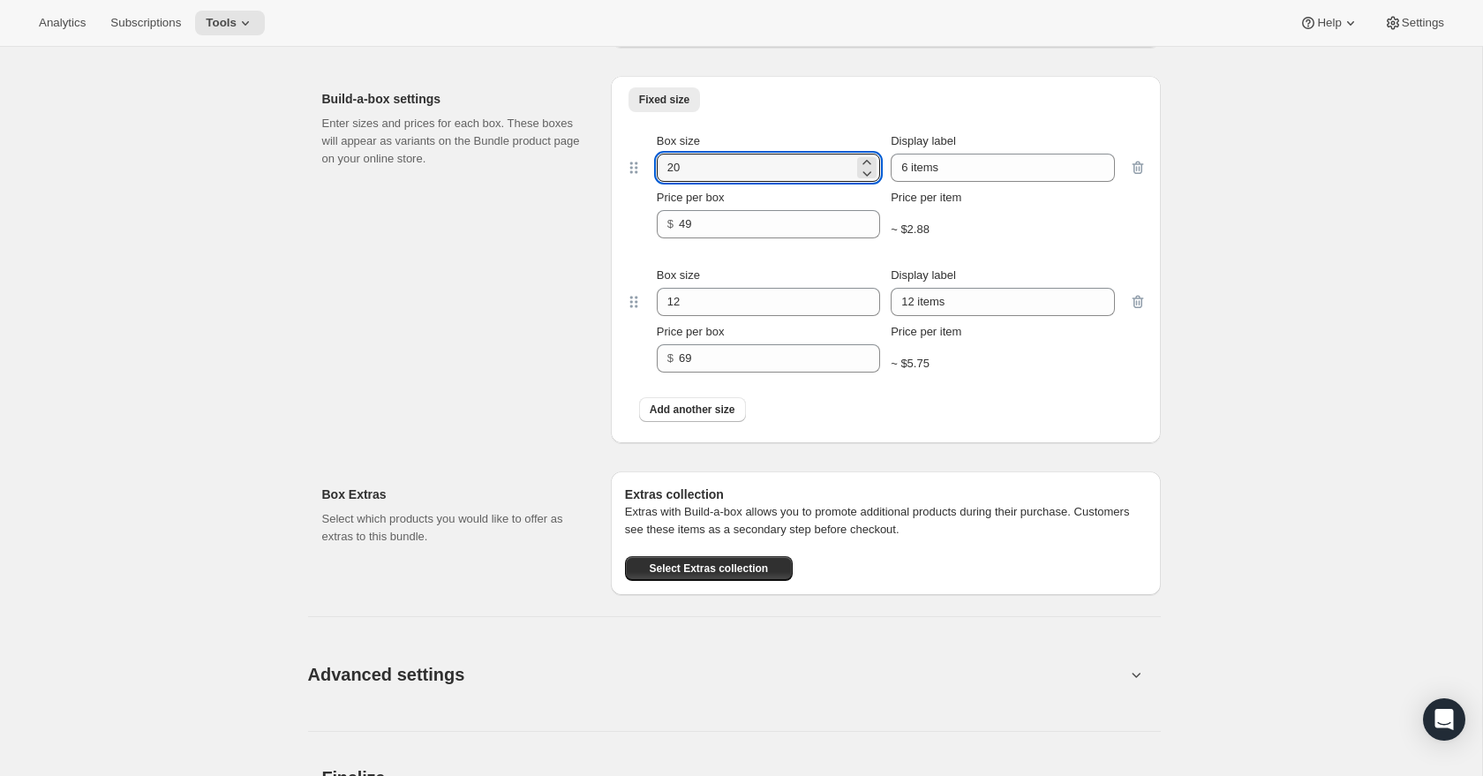
scroll to position [5378, 0]
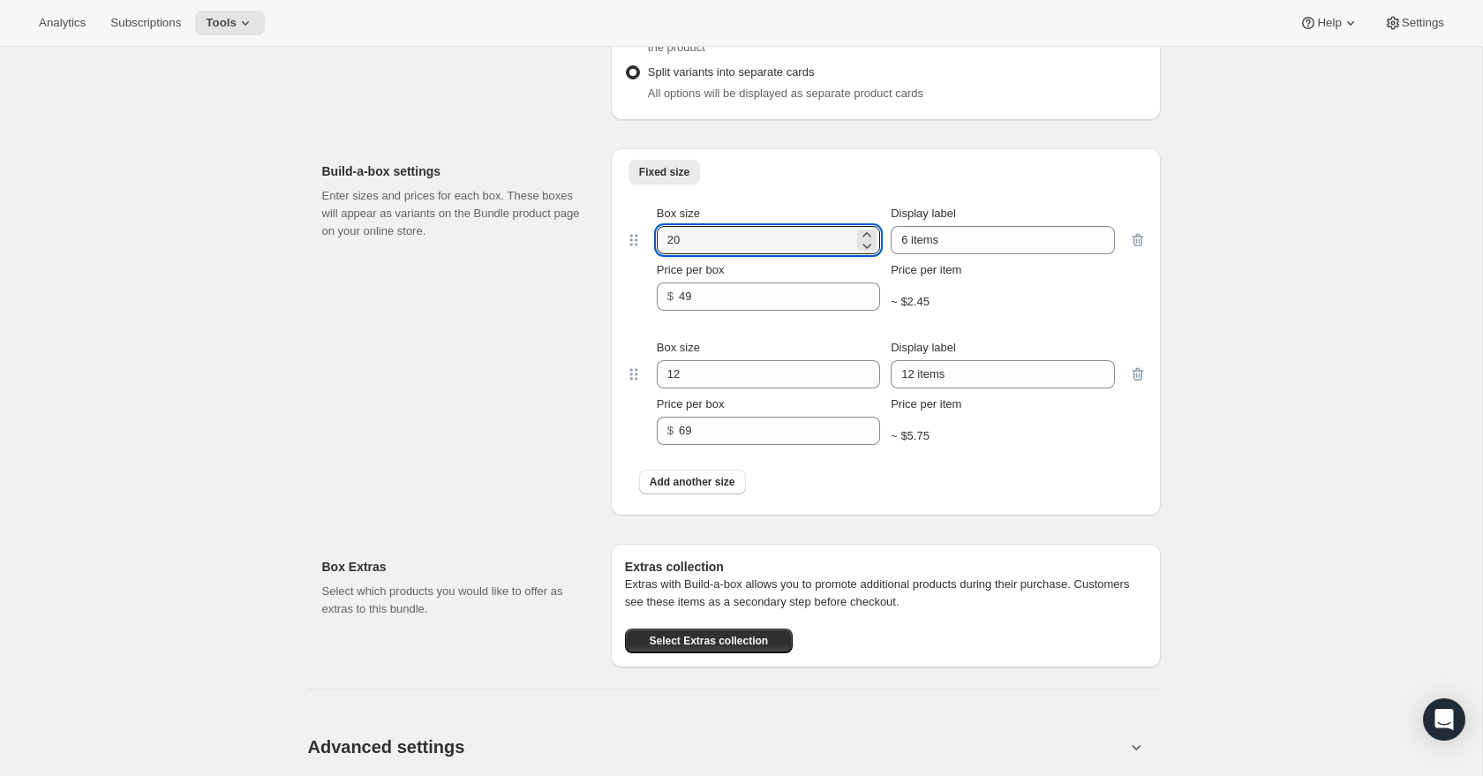
click at [567, 205] on p "Enter sizes and prices for each box. These boxes will appear as variants on the…" at bounding box center [452, 213] width 260 height 53
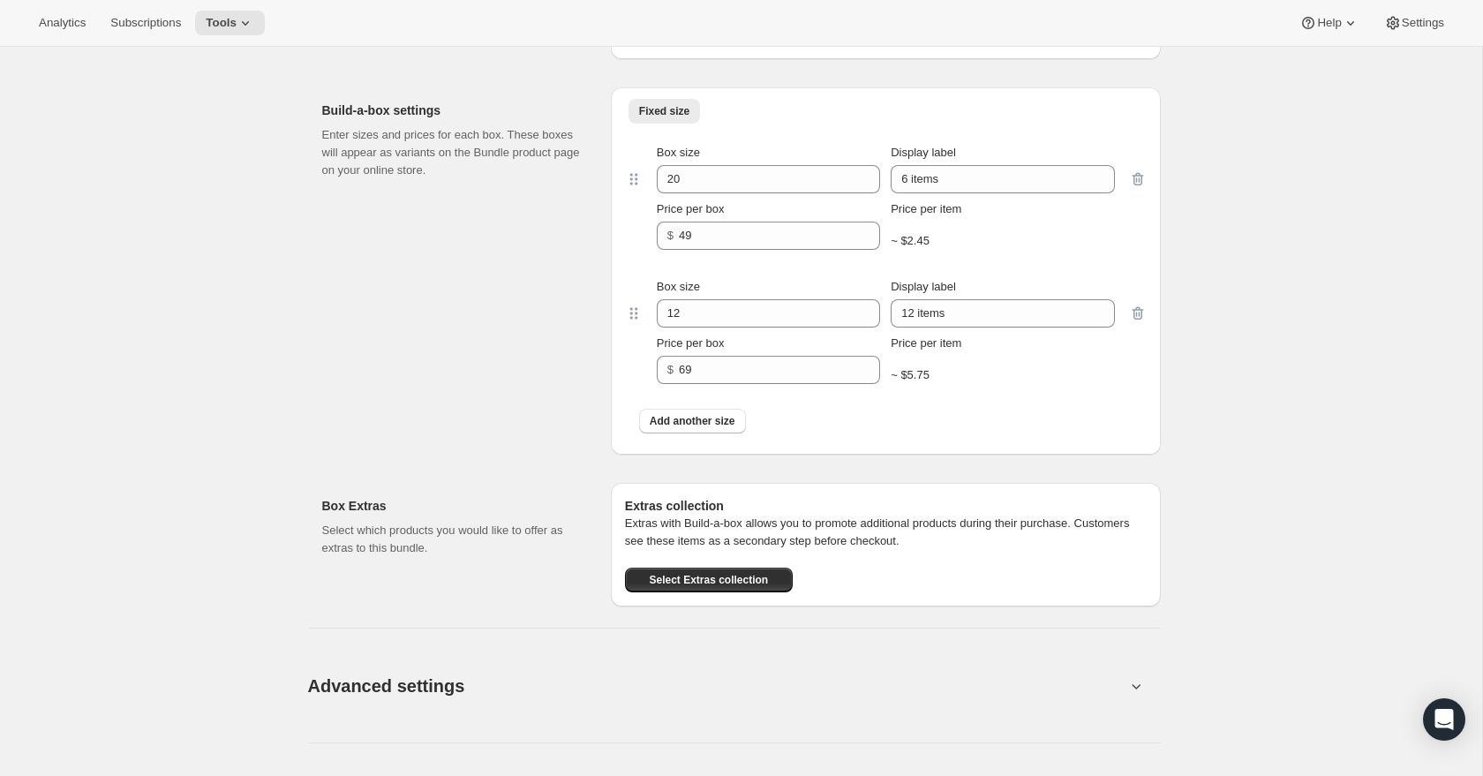
scroll to position [5413, 0]
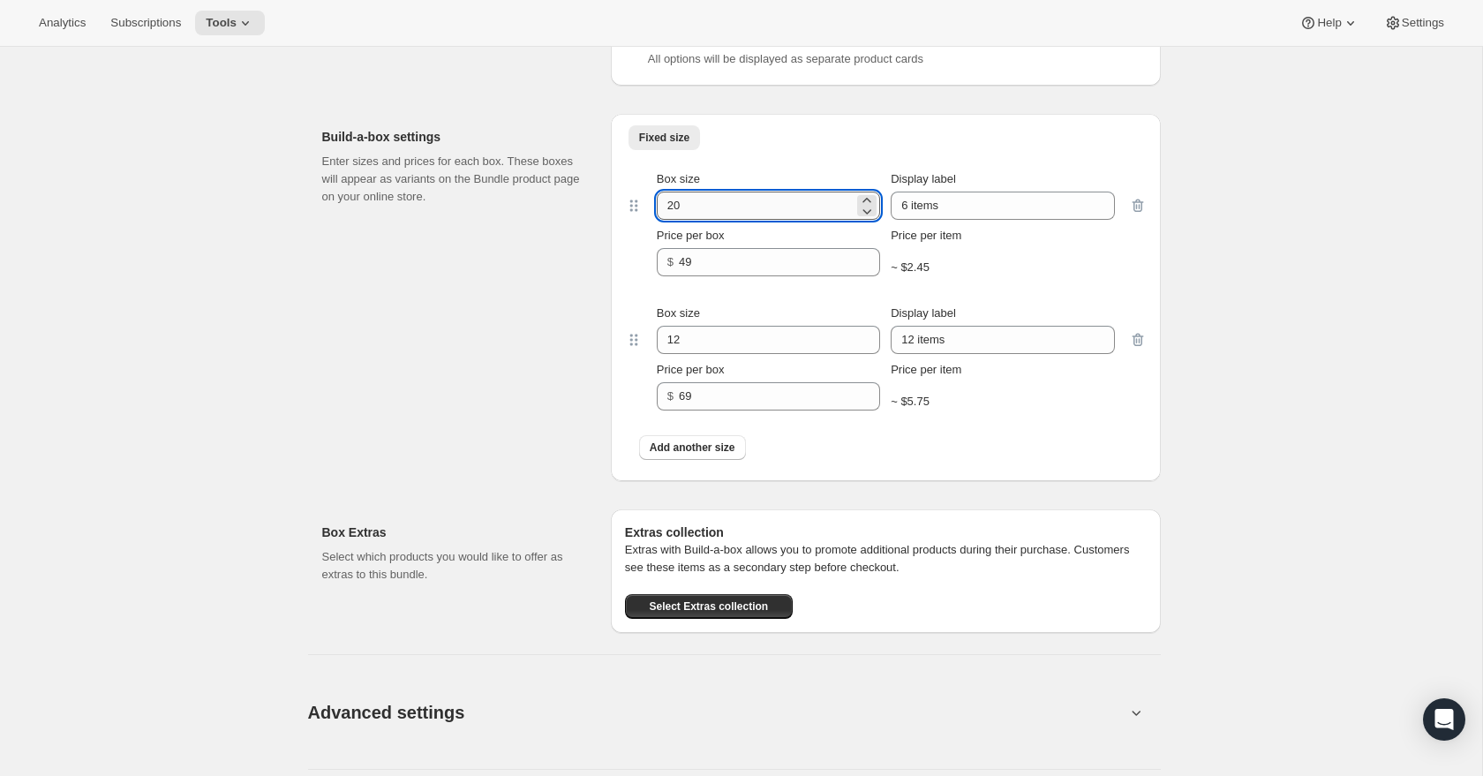
click at [763, 220] on input "20" at bounding box center [755, 206] width 197 height 28
type input "6"
click at [549, 230] on div "Build-a-box settings Enter sizes and prices for each box. These boxes will appe…" at bounding box center [459, 297] width 275 height 367
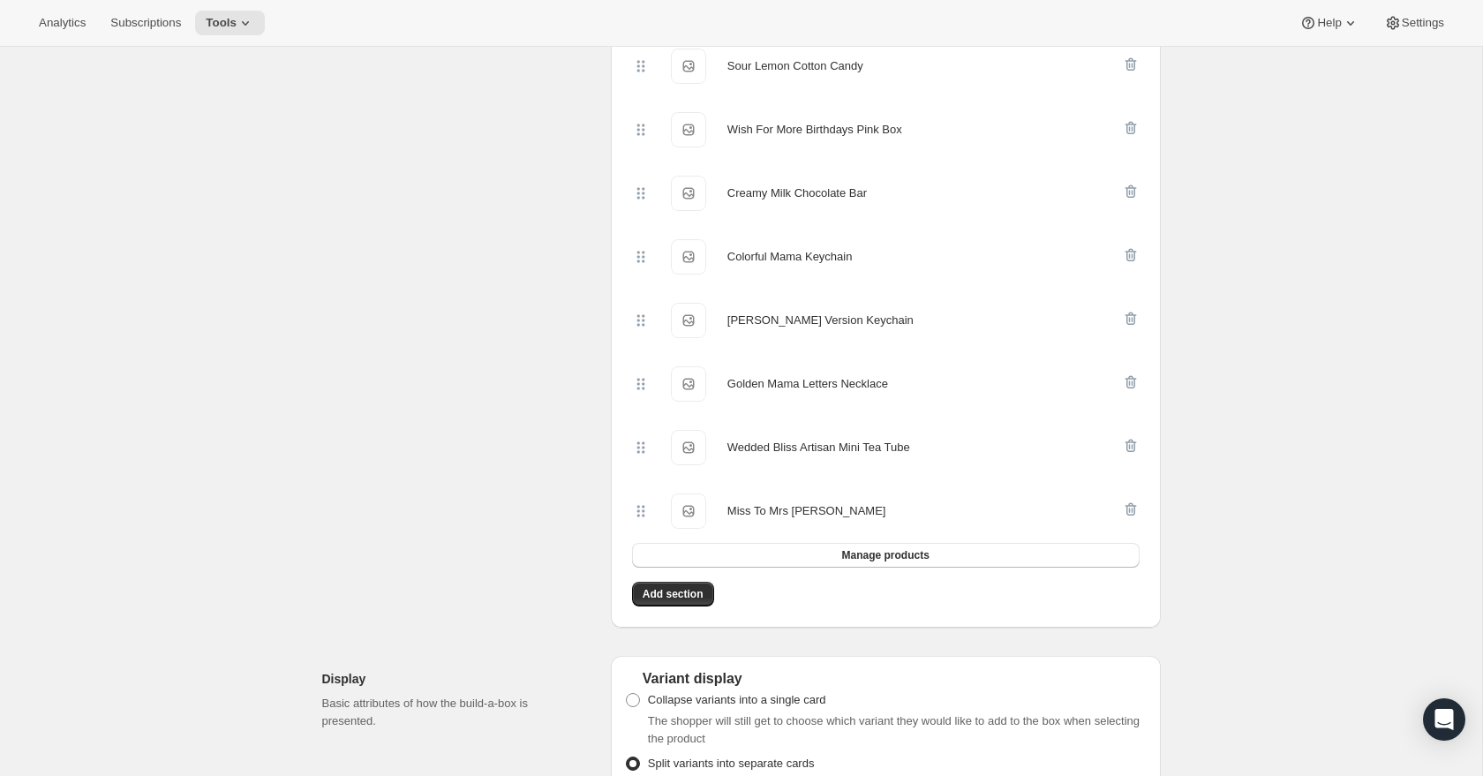
scroll to position [4725, 0]
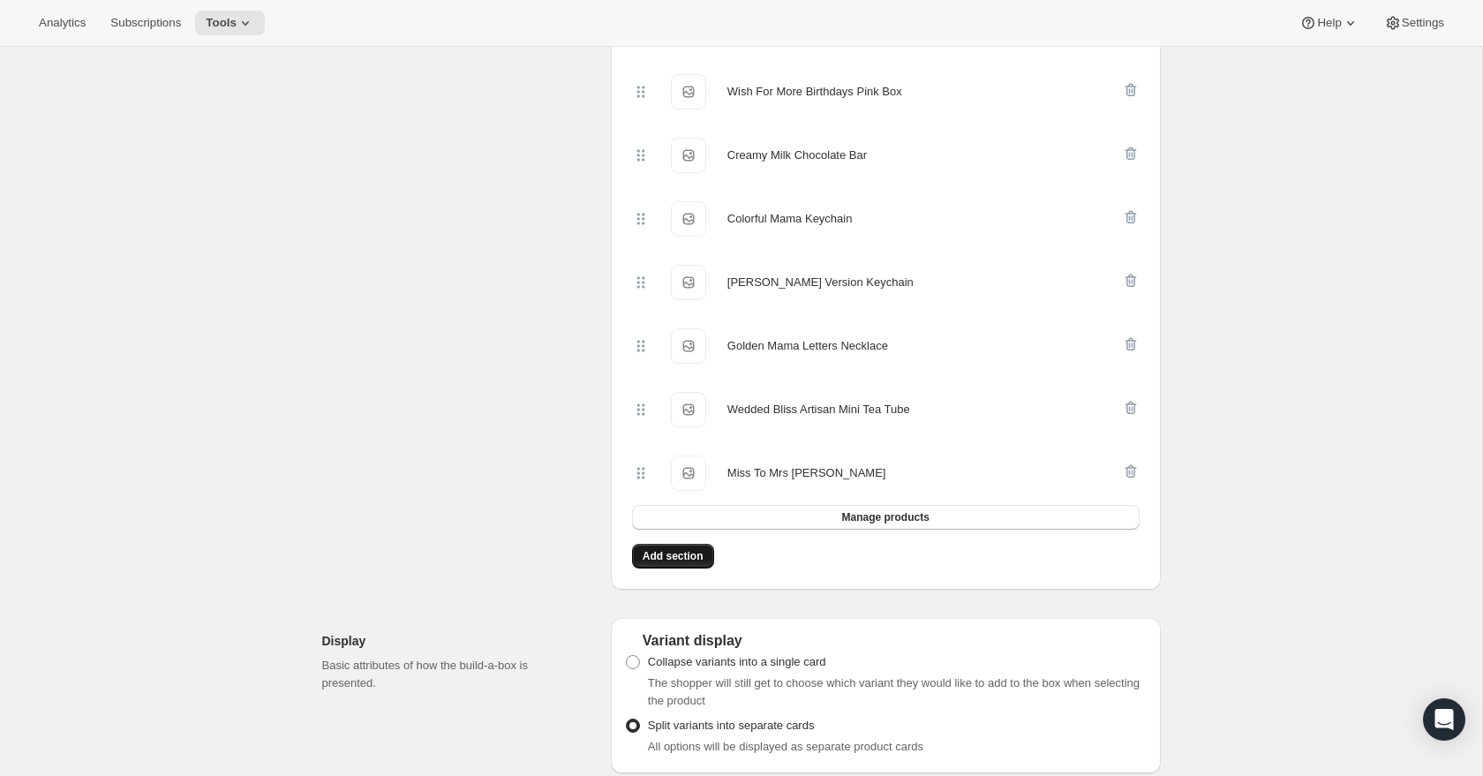
click at [674, 563] on span "Add section" at bounding box center [673, 556] width 61 height 14
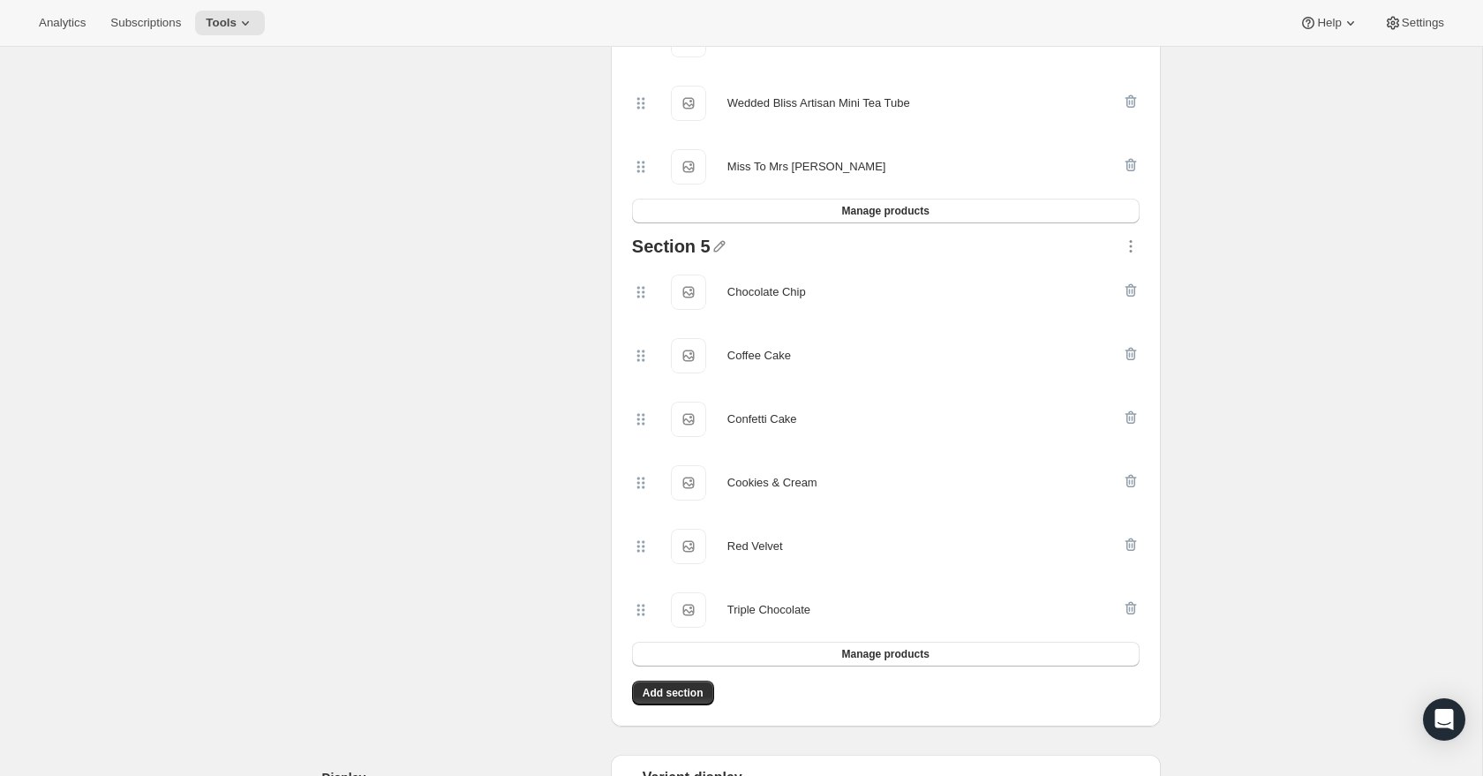
scroll to position [5053, 0]
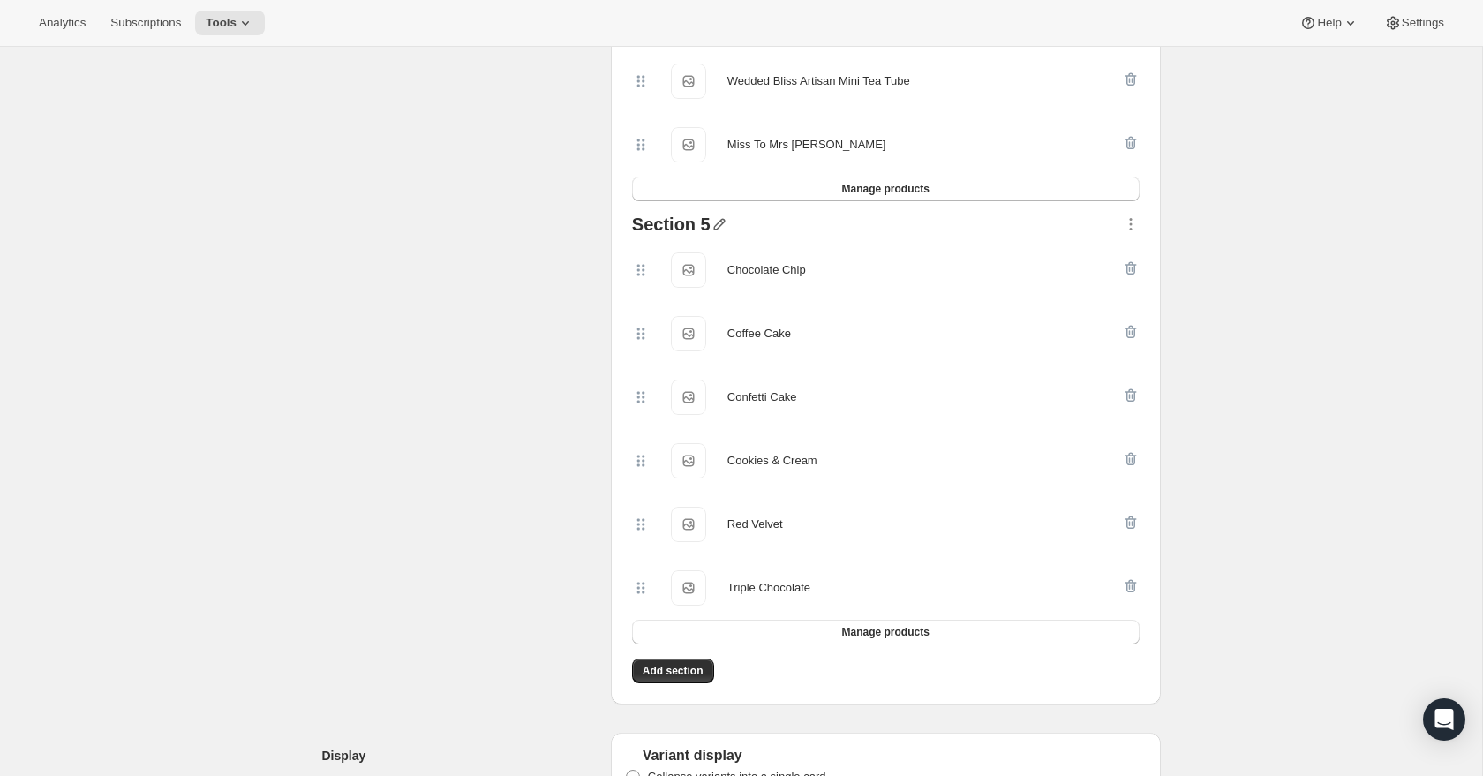
click at [717, 230] on icon "button" at bounding box center [718, 224] width 11 height 11
click at [698, 267] on input "text" at bounding box center [727, 273] width 169 height 28
type input "Cookies"
click at [654, 296] on span "Save" at bounding box center [656, 296] width 26 height 18
click at [1125, 233] on icon "button" at bounding box center [1131, 224] width 18 height 18
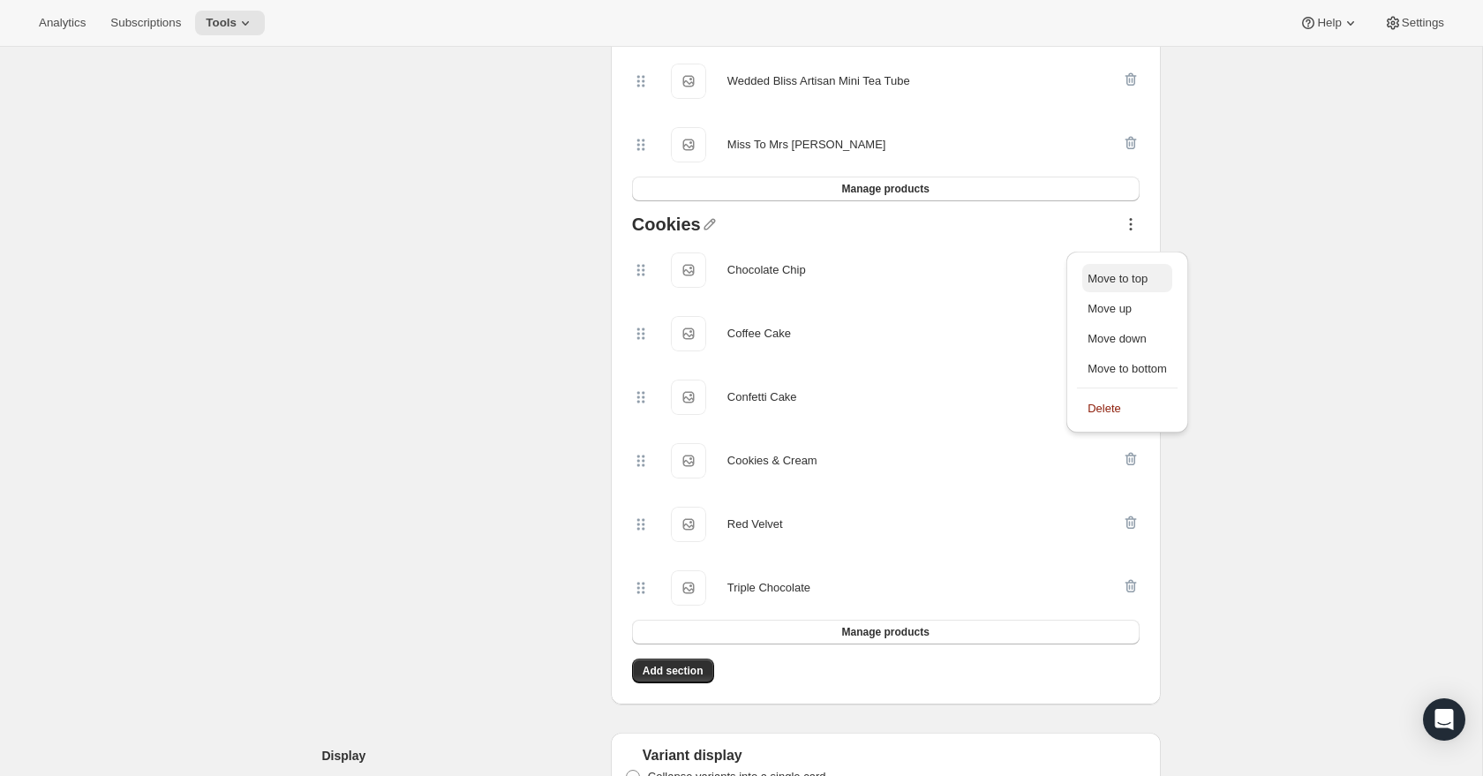
click at [1120, 276] on span "Move to top" at bounding box center [1117, 278] width 60 height 13
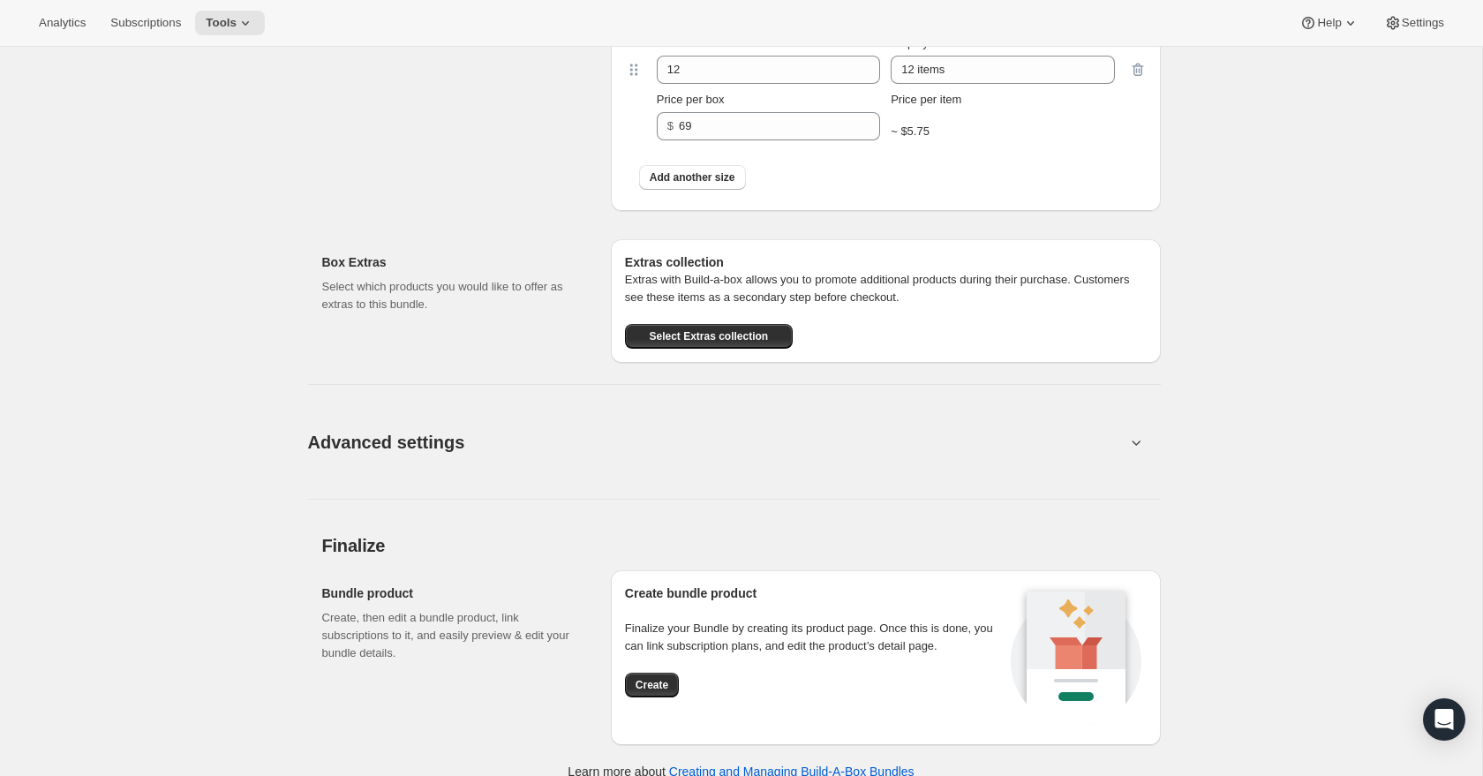
scroll to position [6160, 0]
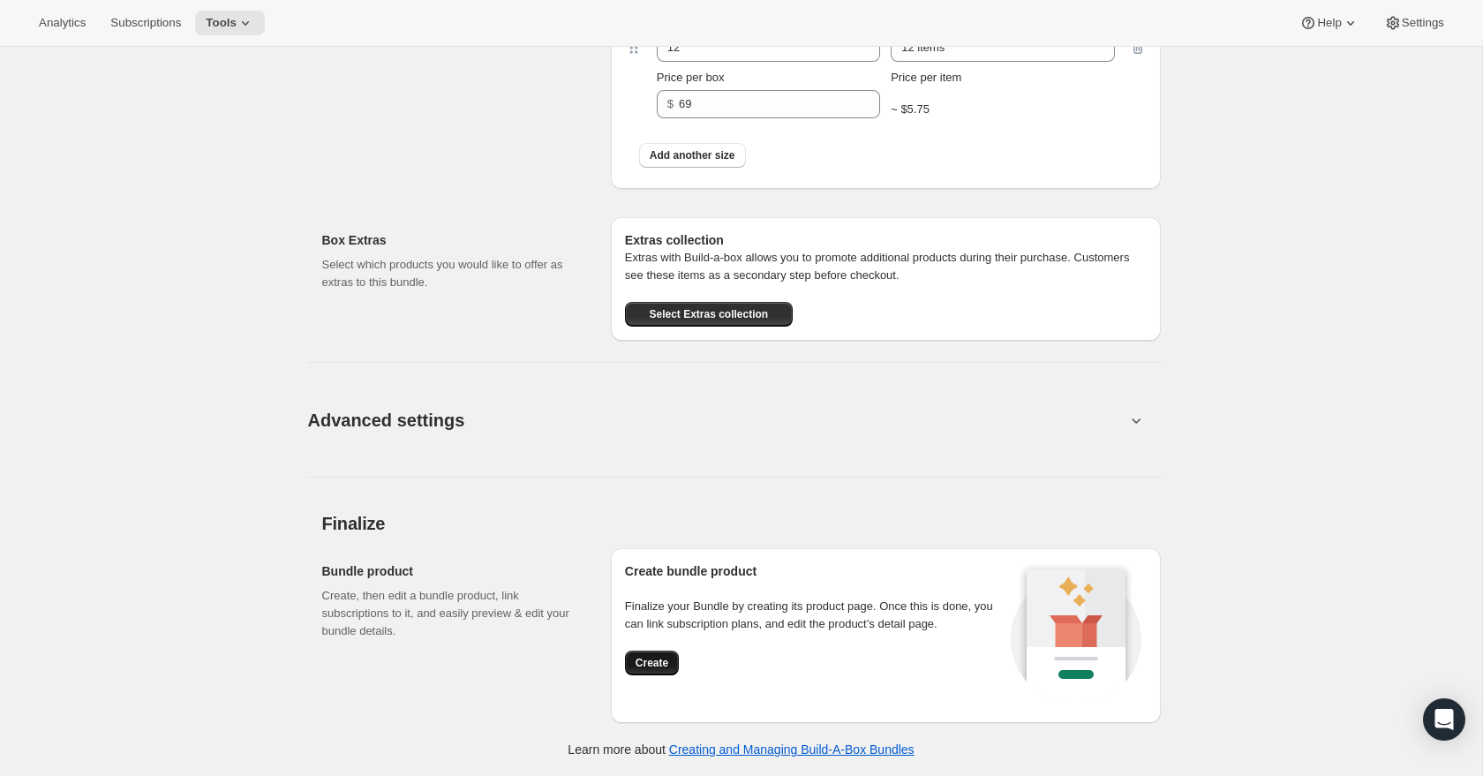
click at [655, 662] on span "Create" at bounding box center [652, 663] width 33 height 14
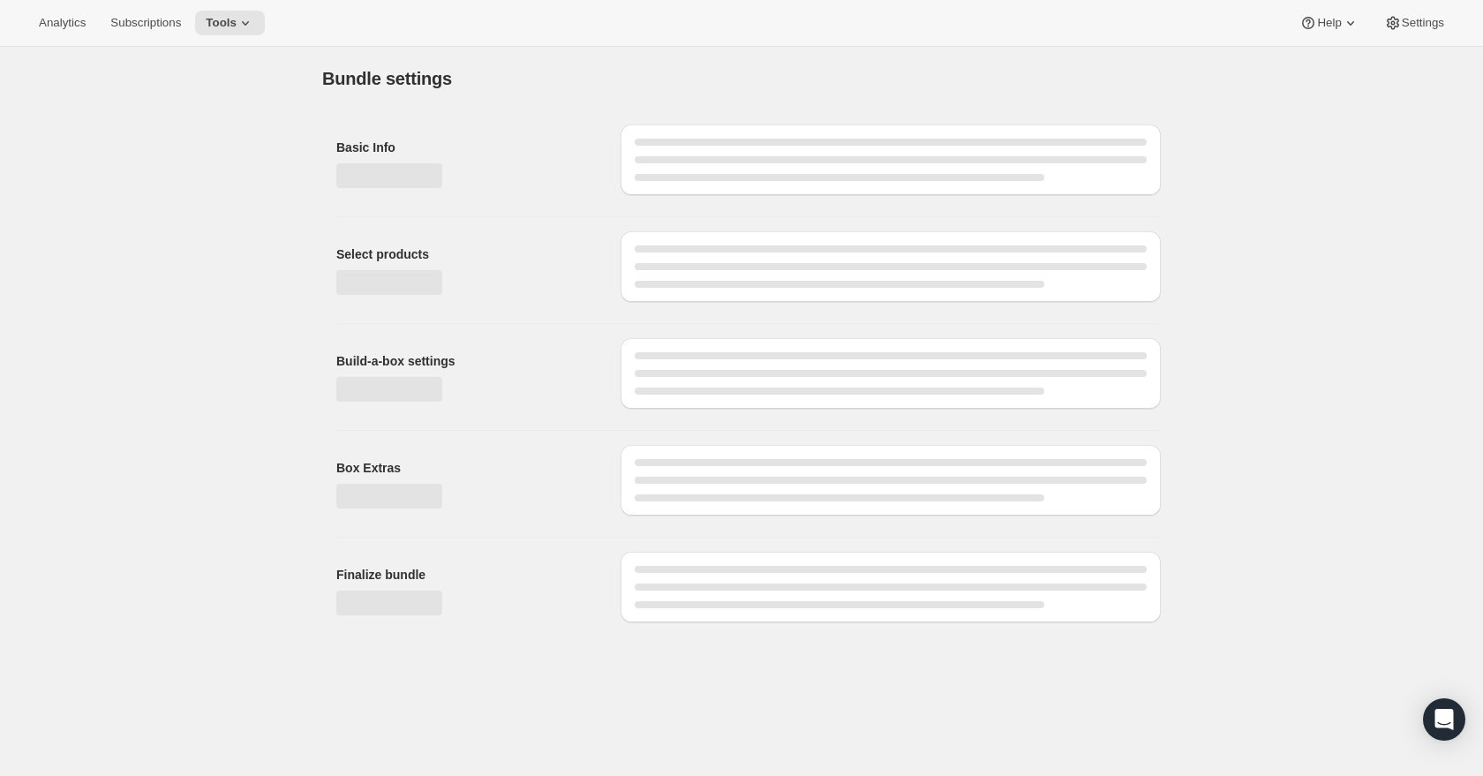
scroll to position [0, 0]
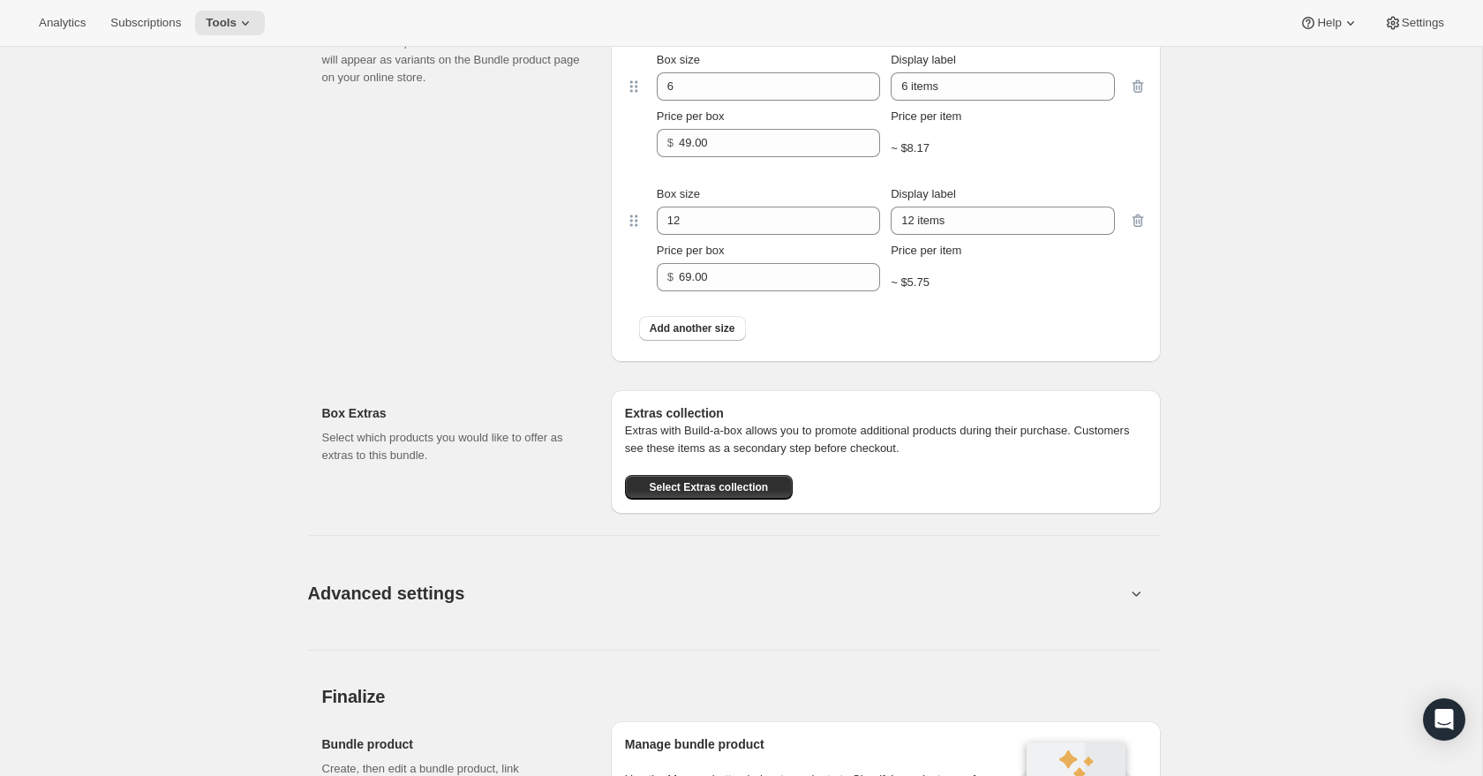
scroll to position [5496, 0]
